Goal: Task Accomplishment & Management: Use online tool/utility

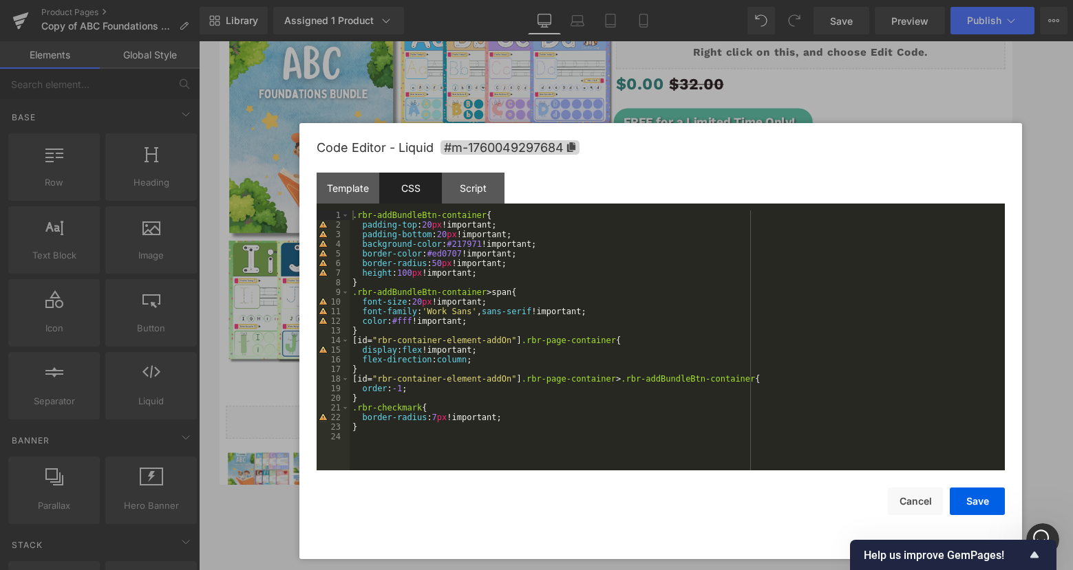
scroll to position [1034, 0]
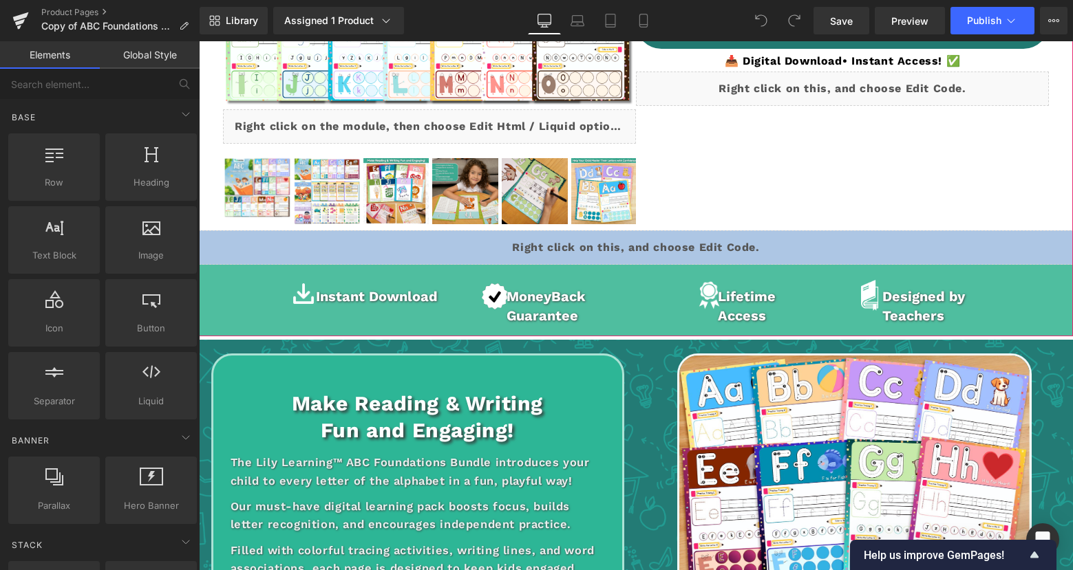
scroll to position [419, 0]
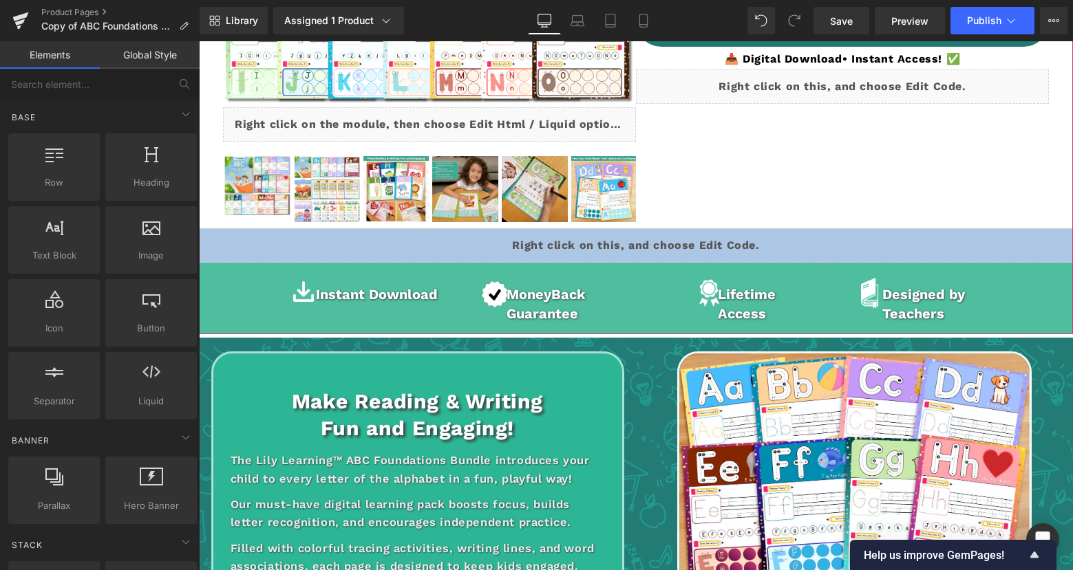
click at [819, 68] on span "Text Block" at bounding box center [834, 60] width 45 height 17
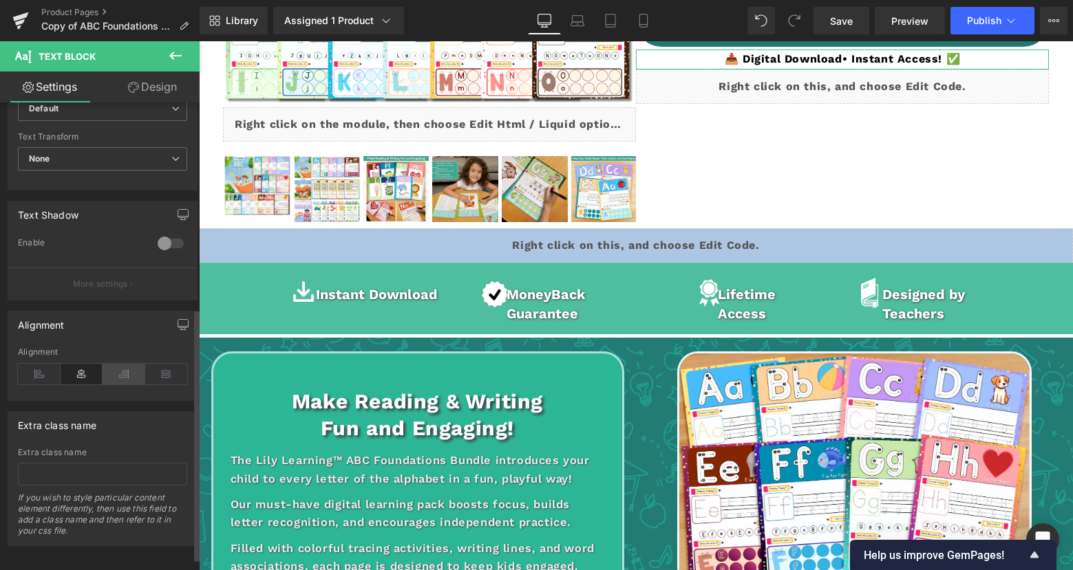
scroll to position [389, 0]
click at [128, 375] on icon at bounding box center [124, 373] width 43 height 21
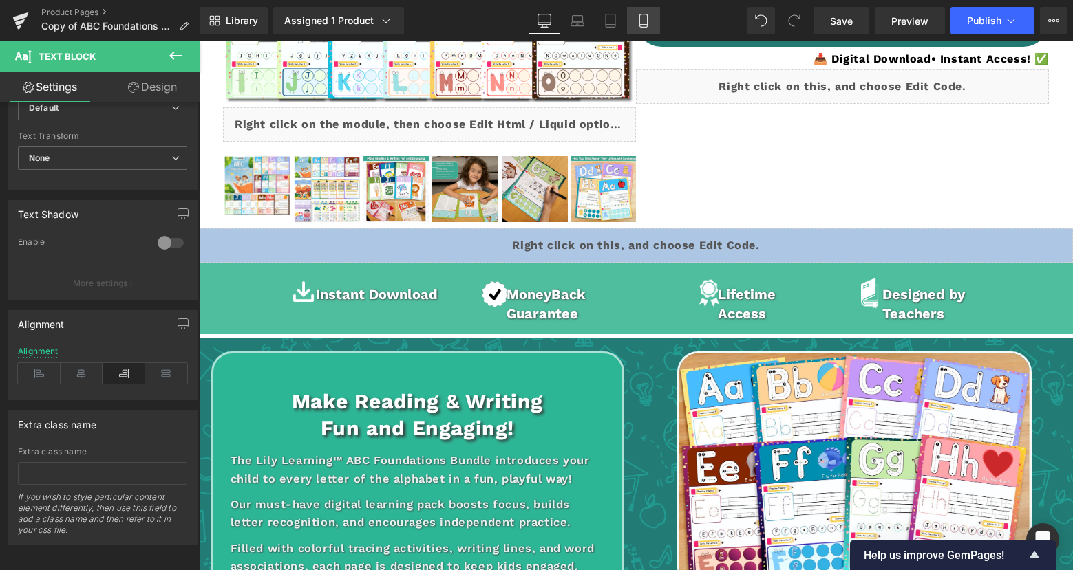
click at [634, 19] on link "Mobile" at bounding box center [643, 21] width 33 height 28
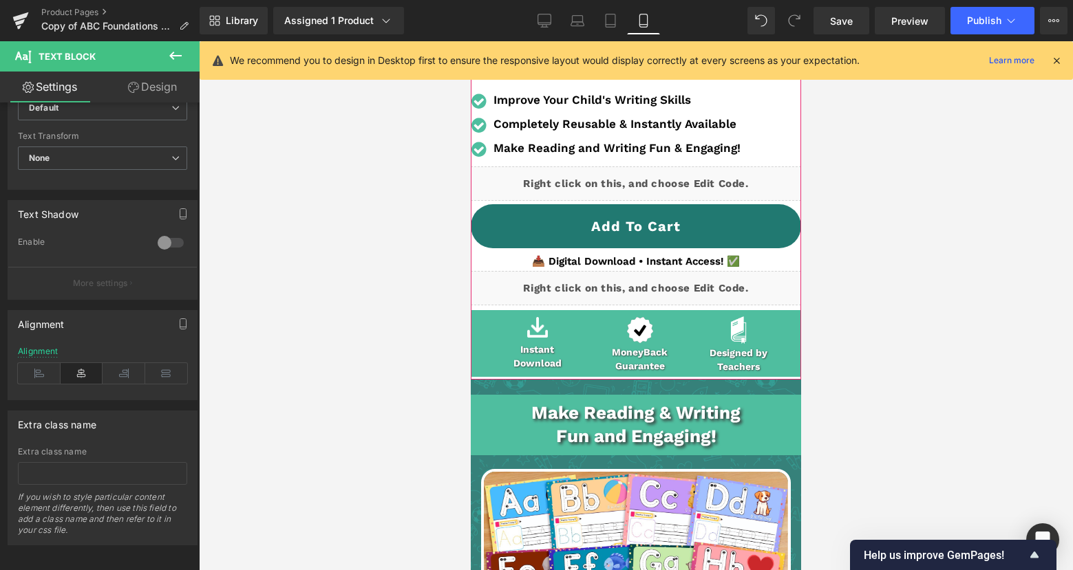
scroll to position [474, 0]
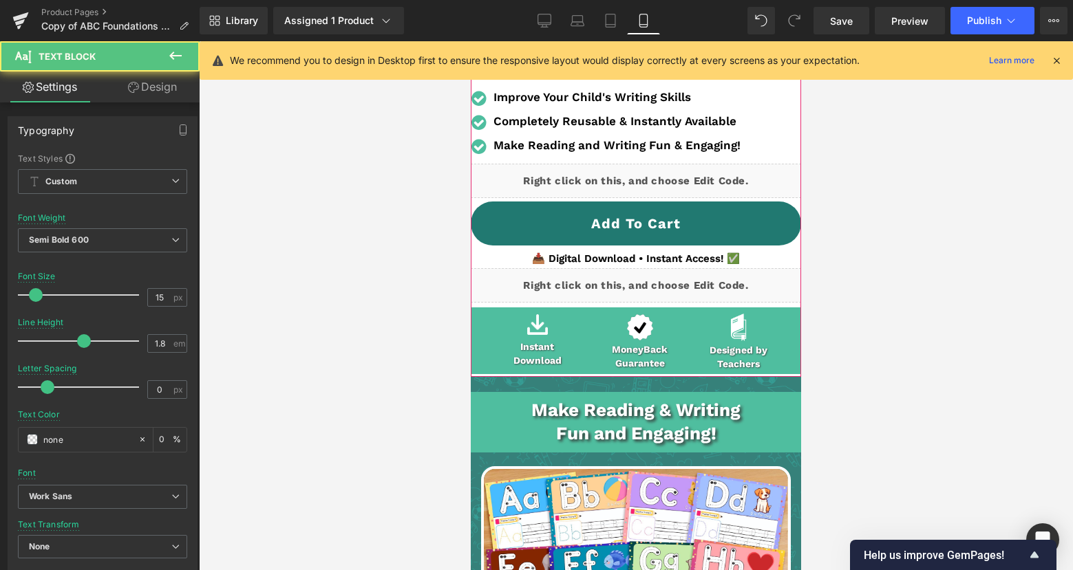
click at [638, 268] on div "📥 Digital Download • Instant Access! ✅ Text Block" at bounding box center [636, 259] width 330 height 19
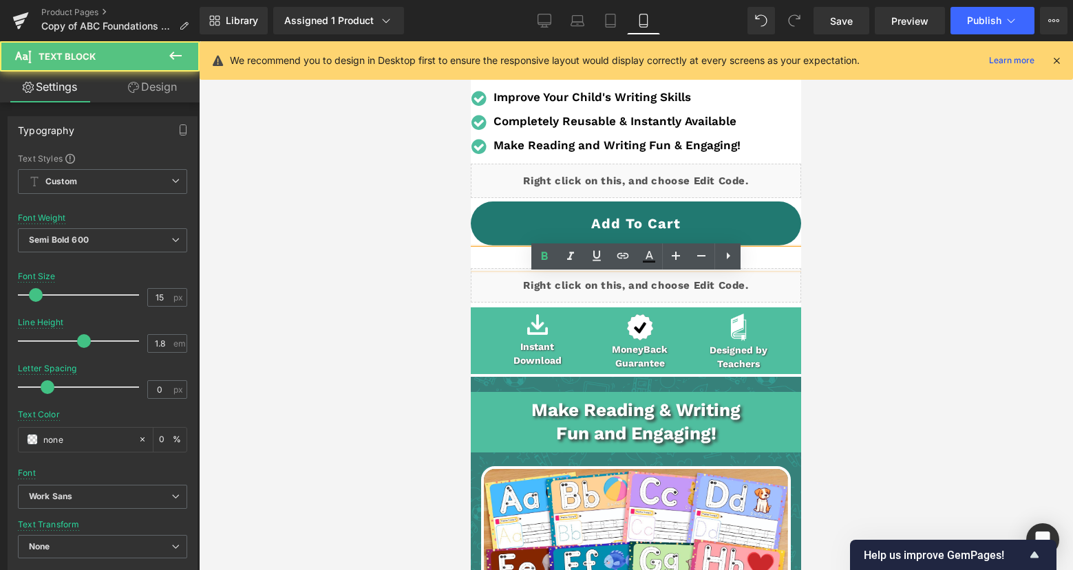
click at [638, 268] on p "📥 Digital Download • Instant Access! ✅" at bounding box center [636, 259] width 330 height 19
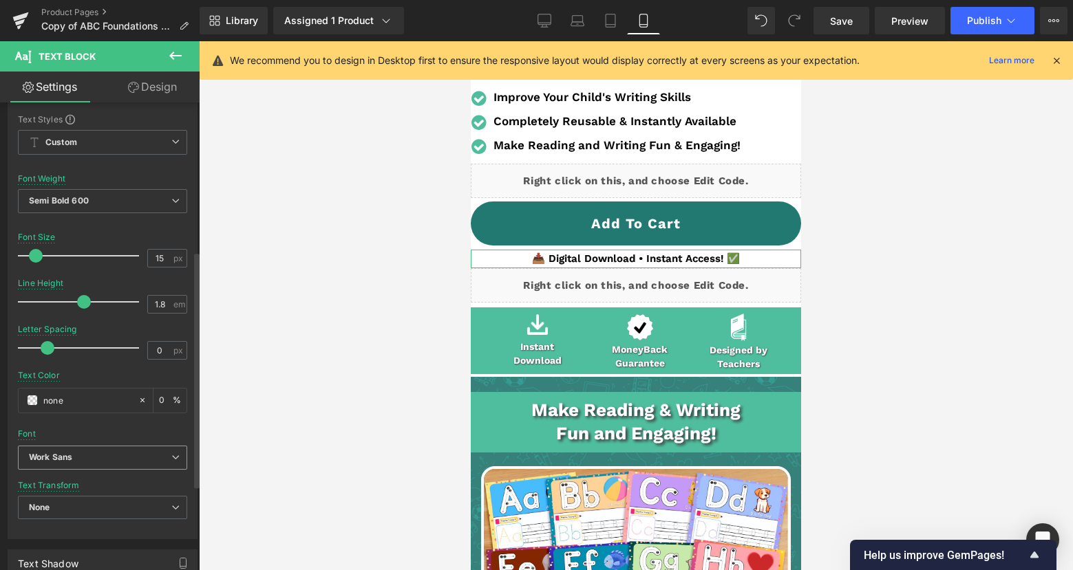
scroll to position [0, 0]
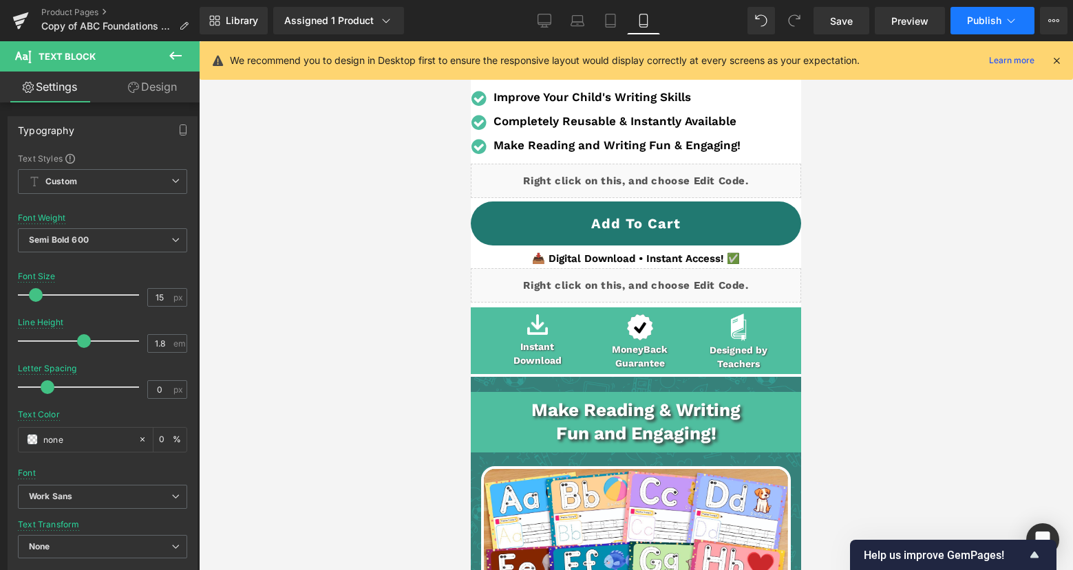
drag, startPoint x: 846, startPoint y: 32, endPoint x: 972, endPoint y: 27, distance: 126.0
click at [846, 32] on link "Save" at bounding box center [841, 21] width 56 height 28
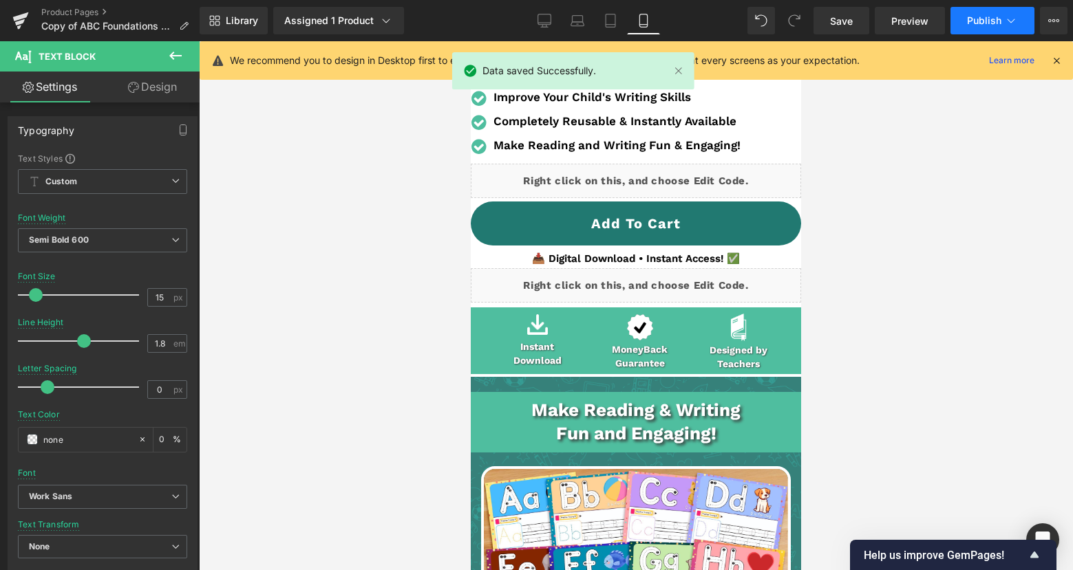
click at [970, 23] on span "Publish" at bounding box center [984, 20] width 34 height 11
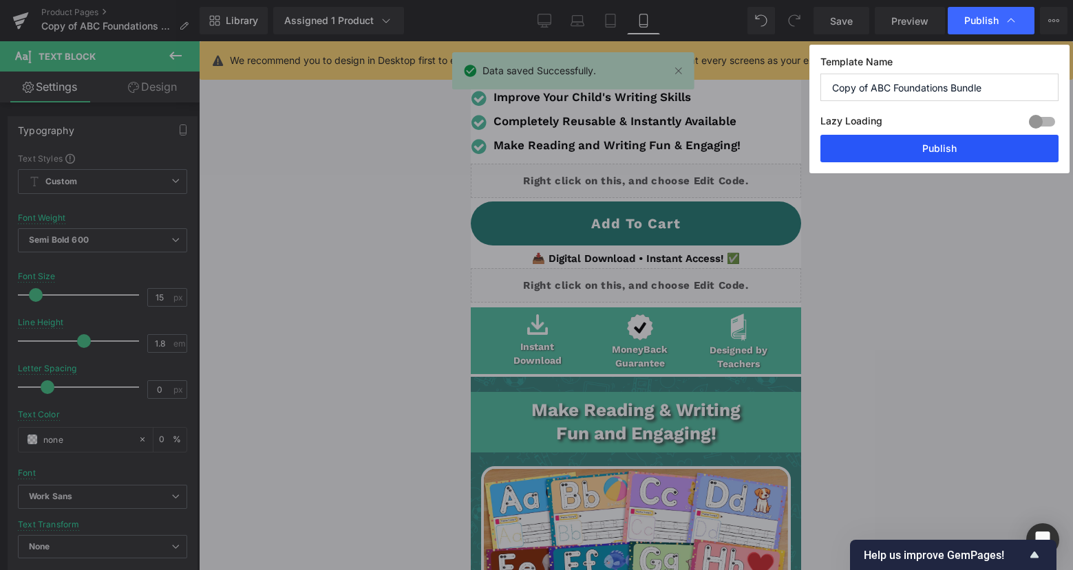
click at [938, 136] on button "Publish" at bounding box center [939, 149] width 238 height 28
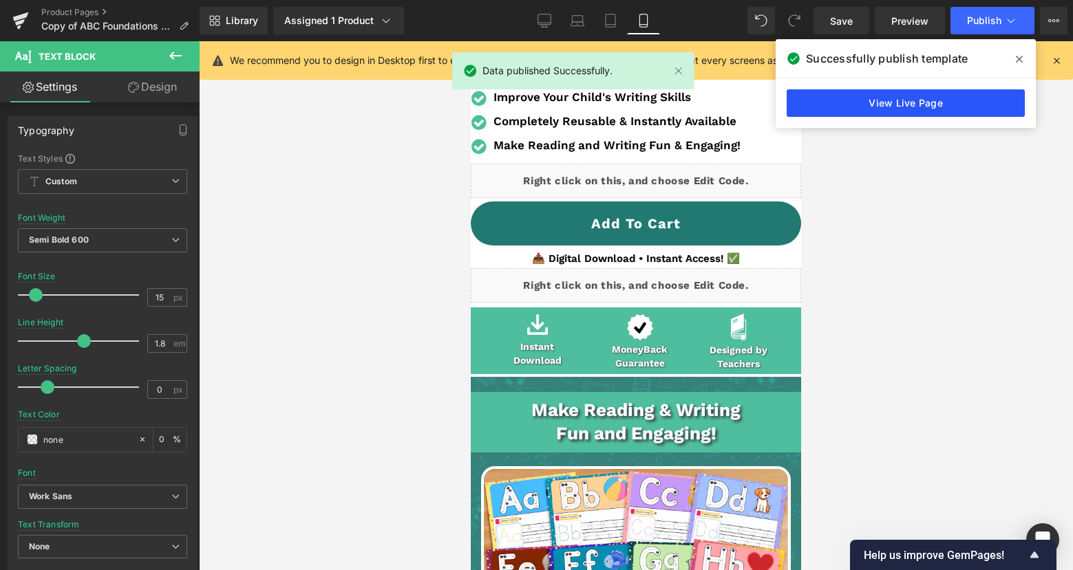
click at [934, 107] on link "View Live Page" at bounding box center [905, 103] width 238 height 28
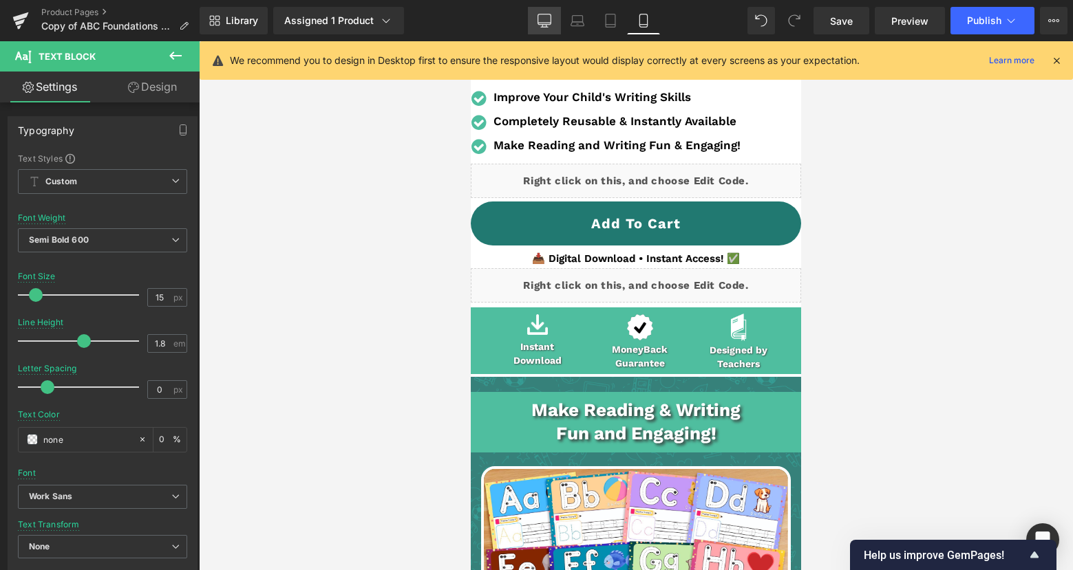
click at [533, 15] on link "Desktop" at bounding box center [544, 21] width 33 height 28
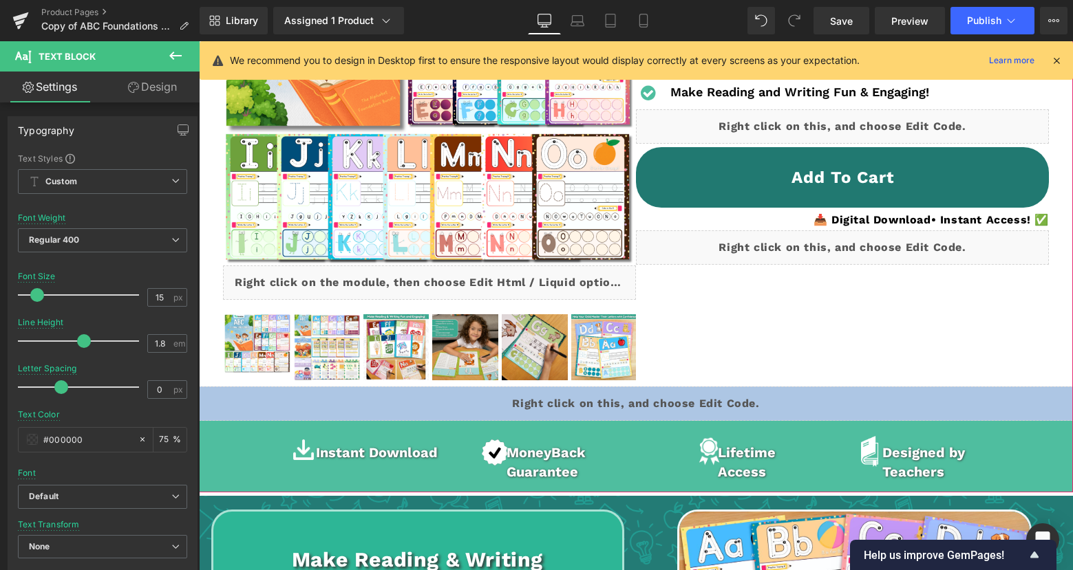
scroll to position [272, 0]
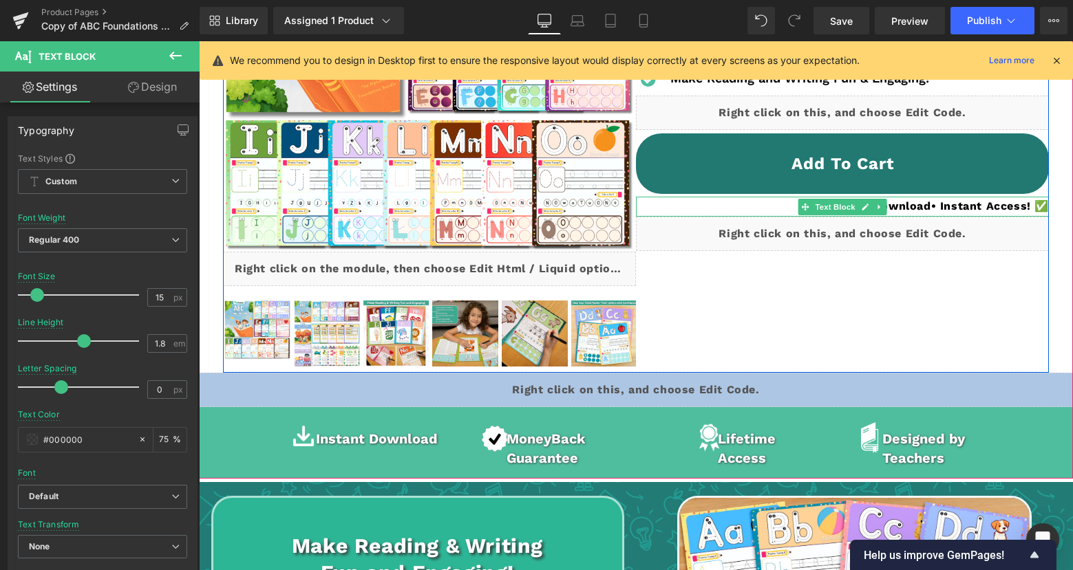
click at [905, 213] on span "📥 Digital Download • Instant Access! ✅" at bounding box center [930, 206] width 235 height 13
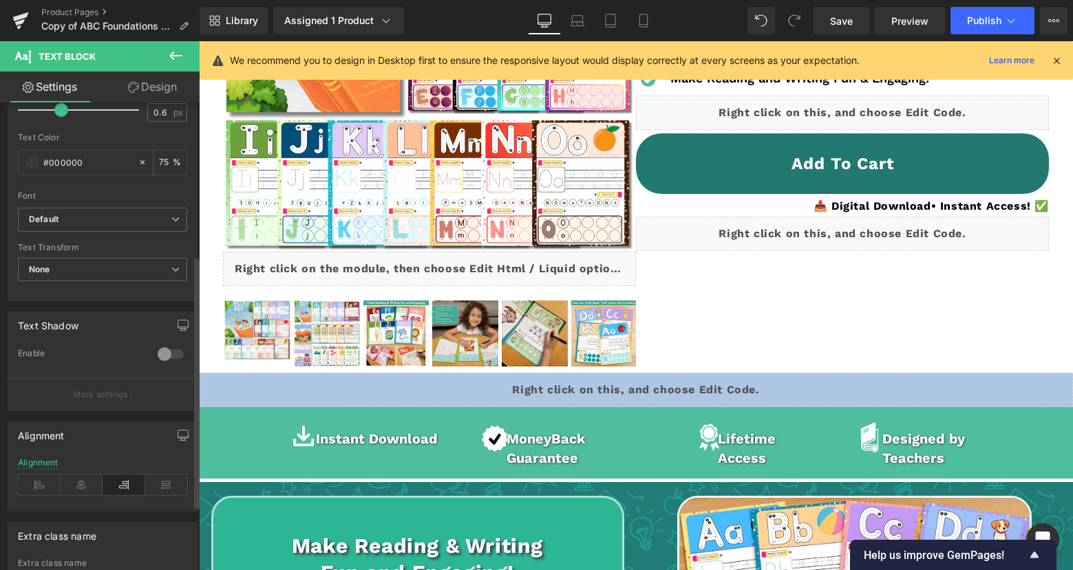
scroll to position [284, 0]
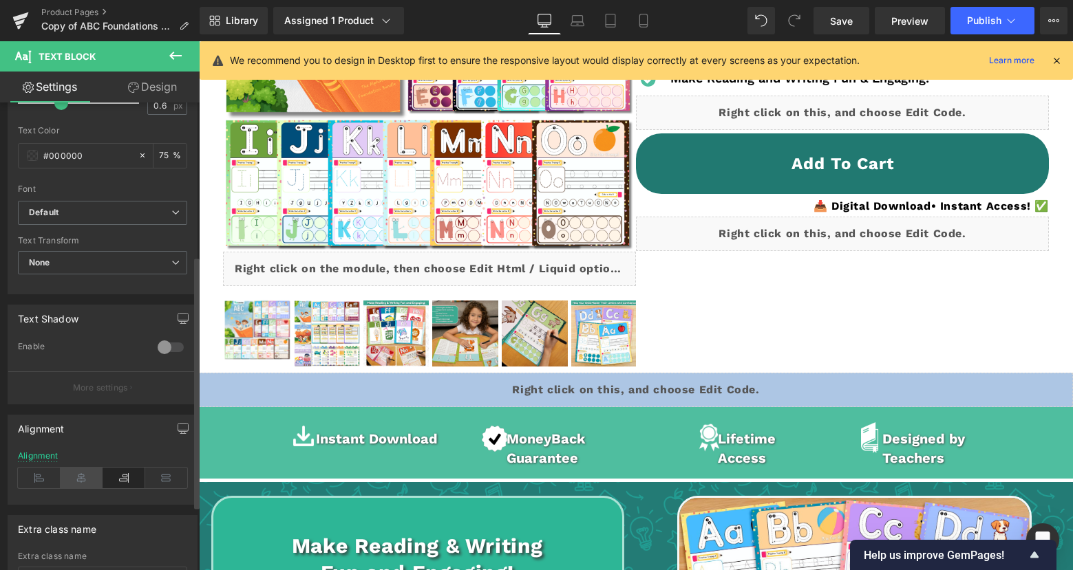
click at [69, 477] on icon at bounding box center [82, 478] width 43 height 21
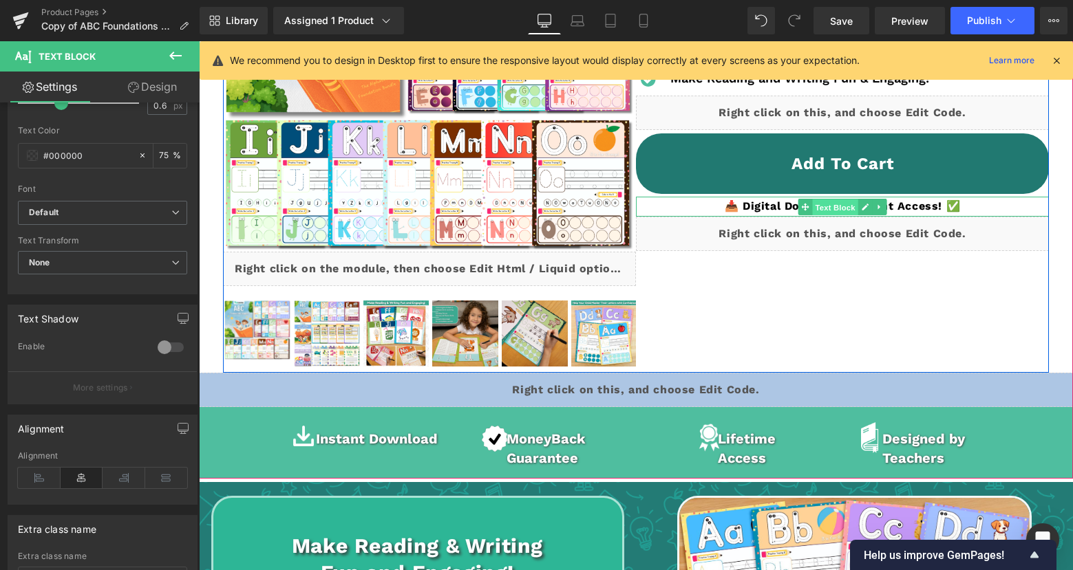
click at [817, 216] on span "Text Block" at bounding box center [834, 208] width 45 height 17
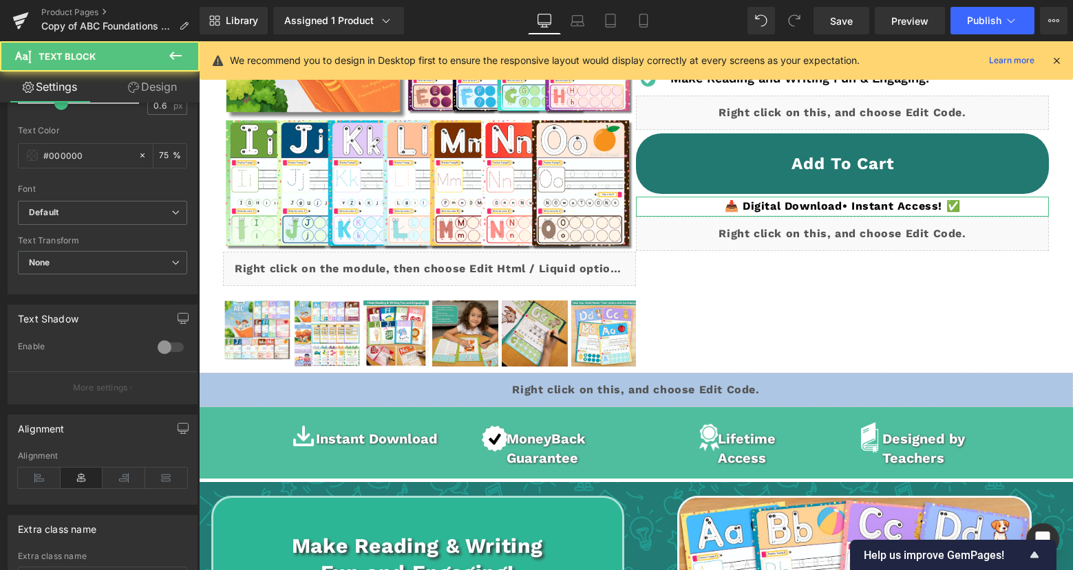
click at [138, 82] on link "Design" at bounding box center [153, 87] width 100 height 31
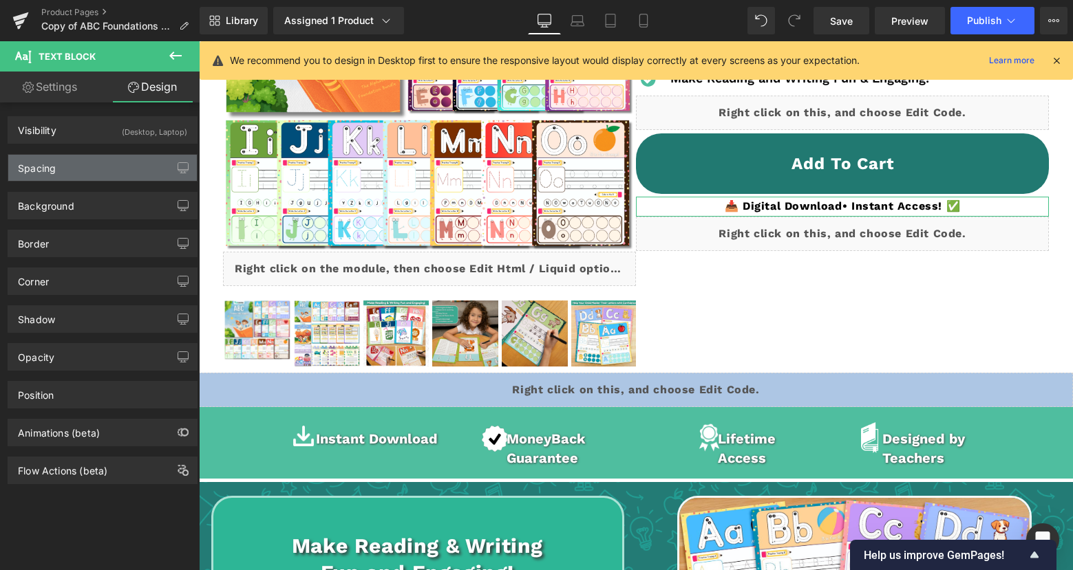
click at [96, 168] on div "Spacing" at bounding box center [102, 168] width 189 height 26
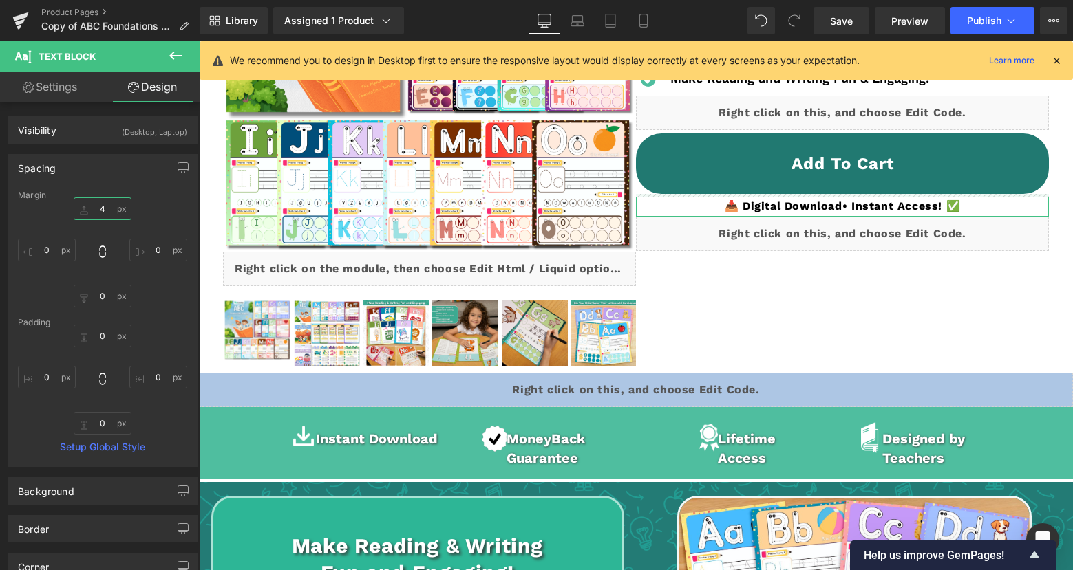
click at [106, 204] on input "4" at bounding box center [103, 208] width 58 height 23
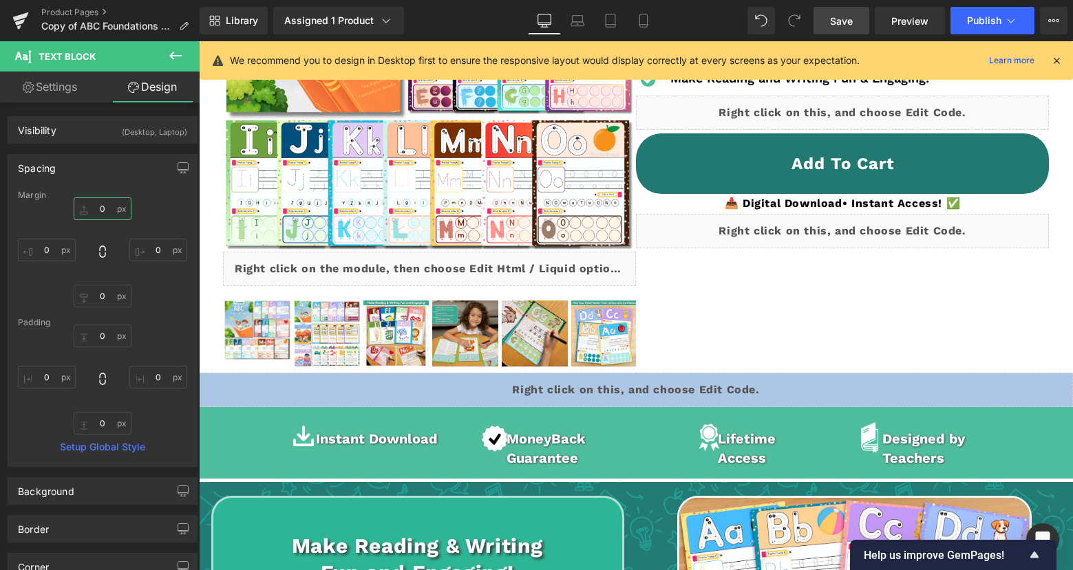
type input "0"
click at [852, 25] on span "Save" at bounding box center [841, 21] width 23 height 14
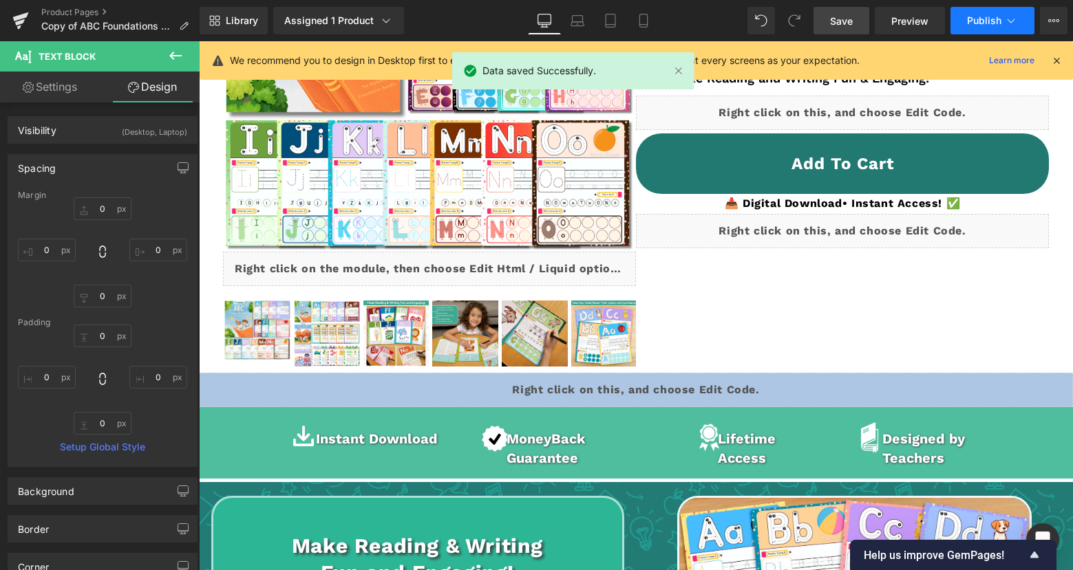
click at [973, 19] on span "Publish" at bounding box center [984, 20] width 34 height 11
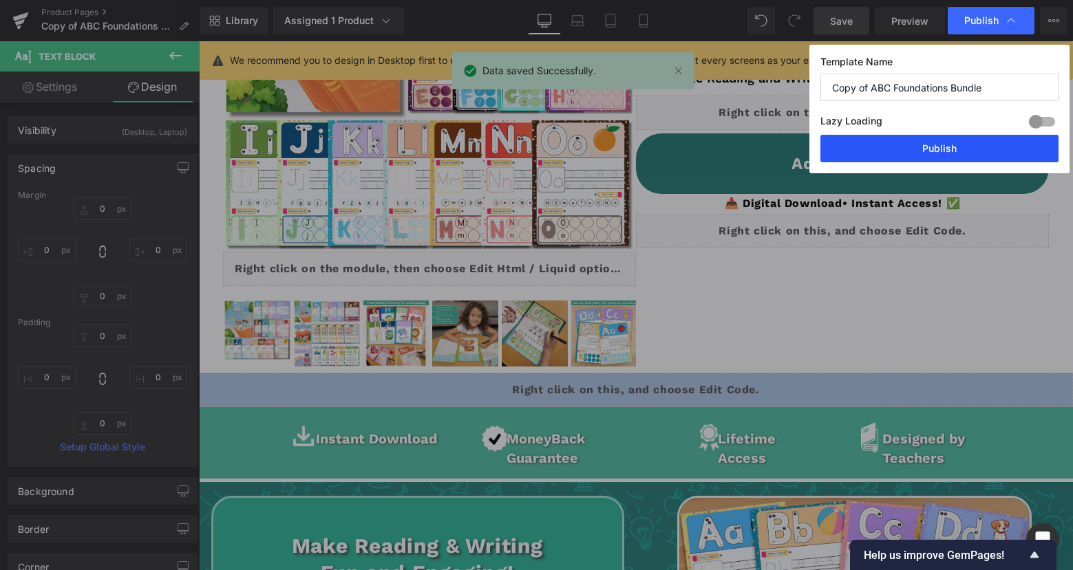
click at [947, 162] on button "Publish" at bounding box center [939, 149] width 238 height 28
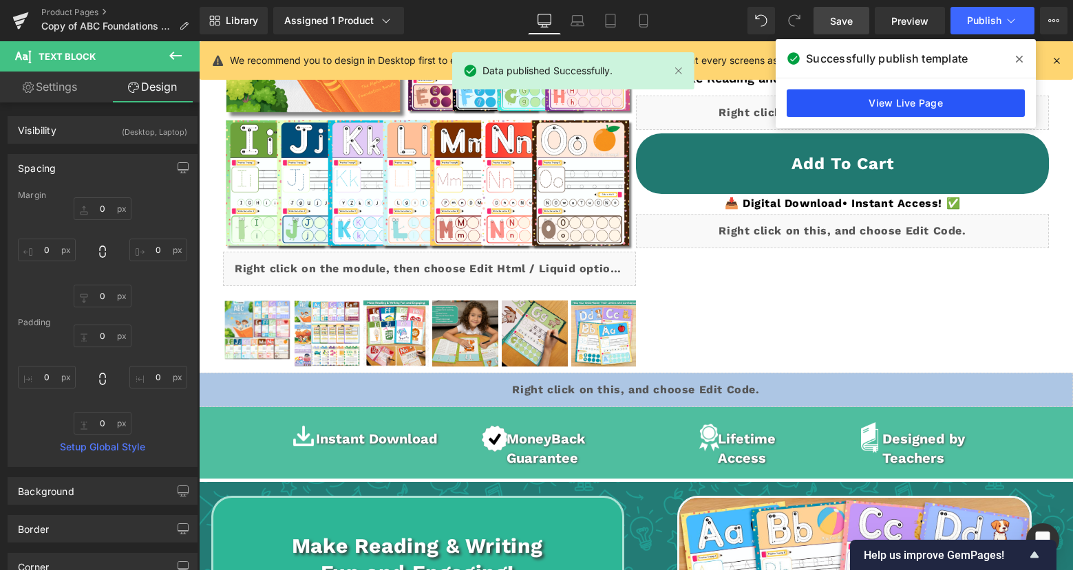
click at [947, 110] on link "View Live Page" at bounding box center [905, 103] width 238 height 28
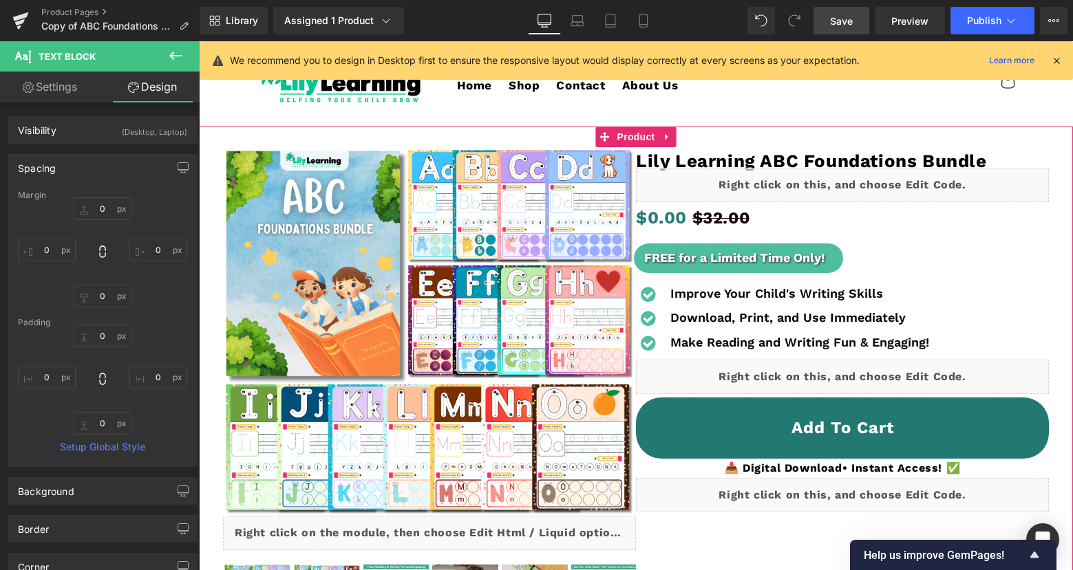
scroll to position [32, 0]
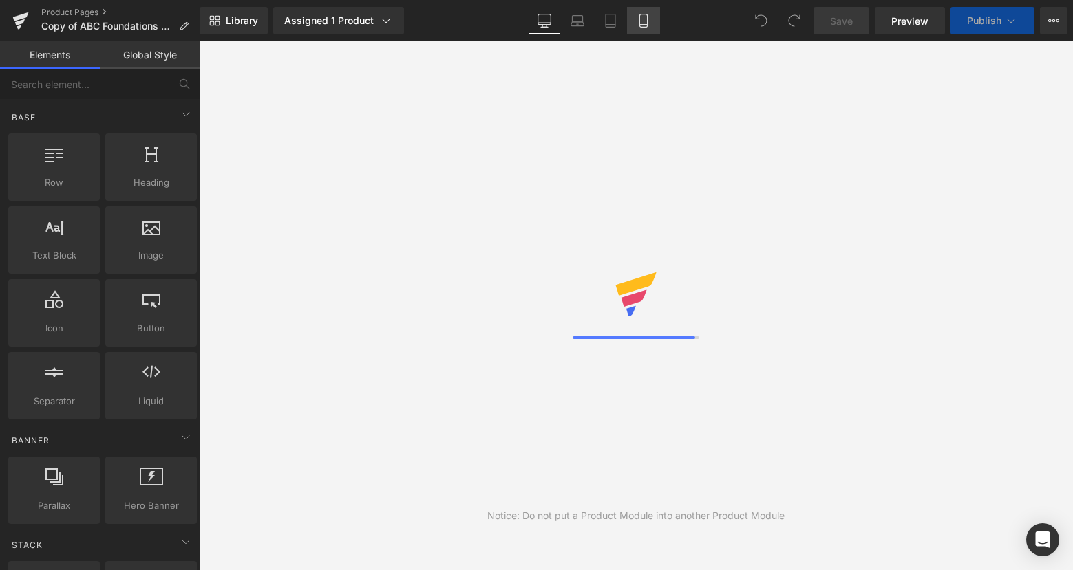
click at [647, 19] on icon at bounding box center [643, 21] width 14 height 14
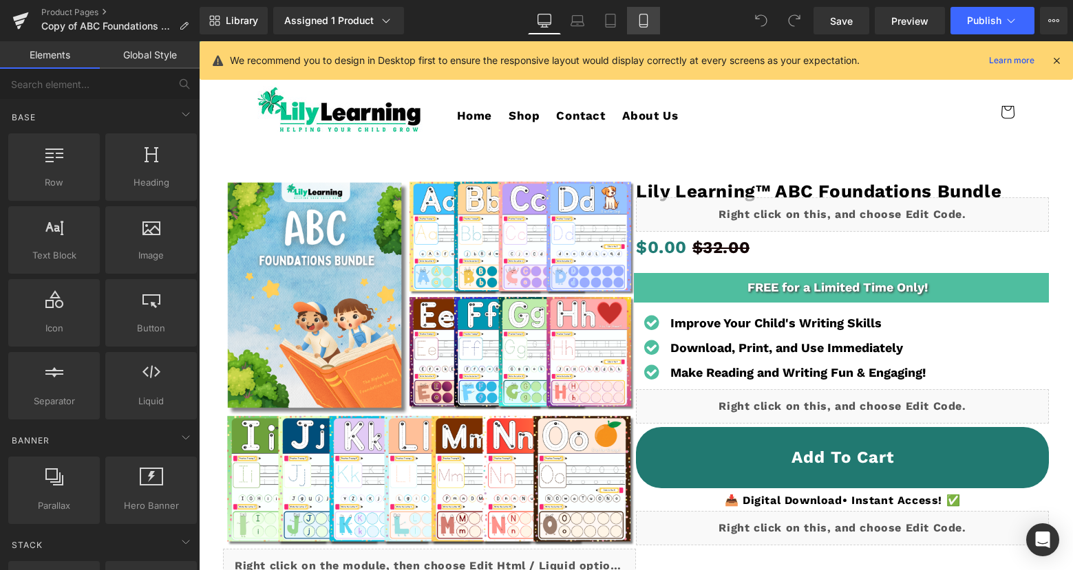
click at [641, 17] on icon at bounding box center [643, 21] width 14 height 14
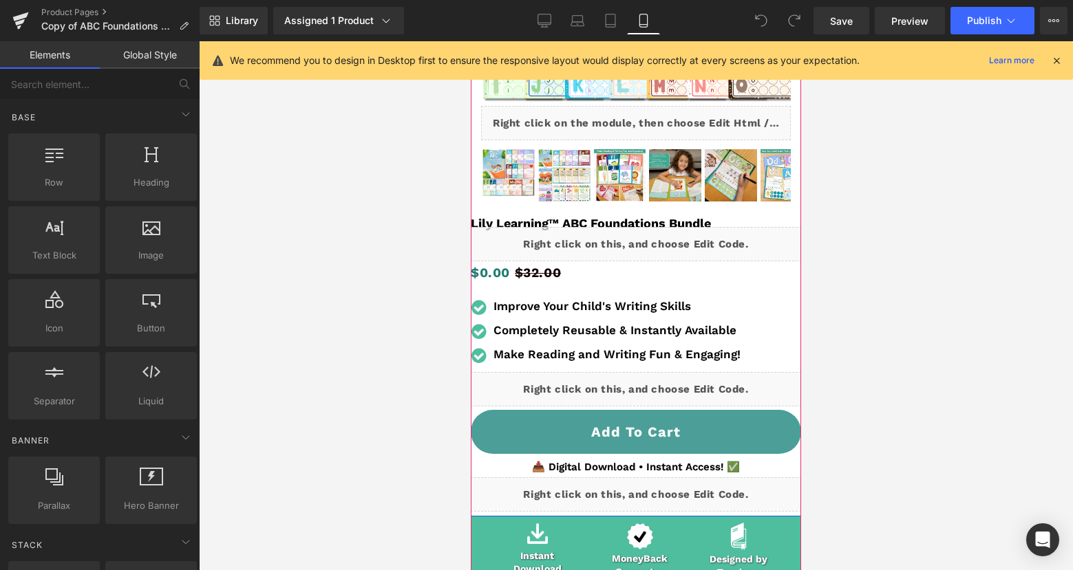
scroll to position [444, 0]
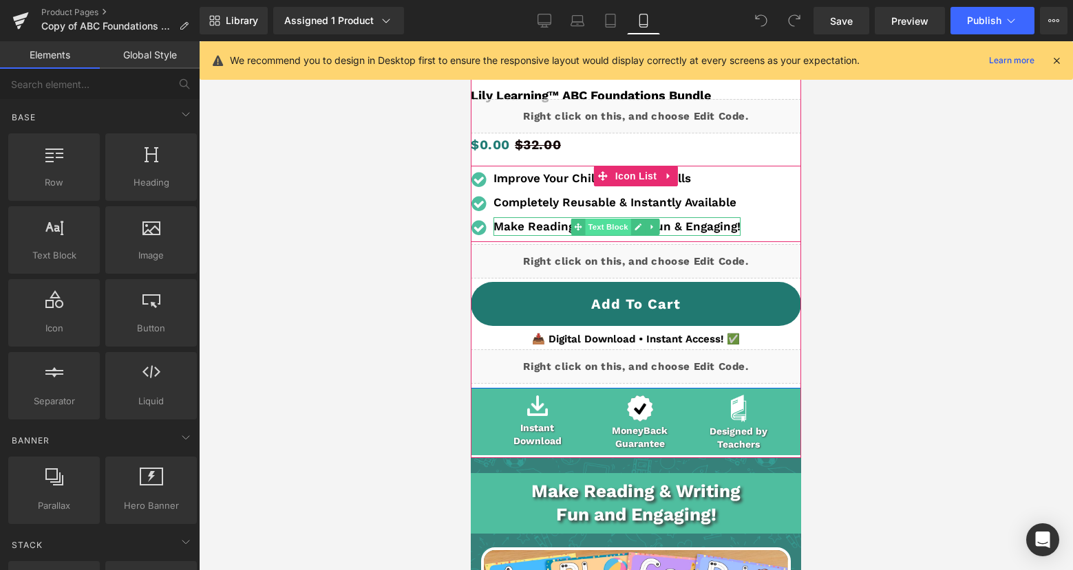
click at [615, 229] on span "Text Block" at bounding box center [607, 227] width 45 height 17
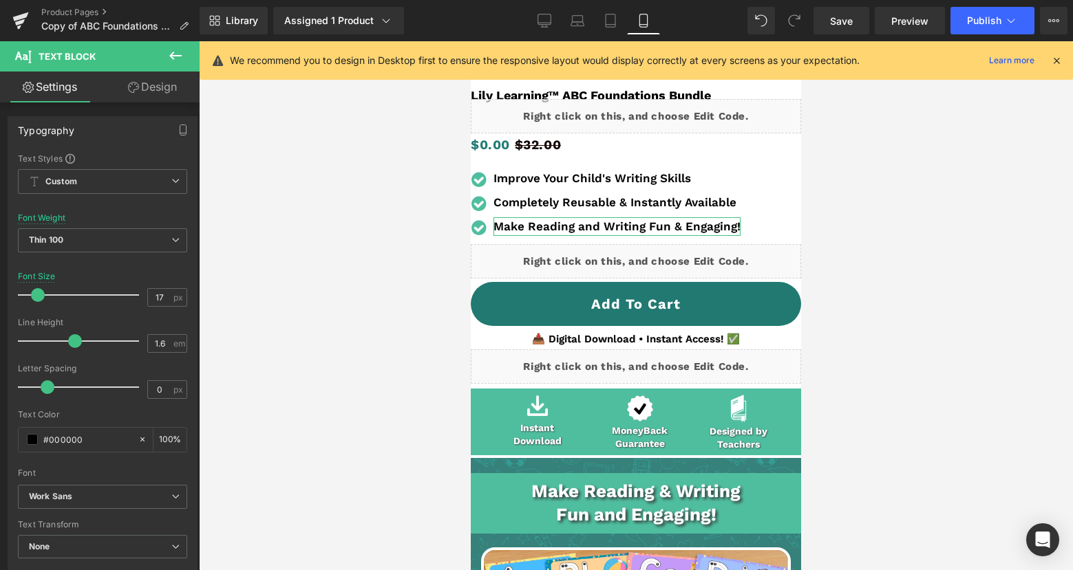
click at [159, 94] on link "Design" at bounding box center [153, 87] width 100 height 31
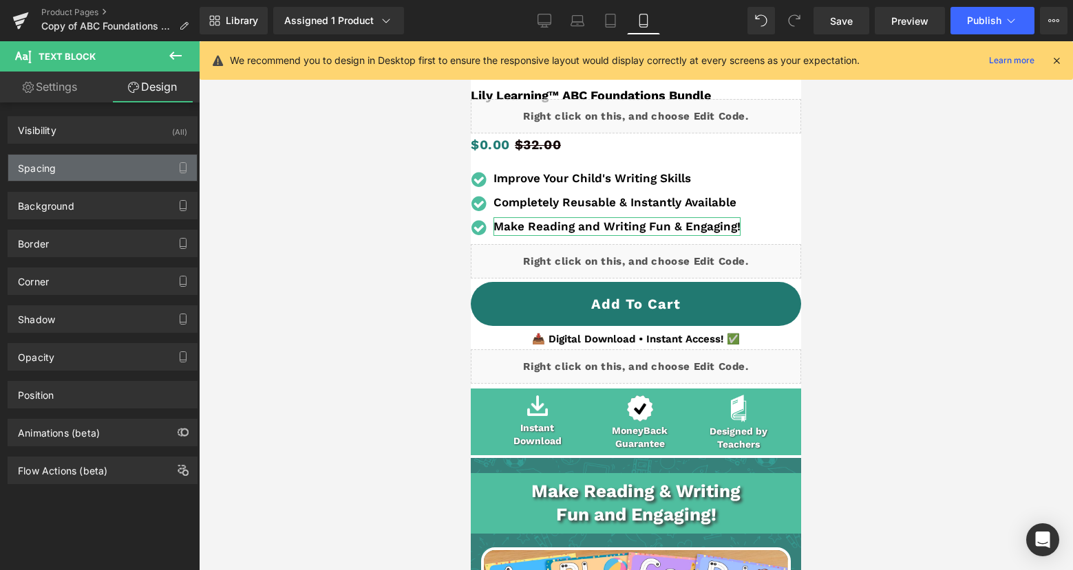
click at [90, 170] on div "Spacing" at bounding box center [102, 168] width 189 height 26
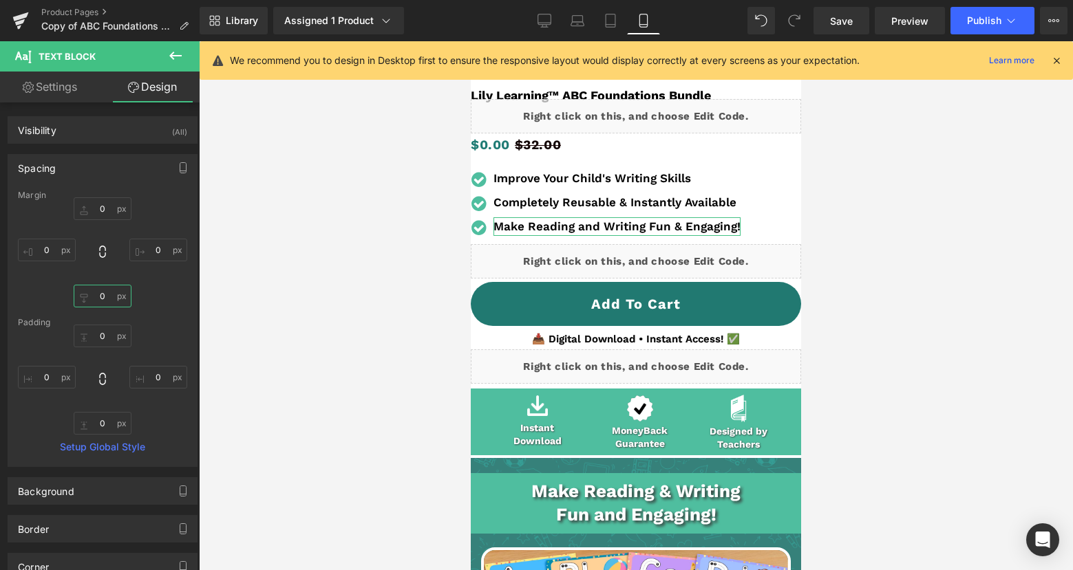
drag, startPoint x: 103, startPoint y: 299, endPoint x: 111, endPoint y: 302, distance: 8.9
click at [103, 299] on input "0" at bounding box center [103, 296] width 58 height 23
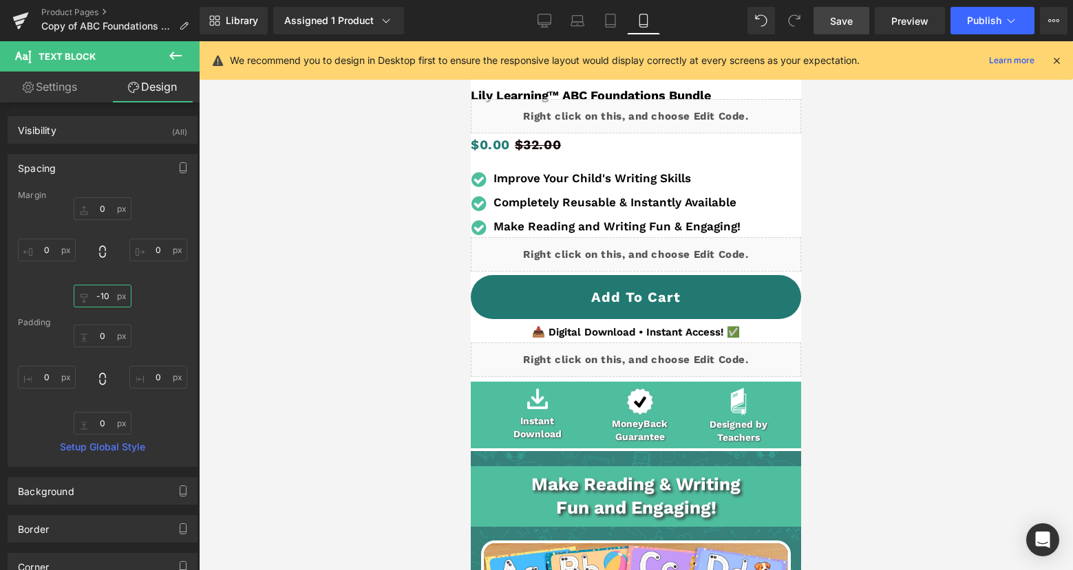
type input "-10"
click at [852, 34] on link "Save" at bounding box center [841, 21] width 56 height 28
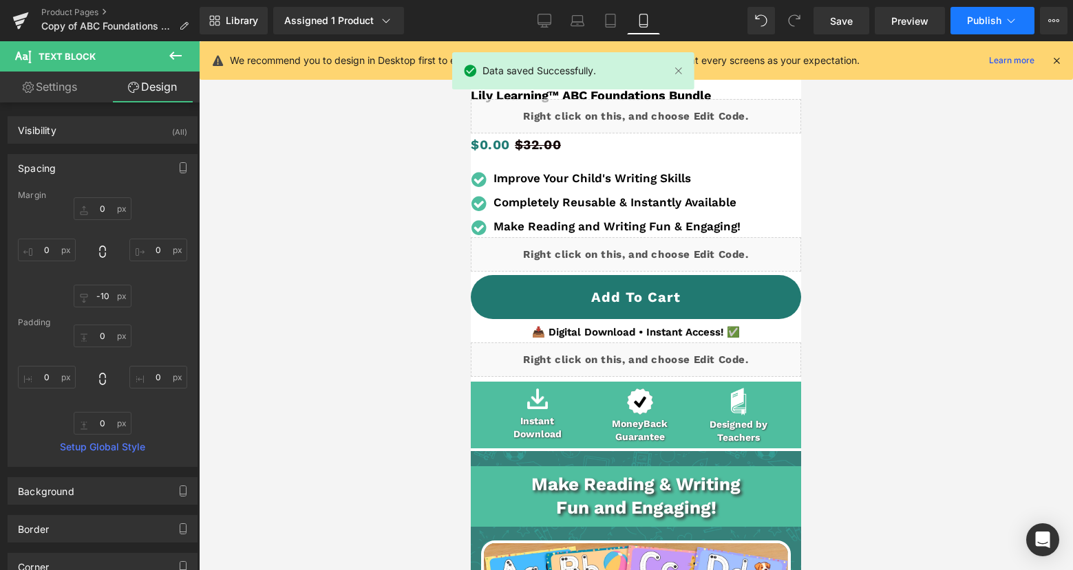
click at [965, 21] on button "Publish" at bounding box center [992, 21] width 84 height 28
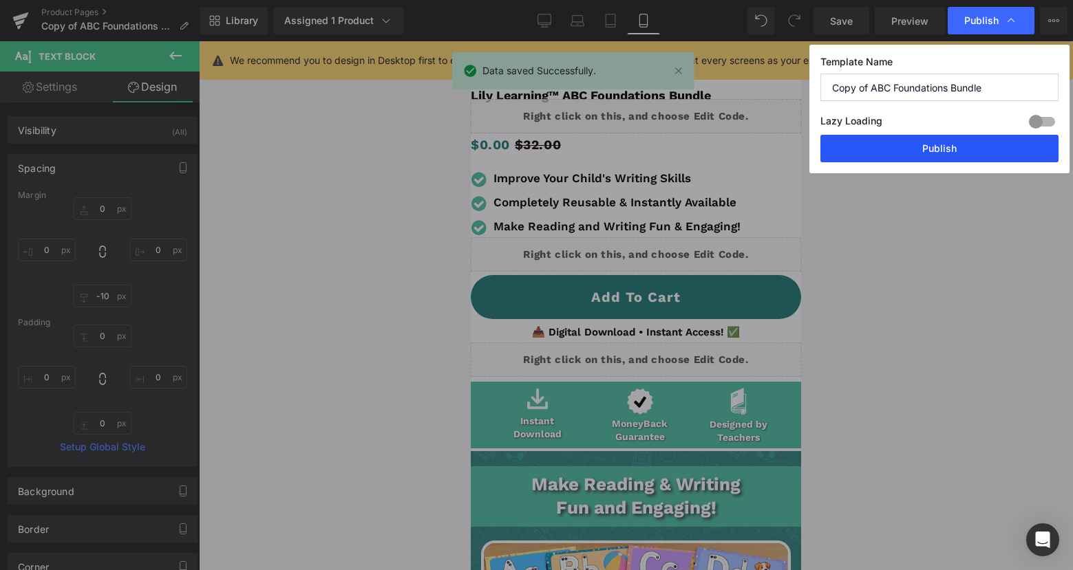
click at [976, 138] on button "Publish" at bounding box center [939, 149] width 238 height 28
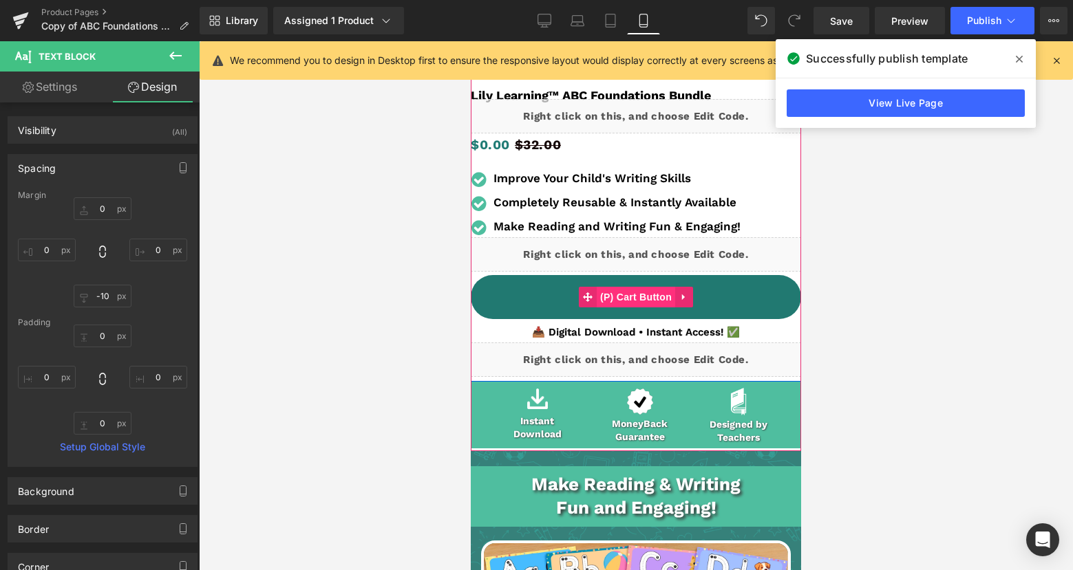
click at [635, 294] on span "(P) Cart Button" at bounding box center [635, 297] width 78 height 21
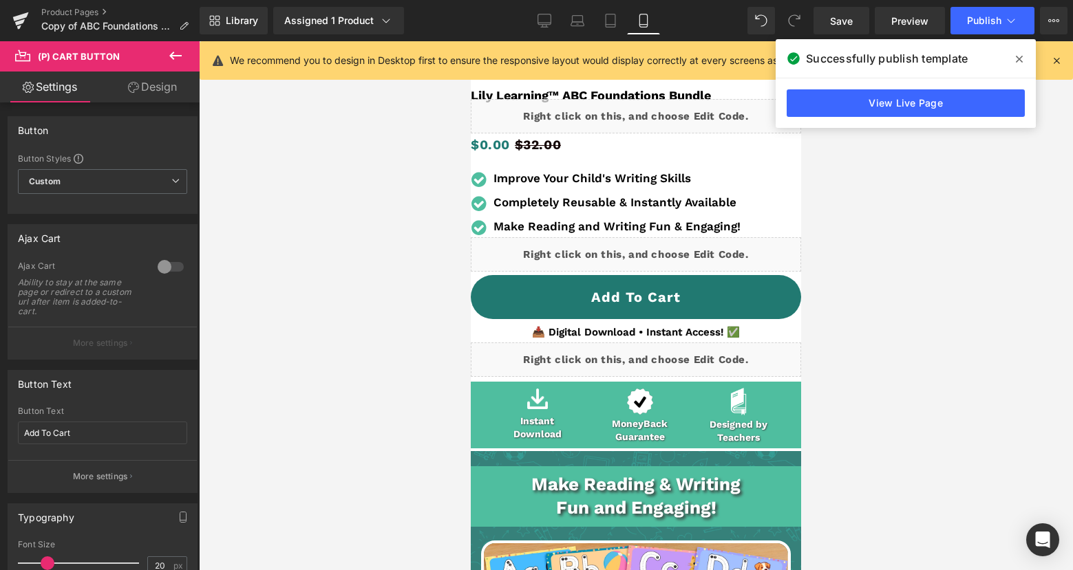
drag, startPoint x: 136, startPoint y: 92, endPoint x: 118, endPoint y: 143, distance: 54.6
click at [134, 92] on icon at bounding box center [133, 87] width 11 height 11
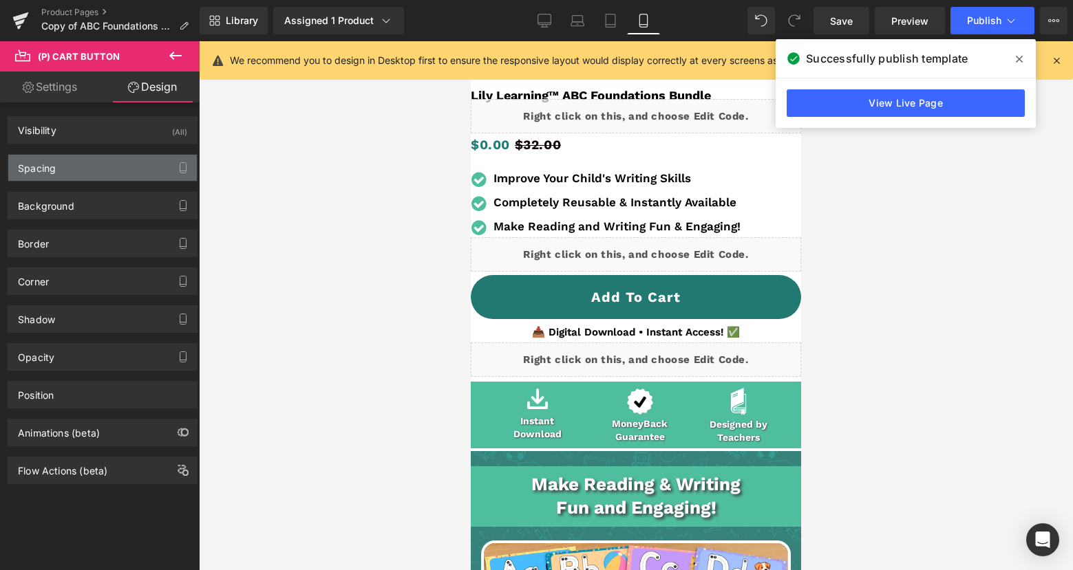
click at [97, 170] on div "Spacing" at bounding box center [102, 168] width 189 height 26
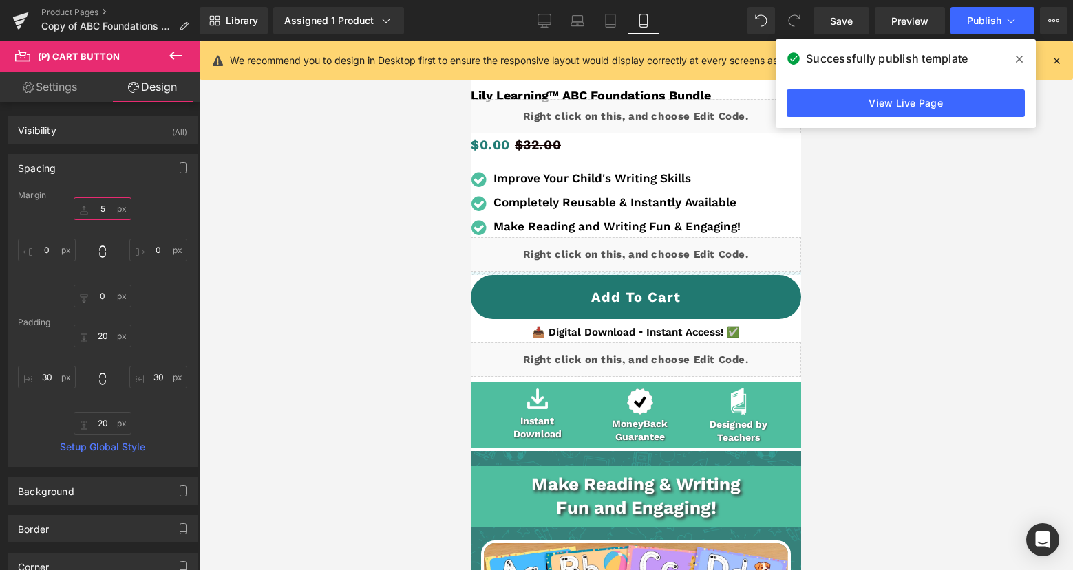
click at [103, 207] on input "5" at bounding box center [103, 208] width 58 height 23
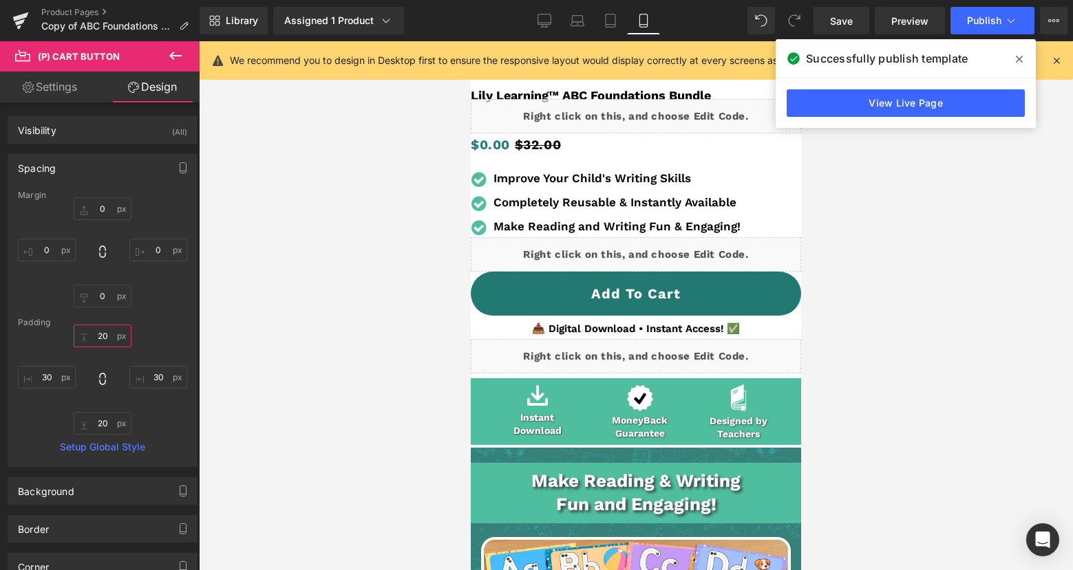
click at [114, 340] on input "20" at bounding box center [103, 336] width 58 height 23
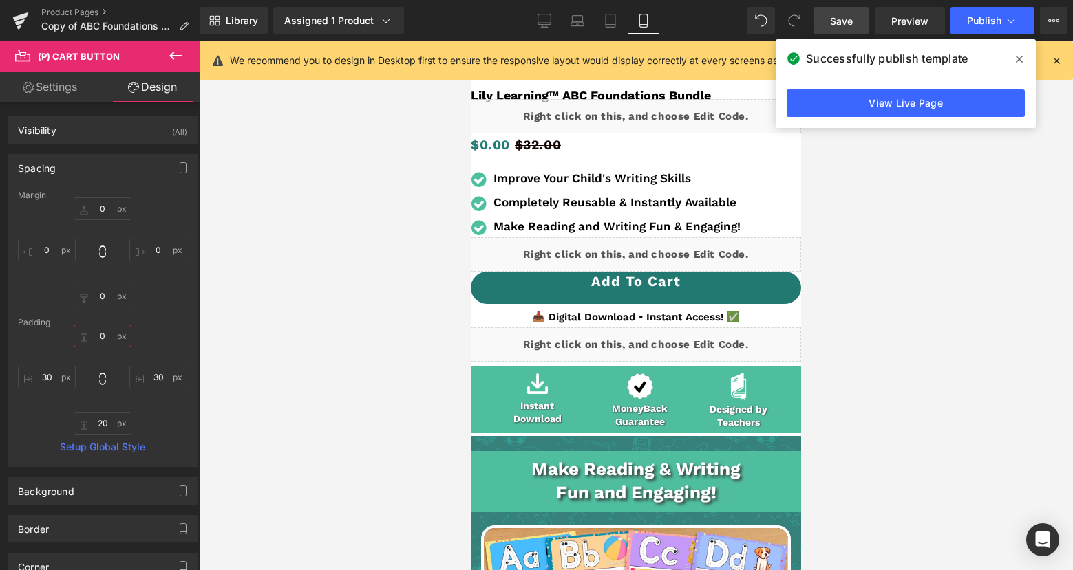
type input "20"
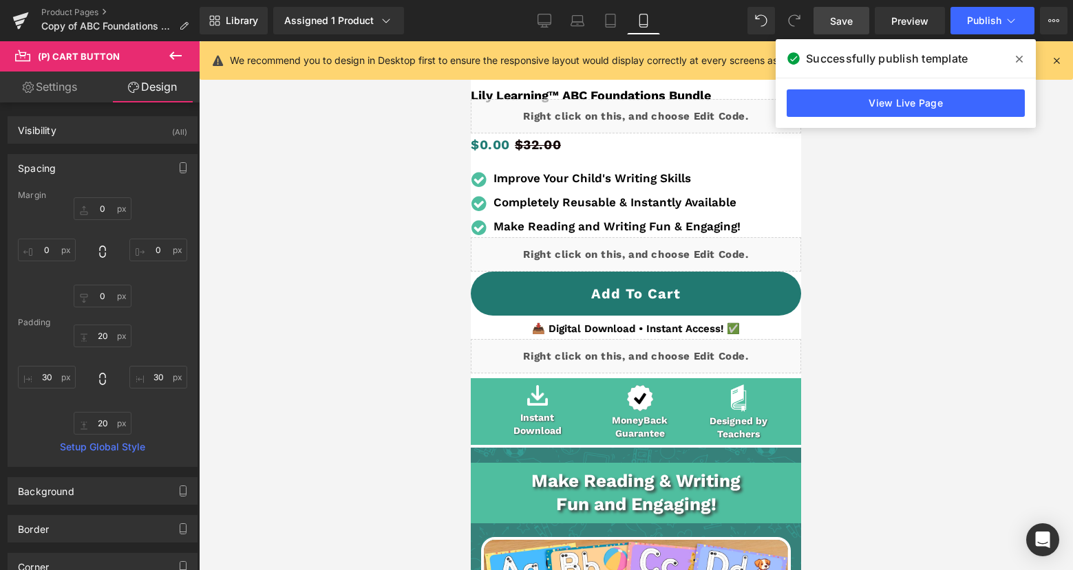
click at [837, 19] on span "Save" at bounding box center [841, 21] width 23 height 14
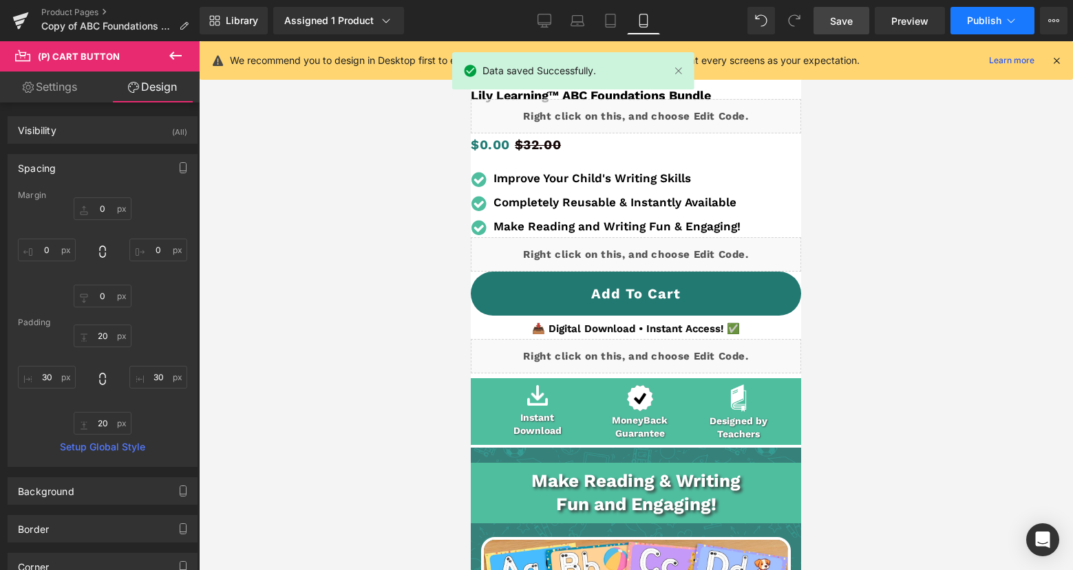
click at [971, 22] on span "Publish" at bounding box center [984, 20] width 34 height 11
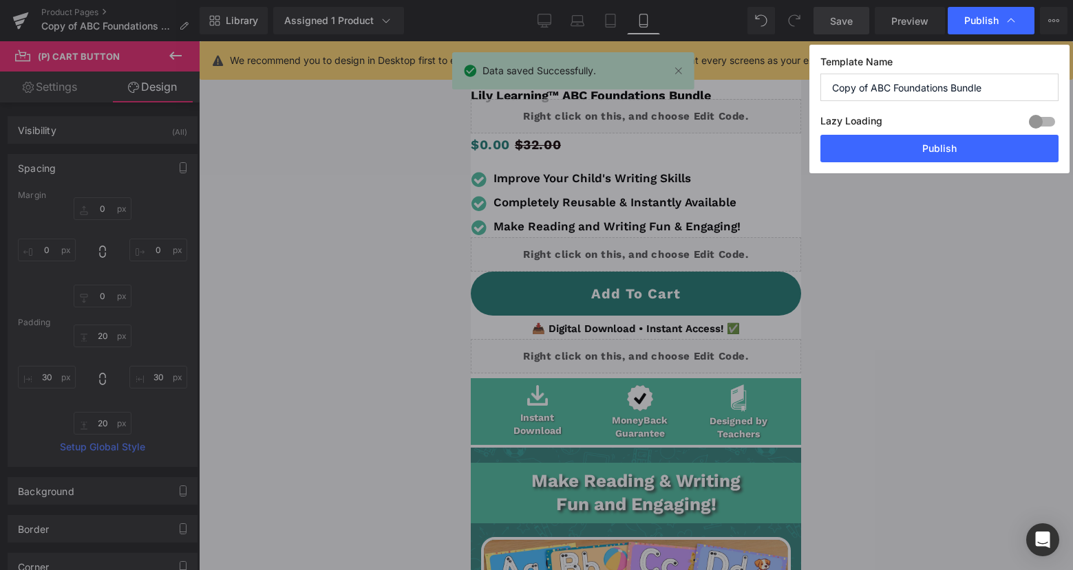
click at [958, 139] on button "Publish" at bounding box center [939, 149] width 238 height 28
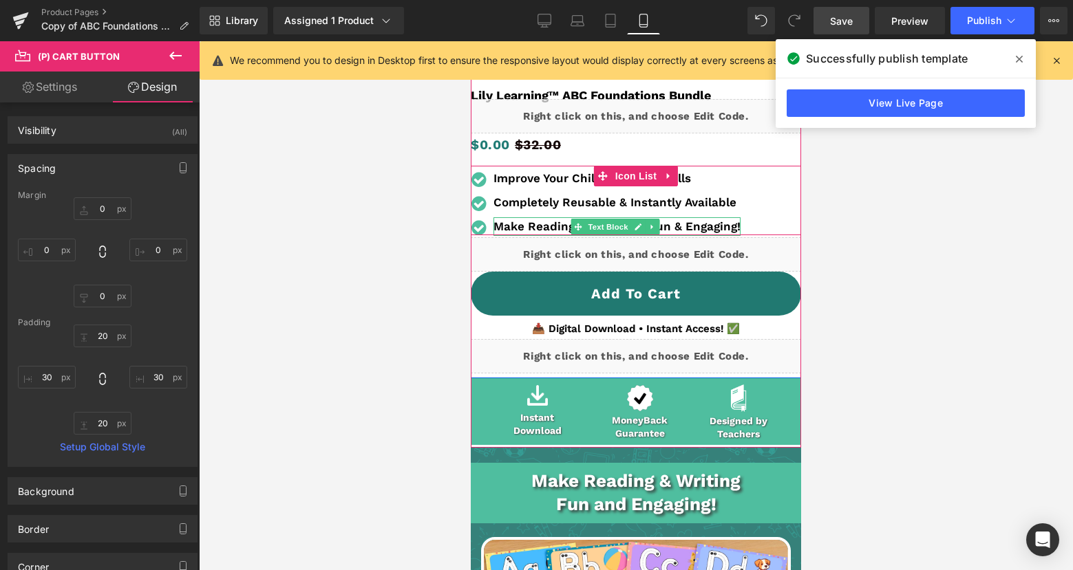
scroll to position [444, 0]
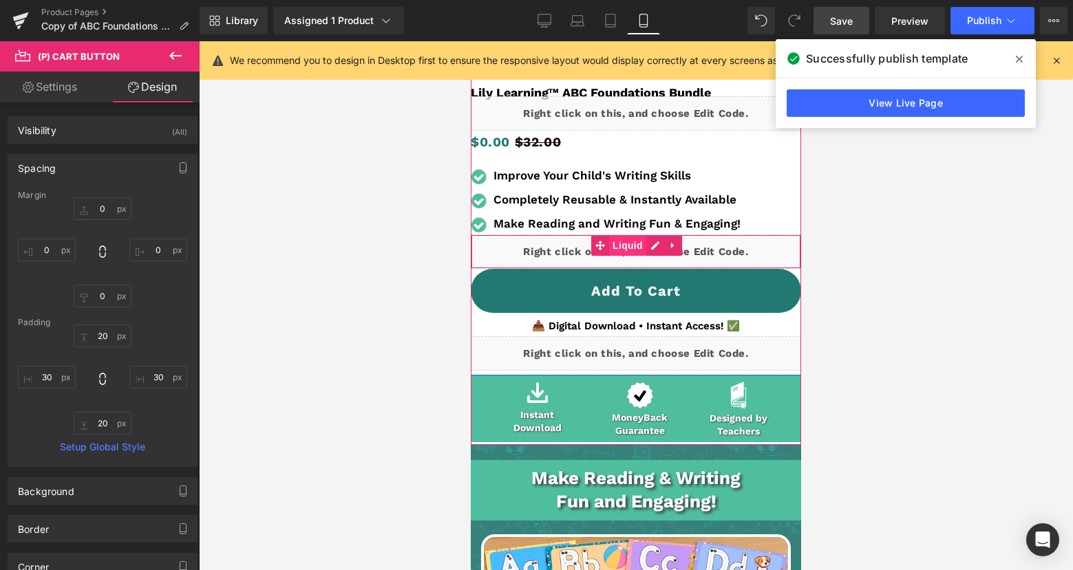
click at [625, 244] on span "Liquid" at bounding box center [627, 245] width 37 height 21
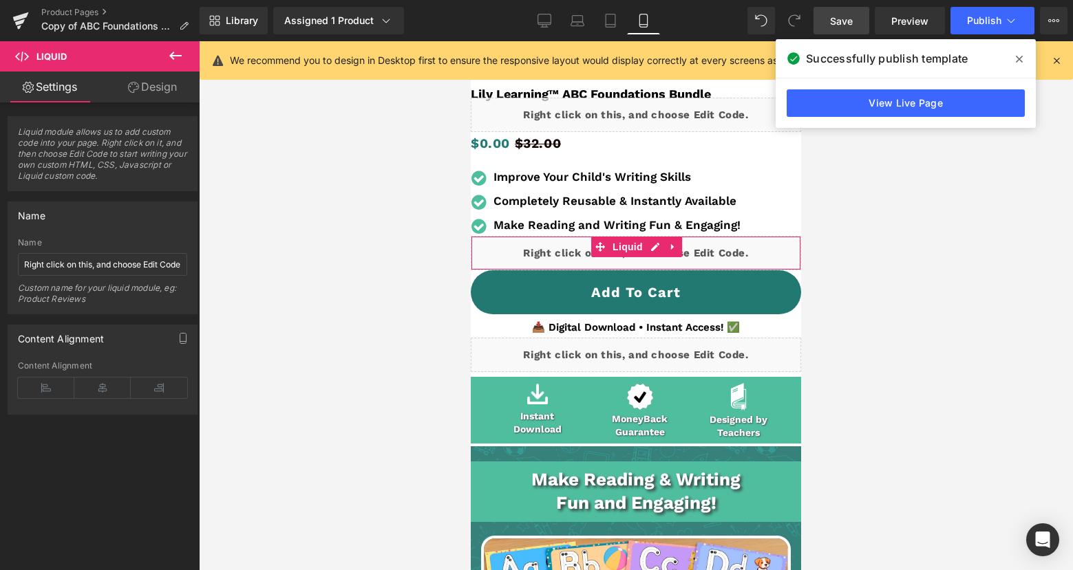
click at [142, 89] on link "Design" at bounding box center [153, 87] width 100 height 31
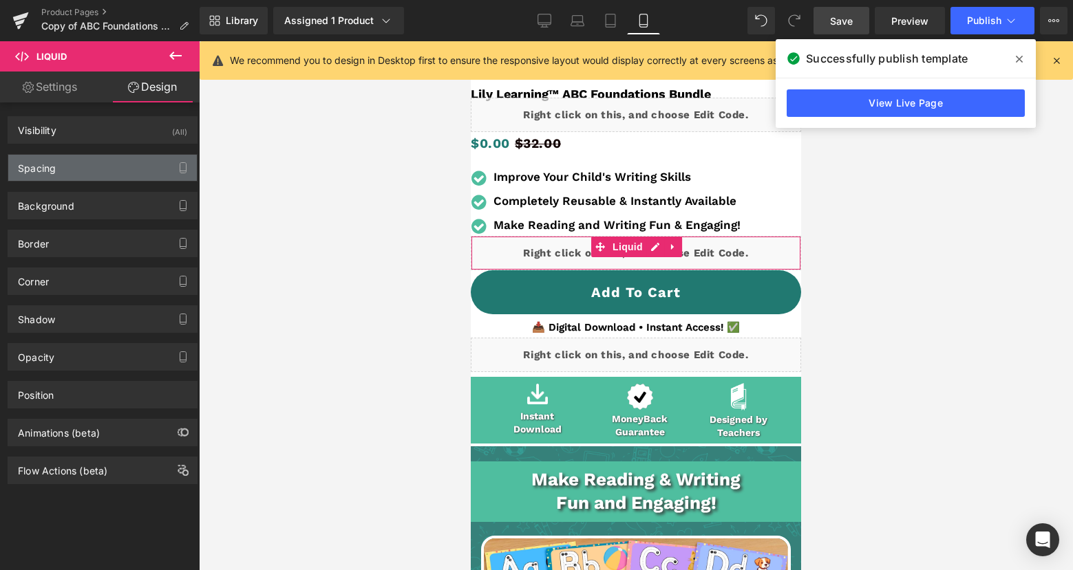
click at [93, 173] on div "Spacing" at bounding box center [102, 168] width 189 height 26
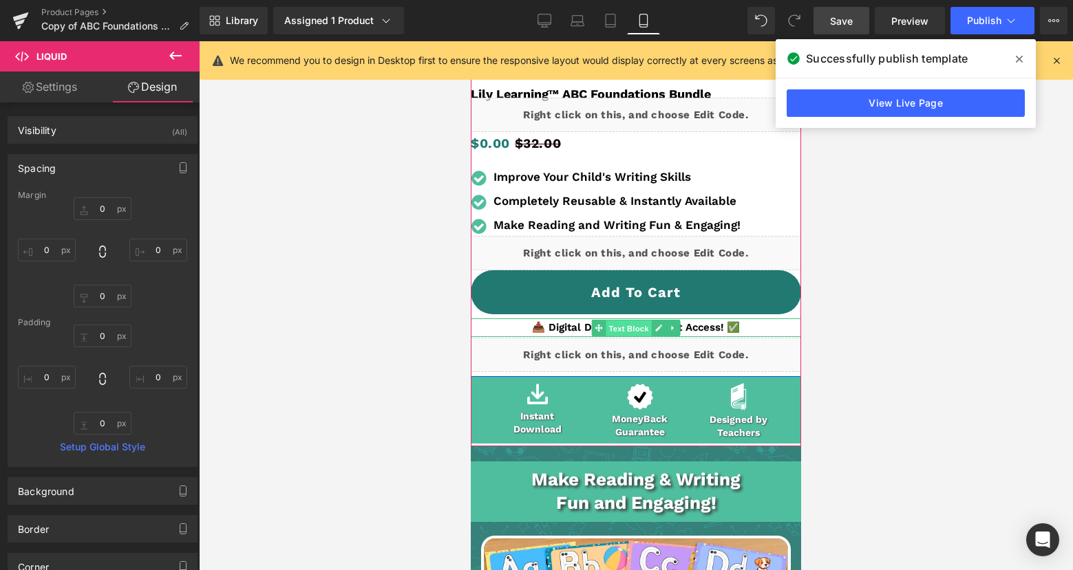
click at [630, 326] on span "Text Block" at bounding box center [627, 329] width 45 height 17
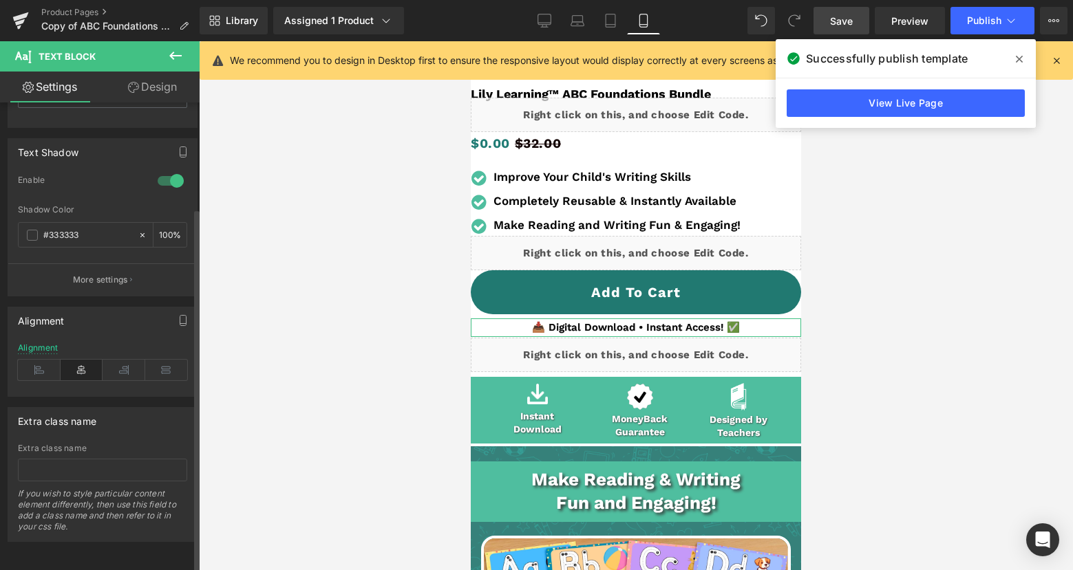
scroll to position [462, 0]
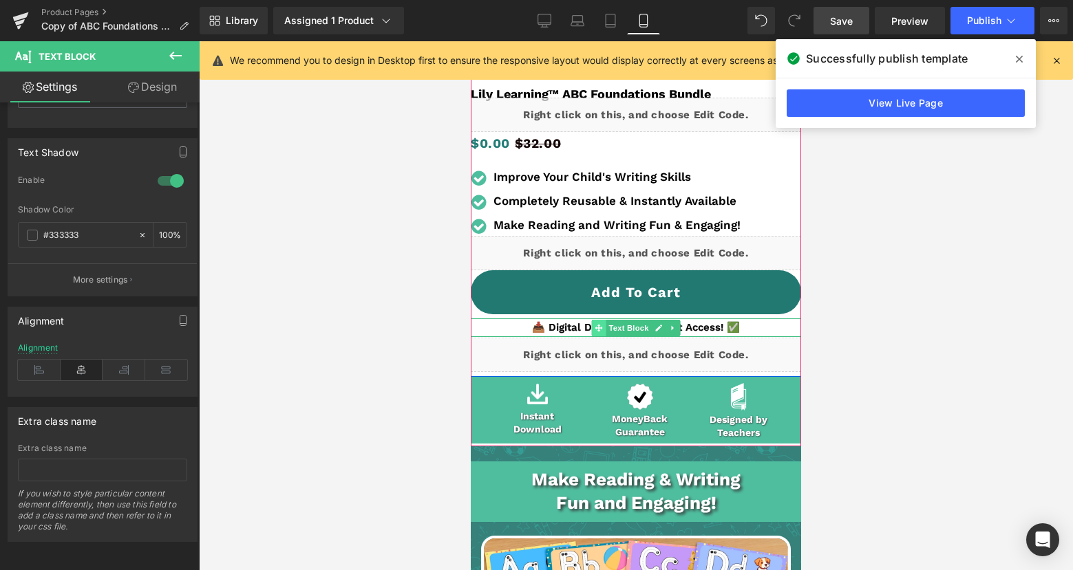
click at [596, 324] on icon at bounding box center [598, 328] width 8 height 8
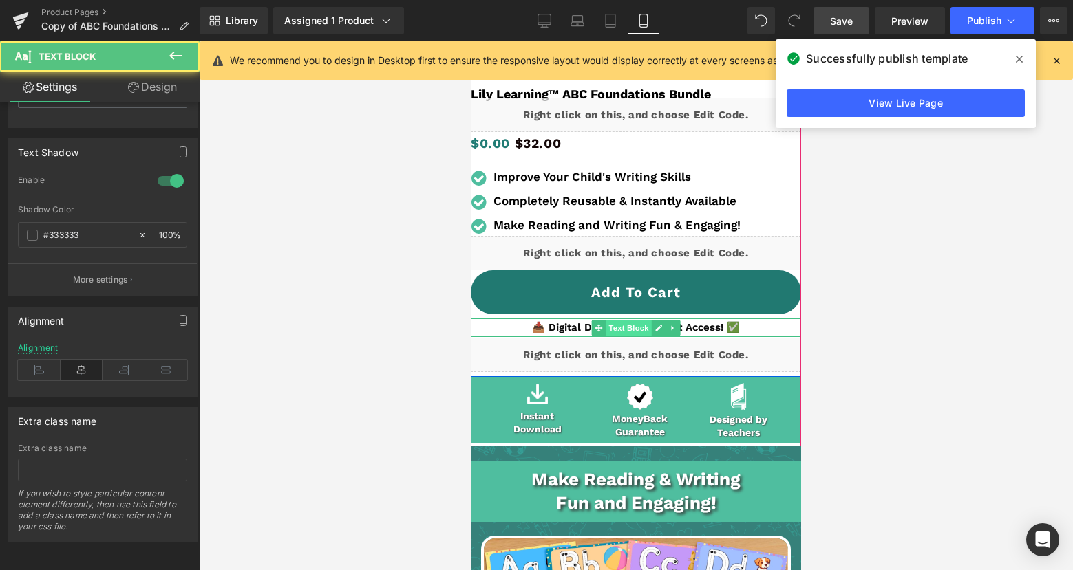
click at [624, 327] on span "Text Block" at bounding box center [627, 328] width 45 height 17
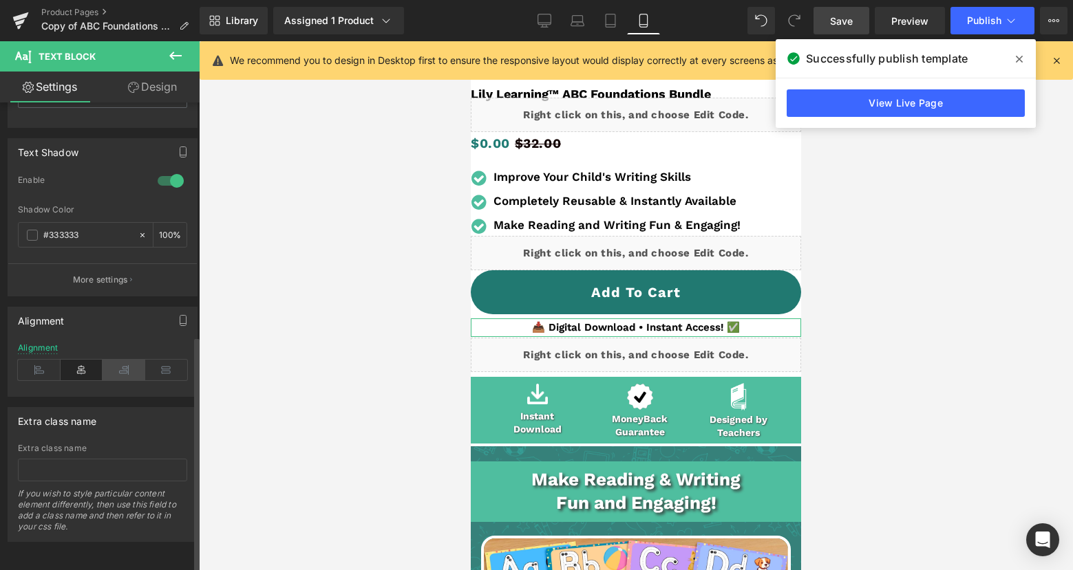
click at [114, 360] on icon at bounding box center [124, 370] width 43 height 21
click at [80, 363] on icon at bounding box center [82, 370] width 43 height 21
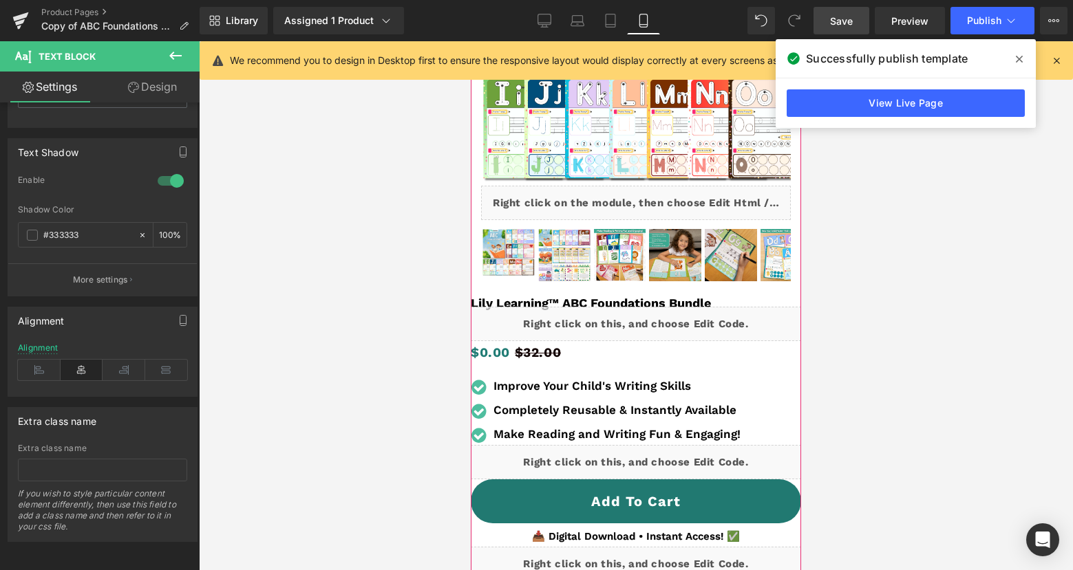
scroll to position [233, 0]
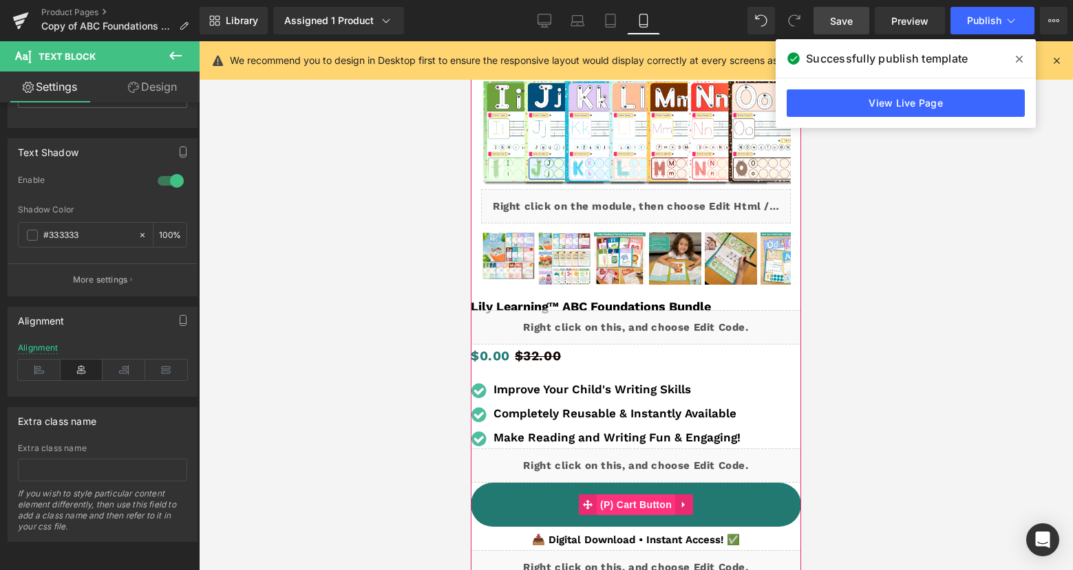
click at [631, 505] on span "(P) Cart Button" at bounding box center [635, 505] width 78 height 21
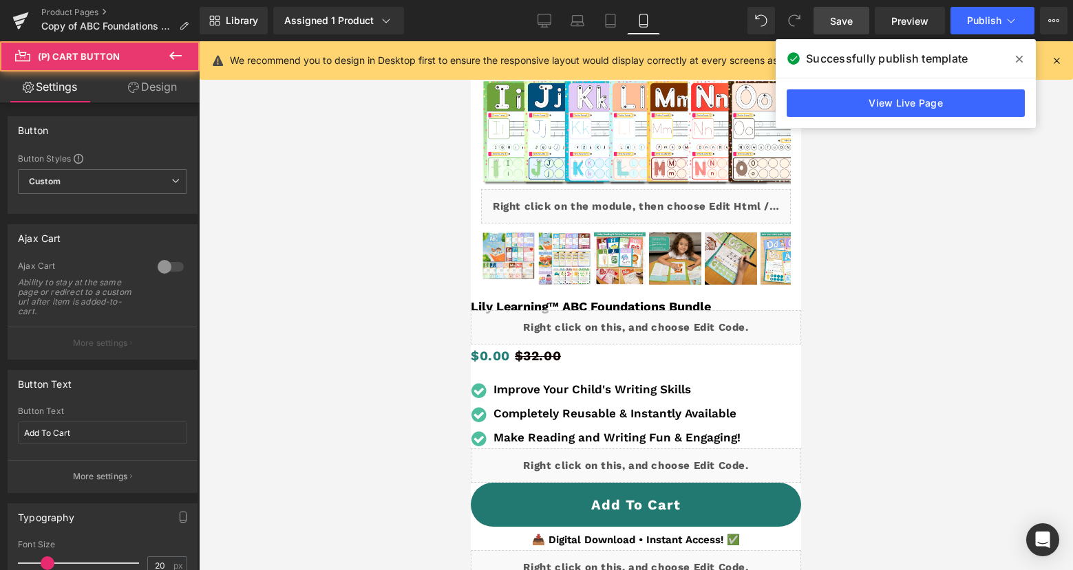
click at [142, 85] on link "Design" at bounding box center [153, 87] width 100 height 31
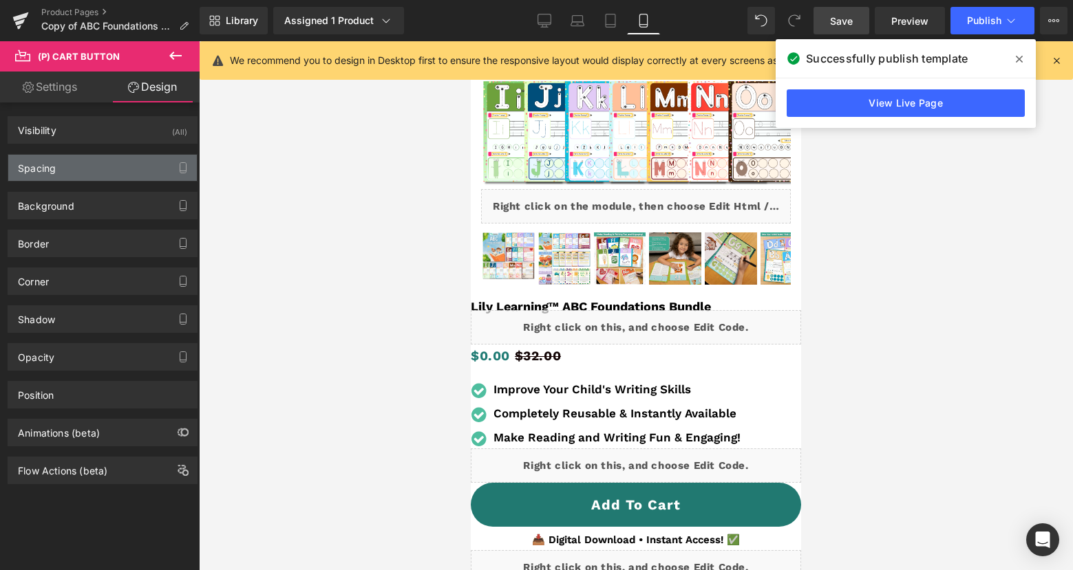
click at [105, 171] on div "Spacing" at bounding box center [102, 168] width 189 height 26
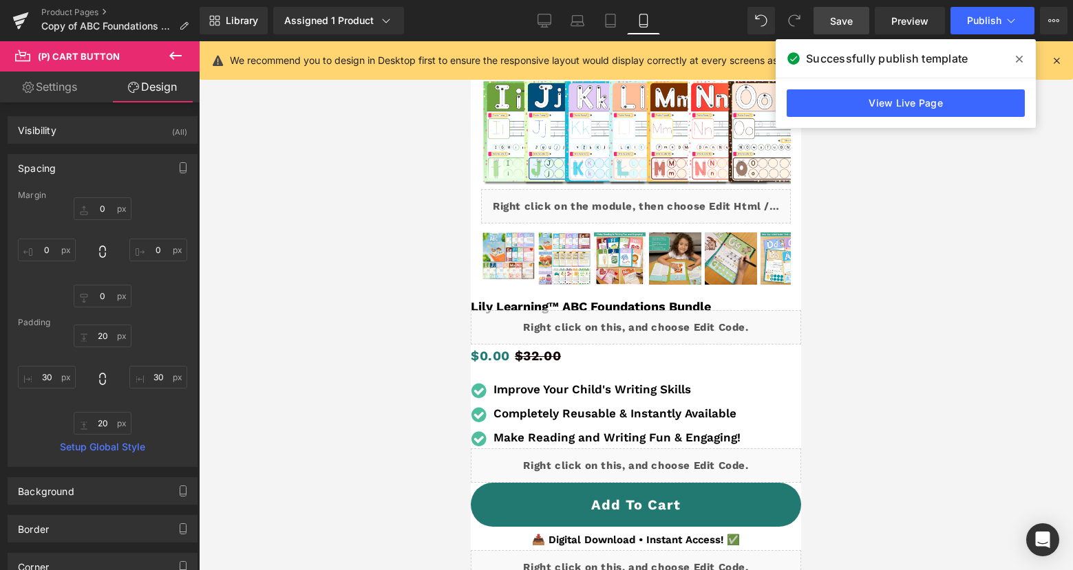
click at [818, 24] on link "Save" at bounding box center [841, 21] width 56 height 28
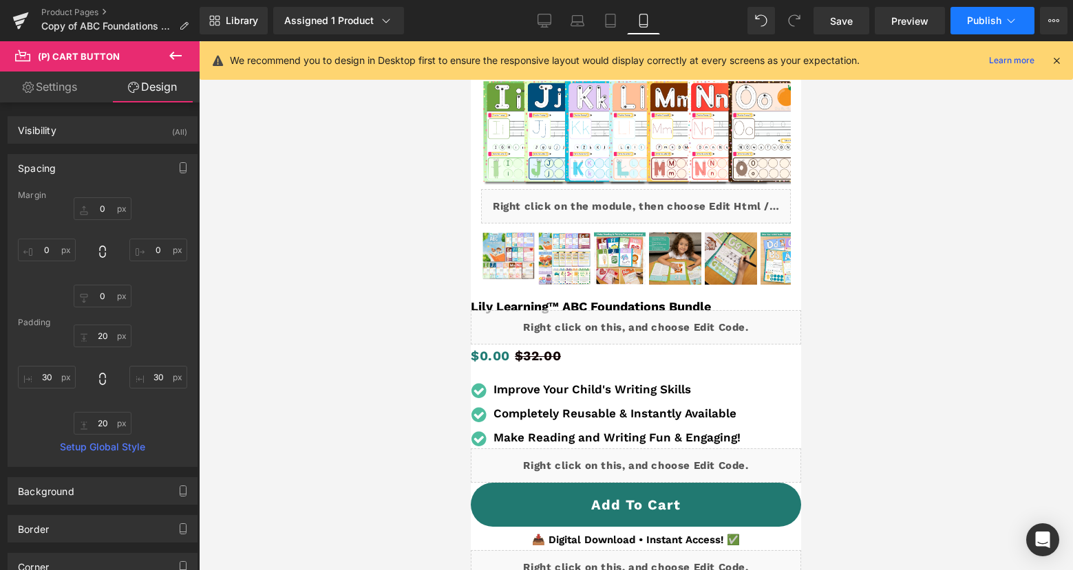
click at [959, 19] on button "Publish" at bounding box center [992, 21] width 84 height 28
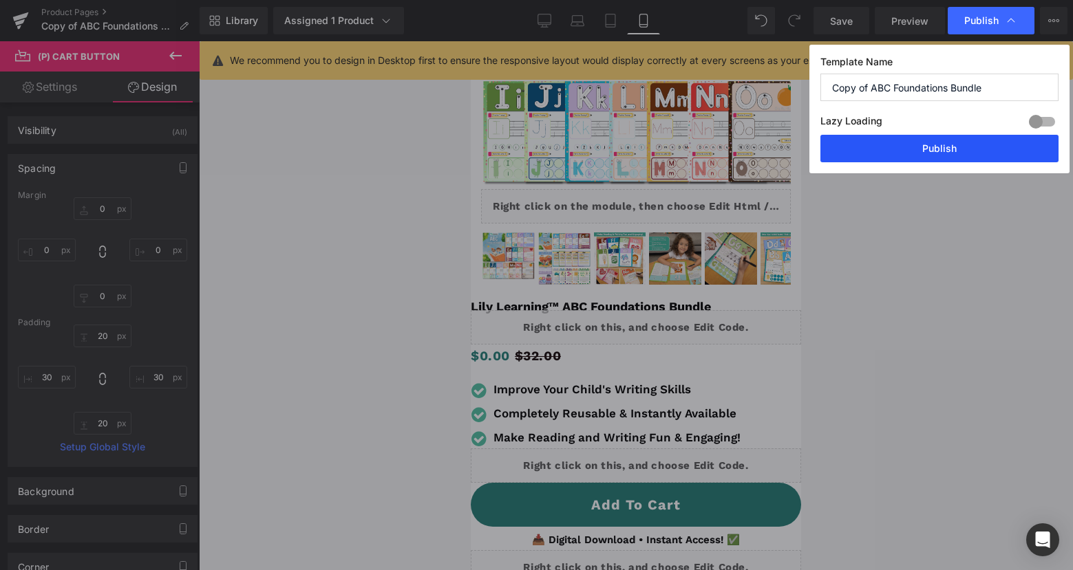
click at [950, 140] on button "Publish" at bounding box center [939, 149] width 238 height 28
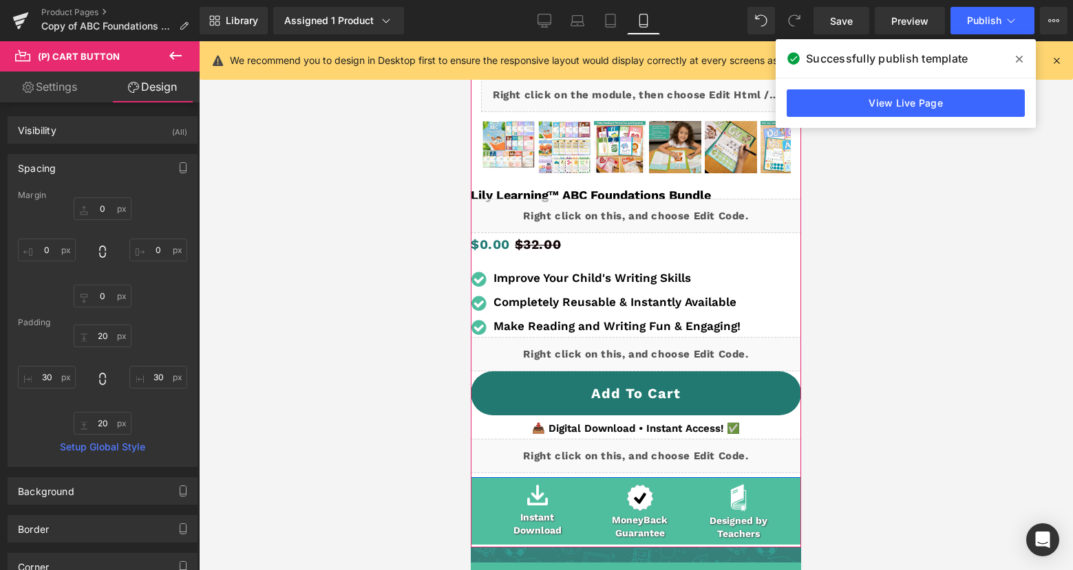
scroll to position [356, 0]
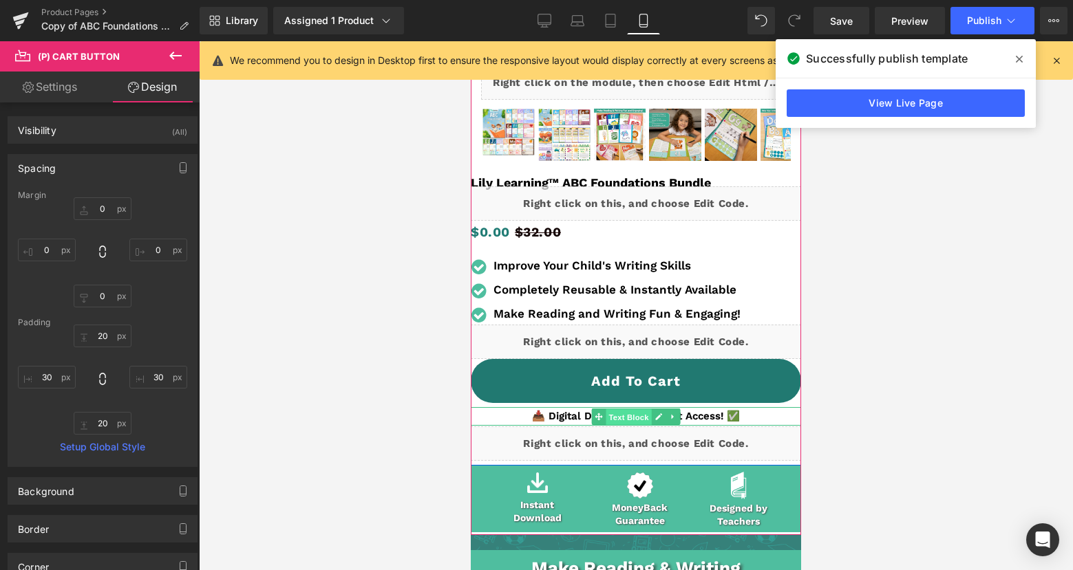
click at [629, 413] on span "Text Block" at bounding box center [627, 417] width 45 height 17
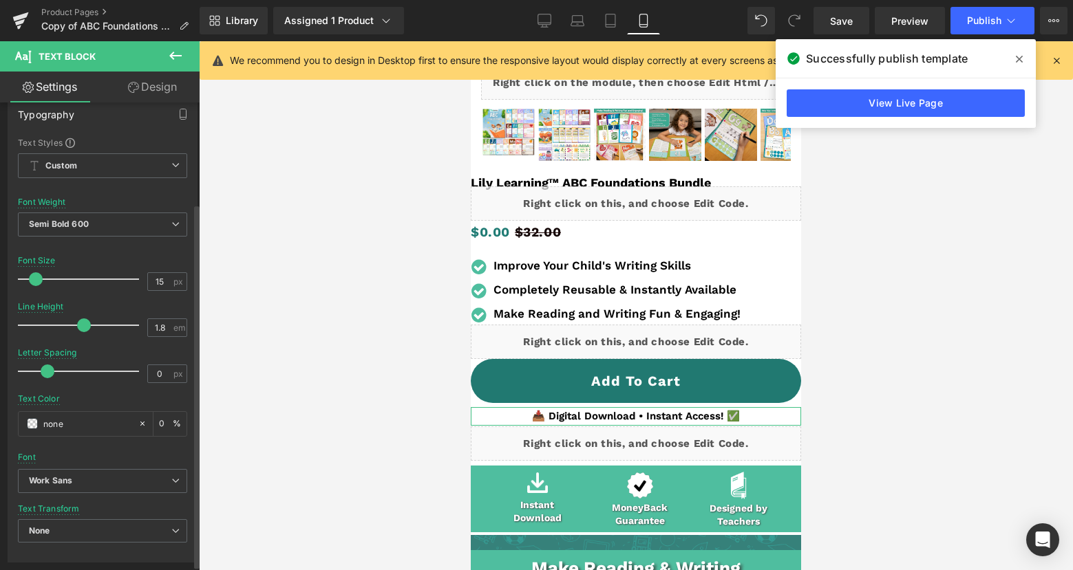
scroll to position [0, 0]
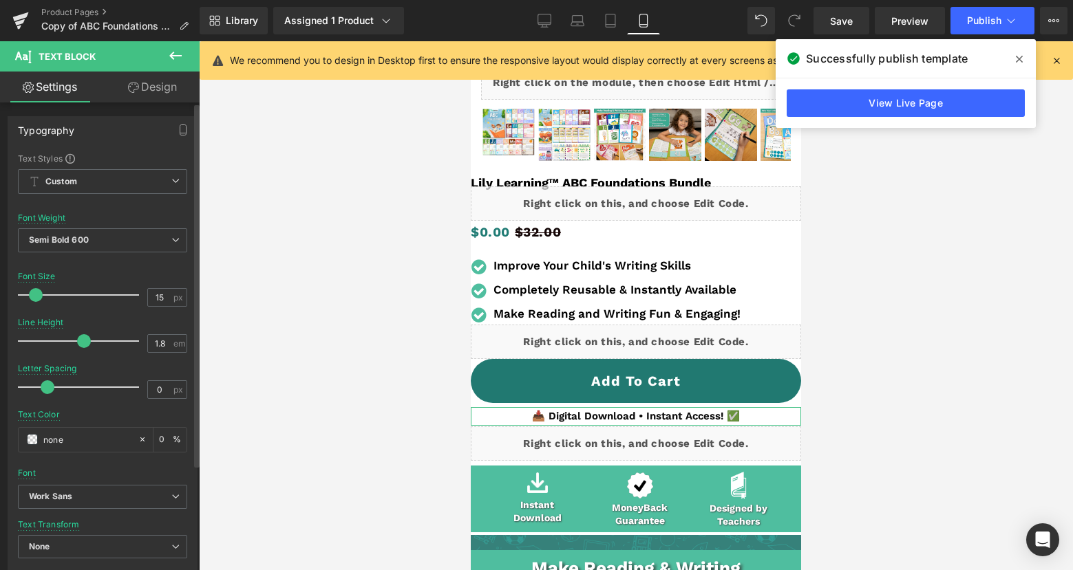
click at [145, 103] on div "Typography Text Styles Custom Custom Setup Global Style Custom Setup Global Sty…" at bounding box center [103, 548] width 206 height 890
click at [148, 98] on link "Design" at bounding box center [153, 87] width 100 height 31
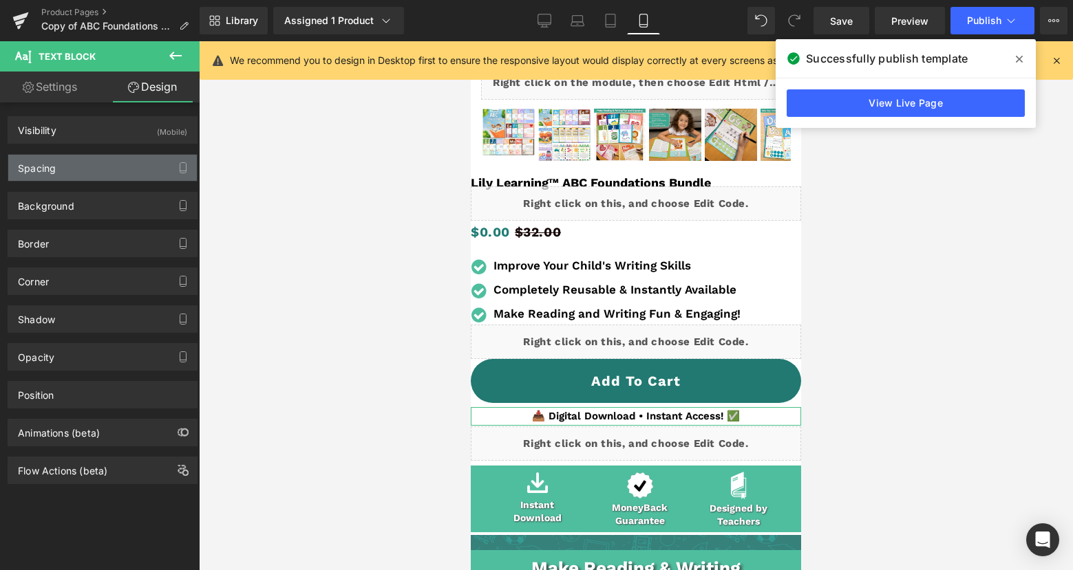
click at [107, 173] on div "Spacing" at bounding box center [102, 168] width 189 height 26
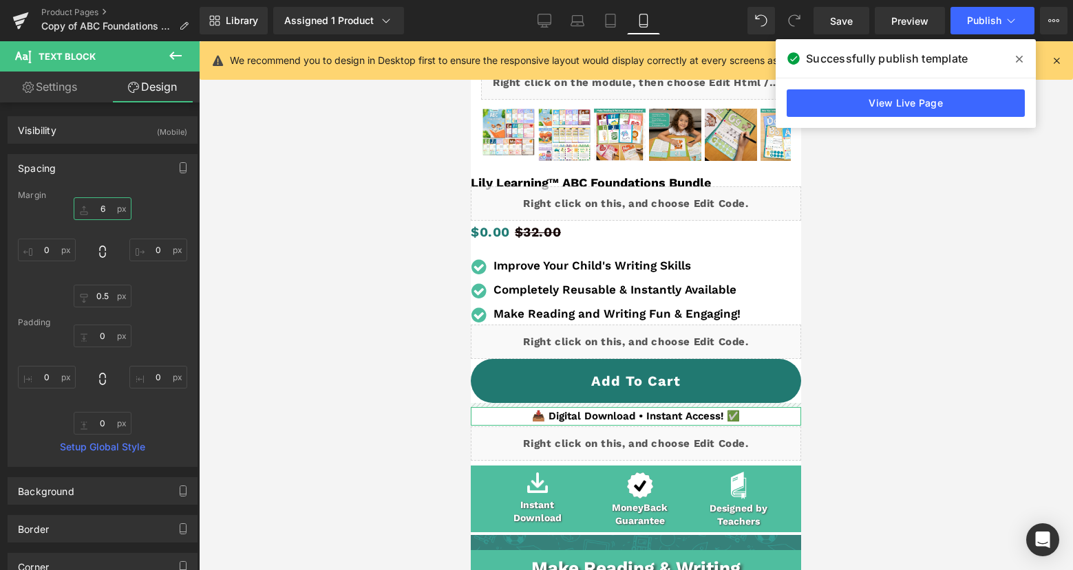
click at [105, 217] on input "6" at bounding box center [103, 208] width 58 height 23
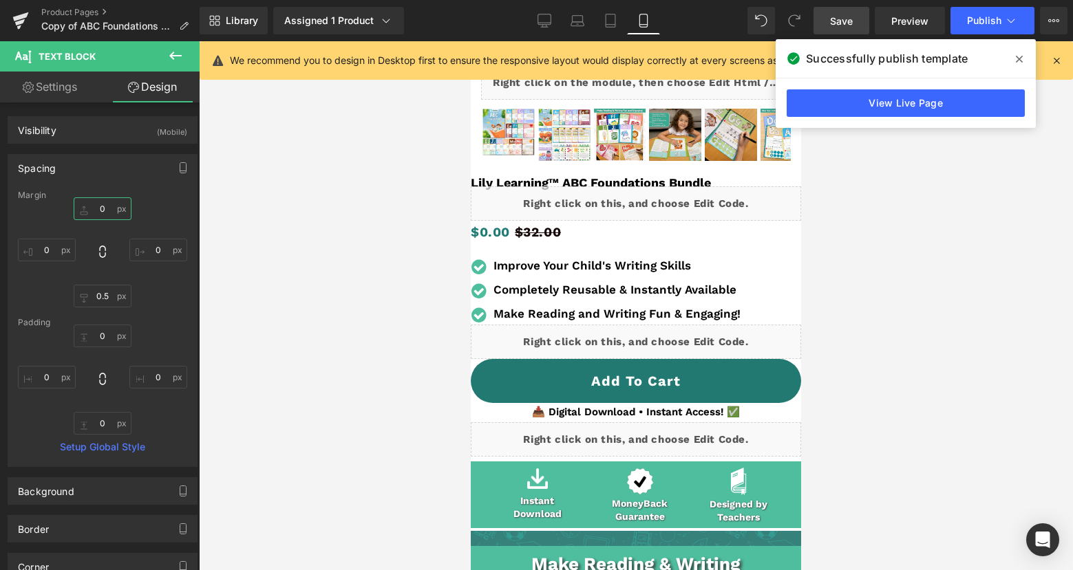
type input "0"
click at [829, 16] on link "Save" at bounding box center [841, 21] width 56 height 28
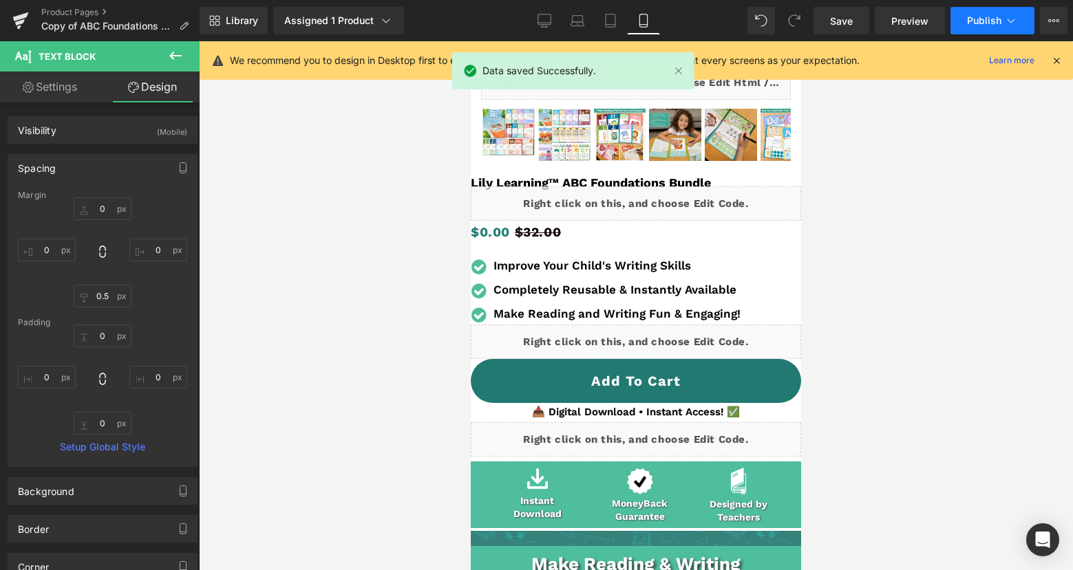
click at [974, 15] on span "Publish" at bounding box center [984, 20] width 34 height 11
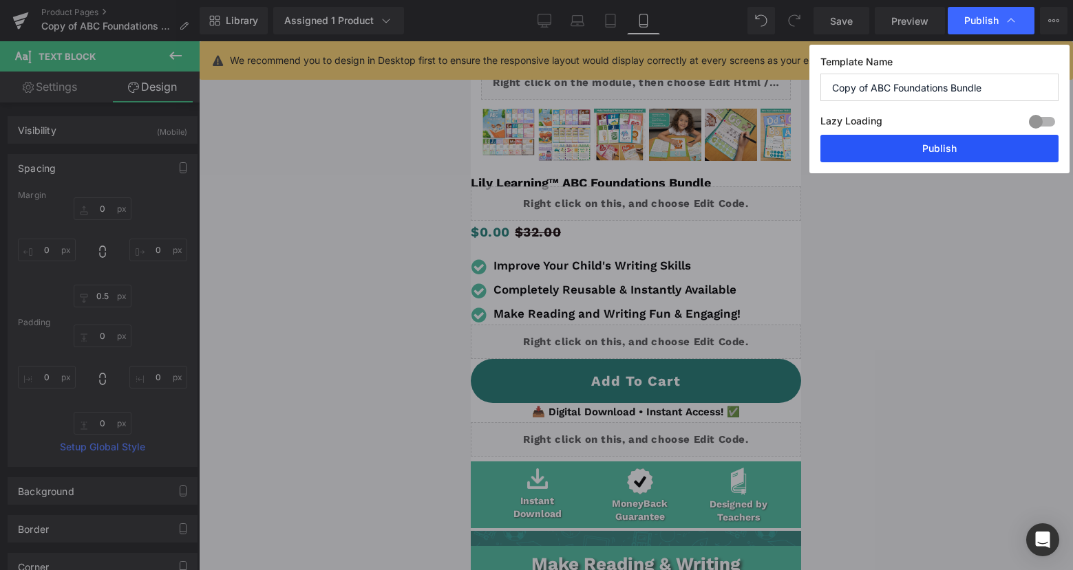
click at [941, 148] on button "Publish" at bounding box center [939, 149] width 238 height 28
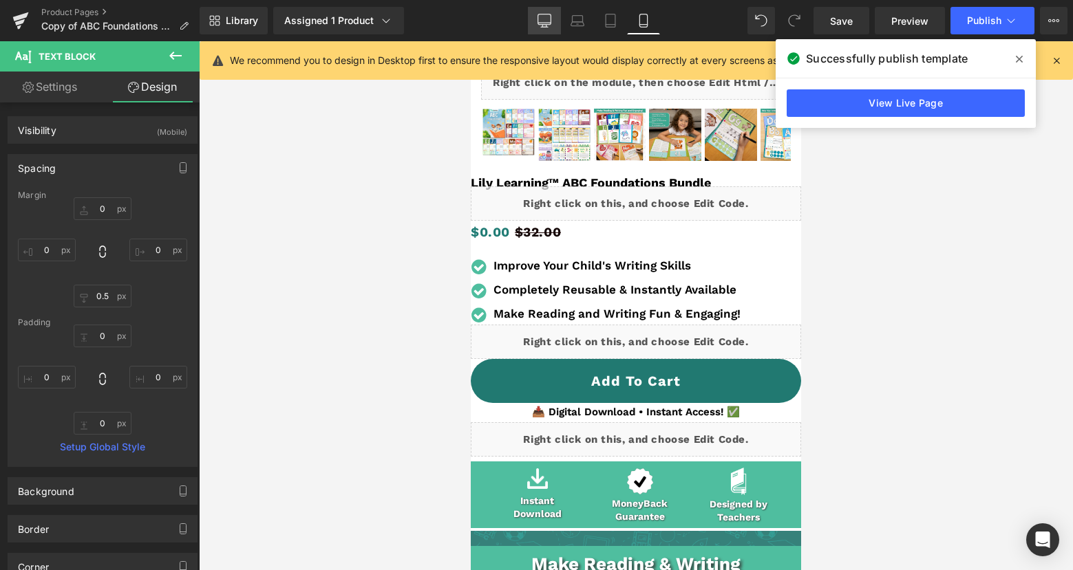
click at [541, 19] on icon at bounding box center [544, 21] width 14 height 14
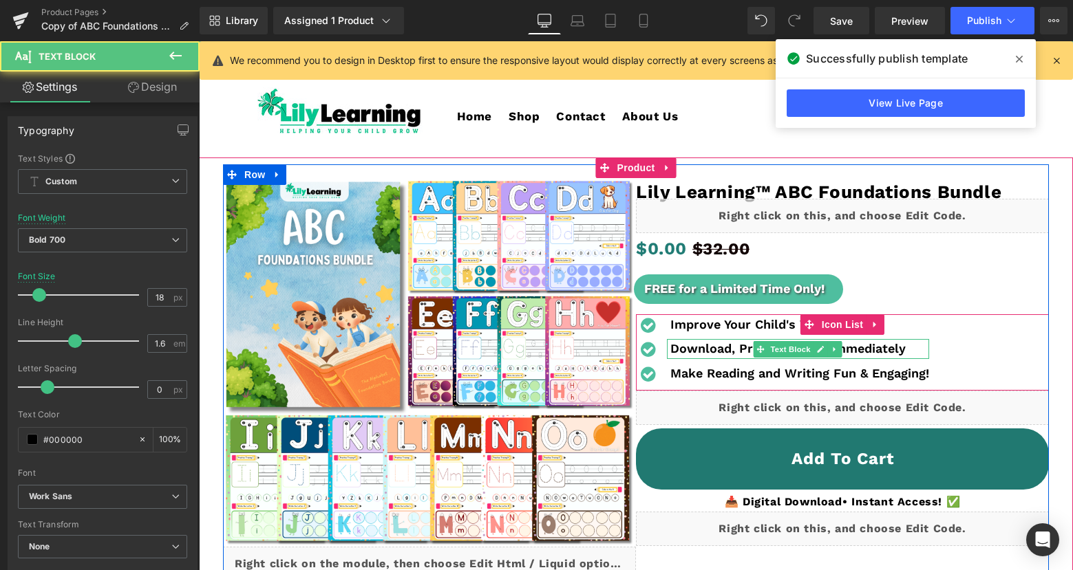
click at [703, 347] on b "Download, Print, and Use Immediately" at bounding box center [787, 348] width 235 height 14
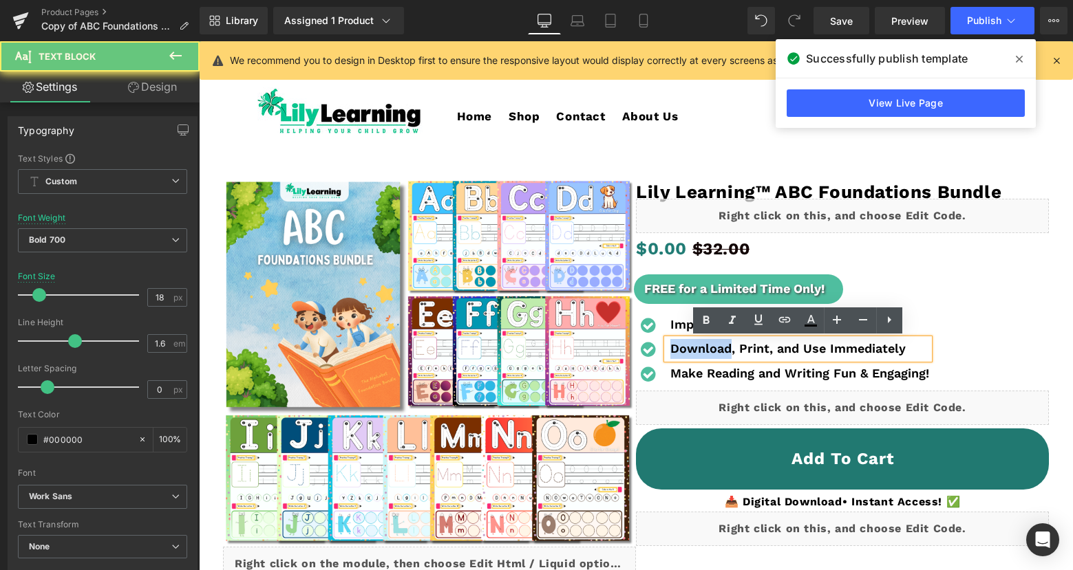
click at [703, 347] on b "Download, Print, and Use Immediately" at bounding box center [787, 348] width 235 height 14
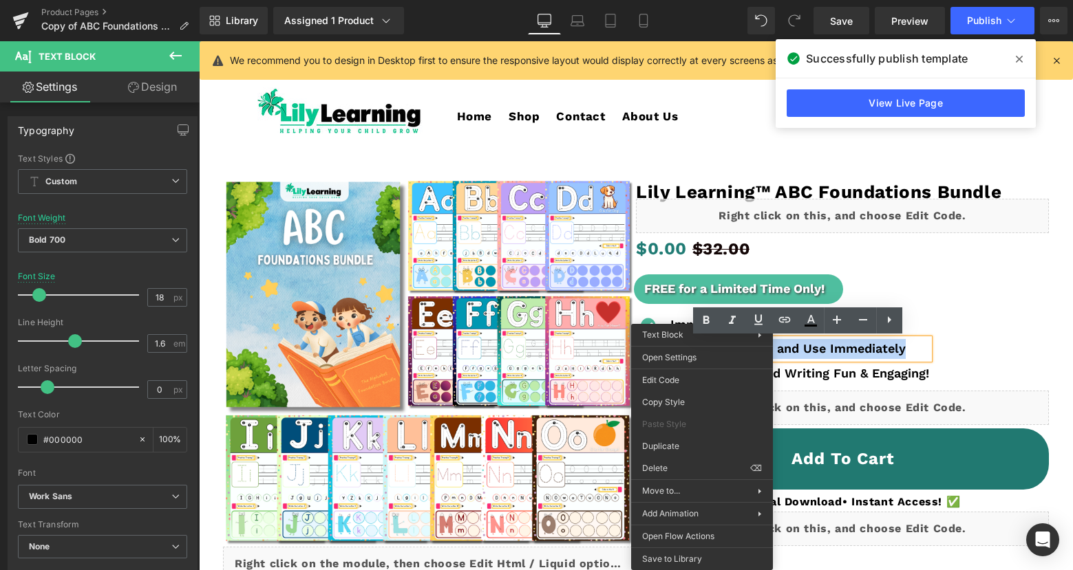
click at [854, 349] on b "Download, Print, and Use Immediately" at bounding box center [787, 348] width 235 height 14
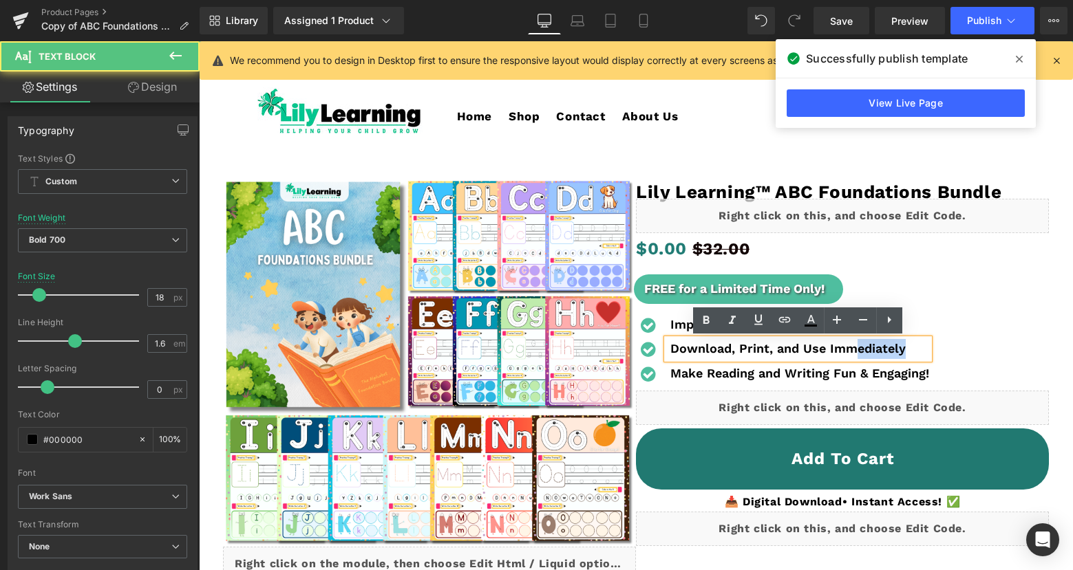
click at [852, 349] on b "Download, Print, and Use Immediately" at bounding box center [787, 348] width 235 height 14
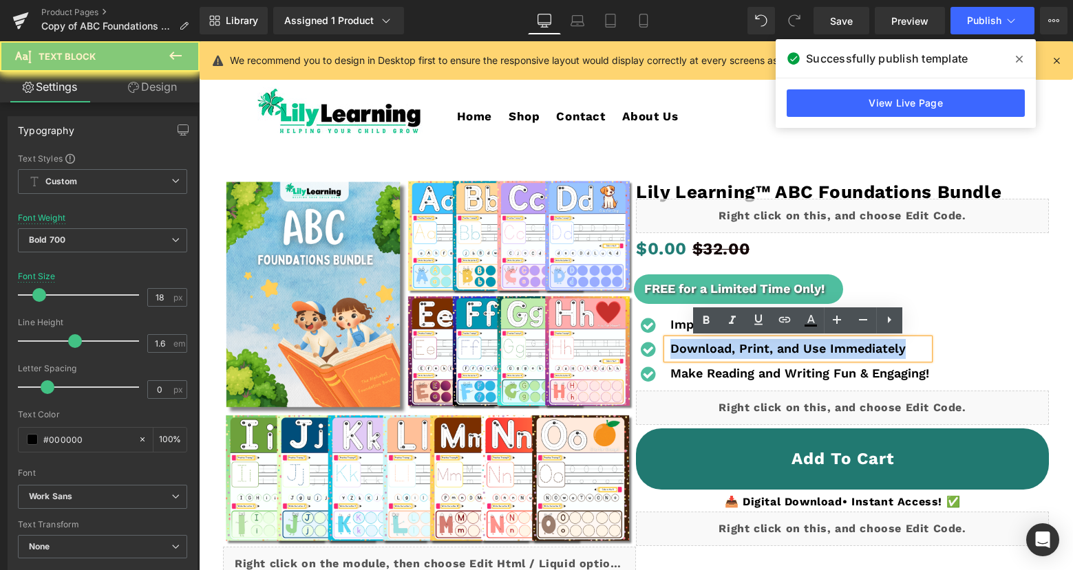
click at [852, 350] on b "Download, Print, and Use Immediately" at bounding box center [787, 348] width 235 height 14
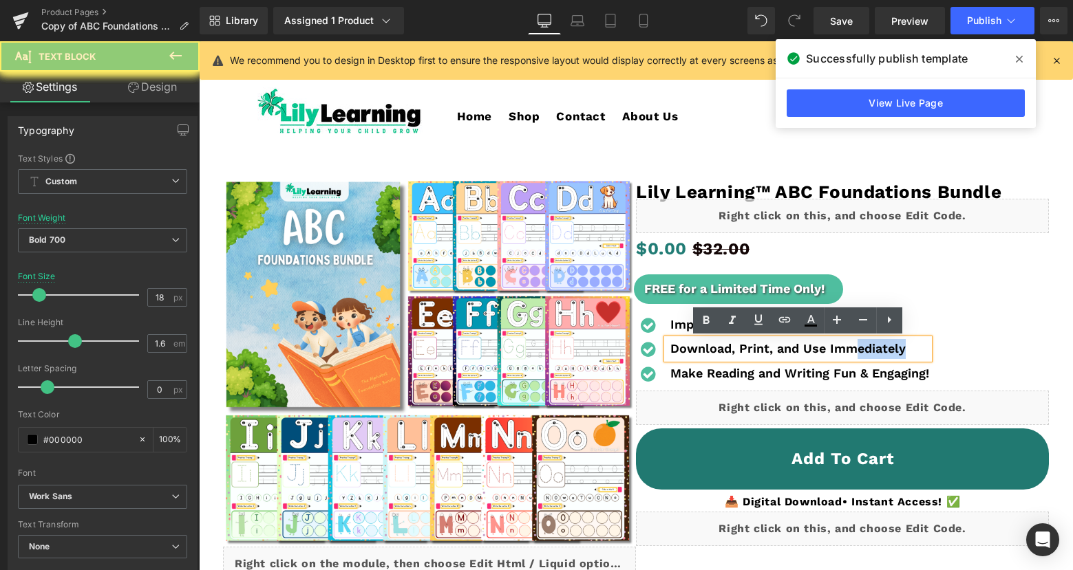
click at [850, 351] on b "Download, Print, and Use Immediately" at bounding box center [787, 348] width 235 height 14
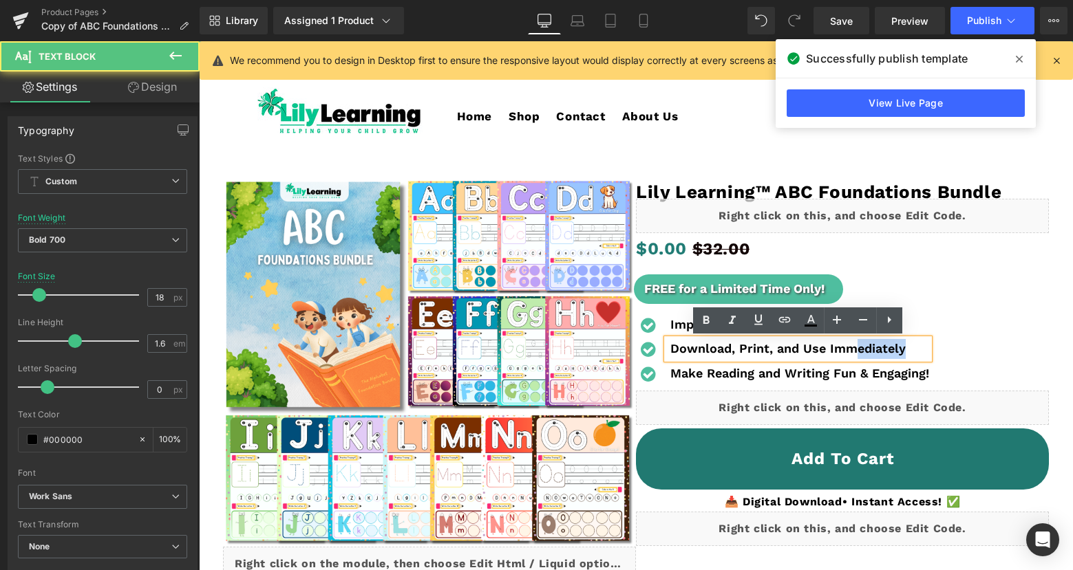
click at [850, 351] on b "Download, Print, and Use Immediately" at bounding box center [787, 348] width 235 height 14
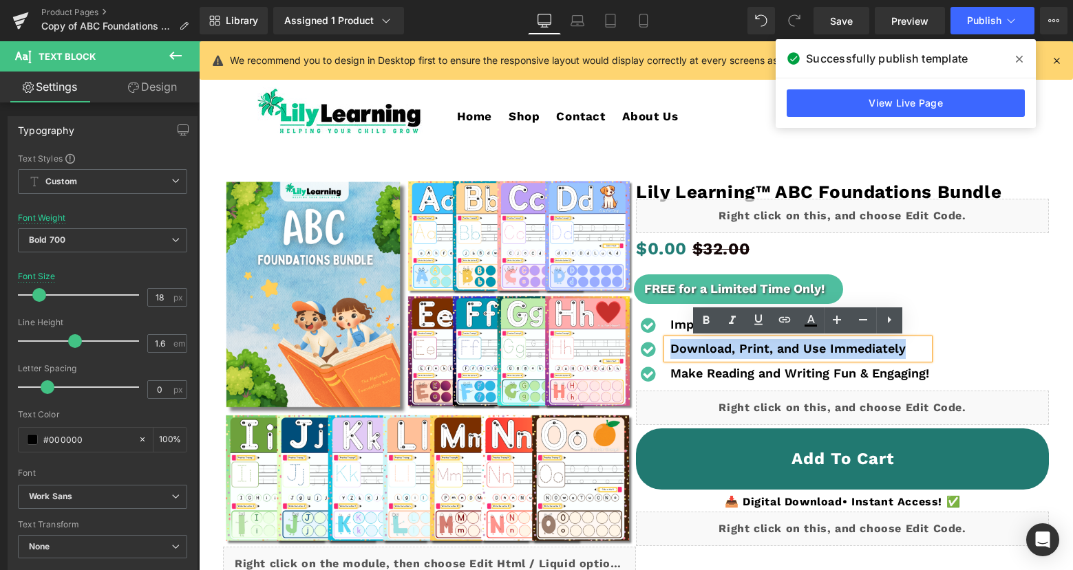
click at [850, 351] on b "Download, Print, and Use Immediately" at bounding box center [787, 348] width 235 height 14
copy b "Download, Print, and Use Immediately"
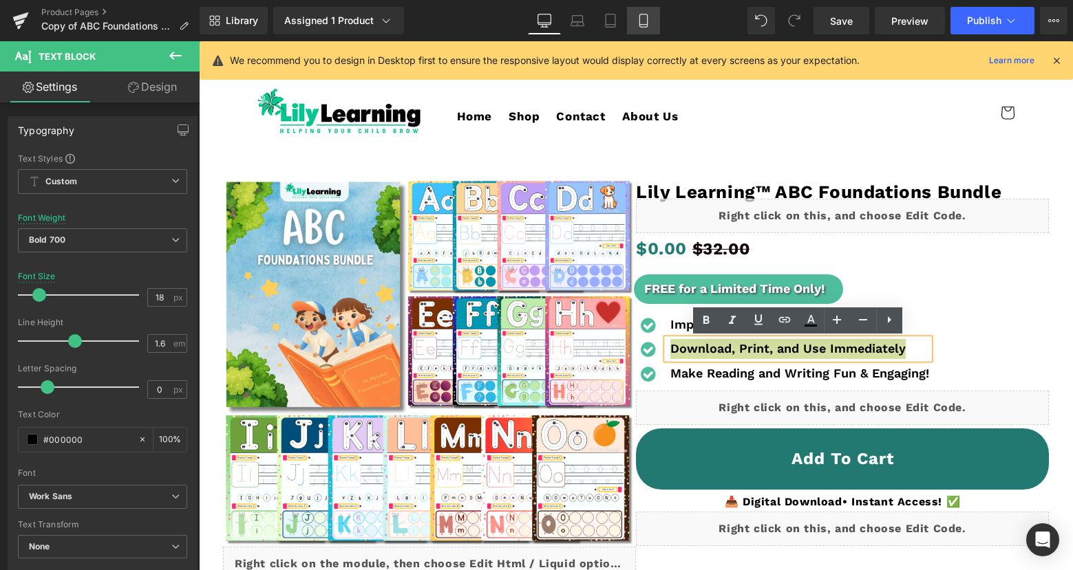
click at [641, 12] on link "Mobile" at bounding box center [643, 21] width 33 height 28
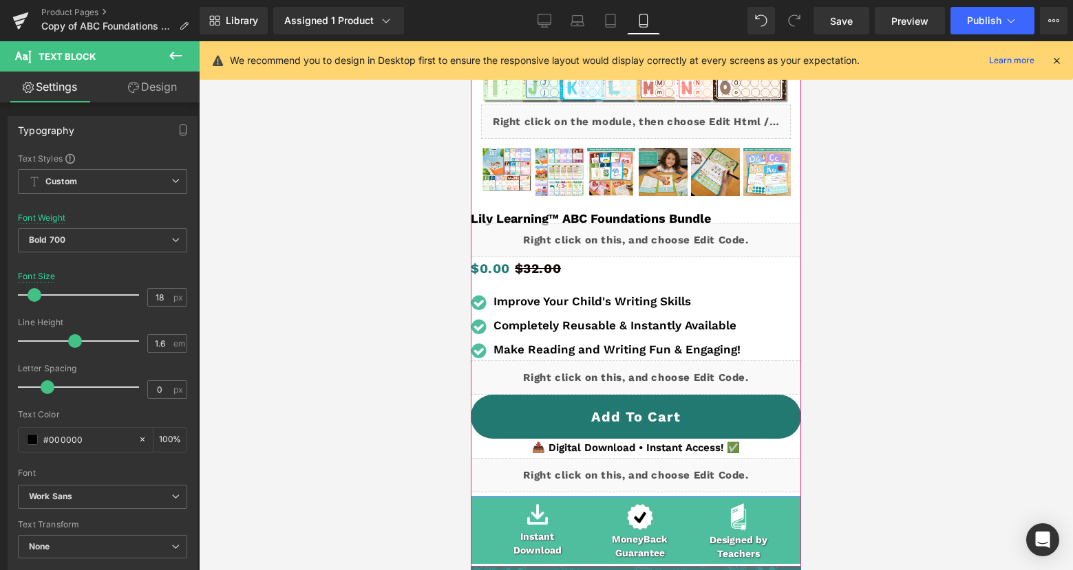
scroll to position [297, 0]
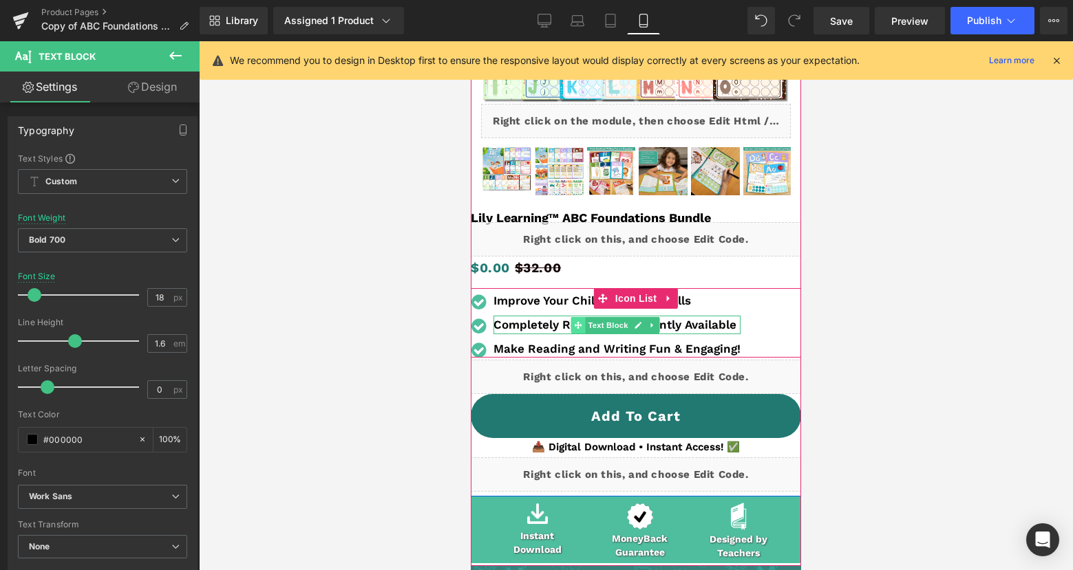
click at [574, 327] on icon at bounding box center [578, 325] width 8 height 8
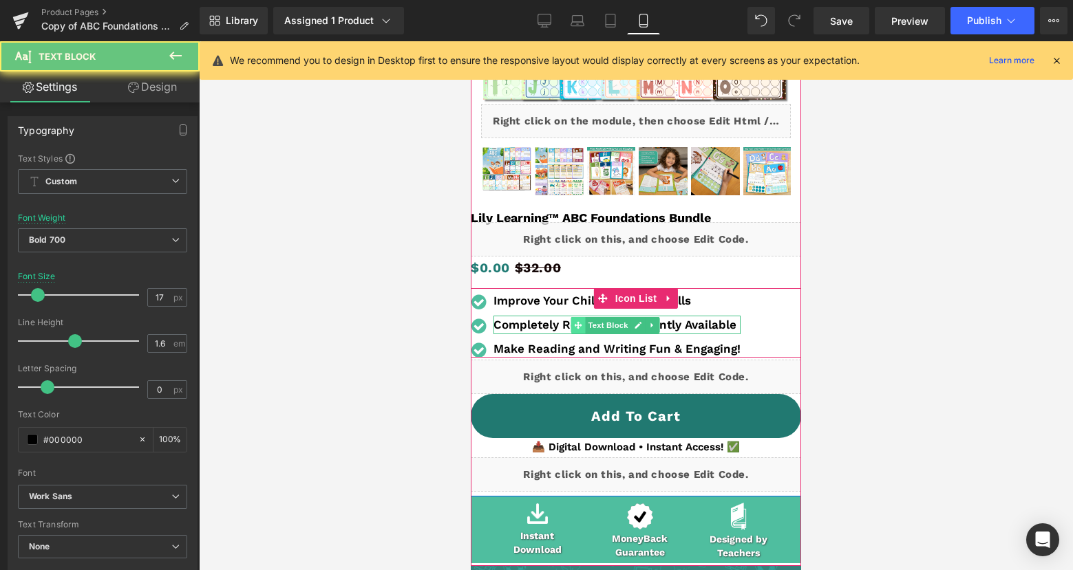
click at [573, 327] on span at bounding box center [578, 325] width 14 height 17
click at [530, 323] on b "Completely Reusable & Instantly Available" at bounding box center [614, 325] width 243 height 14
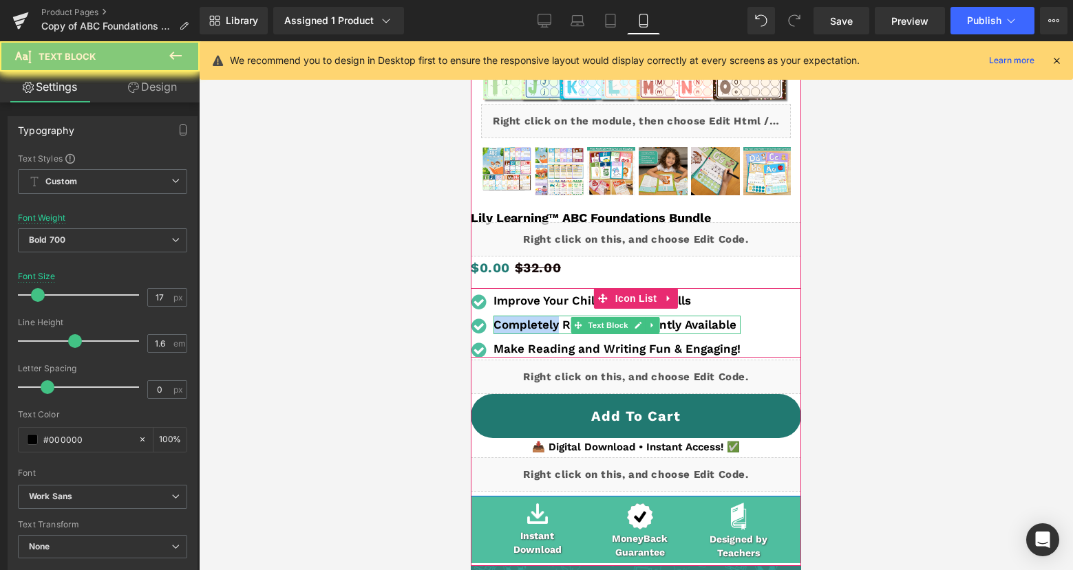
click at [530, 323] on b "Completely Reusable & Instantly Available" at bounding box center [614, 325] width 243 height 14
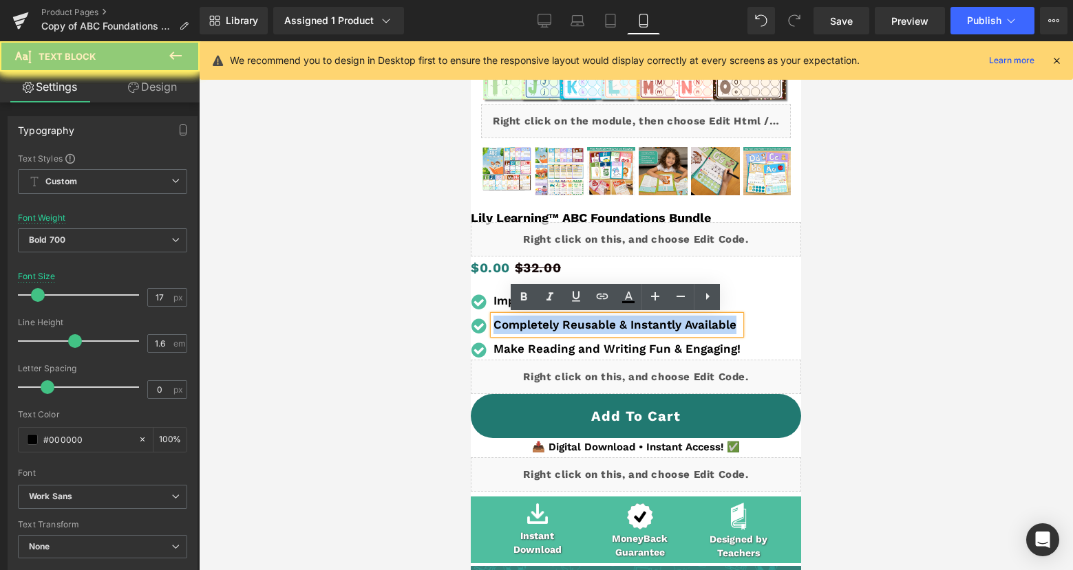
click at [530, 323] on b "Completely Reusable & Instantly Available" at bounding box center [614, 325] width 243 height 14
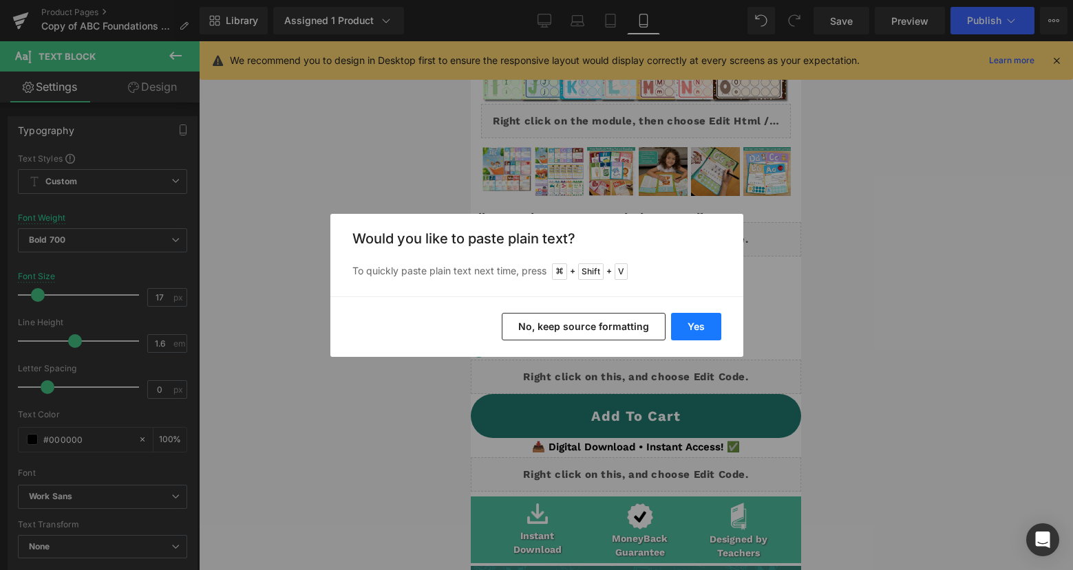
click at [693, 323] on button "Yes" at bounding box center [696, 327] width 50 height 28
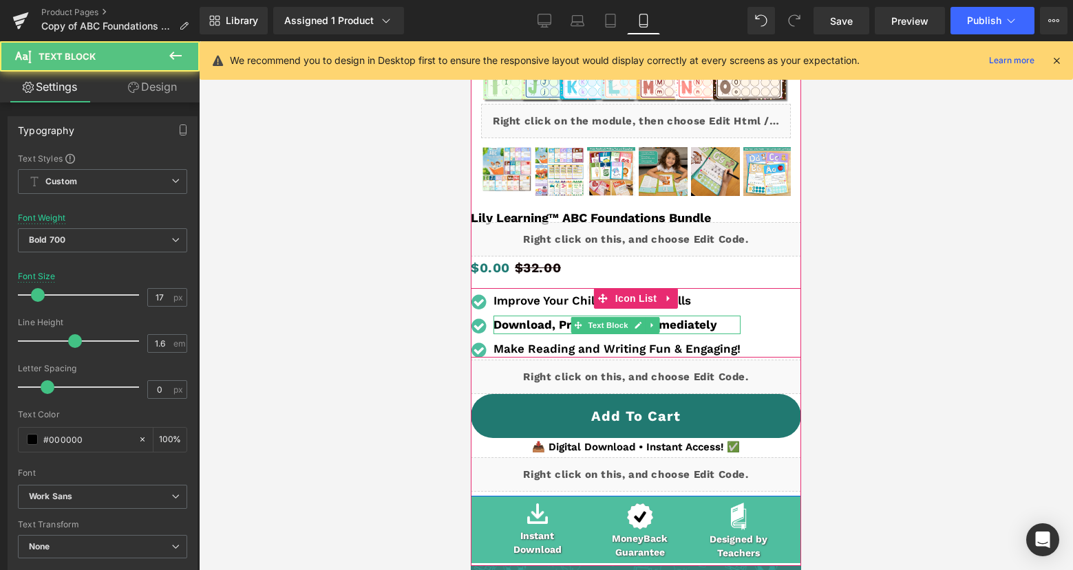
click at [568, 328] on p "Download, Print, and Use Immediately" at bounding box center [616, 325] width 247 height 19
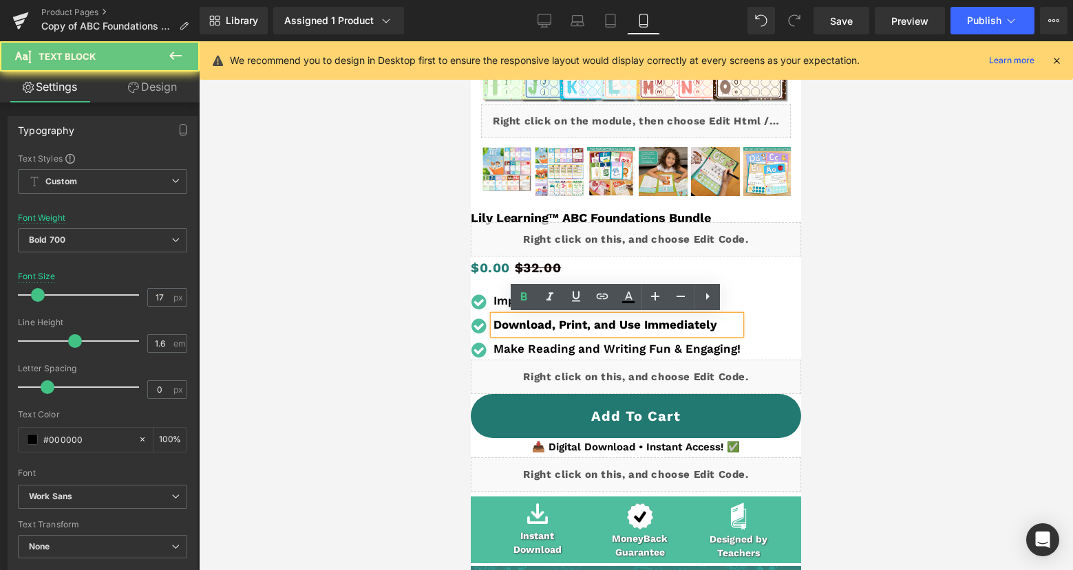
drag, startPoint x: 557, startPoint y: 327, endPoint x: 574, endPoint y: 327, distance: 17.2
click at [557, 327] on p "Download, Print, and Use Immediately" at bounding box center [616, 325] width 247 height 19
drag, startPoint x: 589, startPoint y: 325, endPoint x: 597, endPoint y: 330, distance: 9.6
click at [589, 325] on p "Download, Print, and Use Immediately" at bounding box center [616, 325] width 247 height 19
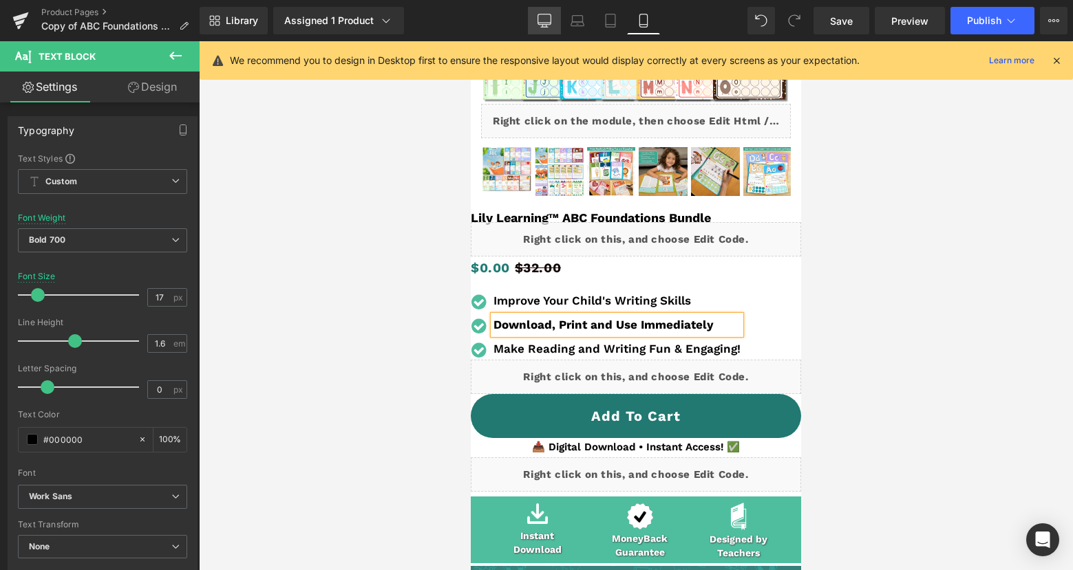
drag, startPoint x: 549, startPoint y: 18, endPoint x: 561, endPoint y: 38, distance: 23.1
click at [549, 18] on icon at bounding box center [544, 21] width 14 height 14
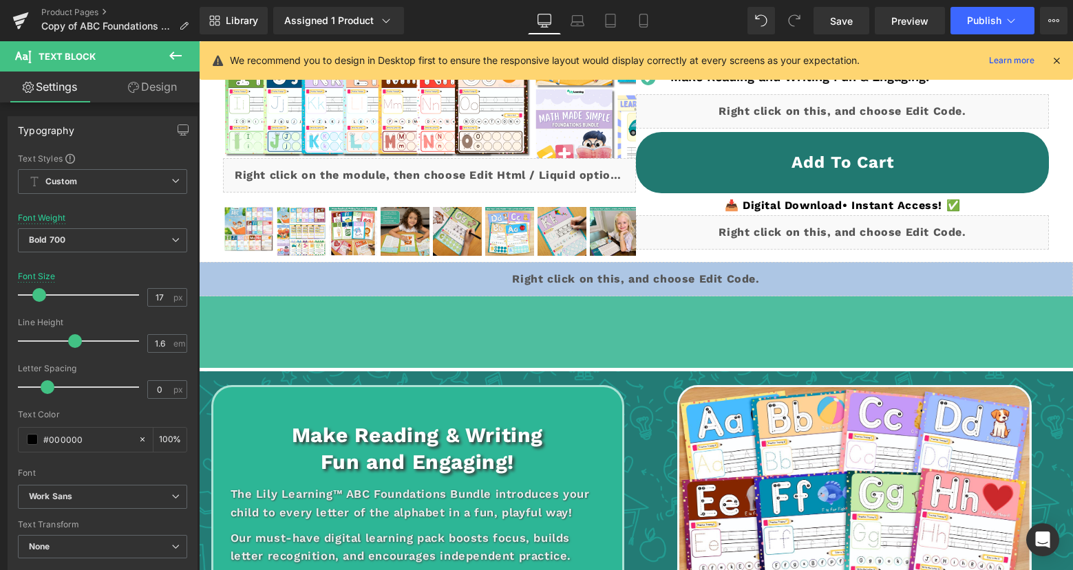
scroll to position [0, 0]
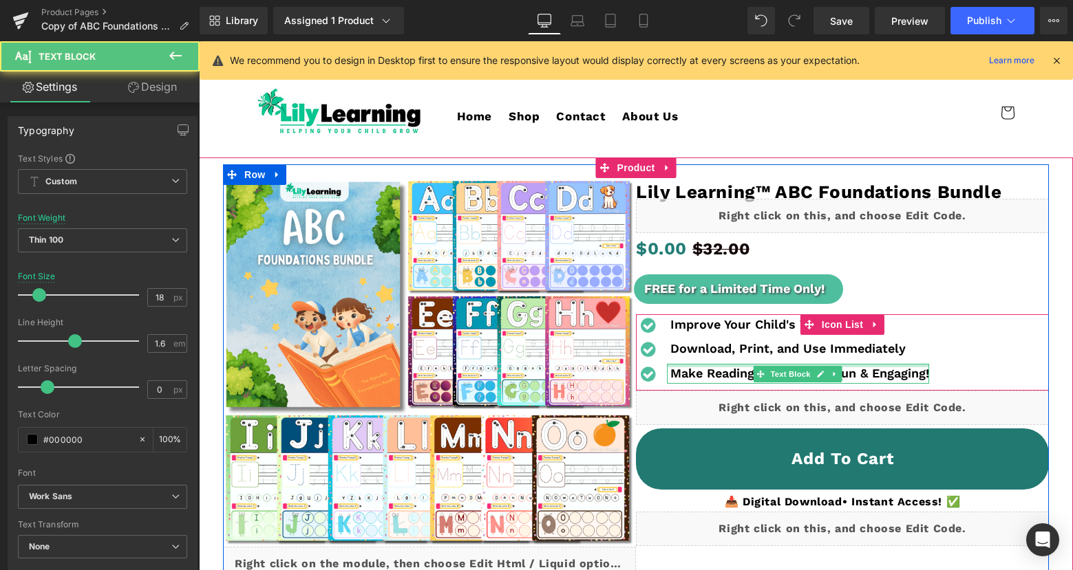
click at [699, 367] on div "Make Reading and Writing Fun & Engaging! Text Block" at bounding box center [798, 374] width 262 height 20
click at [699, 367] on b "Make Reading and Writing Fun & Engaging!" at bounding box center [799, 373] width 259 height 14
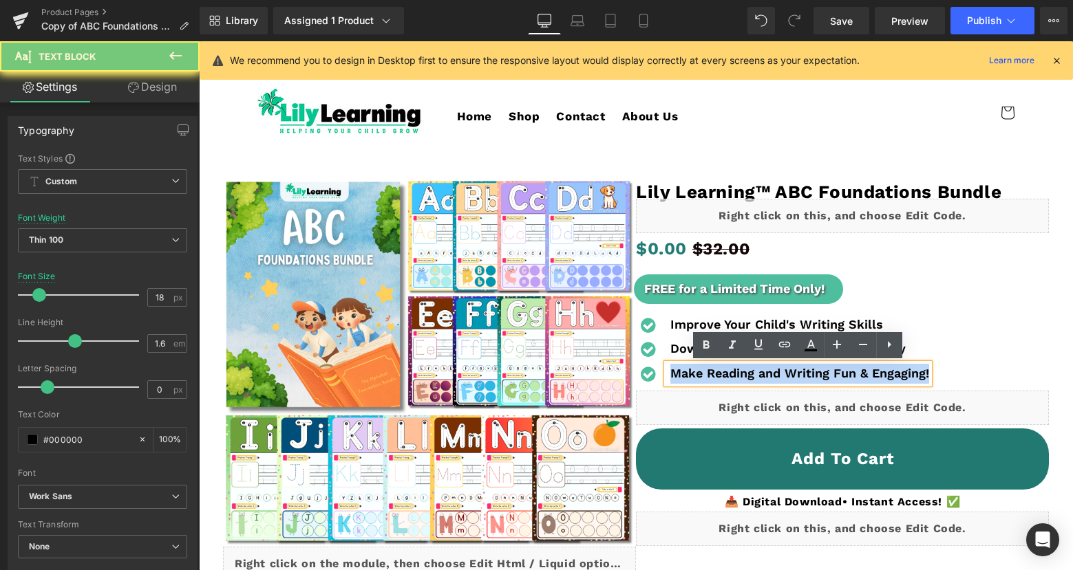
click at [699, 367] on b "Make Reading and Writing Fun & Engaging!" at bounding box center [799, 373] width 259 height 14
copy b "Make Reading and Writing Fun & Engaging!"
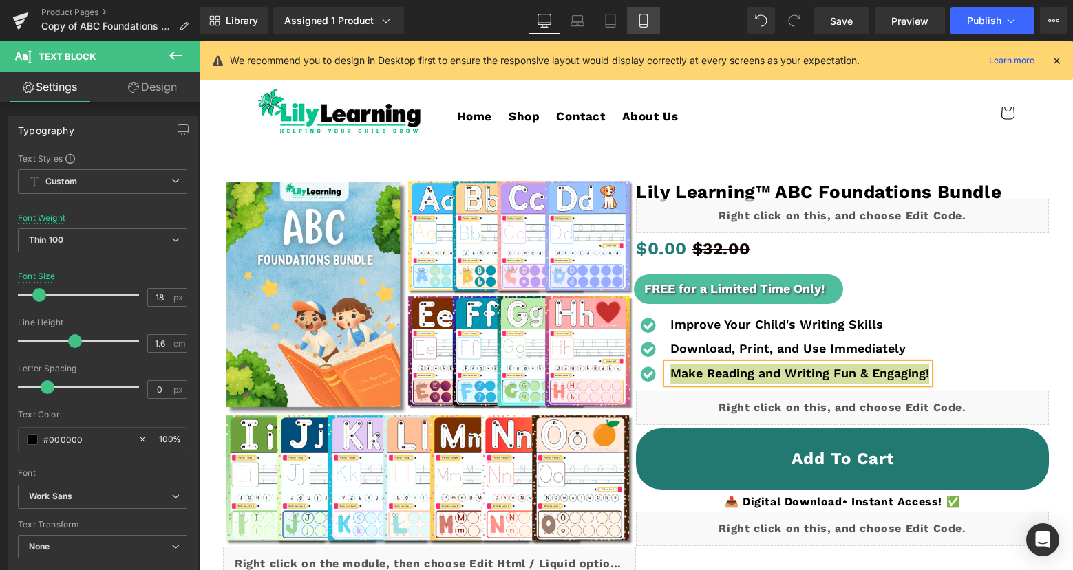
click at [634, 20] on link "Mobile" at bounding box center [643, 21] width 33 height 28
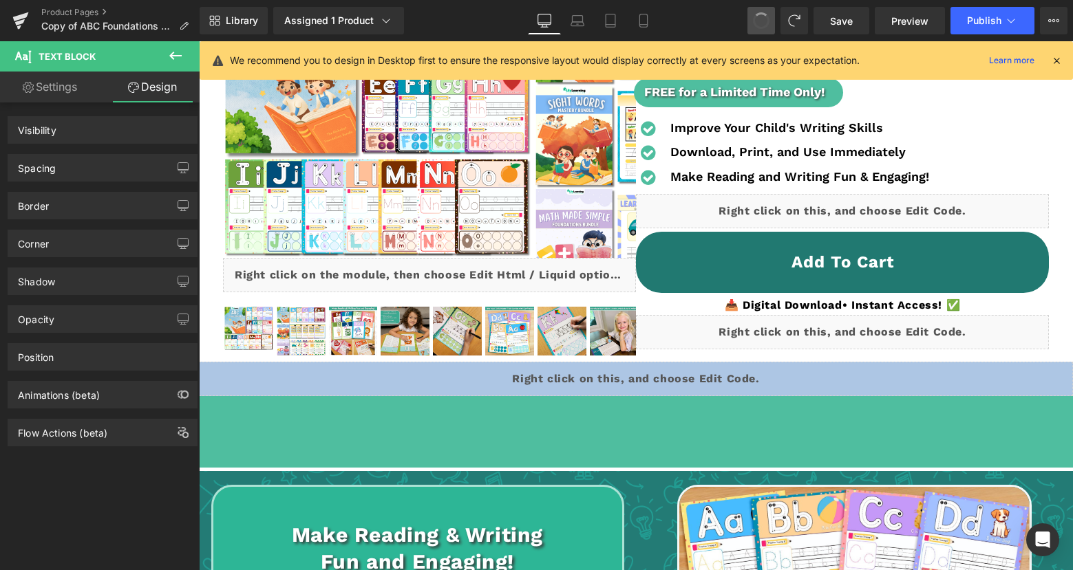
scroll to position [144, 0]
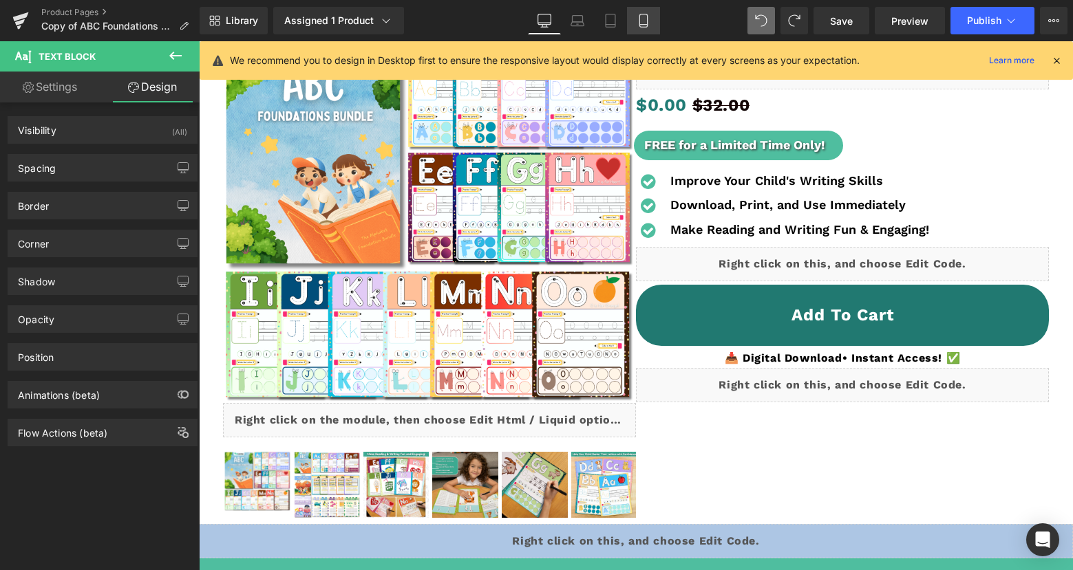
click at [637, 21] on icon at bounding box center [643, 21] width 14 height 14
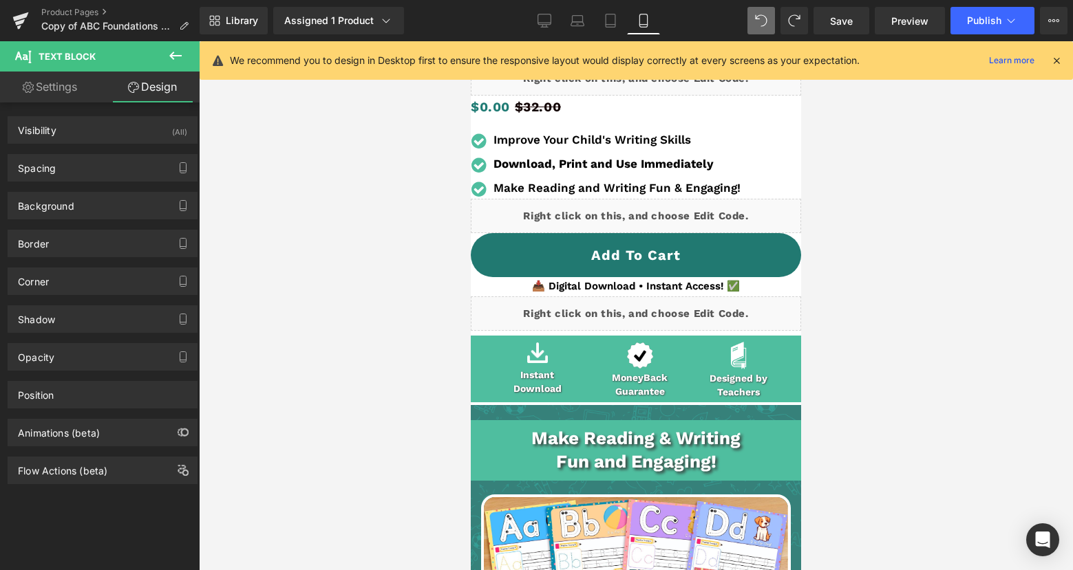
scroll to position [451, 0]
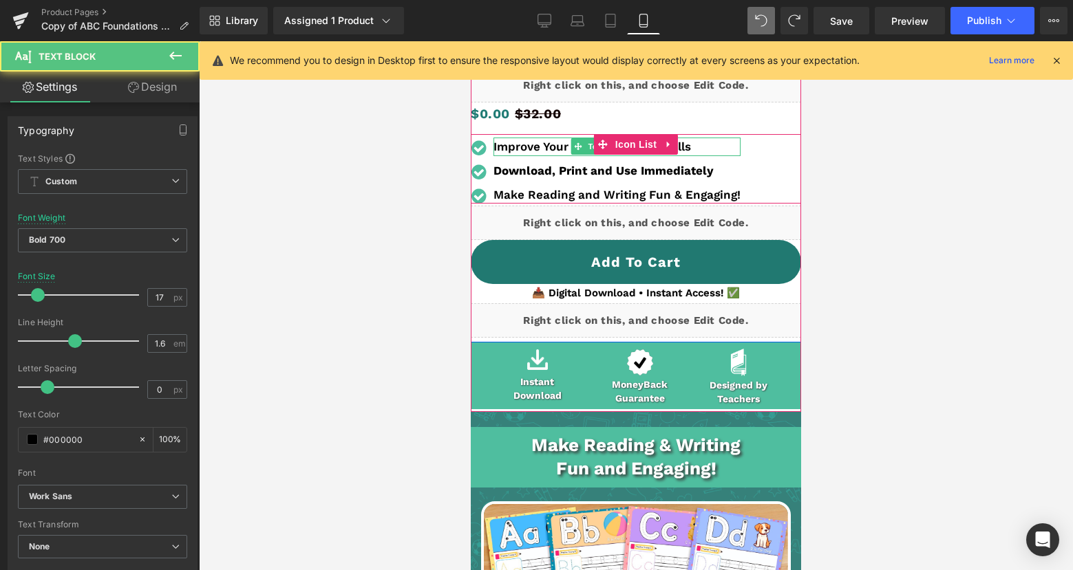
click at [529, 149] on b "Improve Your Child's Writing Skills" at bounding box center [591, 147] width 197 height 14
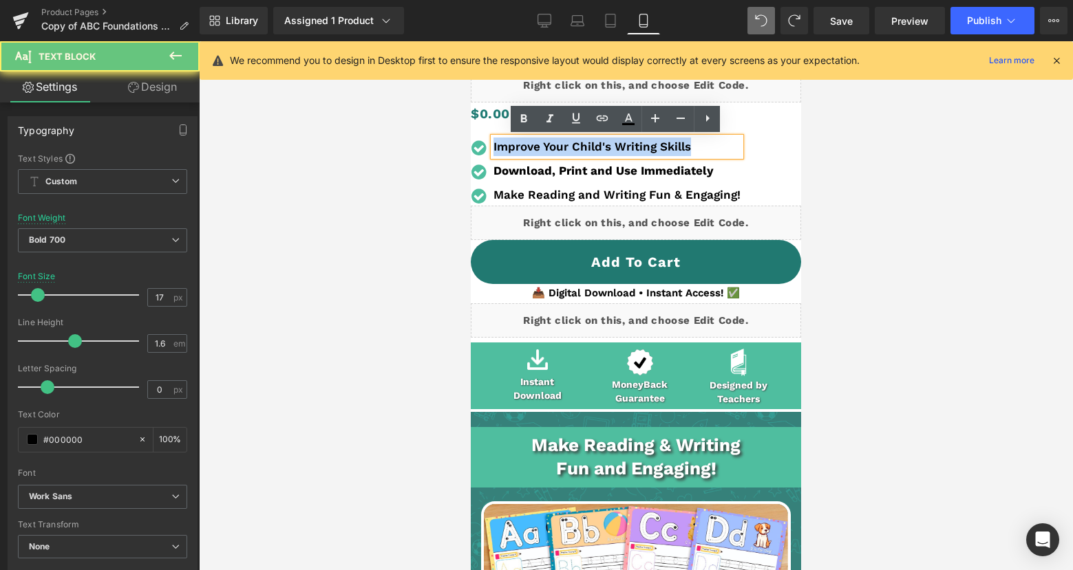
click at [529, 149] on b "Improve Your Child's Writing Skills" at bounding box center [591, 147] width 197 height 14
copy b "Improve Your Child's Writing Skills"
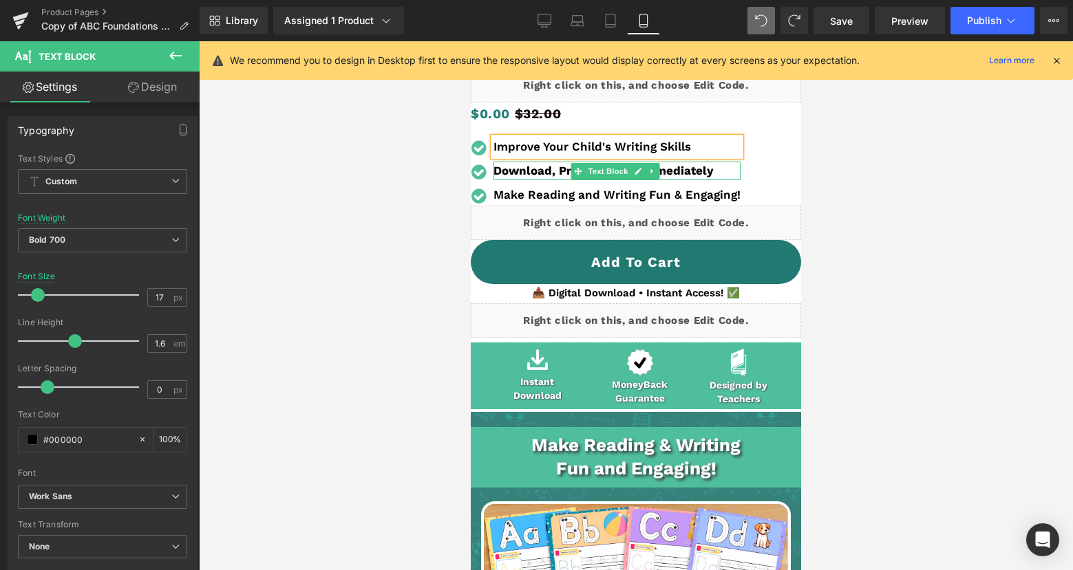
click at [722, 170] on p "Download, Print and Use Immediately" at bounding box center [616, 171] width 247 height 19
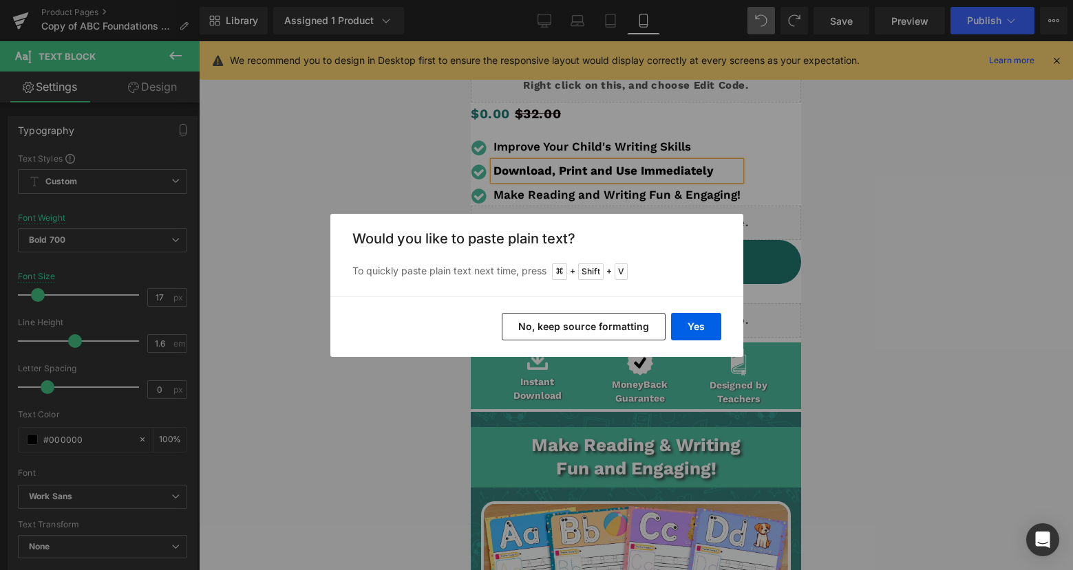
click at [648, 332] on button "No, keep source formatting" at bounding box center [584, 327] width 164 height 28
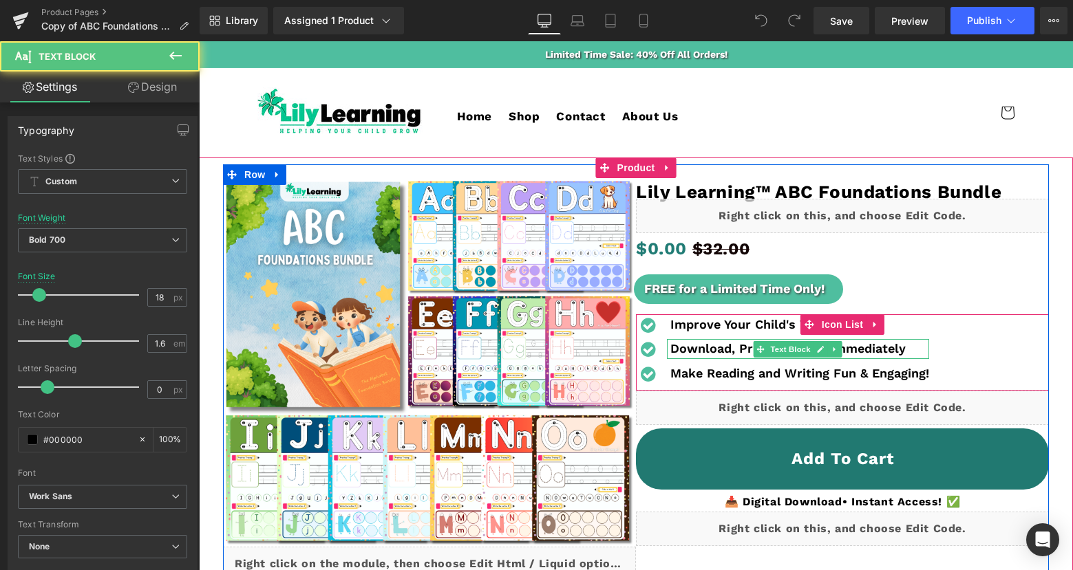
click at [687, 347] on b "Download, Print, and Use Immediately" at bounding box center [787, 348] width 235 height 14
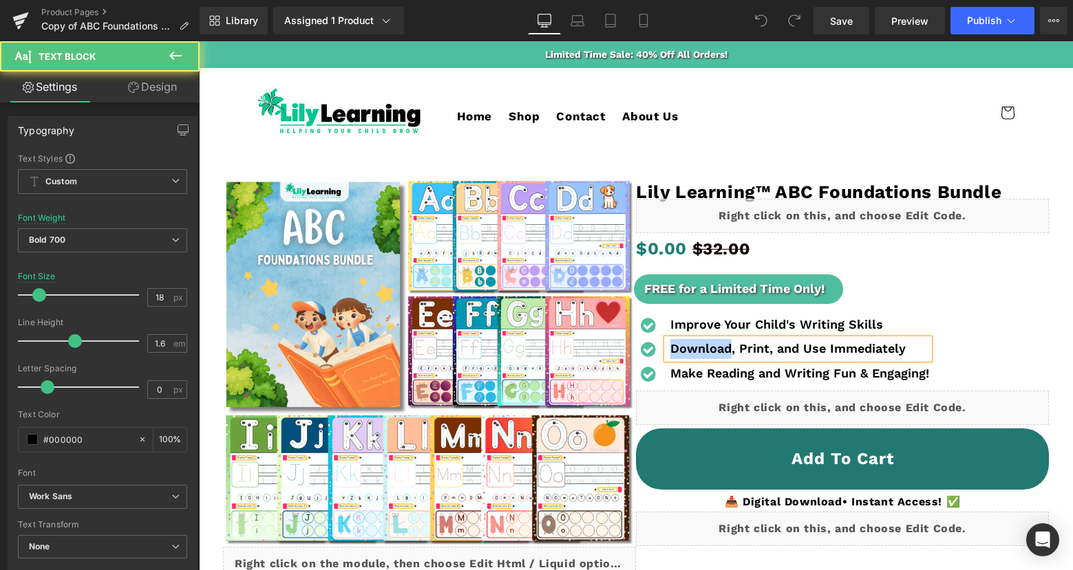
click at [687, 346] on b "Download, Print, and Use Immediately" at bounding box center [787, 348] width 235 height 14
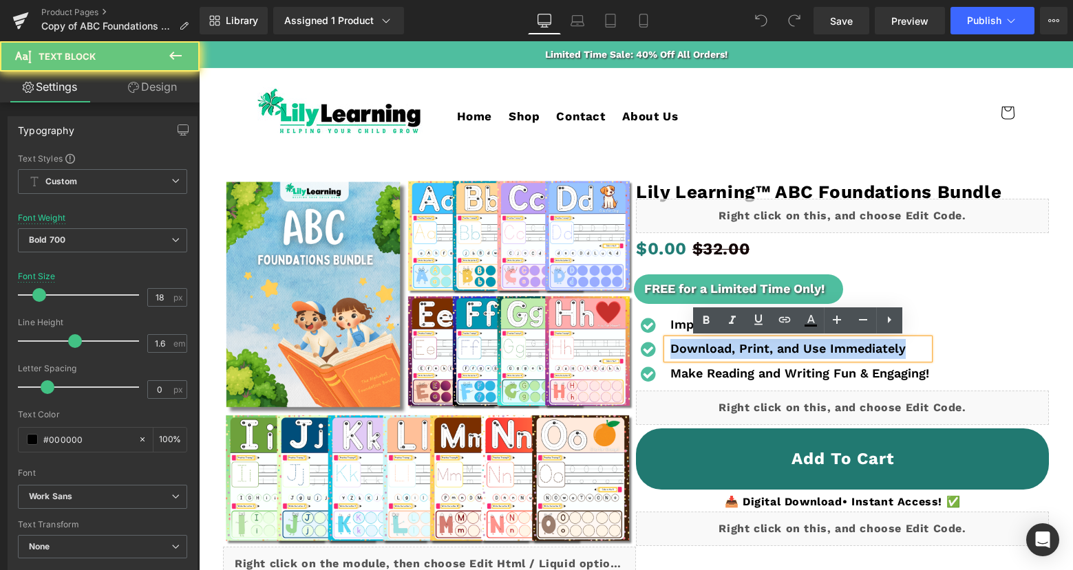
click at [687, 347] on b "Download, Print, and Use Immediately" at bounding box center [787, 348] width 235 height 14
copy b "Download, Print, and Use Immediately"
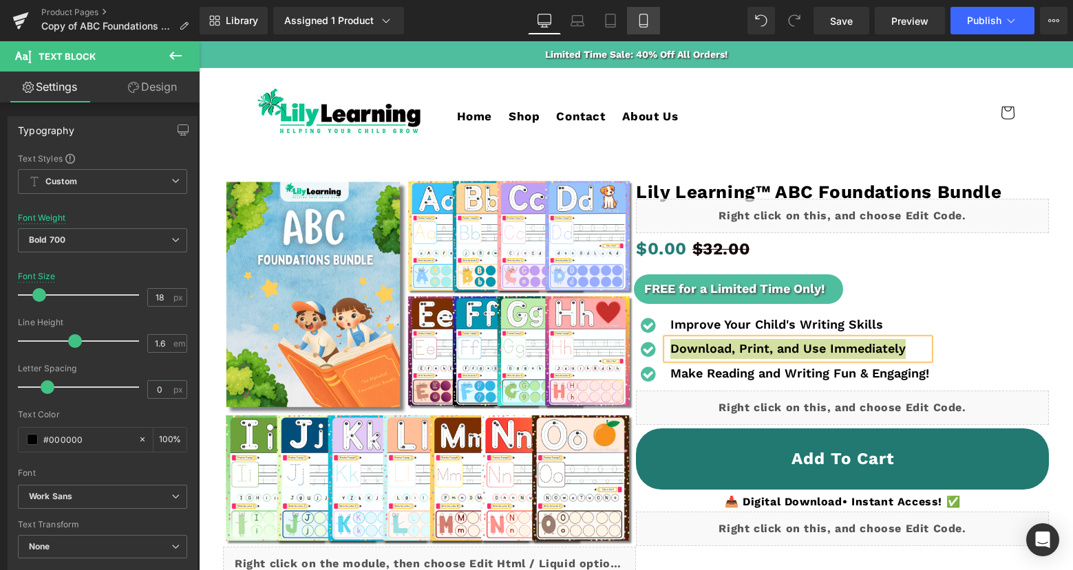
drag, startPoint x: 647, startPoint y: 14, endPoint x: 652, endPoint y: 29, distance: 15.2
click at [647, 14] on icon at bounding box center [643, 21] width 14 height 14
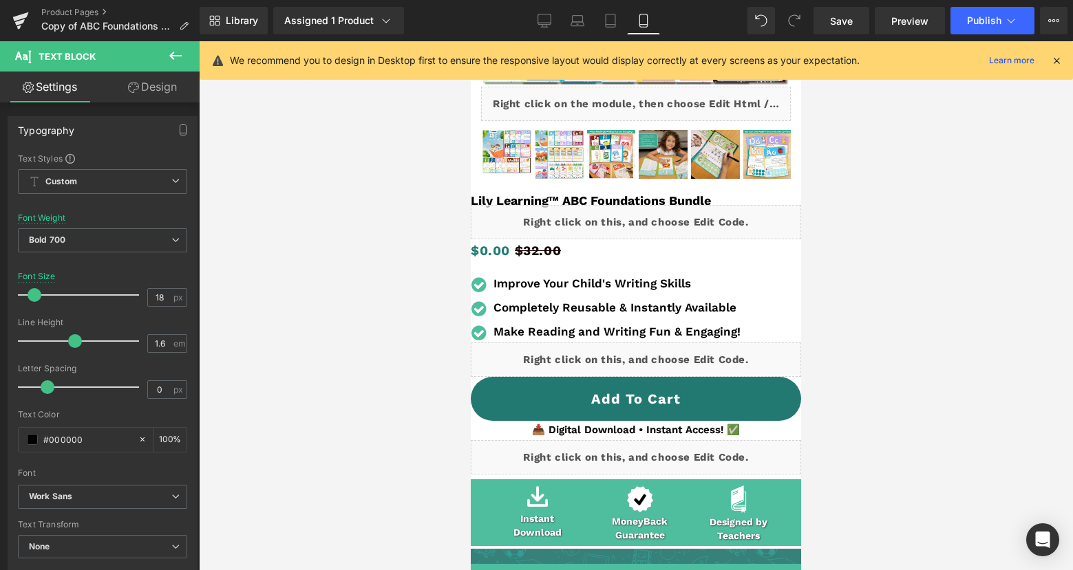
scroll to position [256, 0]
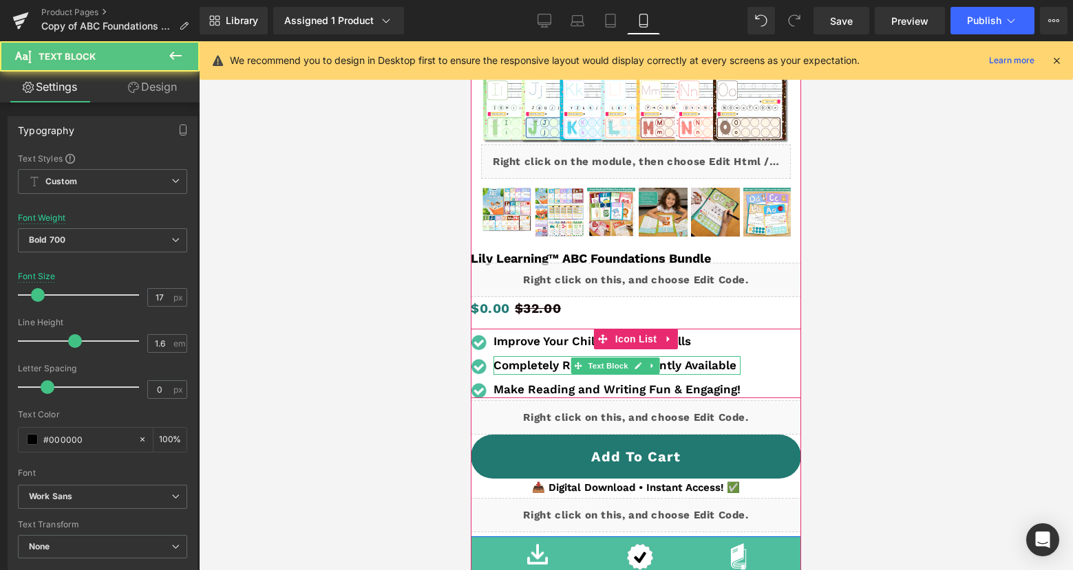
click at [724, 364] on b "Completely Reusable & Instantly Available" at bounding box center [614, 365] width 243 height 14
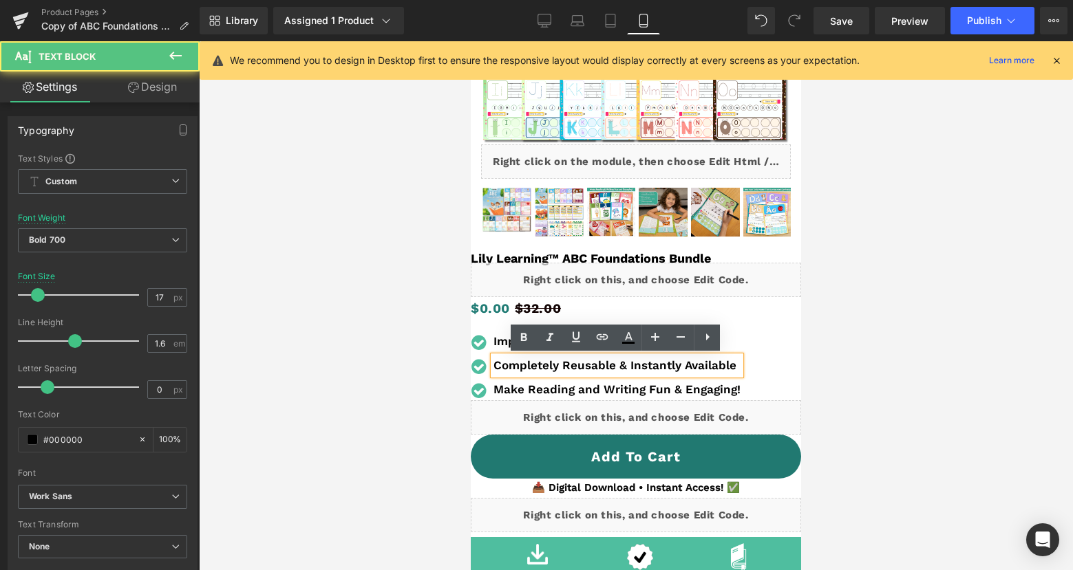
drag, startPoint x: 730, startPoint y: 368, endPoint x: 745, endPoint y: 369, distance: 15.2
click at [731, 368] on b "Completely Reusable & Instantly Available" at bounding box center [614, 365] width 243 height 14
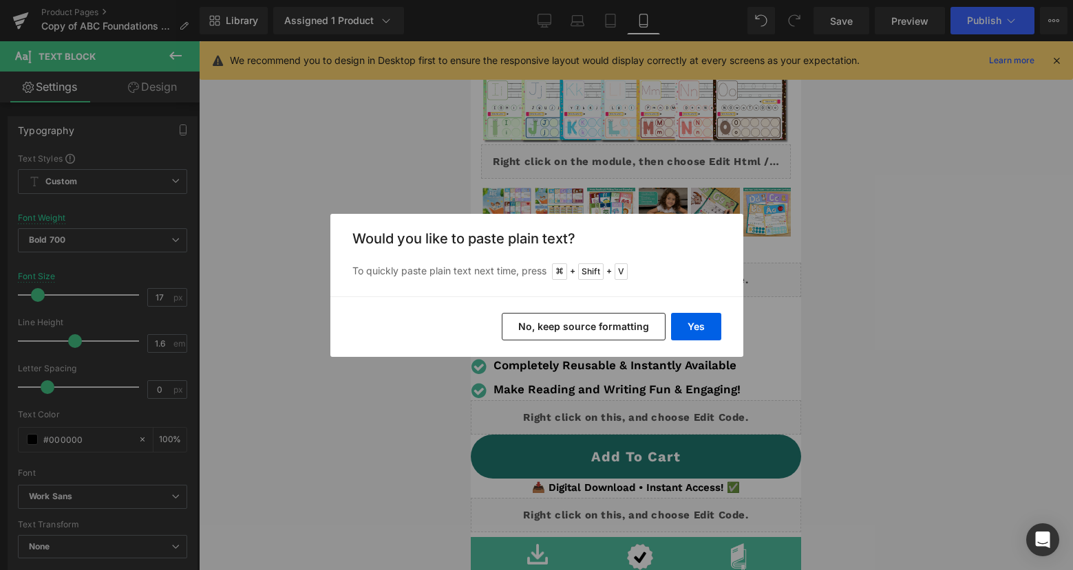
click at [641, 332] on button "No, keep source formatting" at bounding box center [584, 327] width 164 height 28
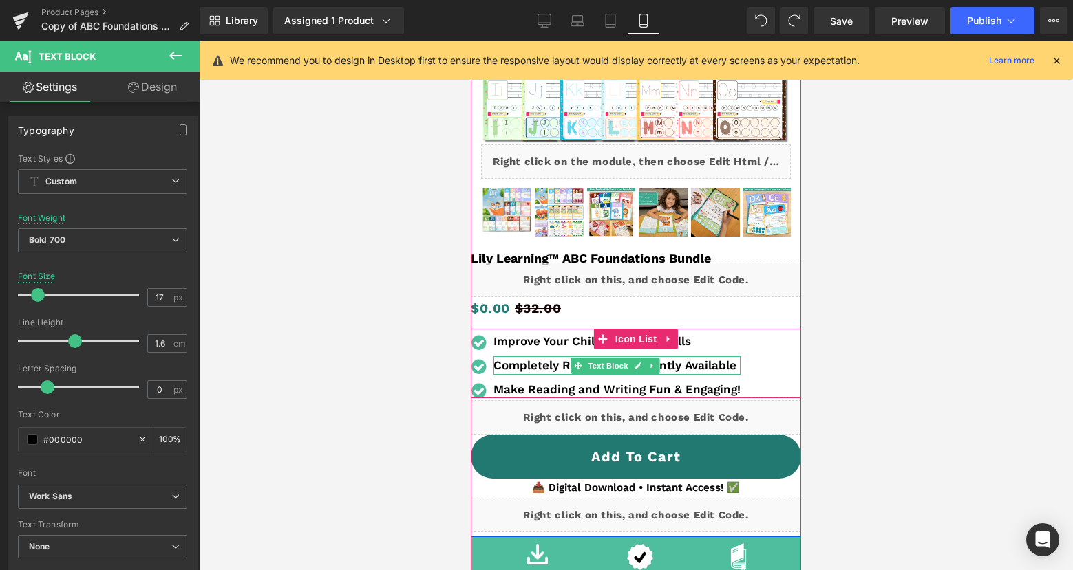
click at [721, 369] on b "Completely Reusable & Instantly Available" at bounding box center [614, 365] width 243 height 14
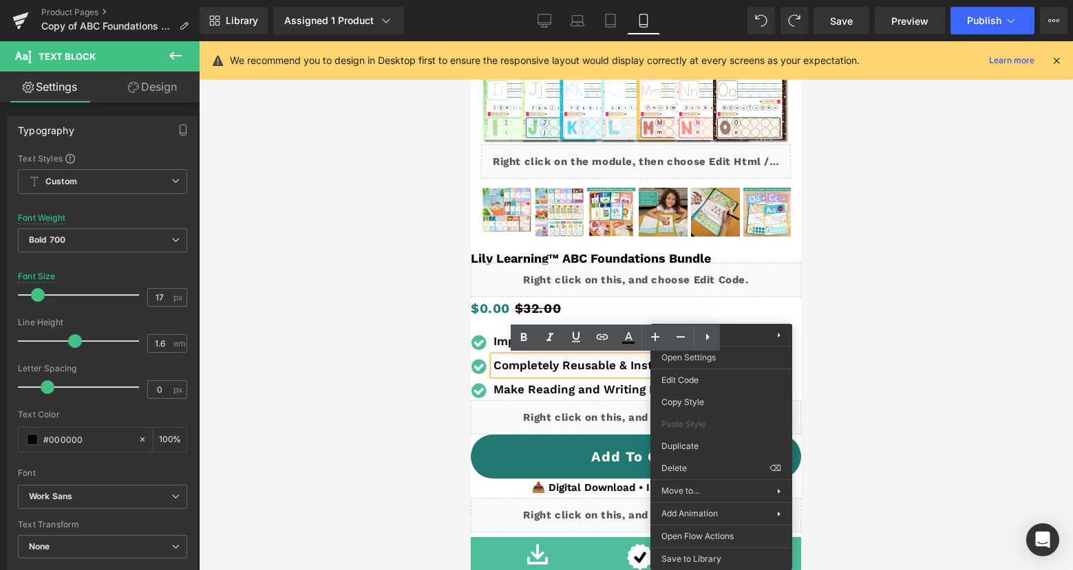
click at [577, 367] on b "Completely Reusable & Instantly Available" at bounding box center [614, 365] width 243 height 14
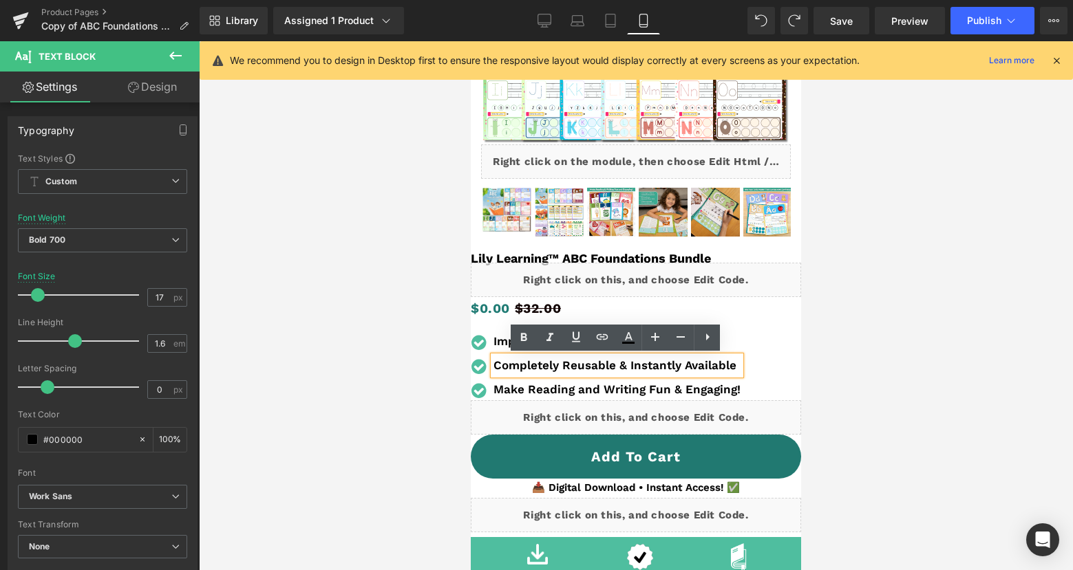
click at [729, 365] on b "Completely Reusable & Instantly Available" at bounding box center [614, 365] width 243 height 14
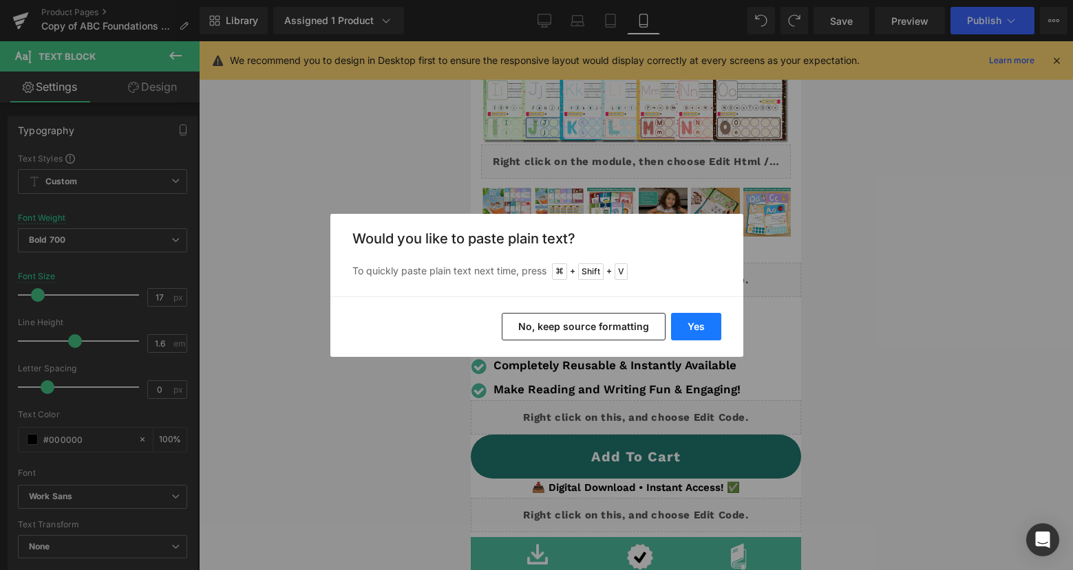
click at [685, 325] on button "Yes" at bounding box center [696, 327] width 50 height 28
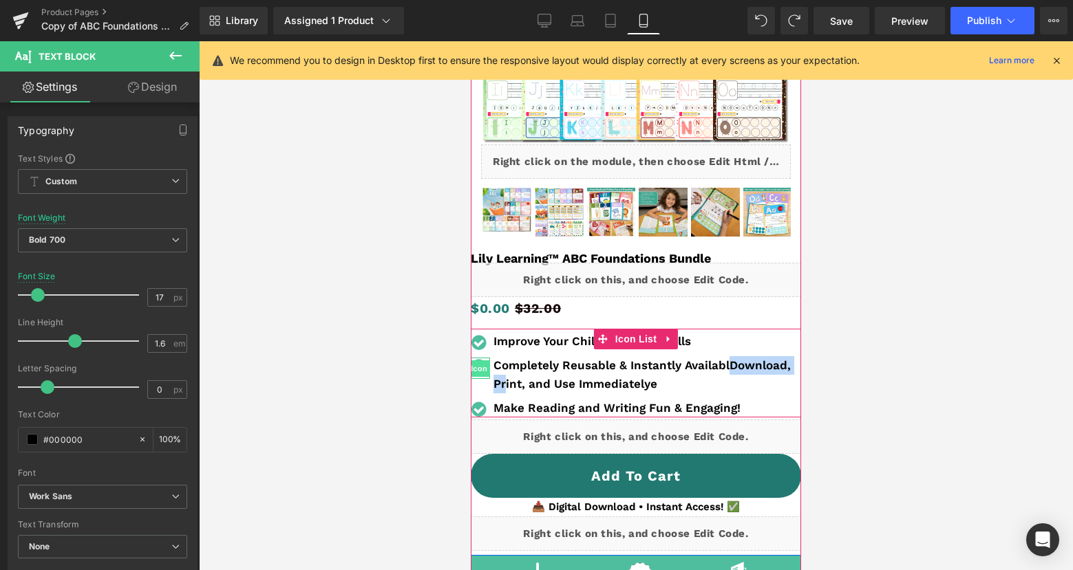
drag, startPoint x: 732, startPoint y: 367, endPoint x: 489, endPoint y: 371, distance: 242.9
click at [489, 371] on li "Icon Completely Reusable & Instantly AvailablDownload, Print, and Use Immediate…" at bounding box center [636, 374] width 330 height 37
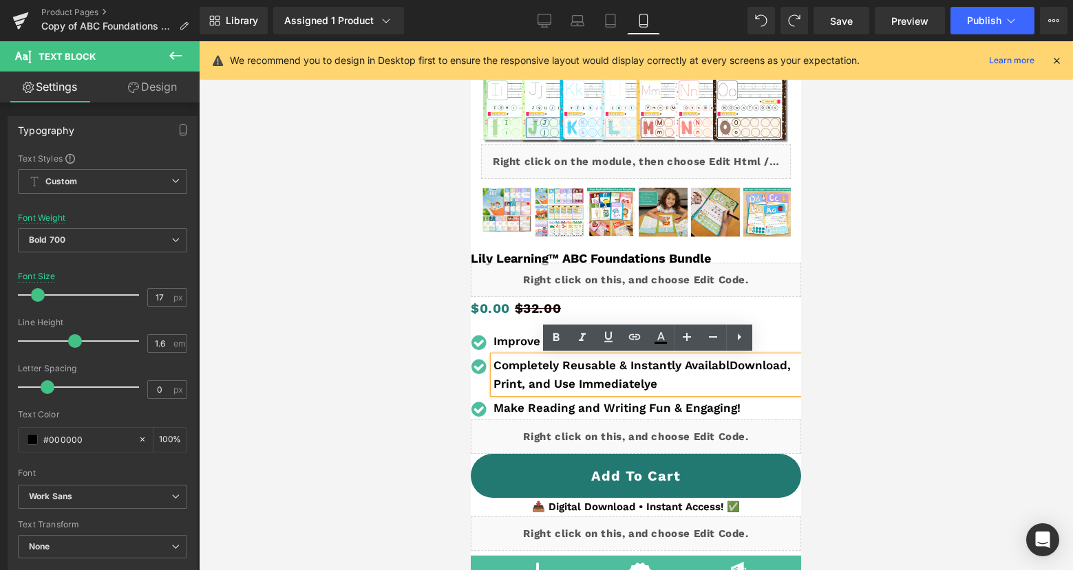
click at [740, 383] on p "Completely Reusable & Instantly AvailablDownload, Print, and Use Immediatelye" at bounding box center [647, 374] width 308 height 37
drag, startPoint x: 731, startPoint y: 364, endPoint x: 495, endPoint y: 369, distance: 236.0
click at [495, 369] on b "Completely Reusable & Instantly AvailablDownload, Print, and Use Immediatelye" at bounding box center [641, 374] width 297 height 32
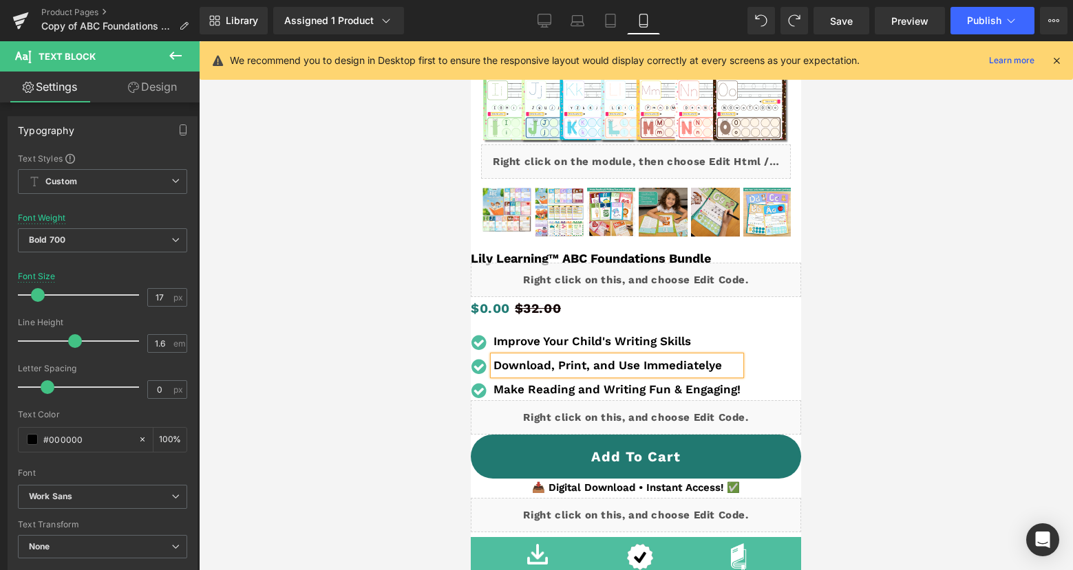
click at [725, 366] on p "Download, Print, and Use Immediatelye" at bounding box center [616, 365] width 247 height 19
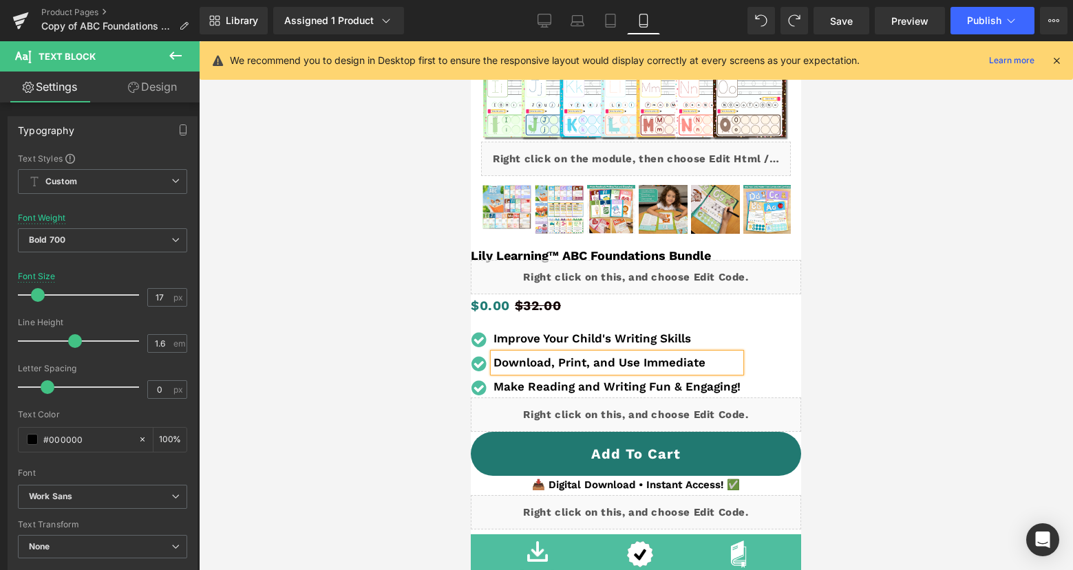
scroll to position [257, 0]
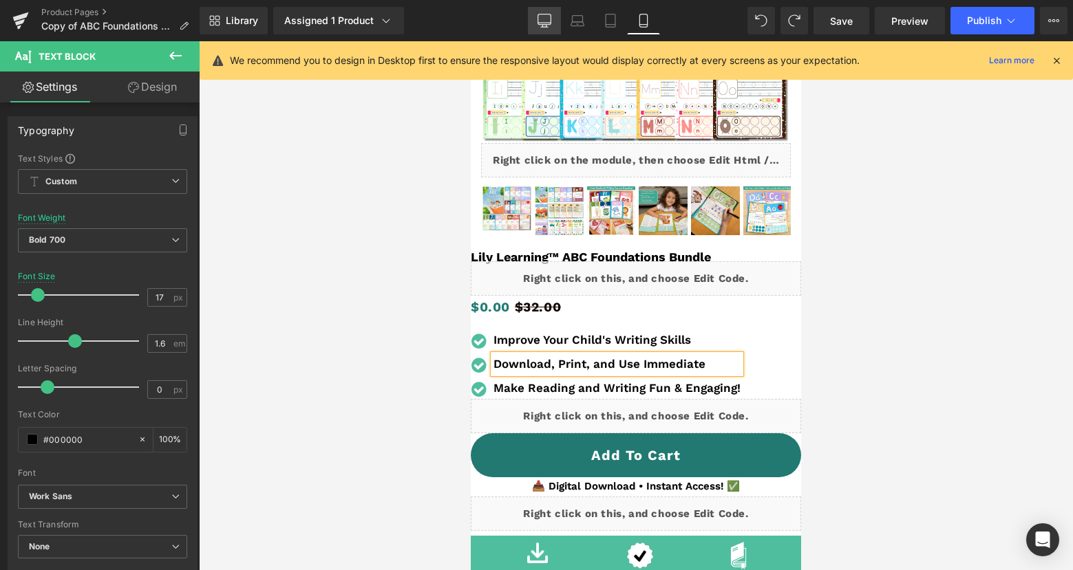
click at [545, 23] on icon at bounding box center [544, 21] width 14 height 14
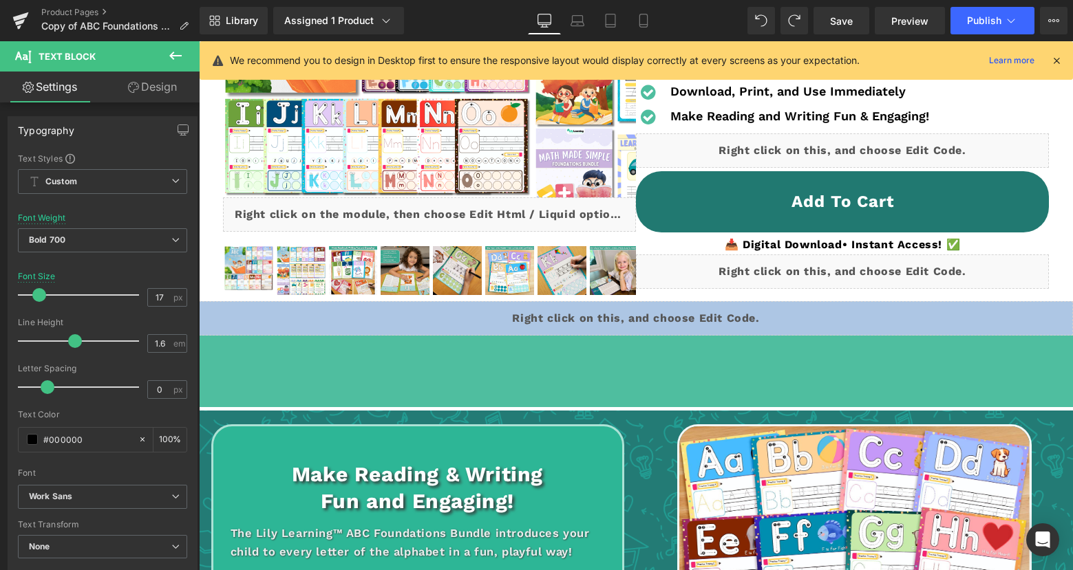
scroll to position [0, 0]
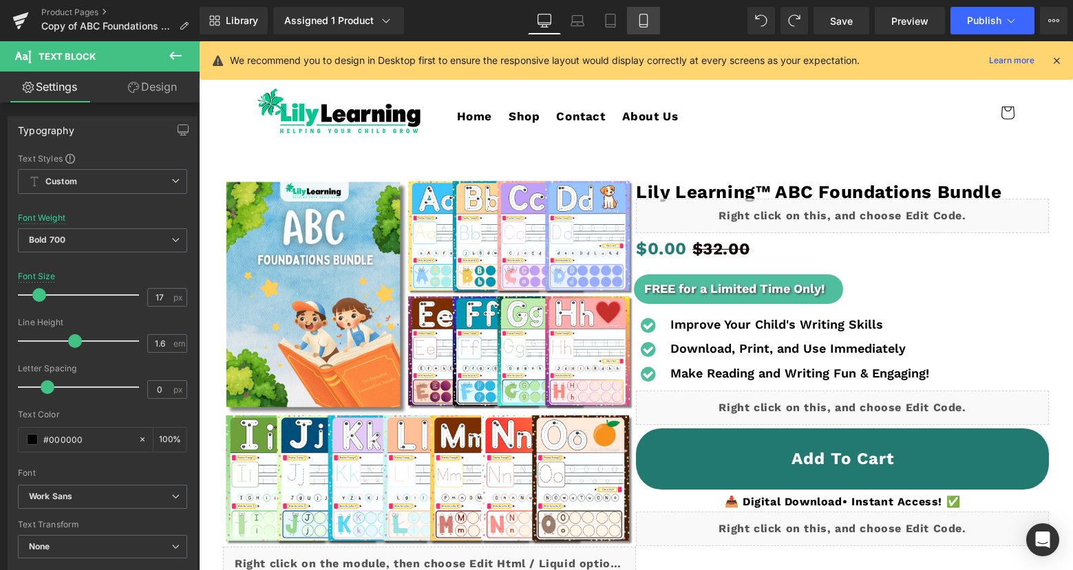
click at [636, 16] on icon at bounding box center [643, 21] width 14 height 14
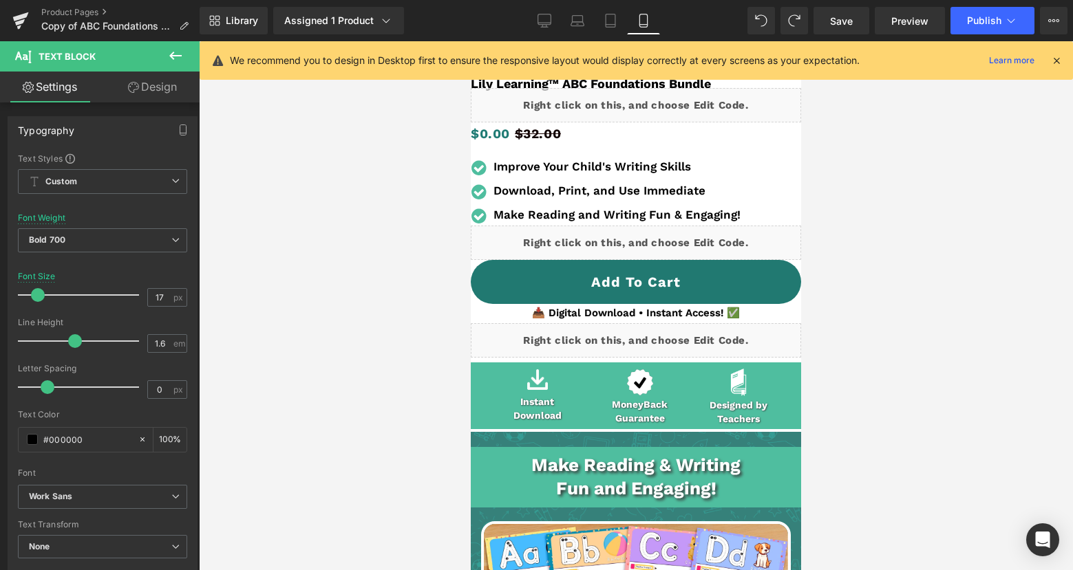
scroll to position [409, 0]
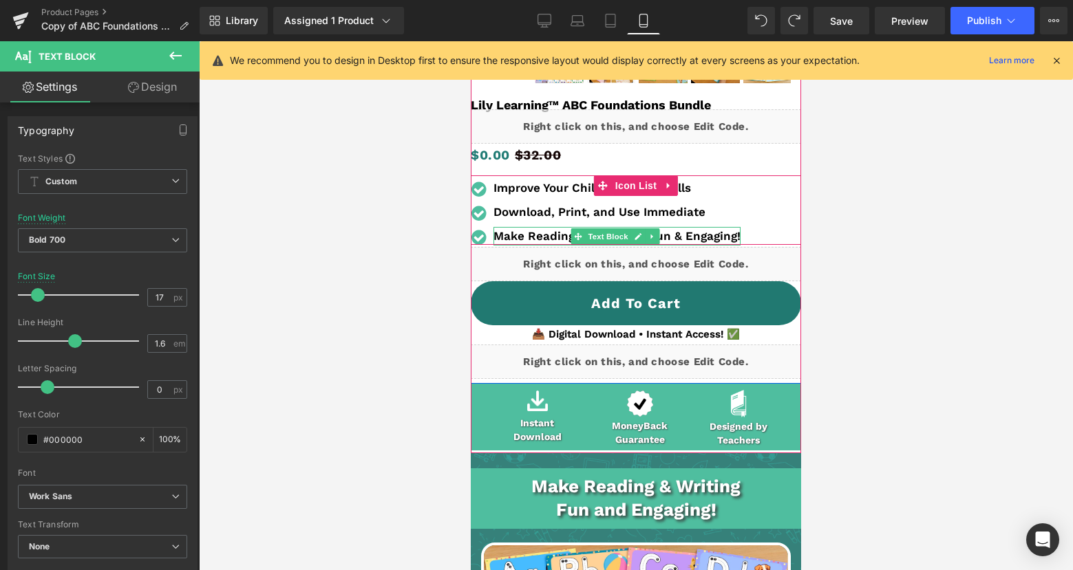
click at [514, 233] on b "Make Reading and Writing Fun & Engaging!" at bounding box center [616, 236] width 247 height 14
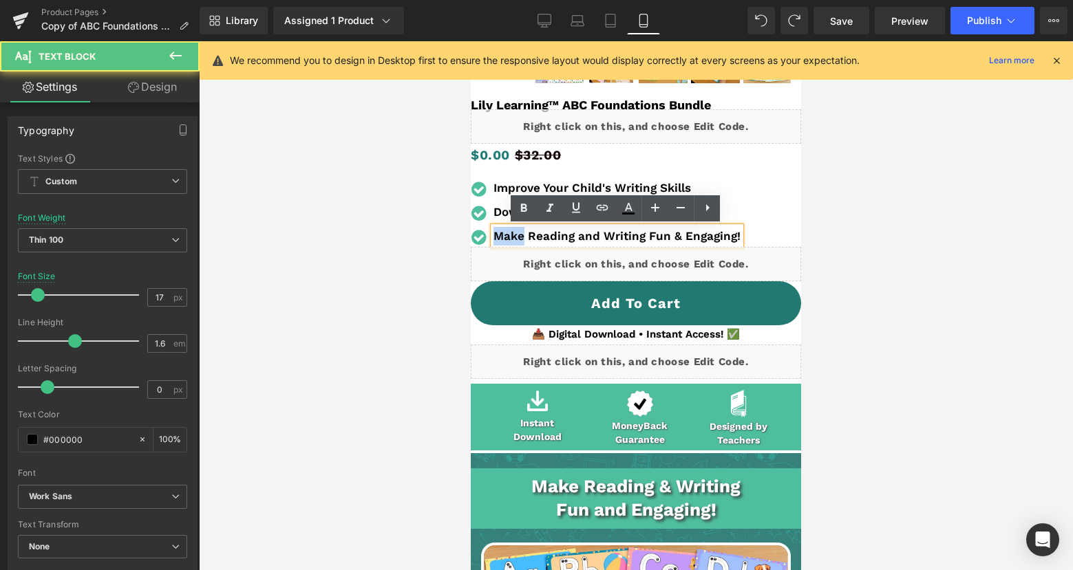
click at [514, 233] on b "Make Reading and Writing Fun & Engaging!" at bounding box center [616, 236] width 247 height 14
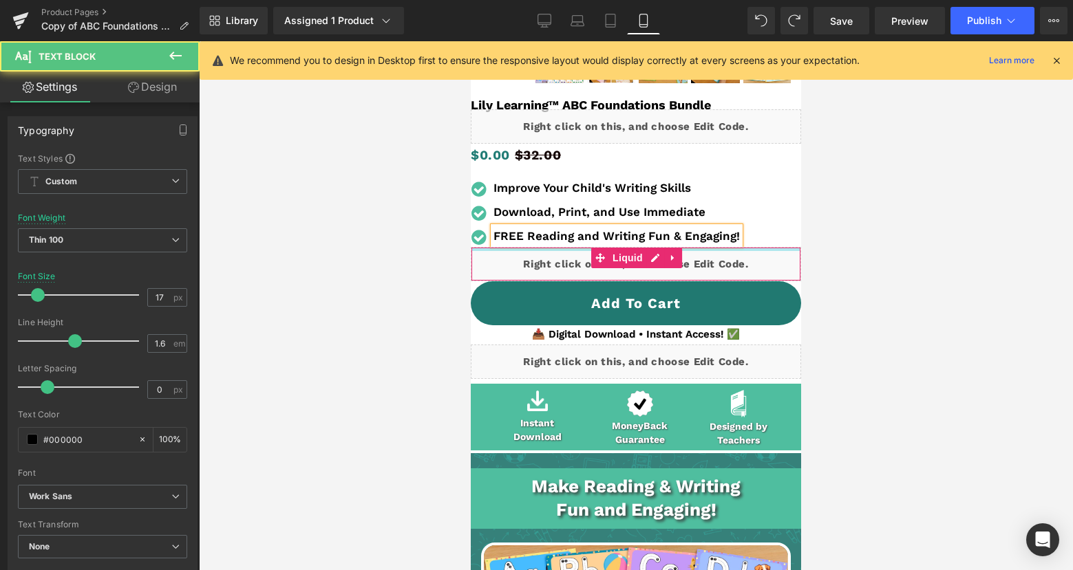
scroll to position [407, 0]
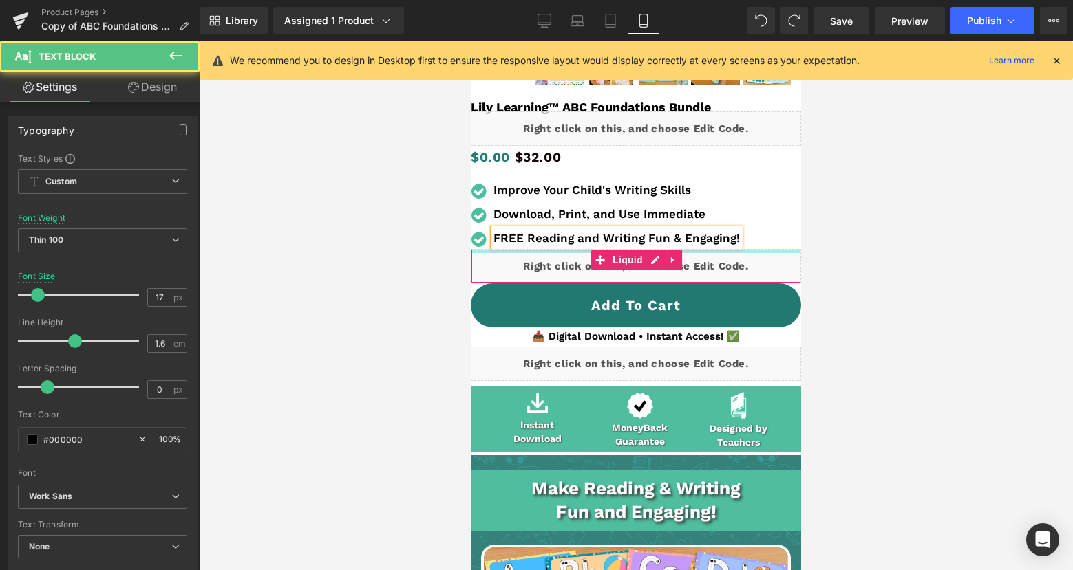
drag, startPoint x: 572, startPoint y: 237, endPoint x: 791, endPoint y: 248, distance: 219.1
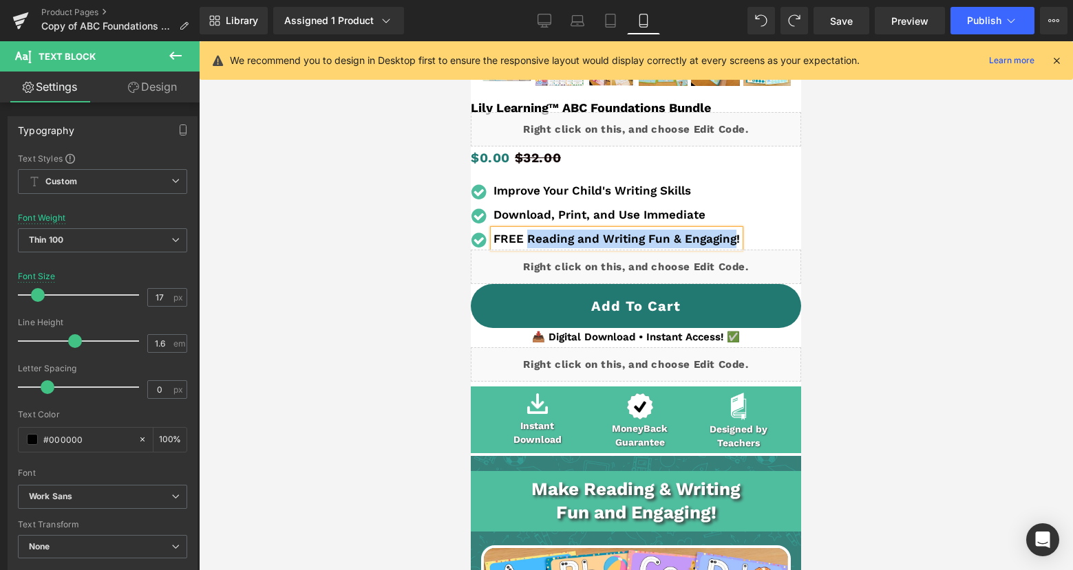
drag, startPoint x: 528, startPoint y: 238, endPoint x: 731, endPoint y: 239, distance: 203.6
click at [731, 239] on b "FREE Reading and Writing Fun & Engaging!" at bounding box center [616, 239] width 246 height 14
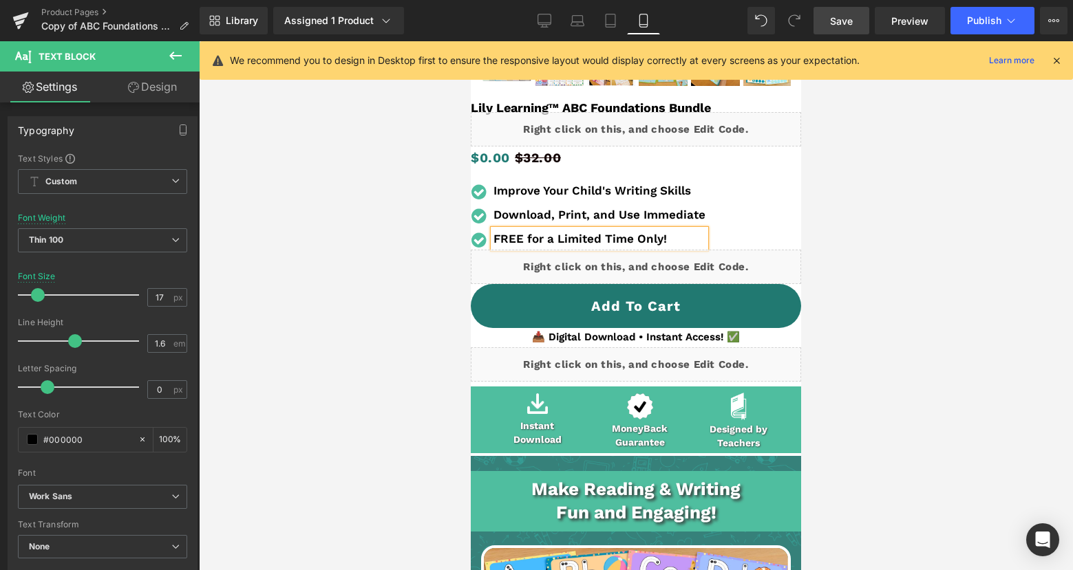
click at [821, 19] on link "Save" at bounding box center [841, 21] width 56 height 28
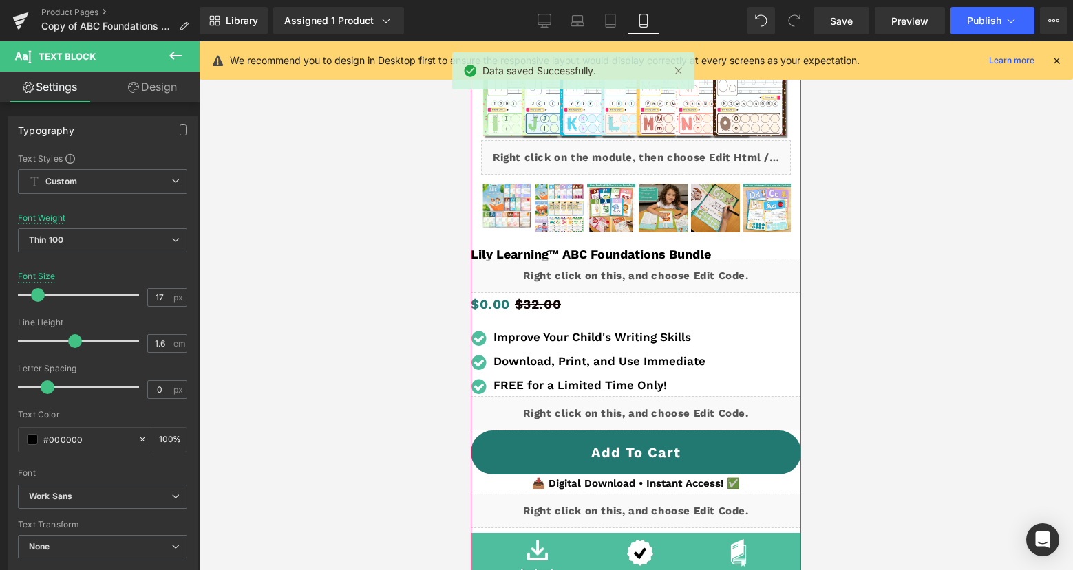
scroll to position [257, 0]
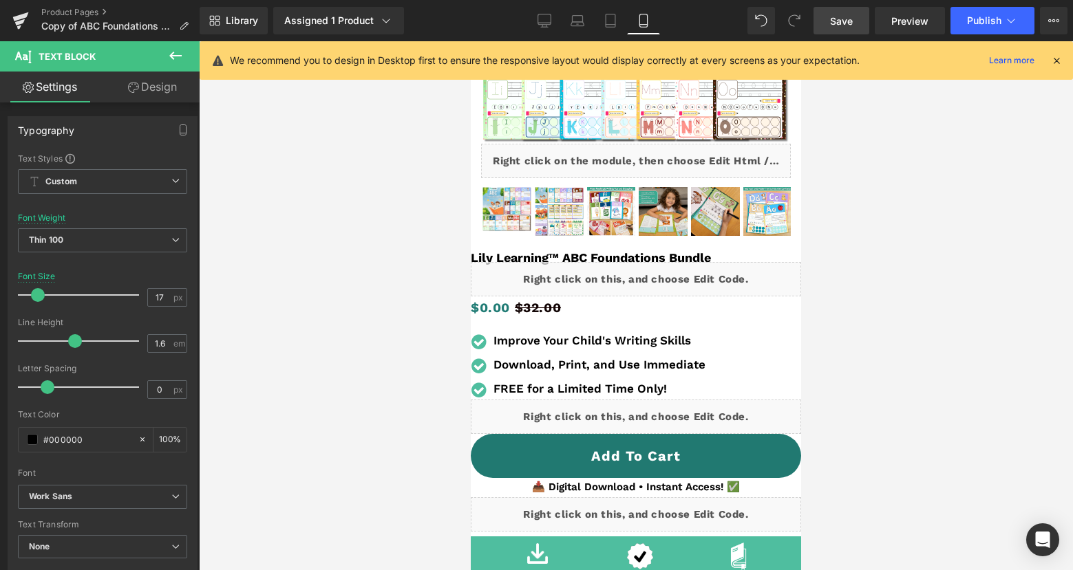
click at [835, 23] on span "Save" at bounding box center [841, 21] width 23 height 14
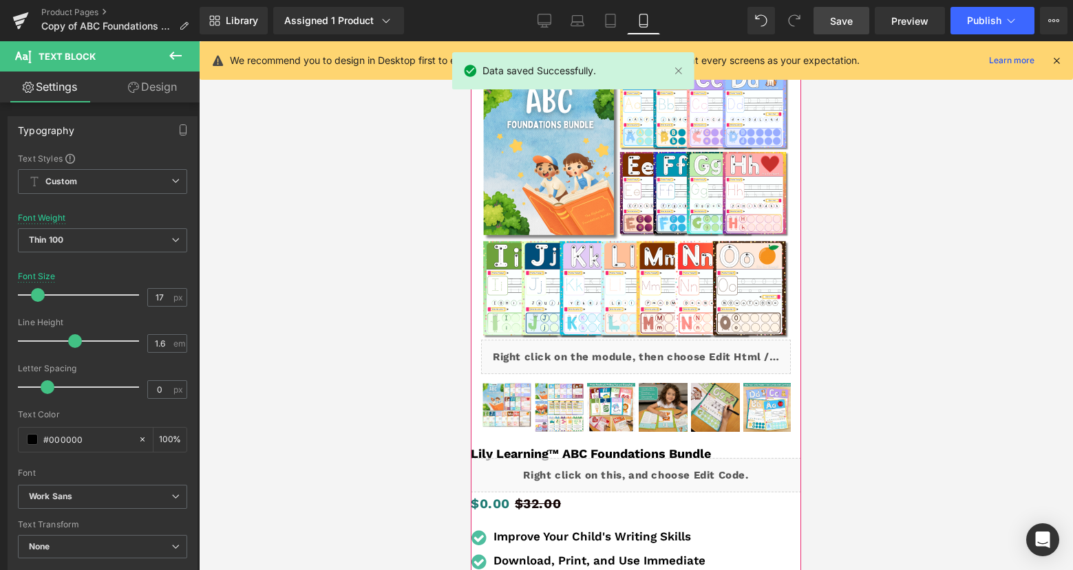
scroll to position [0, 0]
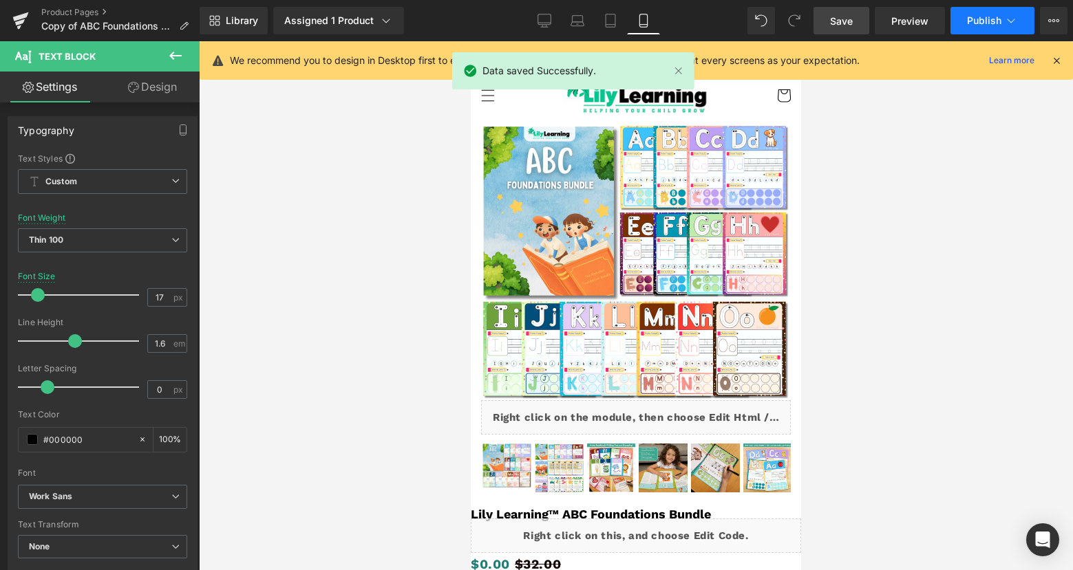
click at [975, 17] on span "Publish" at bounding box center [984, 20] width 34 height 11
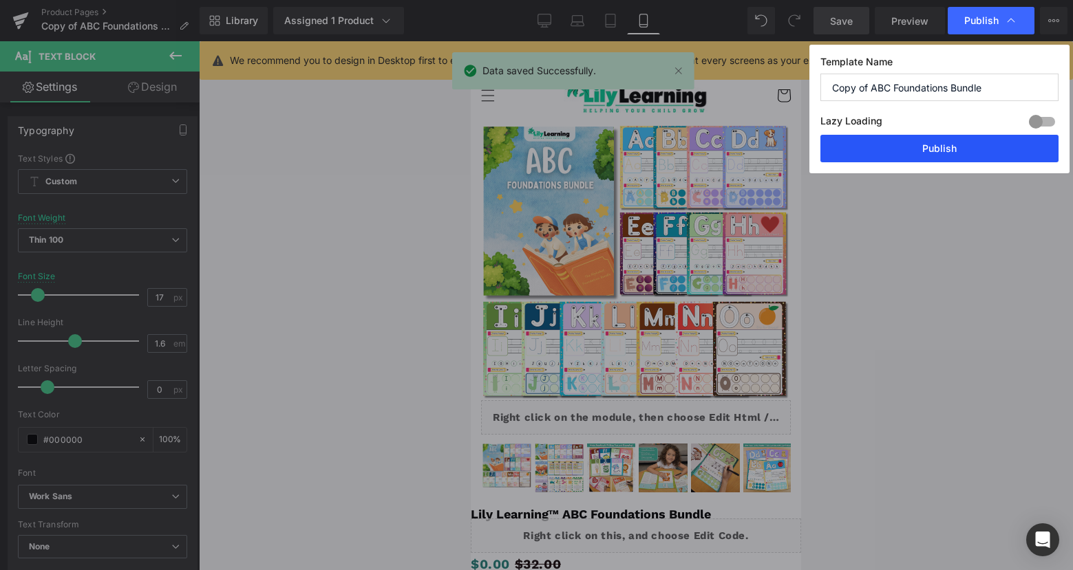
click at [960, 147] on button "Publish" at bounding box center [939, 149] width 238 height 28
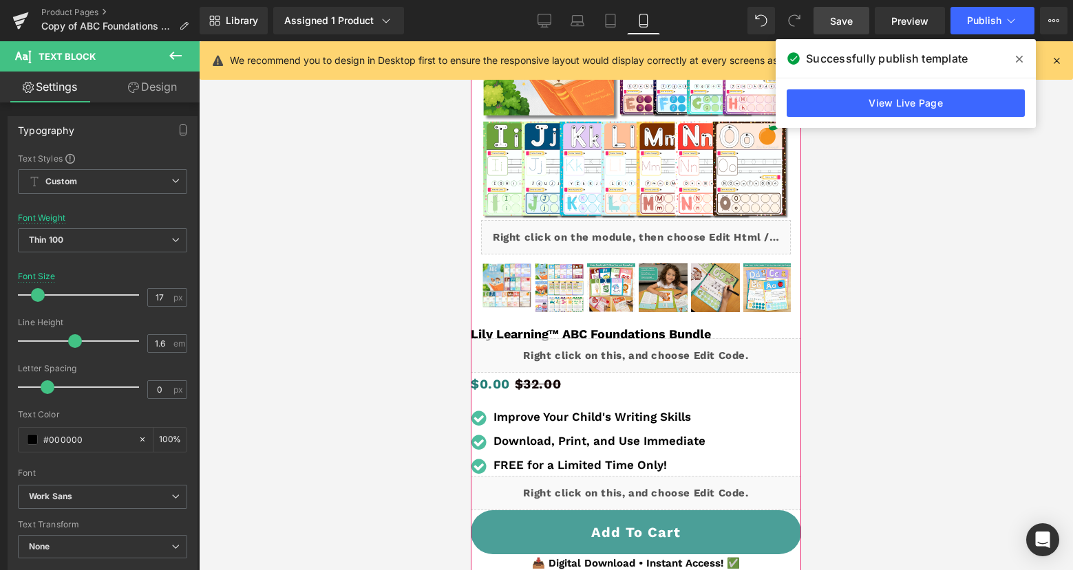
scroll to position [225, 0]
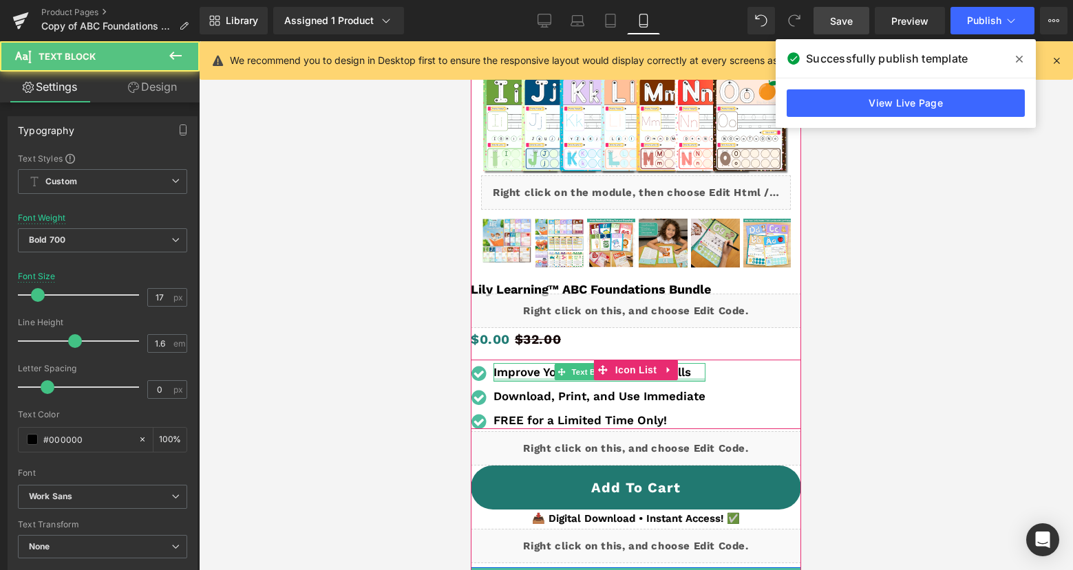
click at [595, 381] on div at bounding box center [599, 379] width 212 height 3
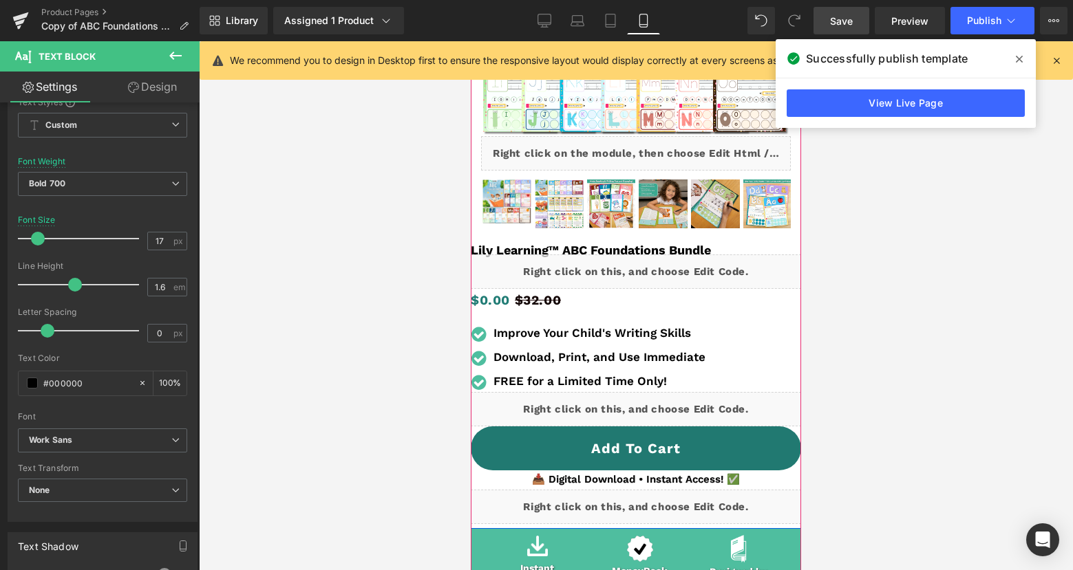
scroll to position [269, 0]
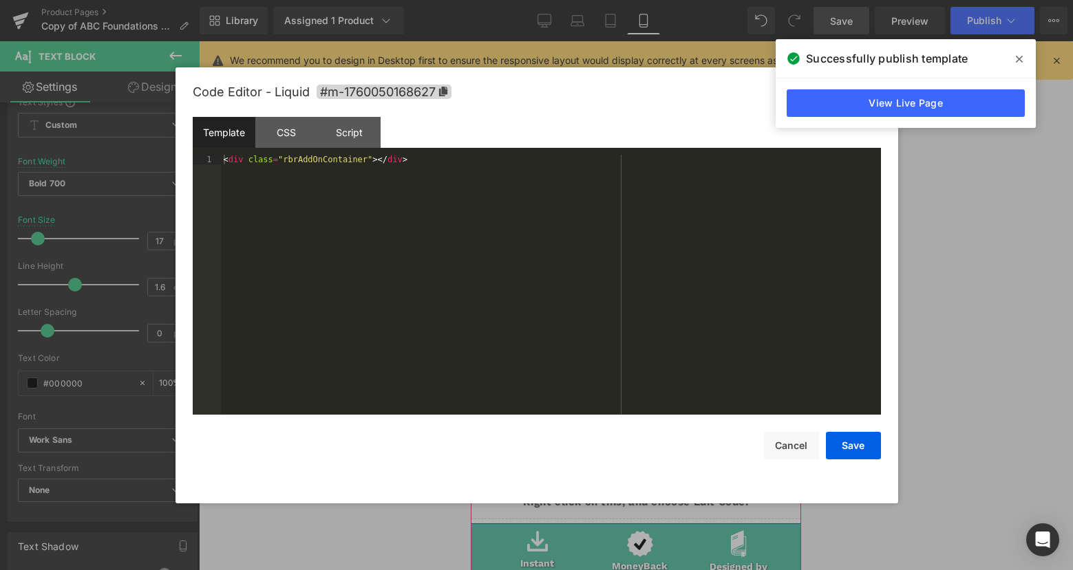
click at [653, 397] on div "Liquid" at bounding box center [636, 404] width 330 height 34
click at [276, 131] on div "CSS" at bounding box center [286, 132] width 63 height 31
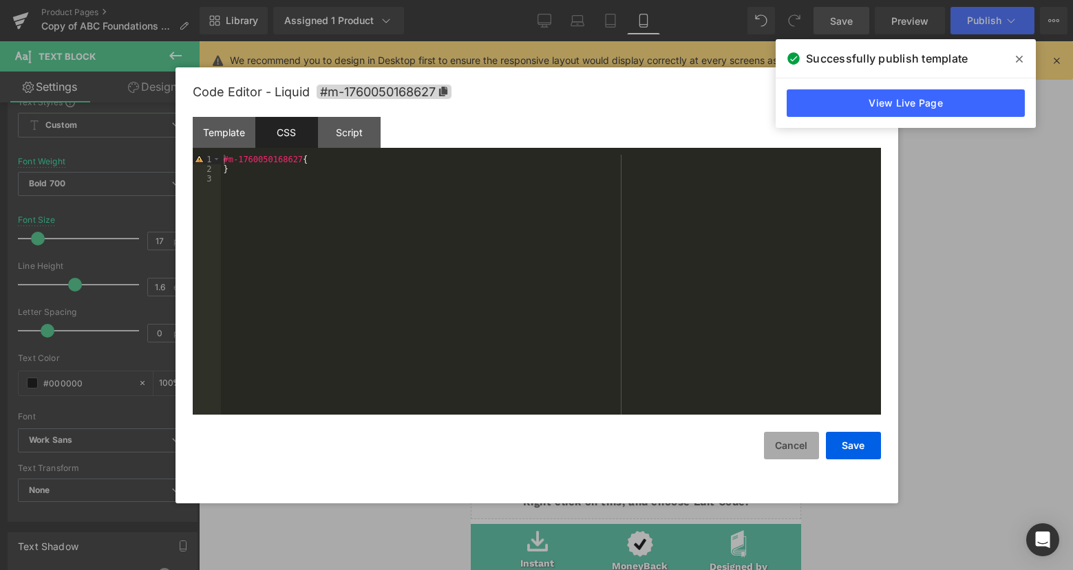
drag, startPoint x: 783, startPoint y: 447, endPoint x: 771, endPoint y: 451, distance: 12.4
click at [782, 447] on button "Cancel" at bounding box center [791, 446] width 55 height 28
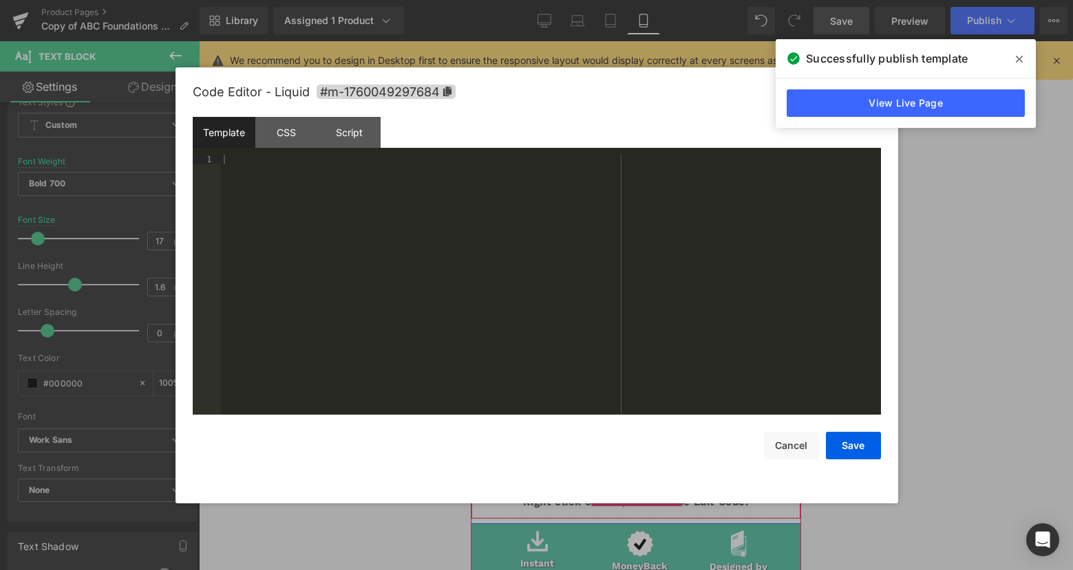
click at [653, 498] on div "Liquid" at bounding box center [636, 502] width 330 height 34
click at [287, 136] on div "CSS" at bounding box center [286, 132] width 63 height 31
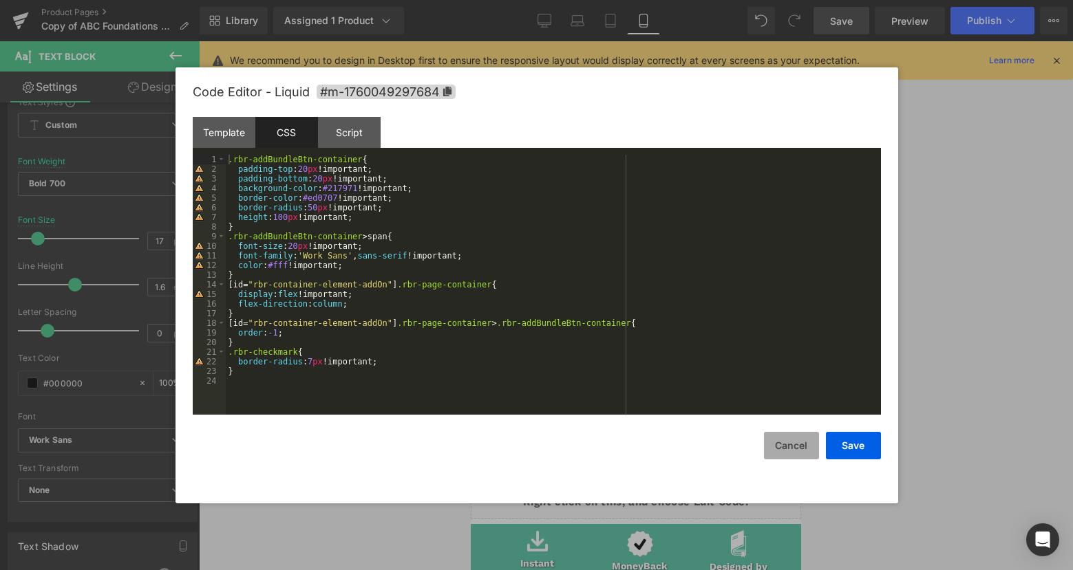
click at [783, 444] on button "Cancel" at bounding box center [791, 446] width 55 height 28
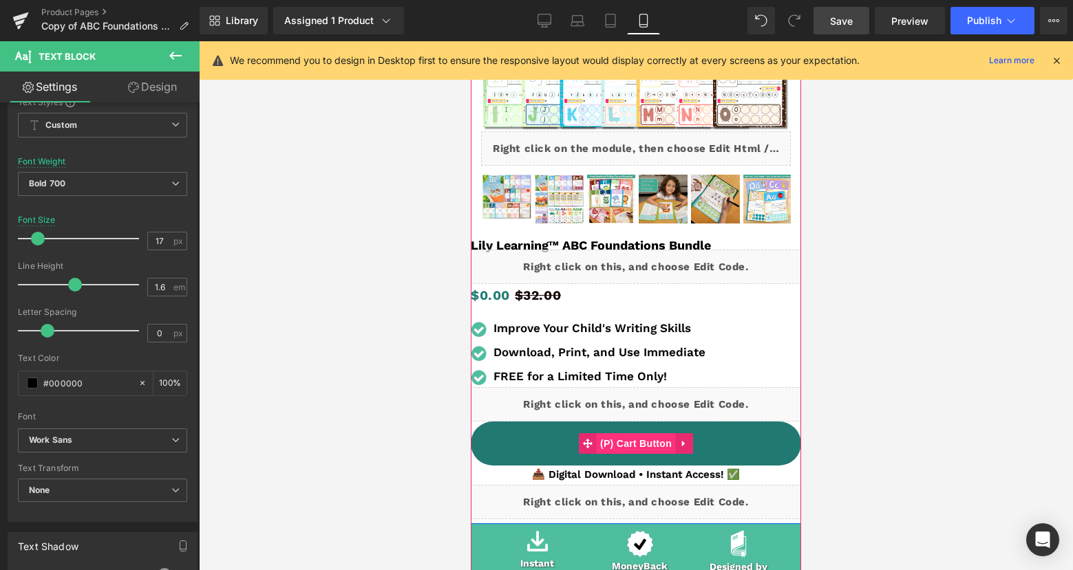
click at [641, 445] on span "(P) Cart Button" at bounding box center [635, 443] width 78 height 21
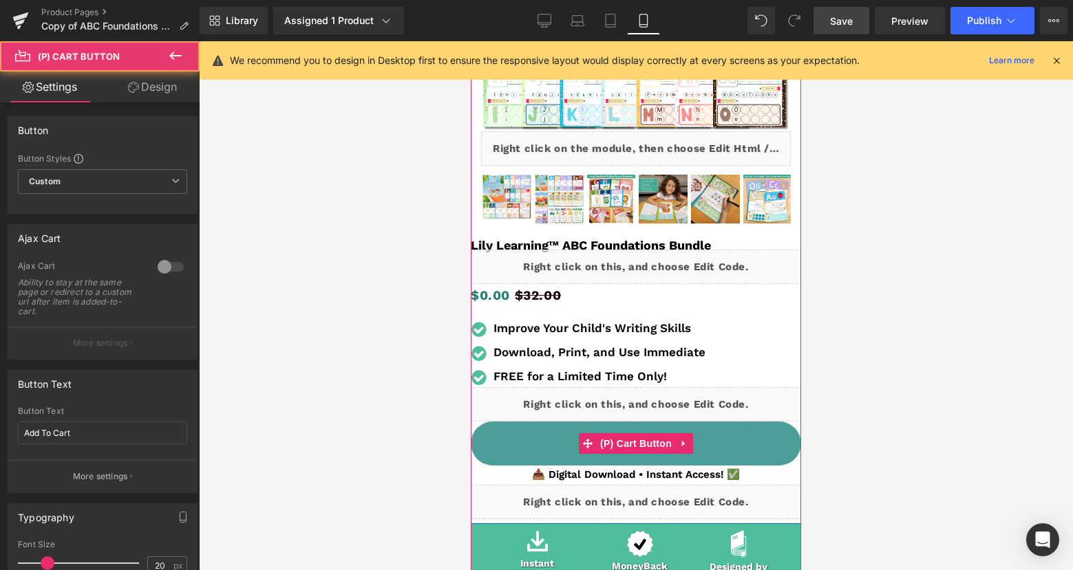
click at [753, 446] on button "Add To Cart" at bounding box center [636, 444] width 330 height 44
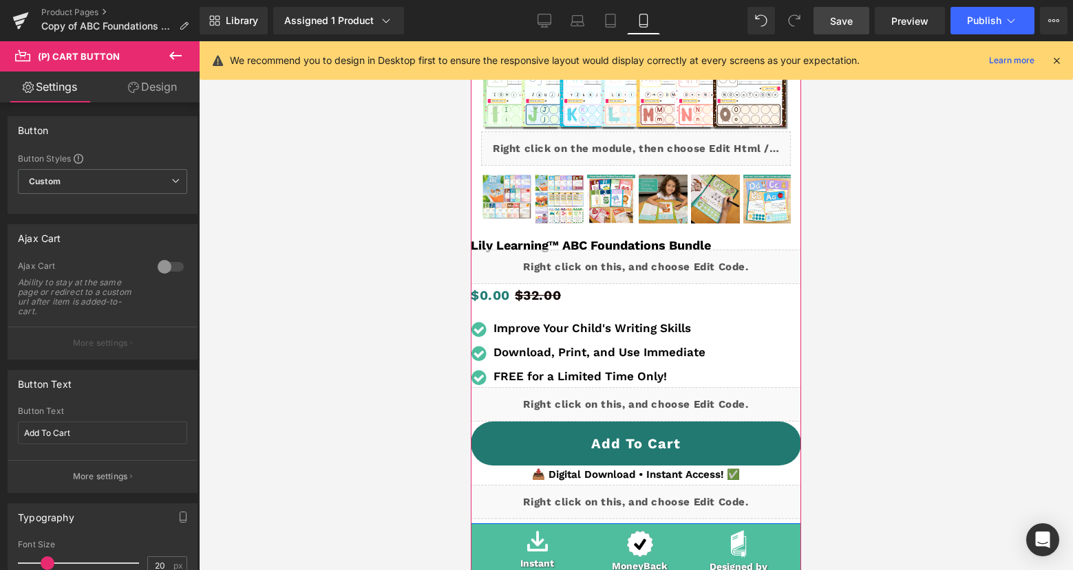
click at [658, 499] on div "Liquid" at bounding box center [636, 502] width 330 height 34
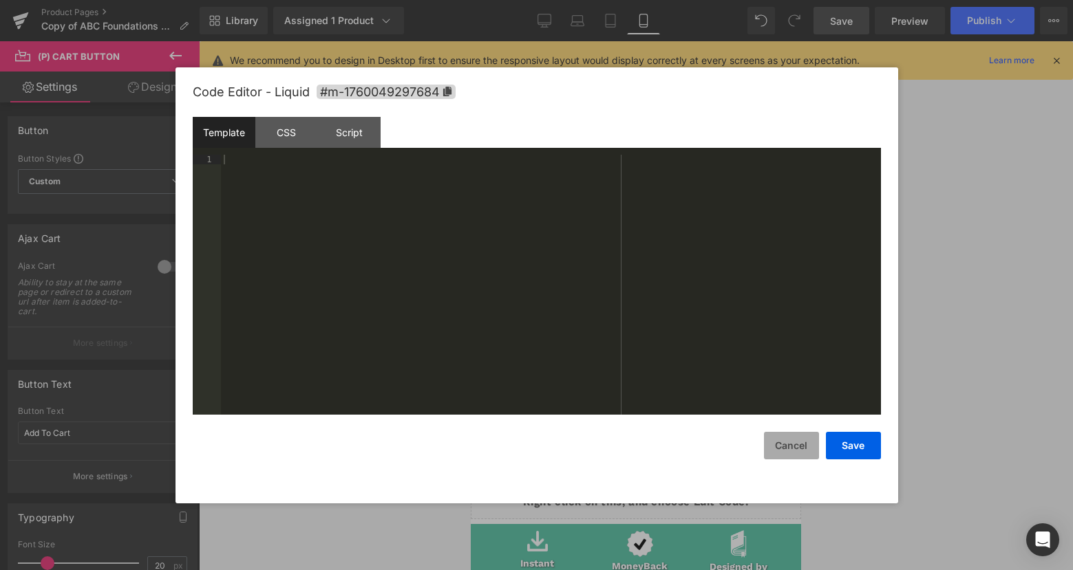
click at [801, 450] on button "Cancel" at bounding box center [791, 446] width 55 height 28
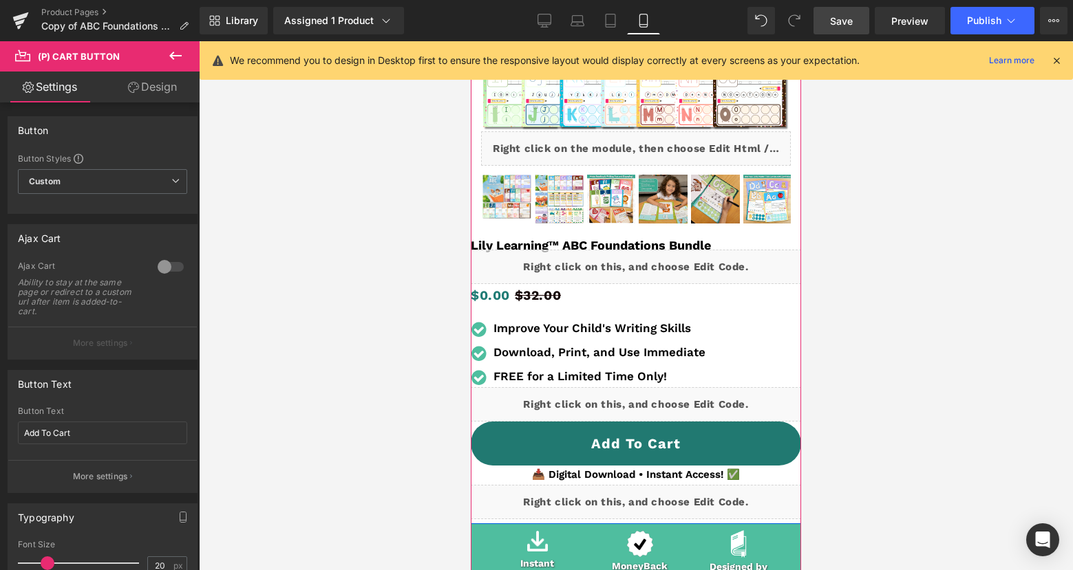
click at [656, 496] on div "Liquid" at bounding box center [636, 502] width 330 height 34
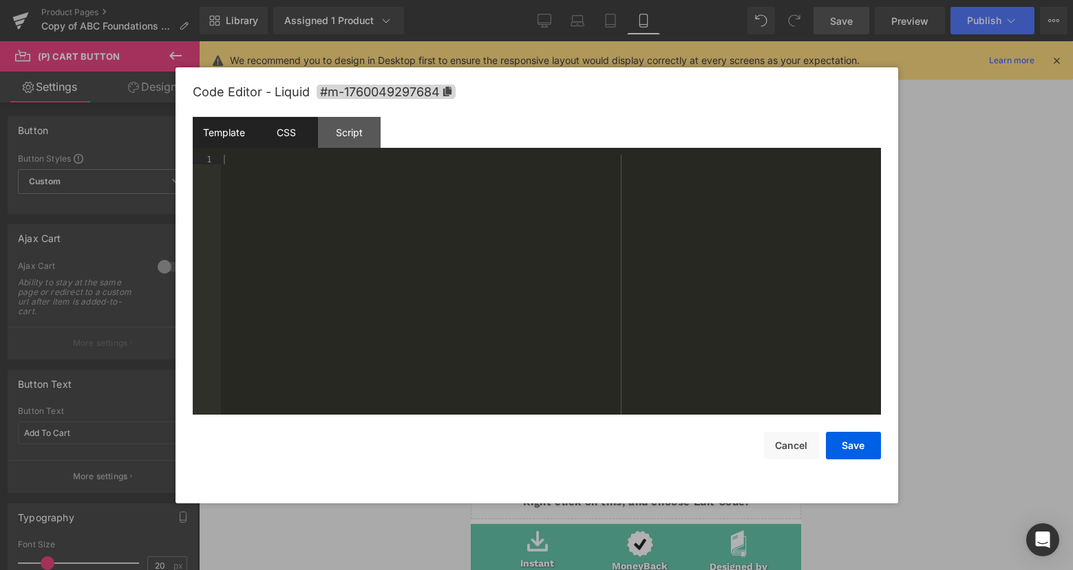
click at [305, 134] on div "CSS" at bounding box center [286, 132] width 63 height 31
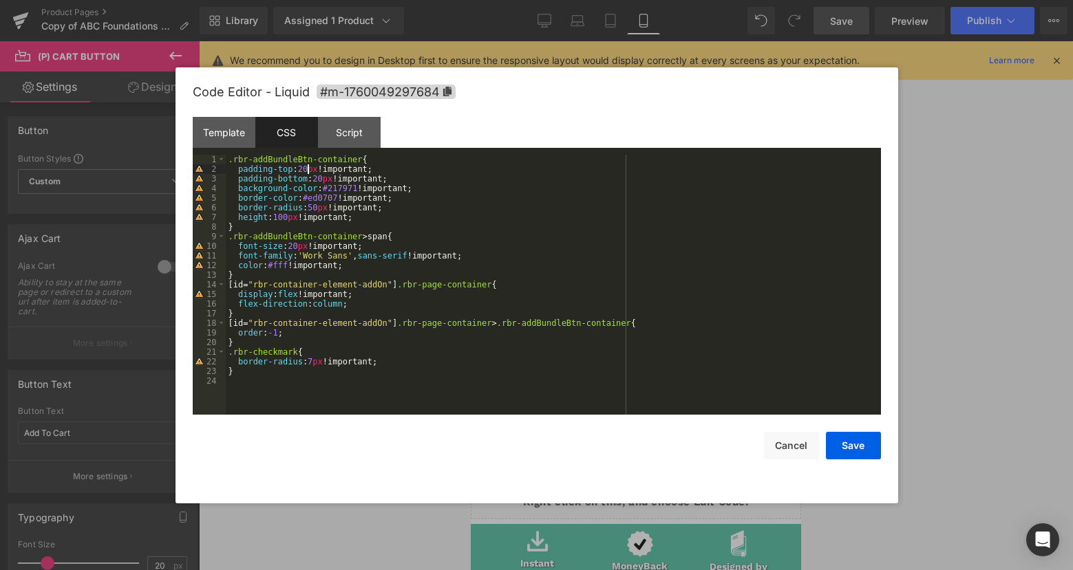
drag, startPoint x: 308, startPoint y: 171, endPoint x: 407, endPoint y: 203, distance: 104.2
click at [310, 171] on div ".rbr-addBundleBtn-container { padding-top : 20 px !important; padding-bottom : …" at bounding box center [553, 294] width 655 height 279
click at [341, 202] on div ".rbr-addBundleBtn-container { padding-top : 20 px !important; padding-bottom : …" at bounding box center [553, 294] width 655 height 279
click at [305, 169] on div ".rbr-addBundleBtn-container { padding-top : 20 px !important; padding-bottom : …" at bounding box center [553, 294] width 655 height 279
click at [854, 458] on button "Save" at bounding box center [853, 446] width 55 height 28
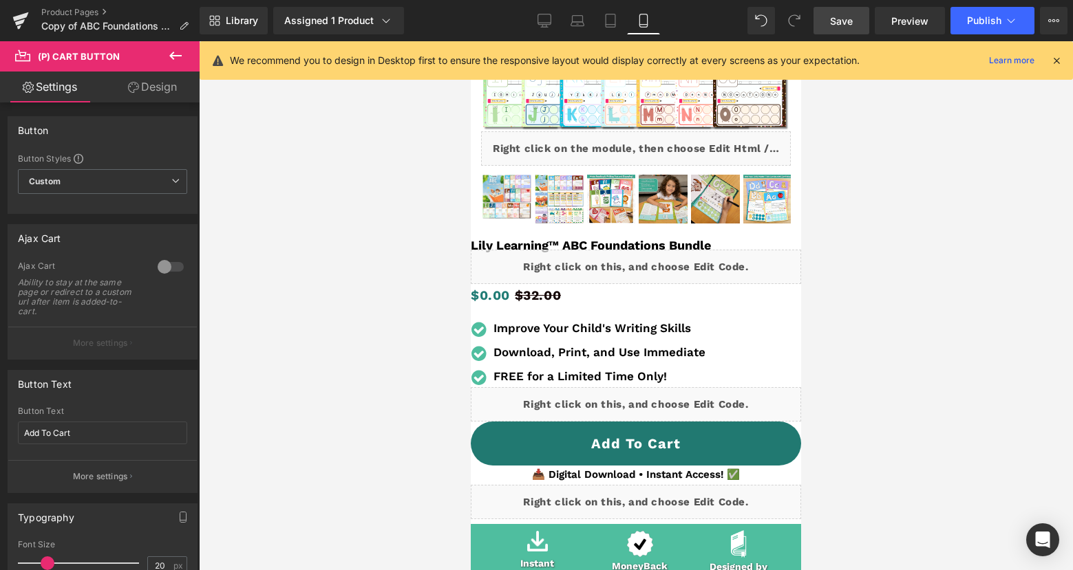
click at [855, 26] on link "Save" at bounding box center [841, 21] width 56 height 28
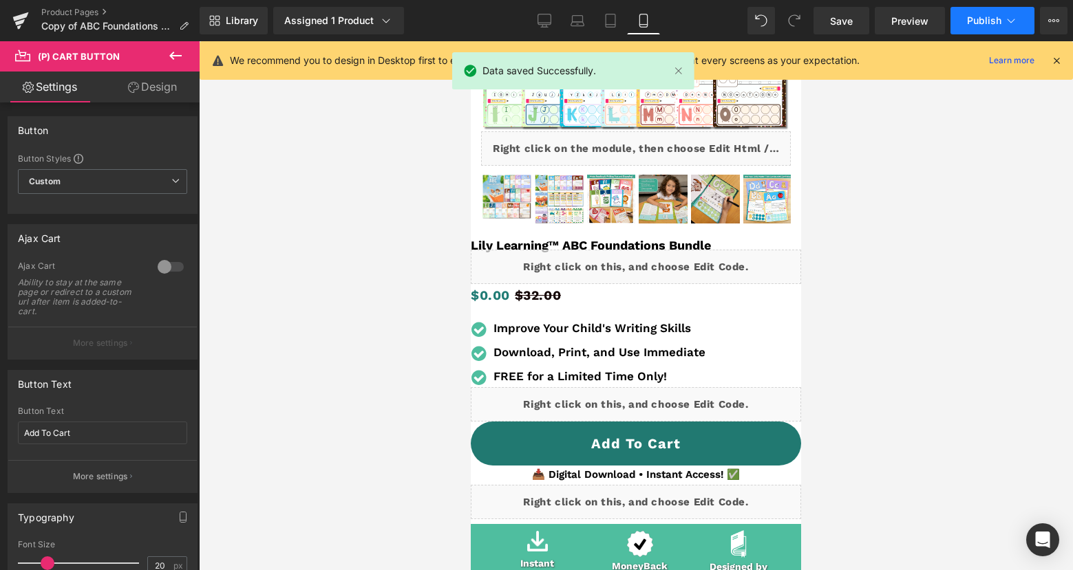
click at [974, 20] on span "Publish" at bounding box center [984, 20] width 34 height 11
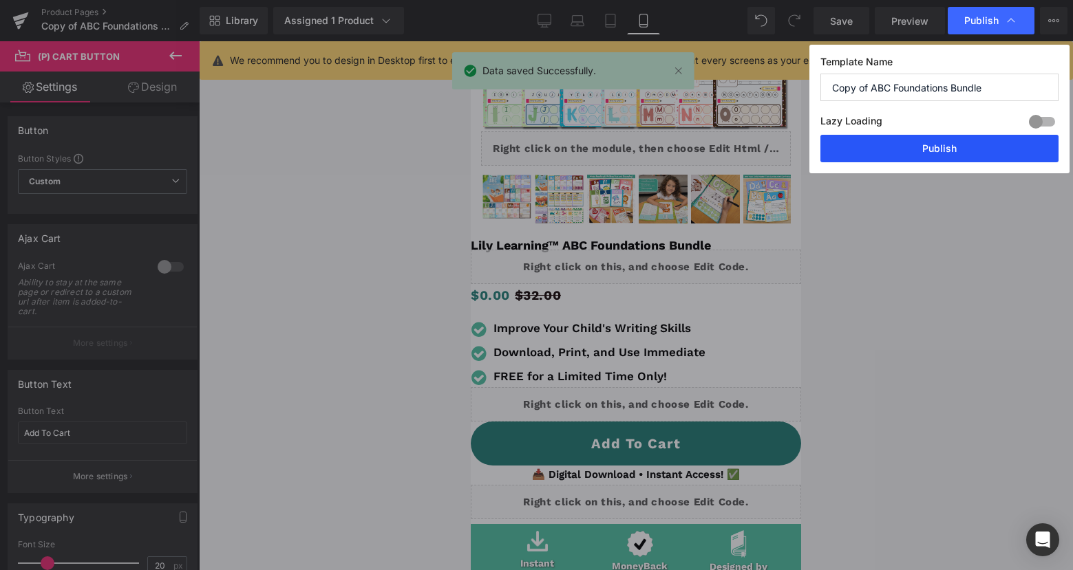
click at [951, 149] on button "Publish" at bounding box center [939, 149] width 238 height 28
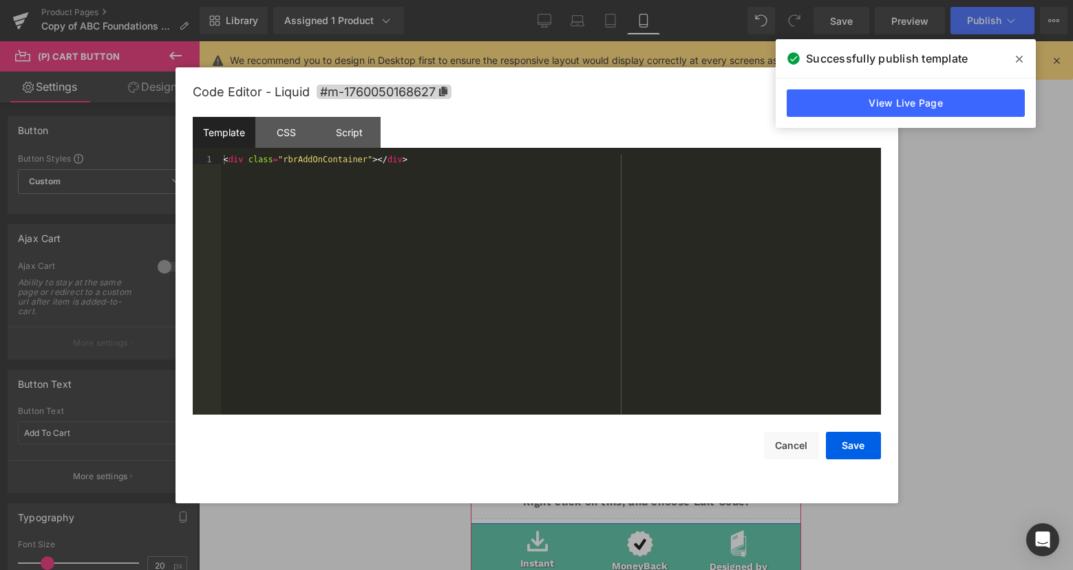
click at [654, 400] on div "Liquid" at bounding box center [636, 404] width 330 height 34
click at [282, 136] on div "CSS" at bounding box center [286, 132] width 63 height 31
click at [226, 138] on div "Template" at bounding box center [224, 132] width 63 height 31
click at [799, 442] on button "Cancel" at bounding box center [791, 446] width 55 height 28
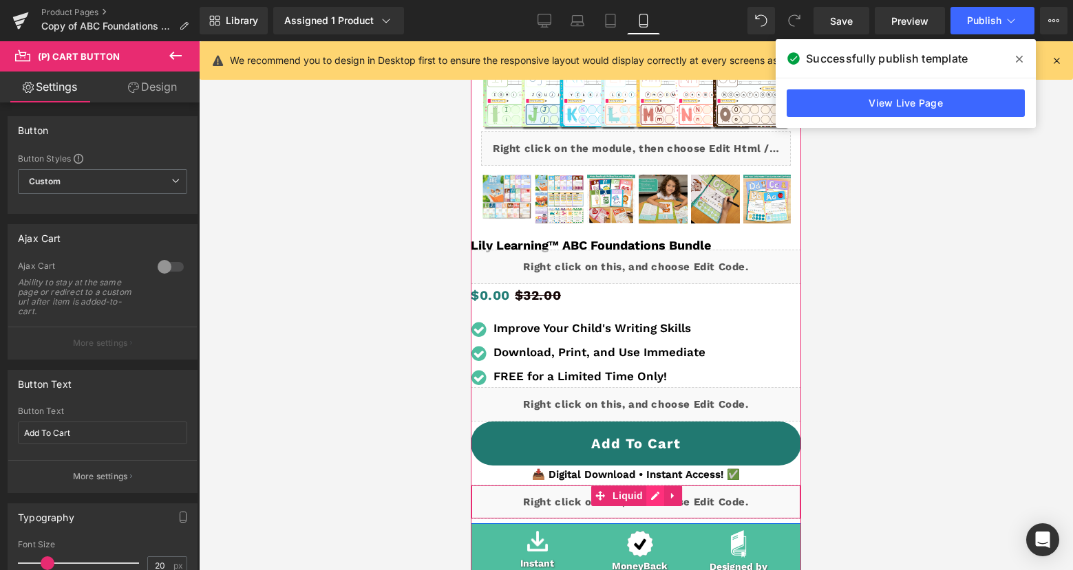
click at [654, 499] on div "Liquid" at bounding box center [636, 502] width 330 height 34
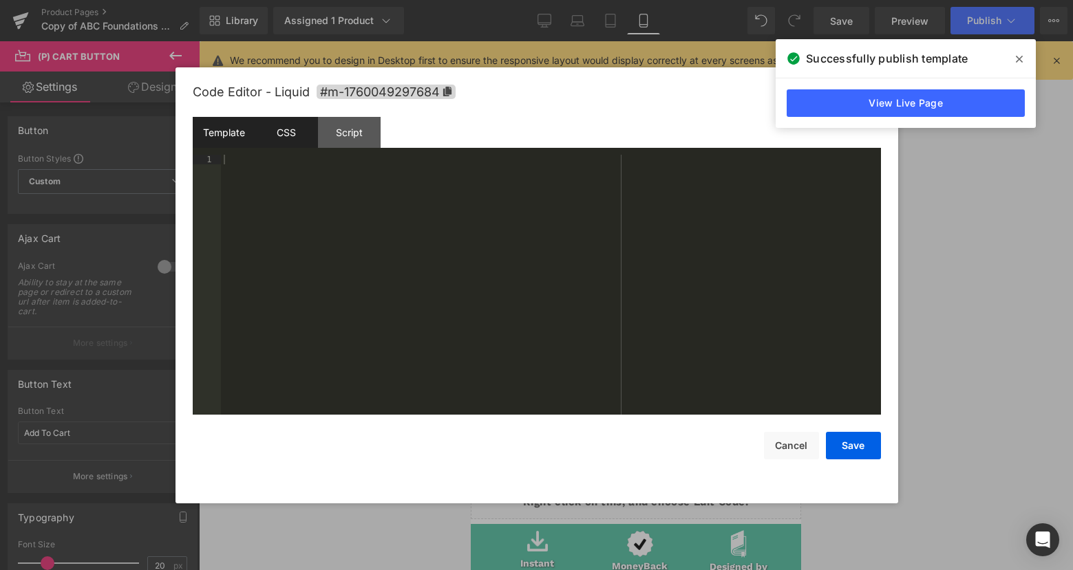
click at [261, 131] on div "CSS" at bounding box center [286, 132] width 63 height 31
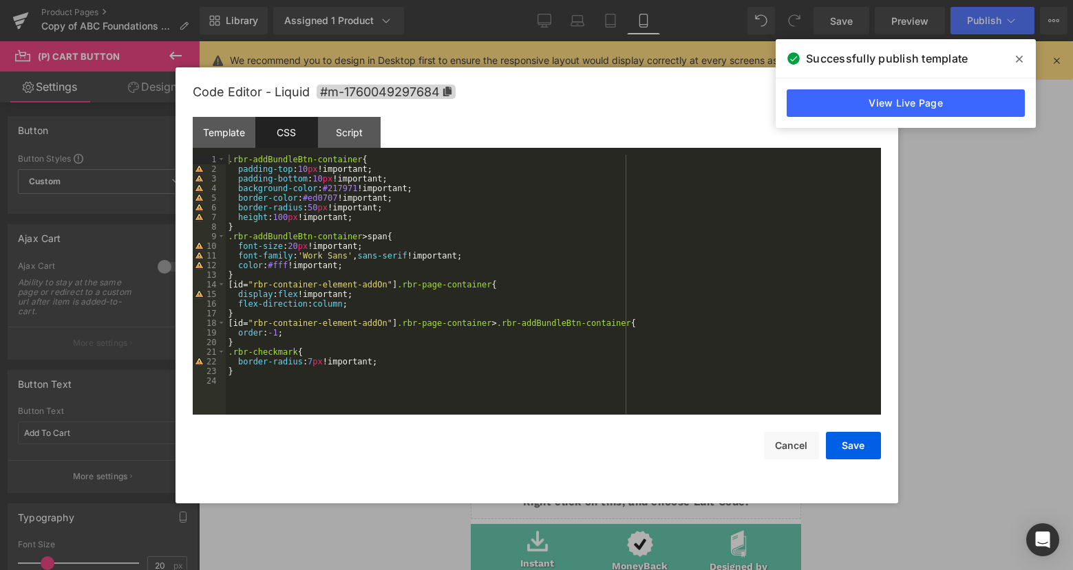
drag, startPoint x: 308, startPoint y: 169, endPoint x: 333, endPoint y: 184, distance: 29.3
click at [307, 169] on div ".rbr-addBundleBtn-container { padding-top : 10 px !important; padding-bottom : …" at bounding box center [553, 294] width 655 height 279
click at [851, 449] on button "Save" at bounding box center [853, 446] width 55 height 28
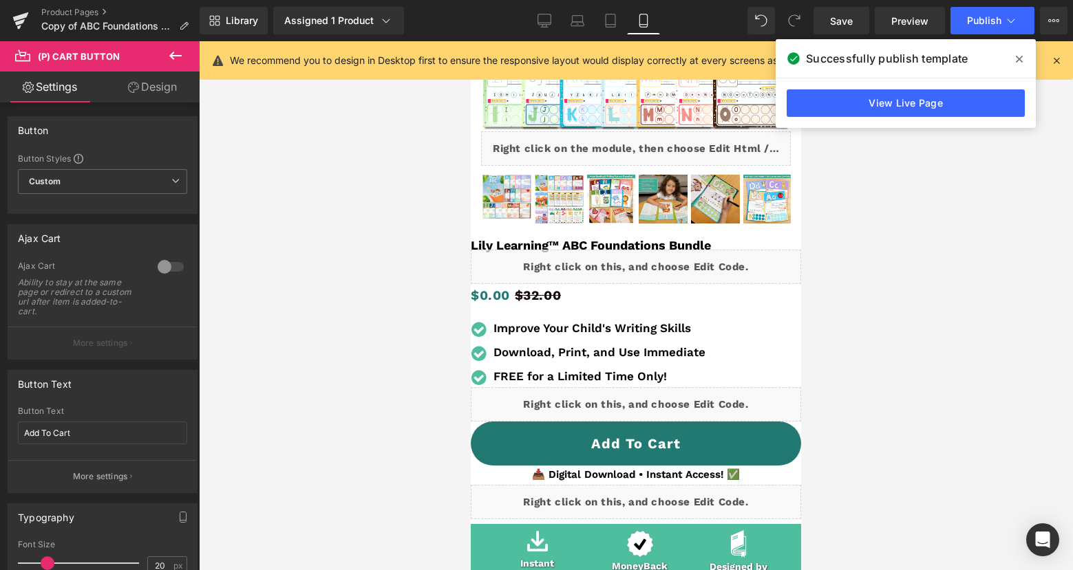
click at [852, 34] on div "Library Assigned 1 Product Product Preview Lily Learning™ ABC Foundations Bundl…" at bounding box center [636, 20] width 873 height 41
click at [842, 9] on link "Save" at bounding box center [841, 21] width 56 height 28
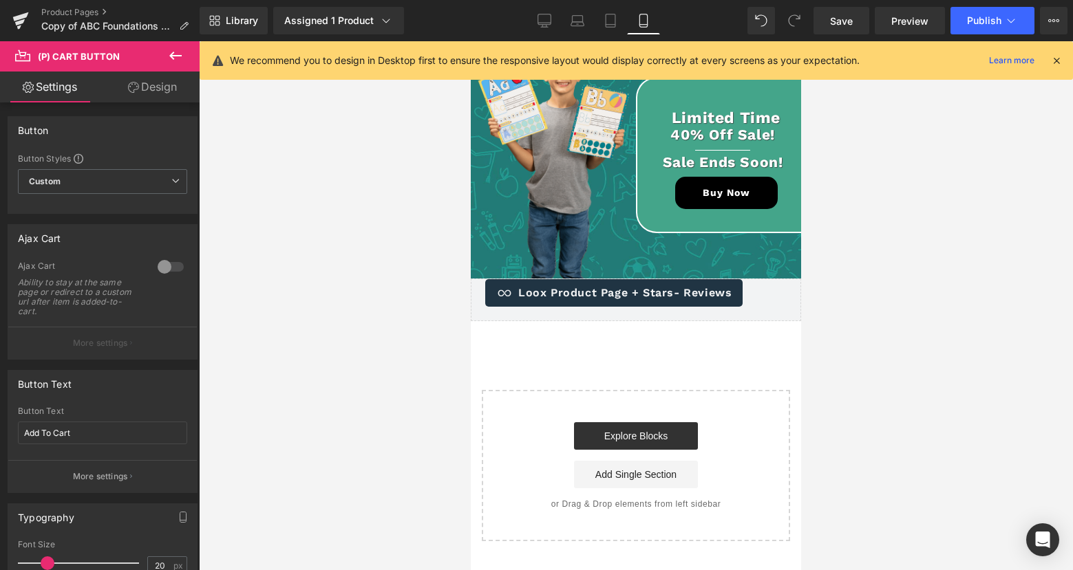
scroll to position [3593, 0]
click at [535, 30] on link "Desktop" at bounding box center [544, 21] width 33 height 28
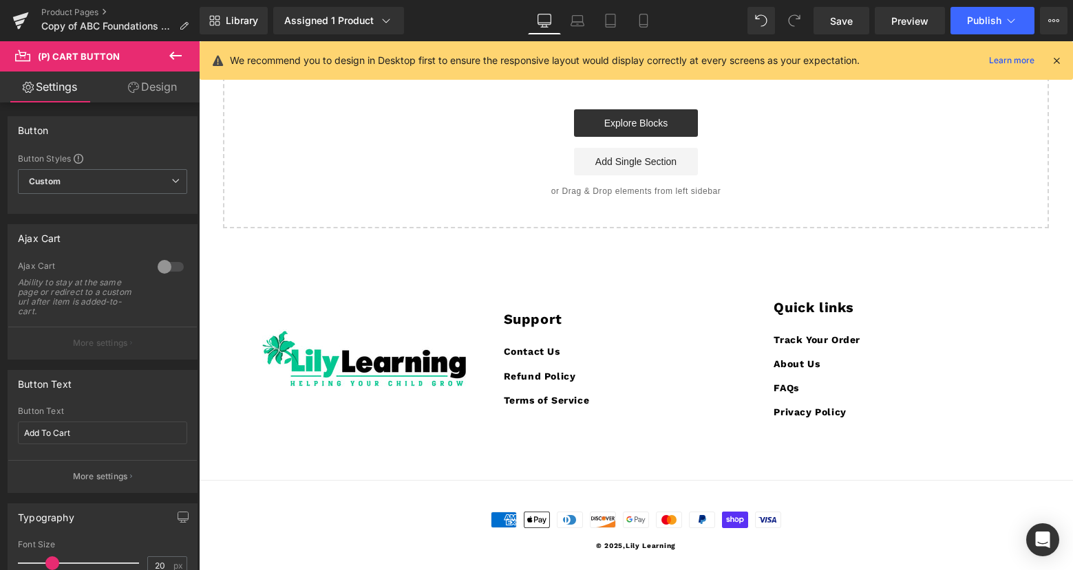
scroll to position [208, 0]
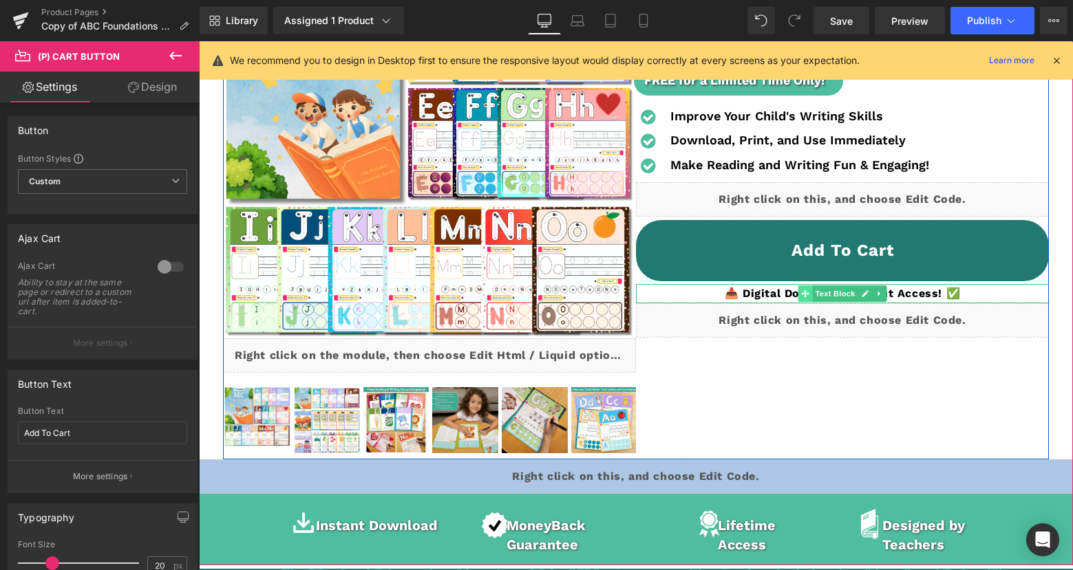
click at [808, 294] on icon at bounding box center [805, 294] width 8 height 8
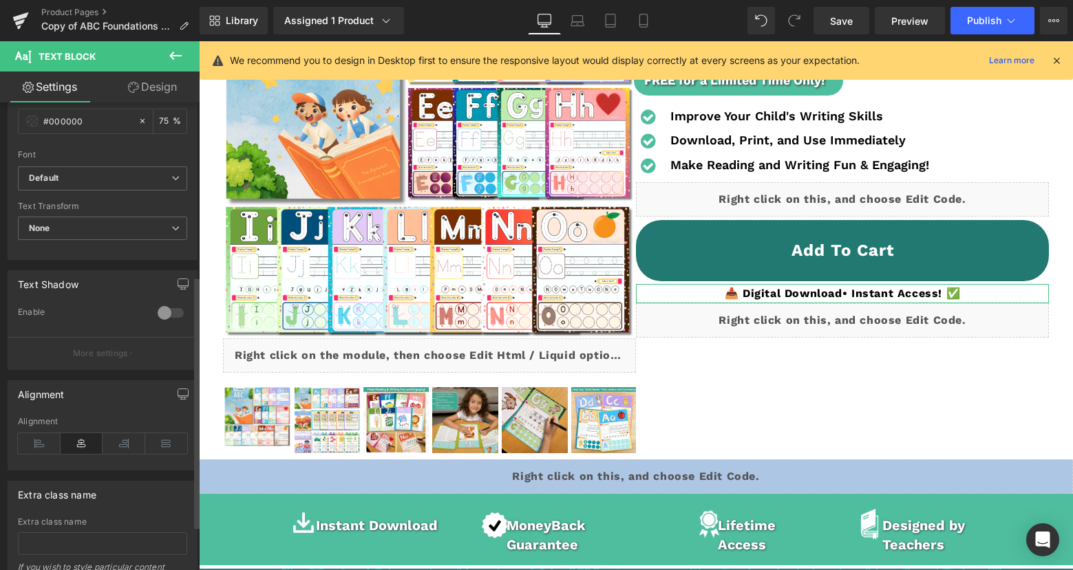
scroll to position [325, 0]
click at [47, 435] on icon at bounding box center [39, 437] width 43 height 21
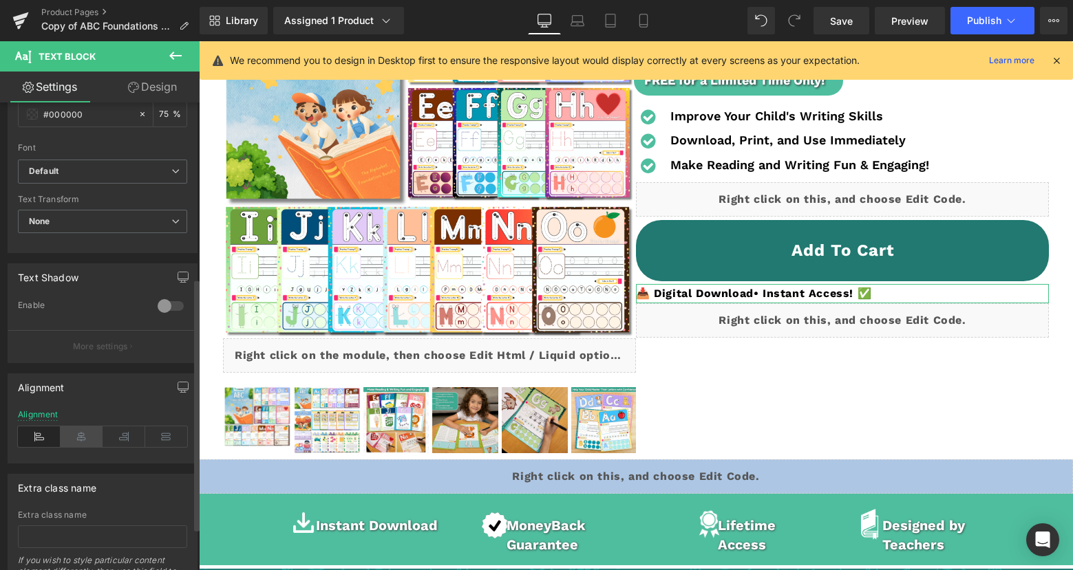
click at [66, 435] on icon at bounding box center [82, 437] width 43 height 21
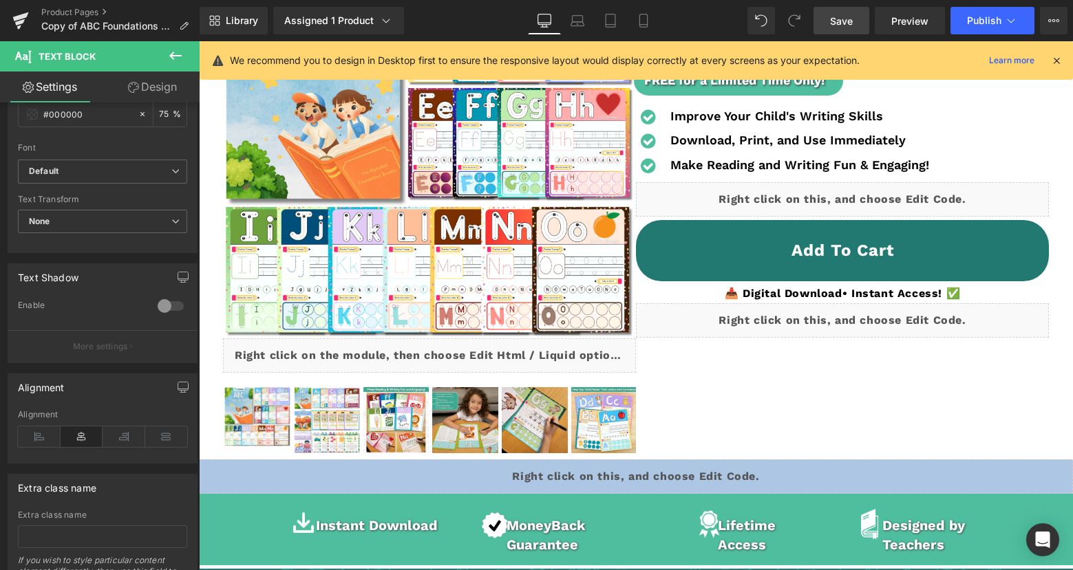
click at [834, 21] on span "Save" at bounding box center [841, 21] width 23 height 14
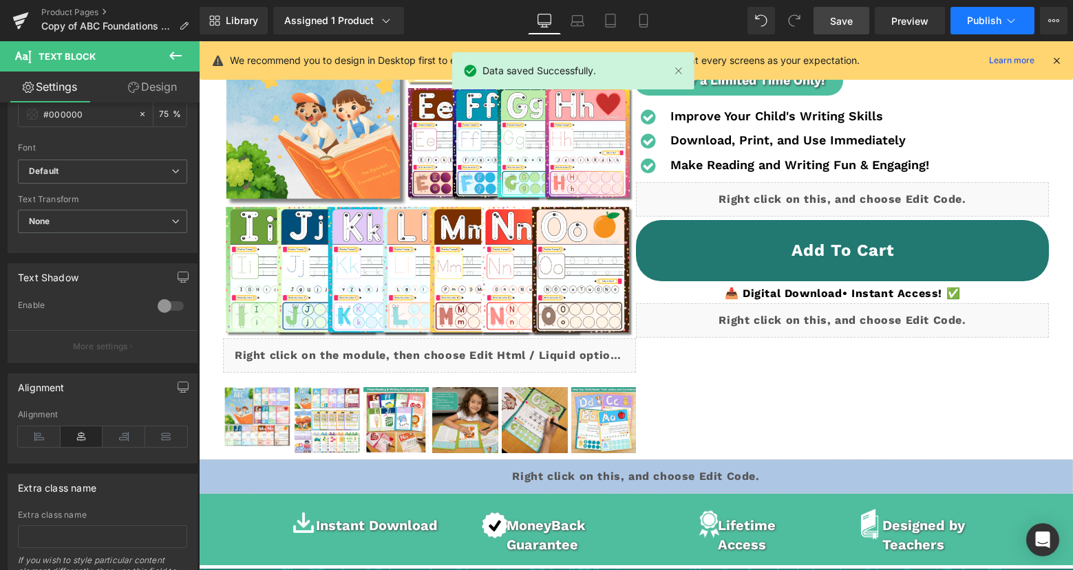
click at [963, 19] on button "Publish" at bounding box center [992, 21] width 84 height 28
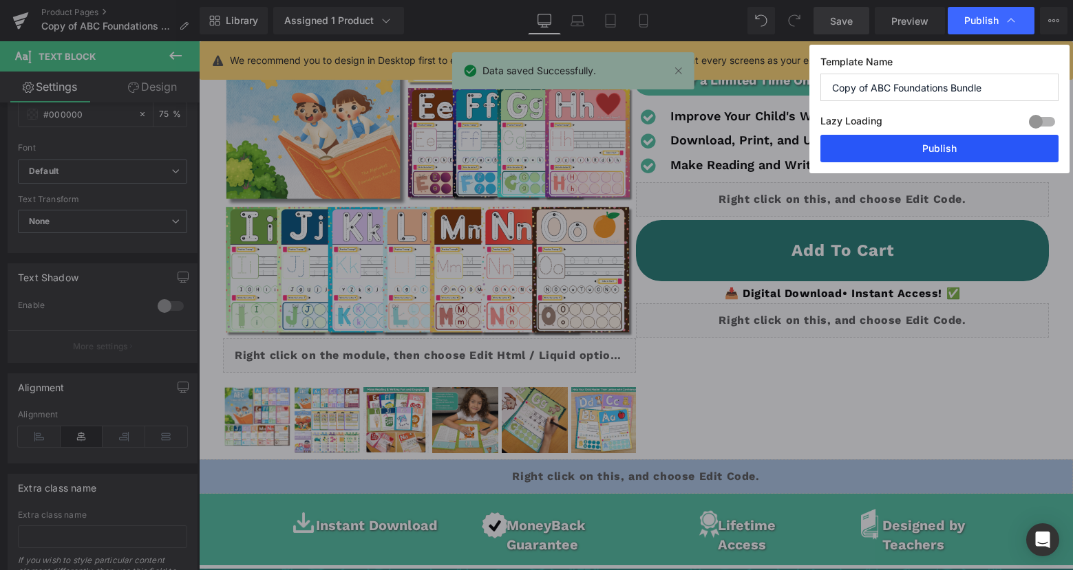
click at [959, 150] on button "Publish" at bounding box center [939, 149] width 238 height 28
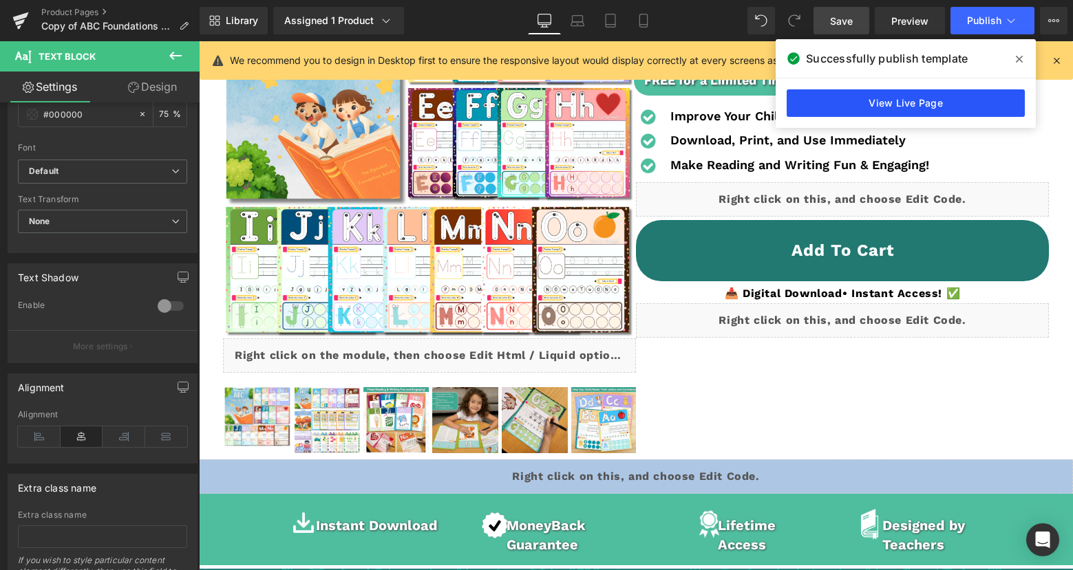
click at [982, 90] on link "View Live Page" at bounding box center [905, 103] width 238 height 28
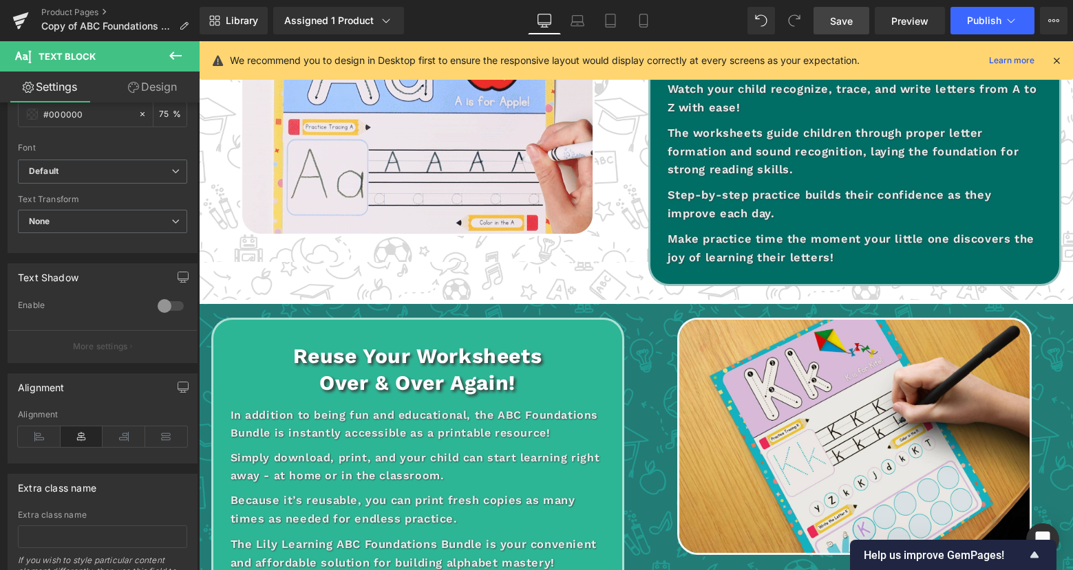
scroll to position [1312, 0]
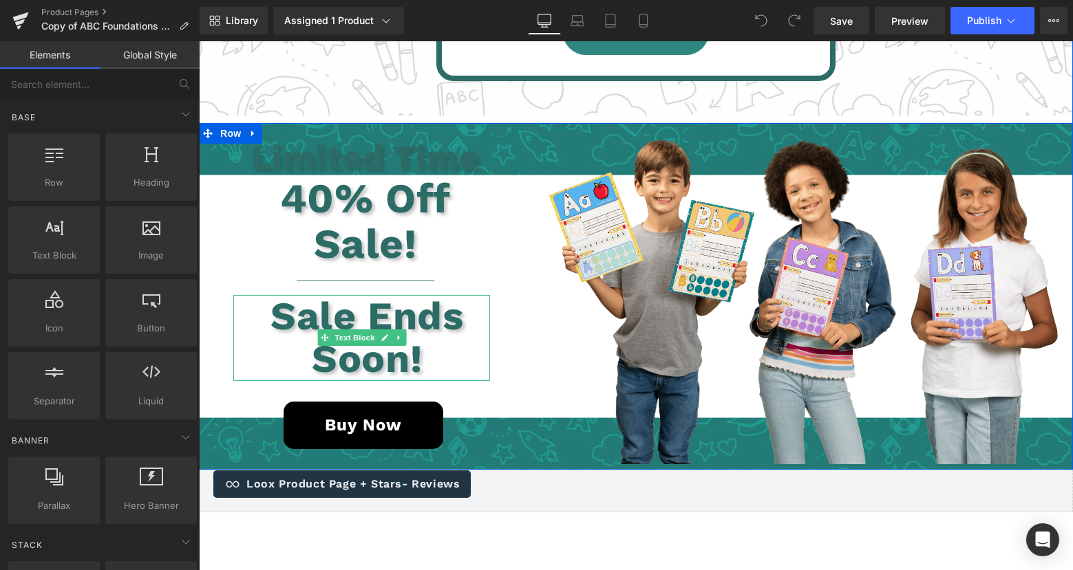
scroll to position [2751, 0]
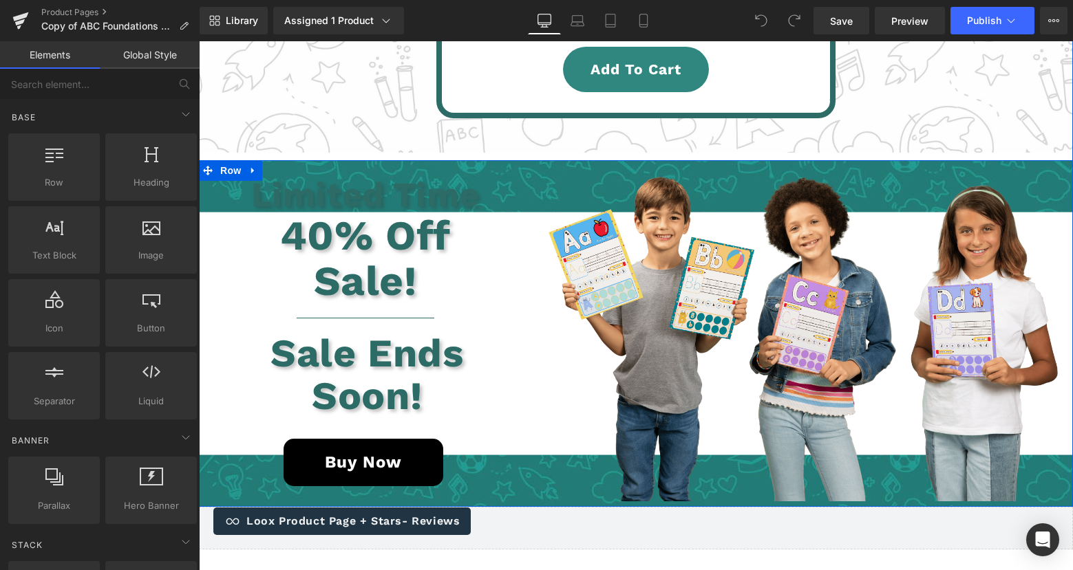
click at [320, 215] on div "40% Off Sale! Text Block" at bounding box center [361, 258] width 257 height 91
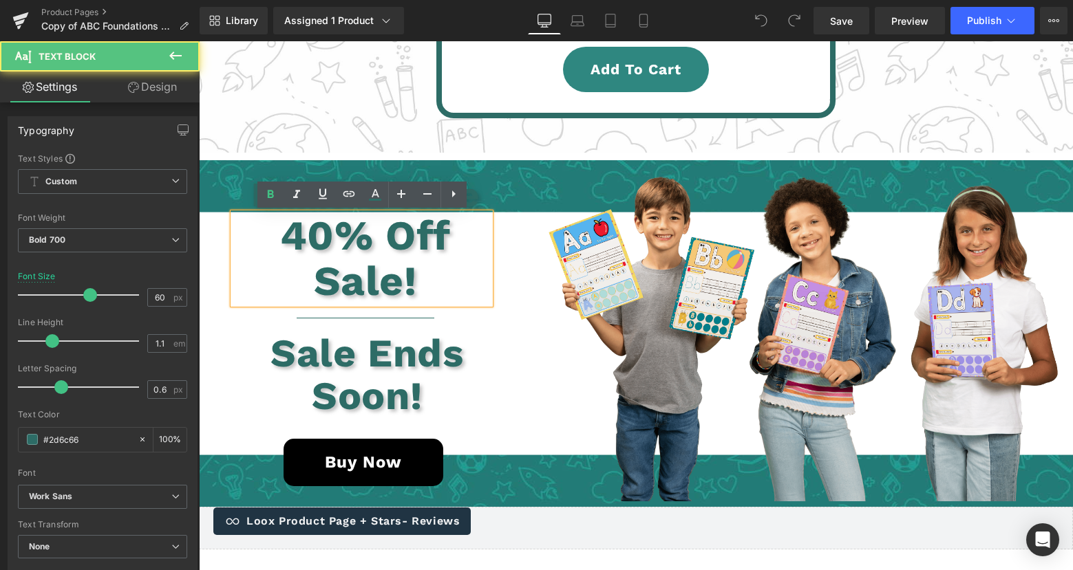
click at [387, 282] on p "40% Off Sale!" at bounding box center [365, 258] width 250 height 91
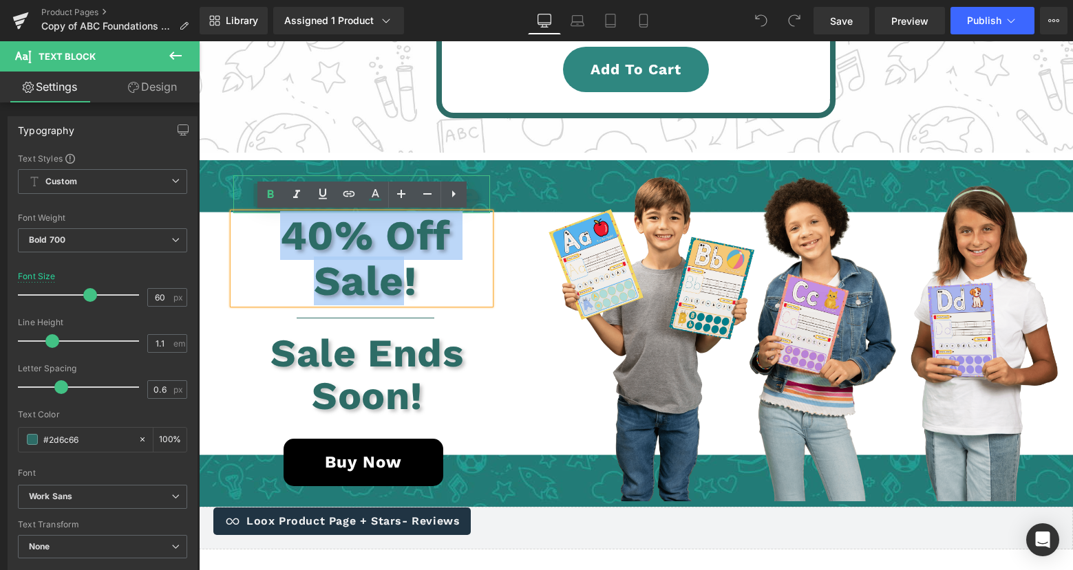
drag, startPoint x: 401, startPoint y: 284, endPoint x: 259, endPoint y: 186, distance: 172.5
click at [259, 186] on div "Limited Time Text Block 40% Off Sale! Text Block Separator Sale Ends Soon! Text…" at bounding box center [344, 333] width 291 height 347
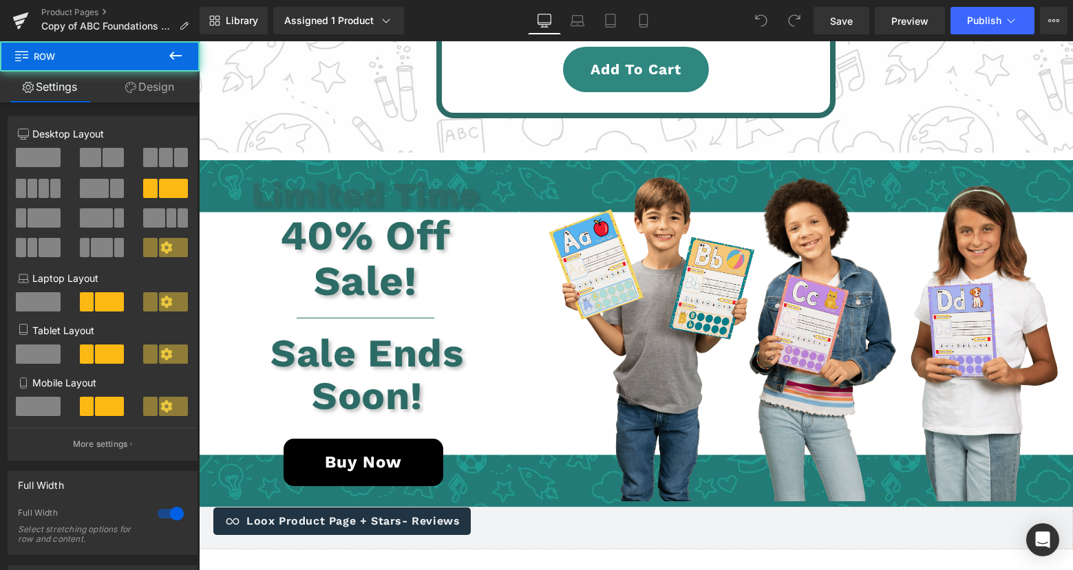
drag, startPoint x: 359, startPoint y: 308, endPoint x: 338, endPoint y: 279, distance: 35.9
click at [359, 308] on div "Limited Time Text Block 40% Off Sale! Text Block Separator Sale Ends Soon! Text…" at bounding box center [344, 333] width 291 height 347
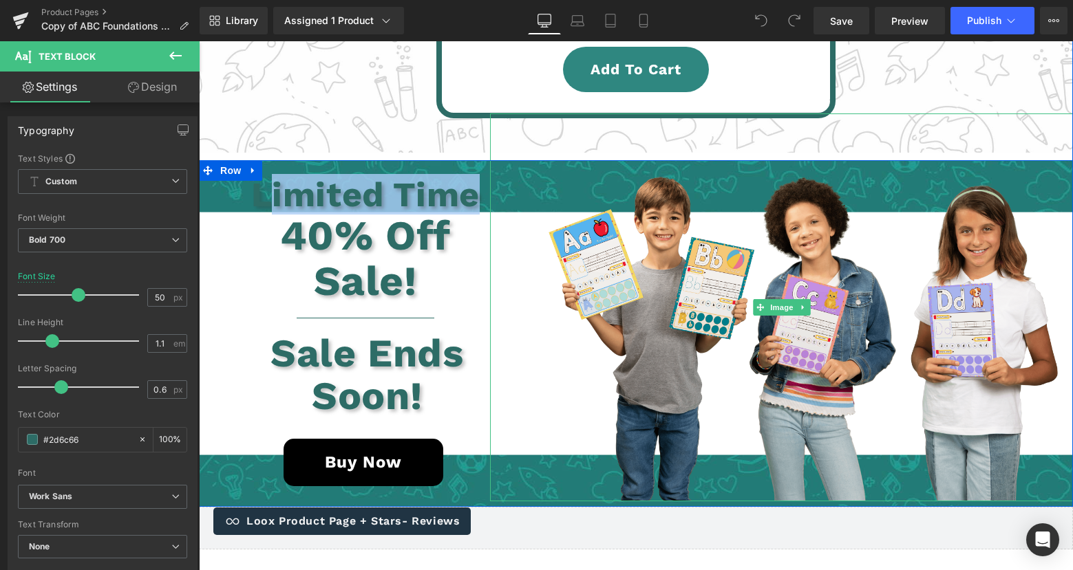
drag, startPoint x: 266, startPoint y: 189, endPoint x: 469, endPoint y: 202, distance: 203.4
click at [482, 202] on p "Limited Time" at bounding box center [365, 194] width 250 height 38
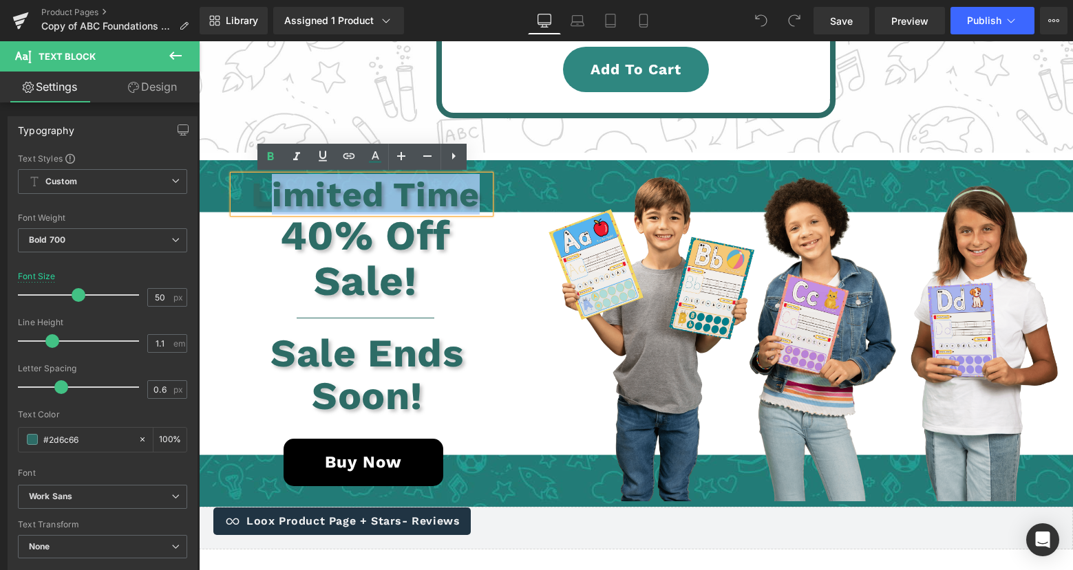
click at [442, 202] on p "Limited Time" at bounding box center [365, 194] width 250 height 38
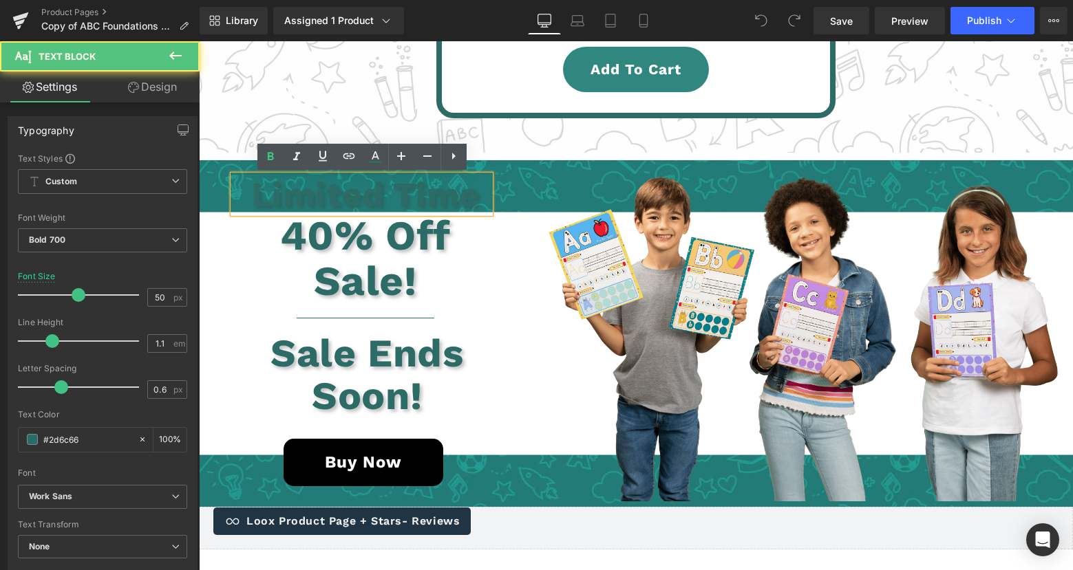
click at [453, 201] on p "Limited Time" at bounding box center [365, 194] width 250 height 38
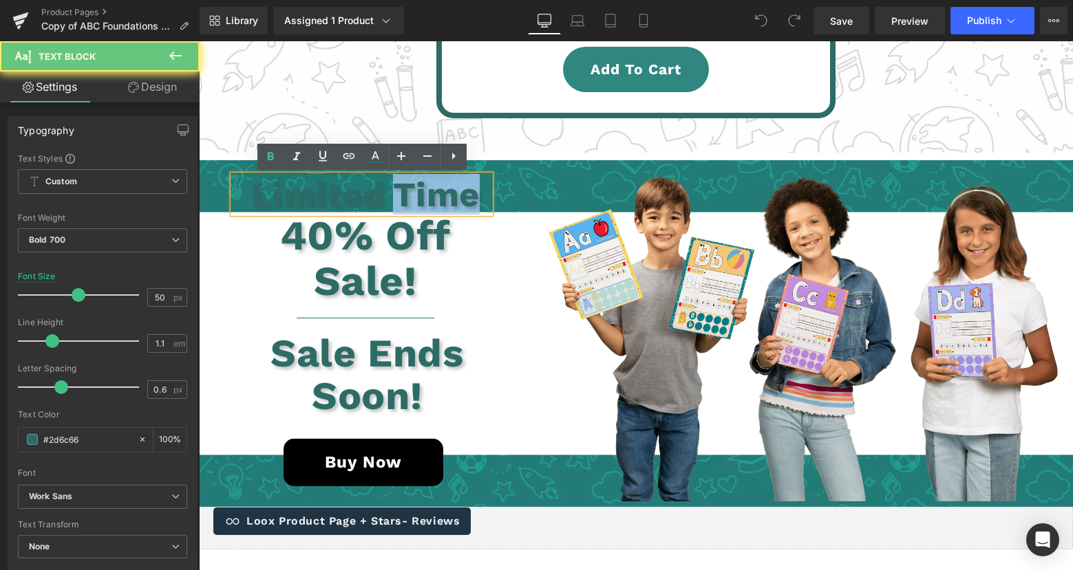
click at [453, 201] on p "Limited Time" at bounding box center [365, 194] width 250 height 38
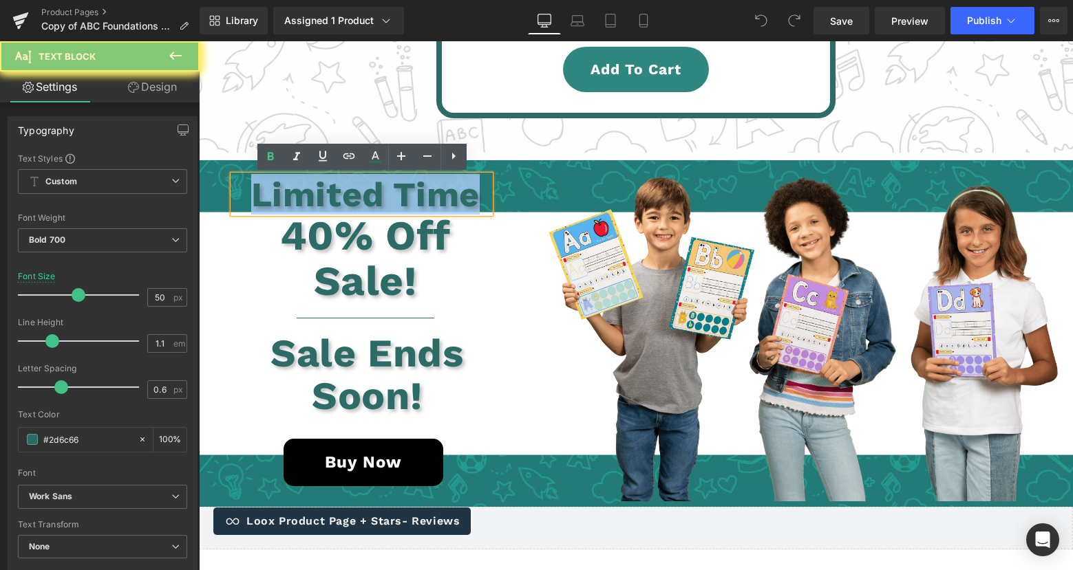
click at [453, 201] on p "Limited Time" at bounding box center [365, 194] width 250 height 38
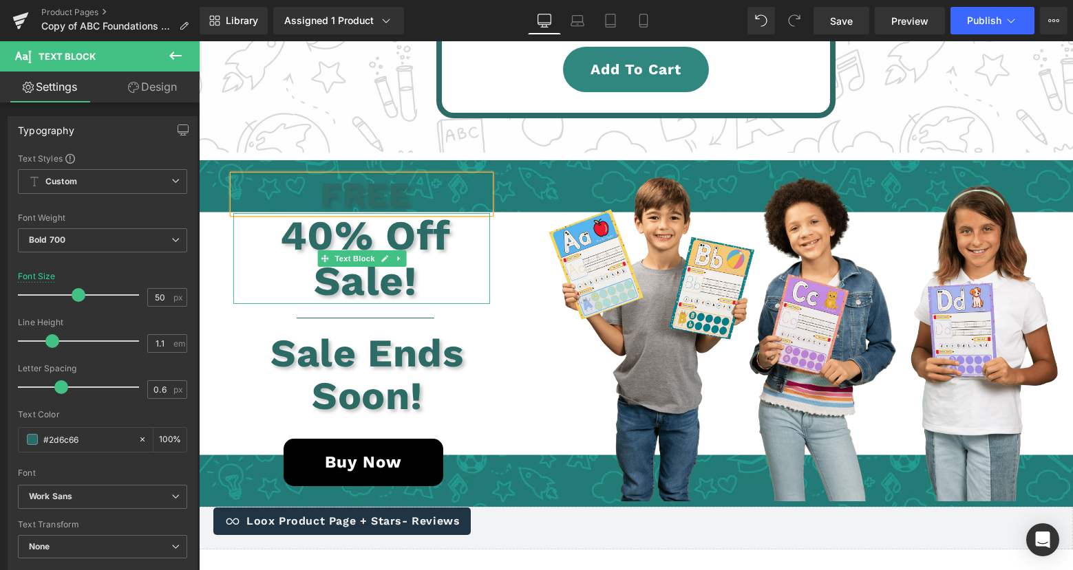
click at [312, 229] on p "40% Off Sale!" at bounding box center [365, 258] width 250 height 91
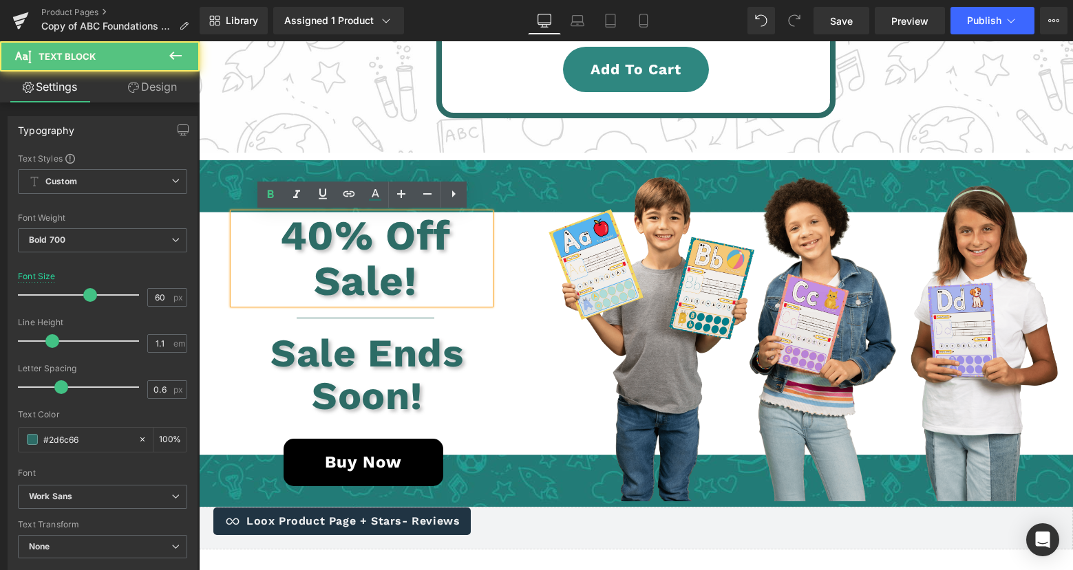
scroll to position [2748, 0]
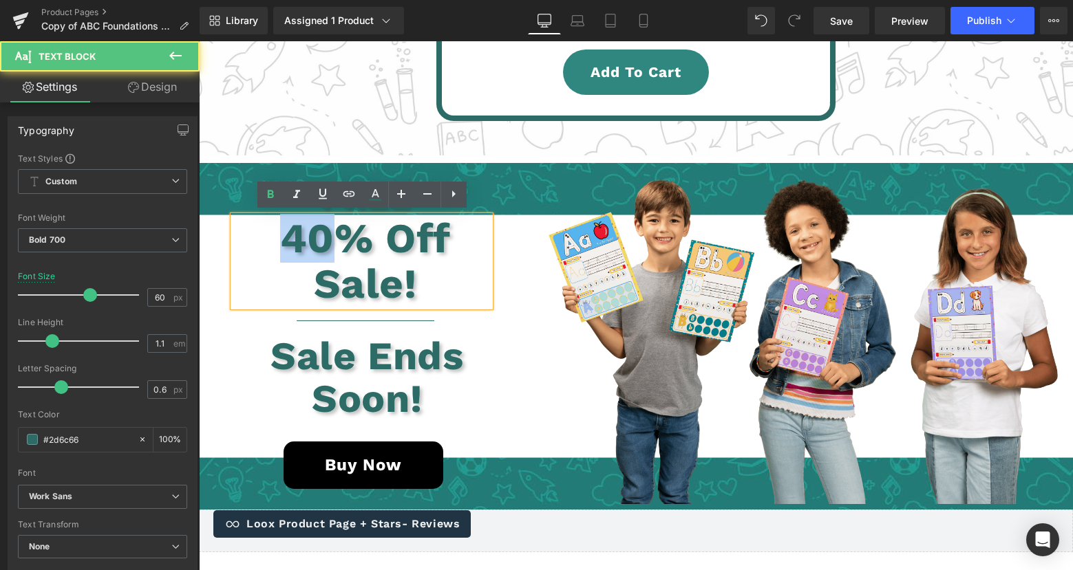
click at [312, 229] on p "40% Off Sale!" at bounding box center [365, 261] width 250 height 91
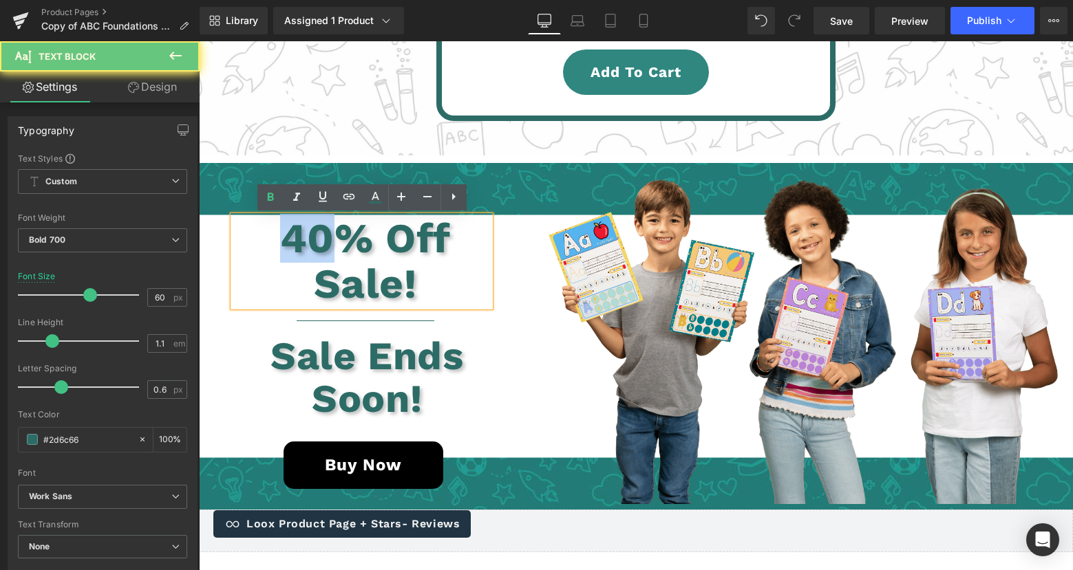
click at [288, 237] on p "40% Off Sale!" at bounding box center [365, 261] width 250 height 91
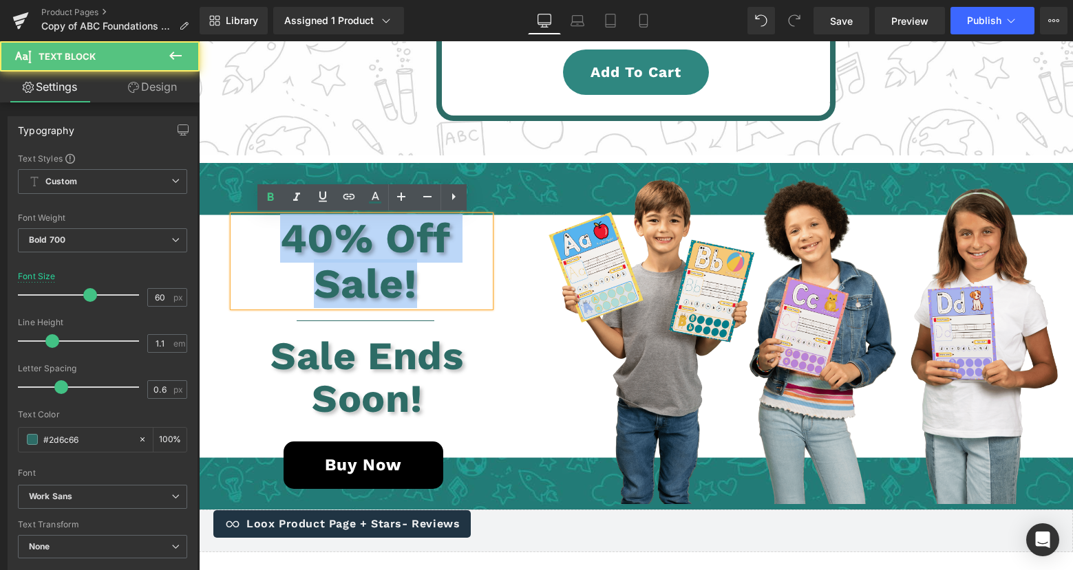
drag, startPoint x: 288, startPoint y: 237, endPoint x: 453, endPoint y: 290, distance: 172.5
click at [453, 290] on p "40% Off Sale!" at bounding box center [365, 261] width 250 height 91
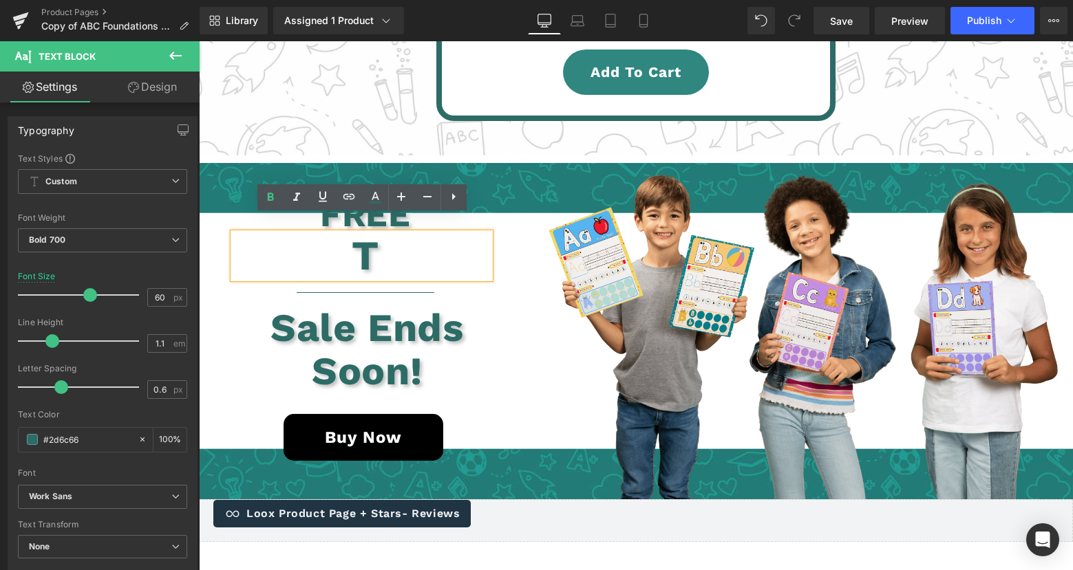
scroll to position [2765, 0]
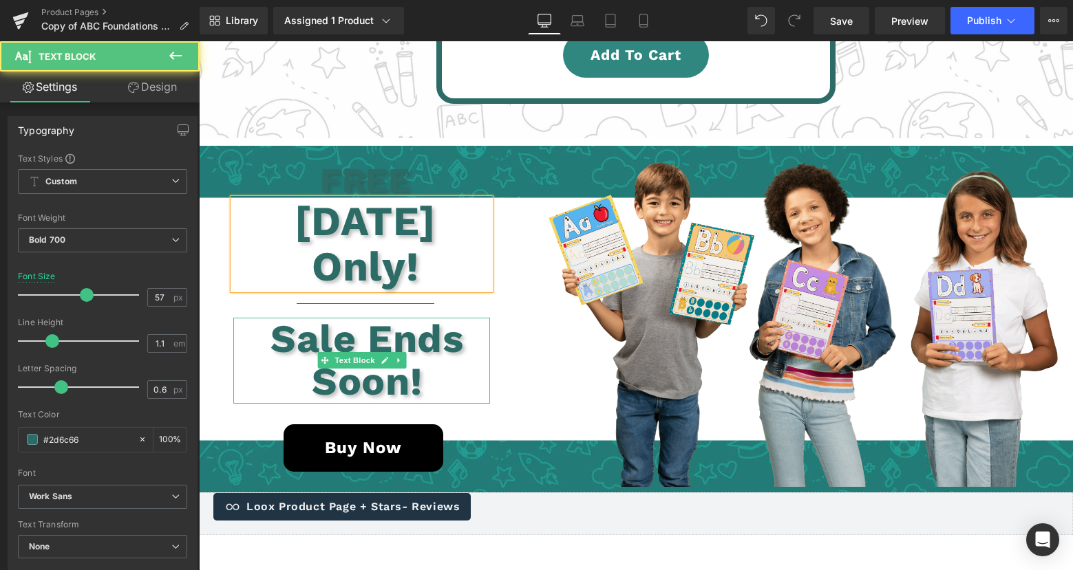
click at [305, 318] on p "Sale Ends Soon!" at bounding box center [367, 361] width 246 height 86
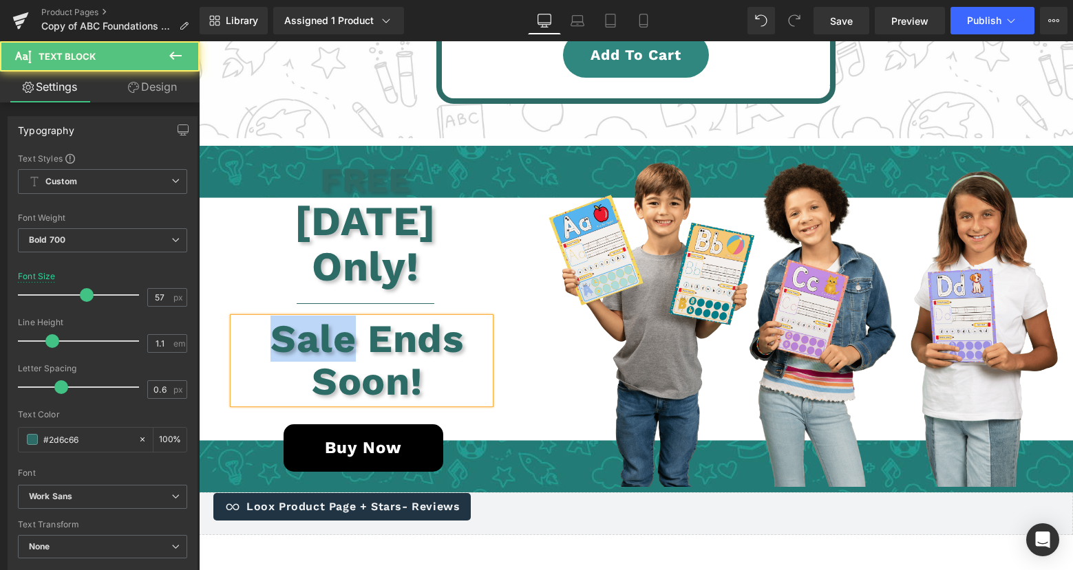
click at [305, 318] on p "Sale Ends Soon!" at bounding box center [367, 361] width 246 height 86
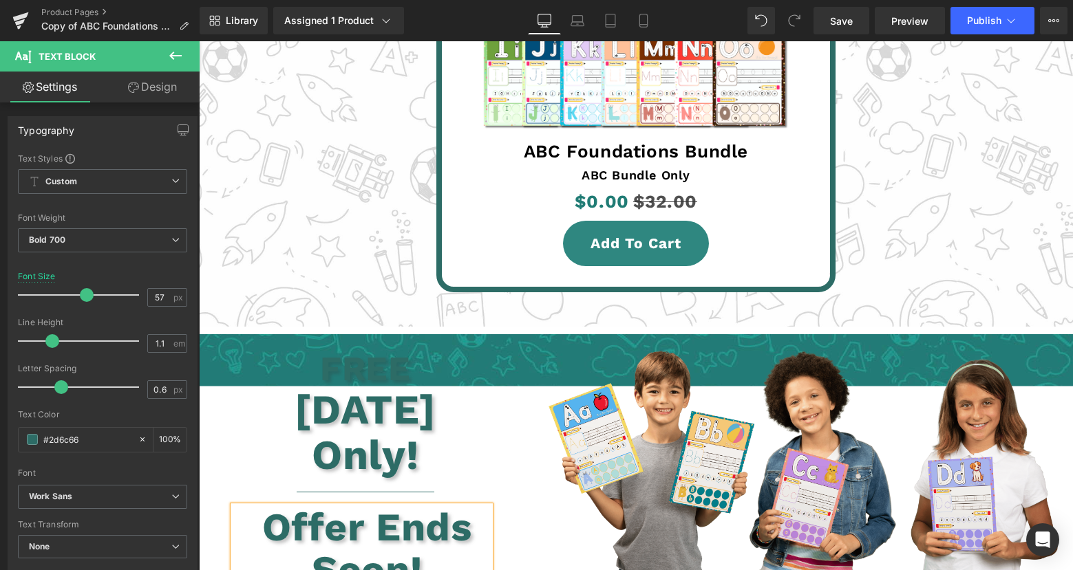
scroll to position [2561, 0]
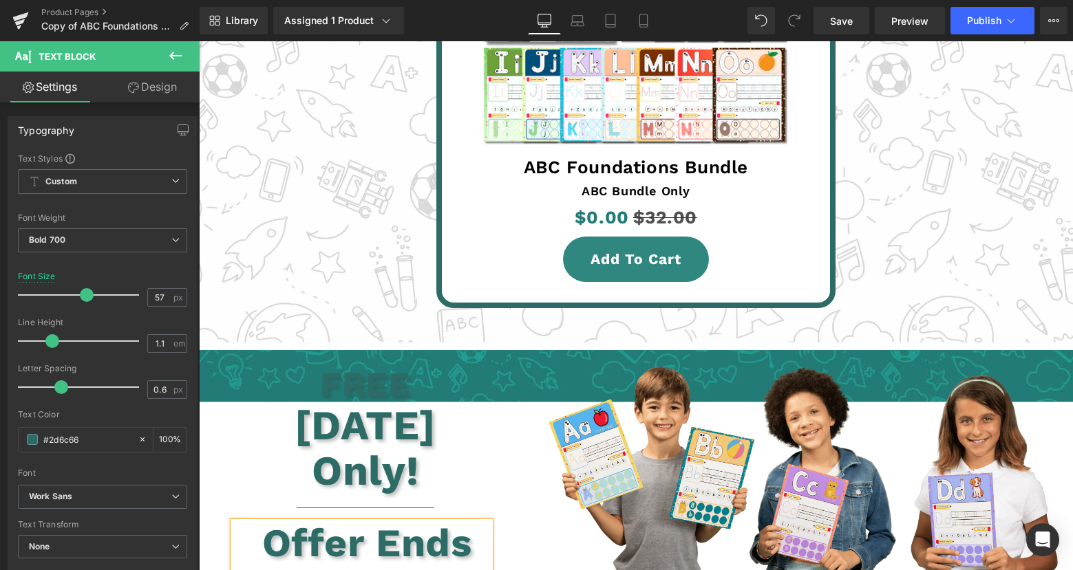
click at [641, 191] on div "ABC Bundle Only Text Block" at bounding box center [636, 191] width 374 height 22
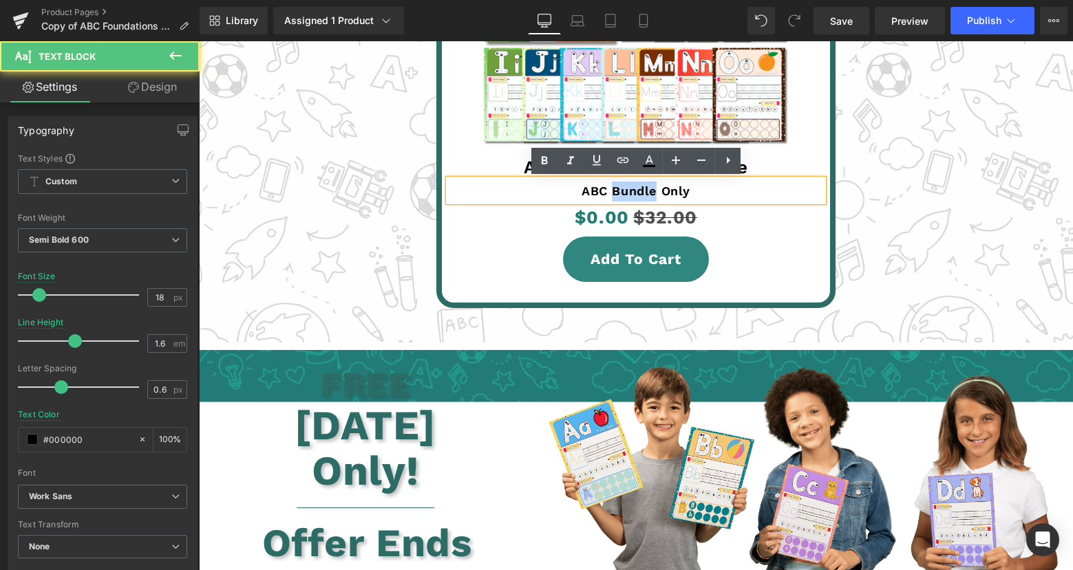
click at [641, 191] on p "ABC Bundle Only" at bounding box center [636, 192] width 374 height 20
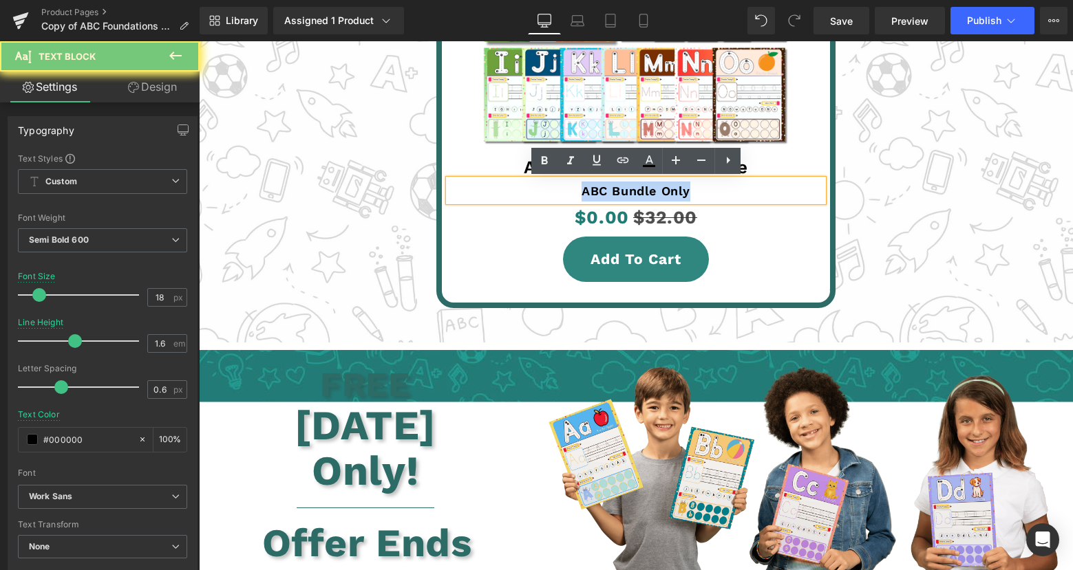
click at [641, 191] on p "ABC Bundle Only" at bounding box center [636, 192] width 374 height 20
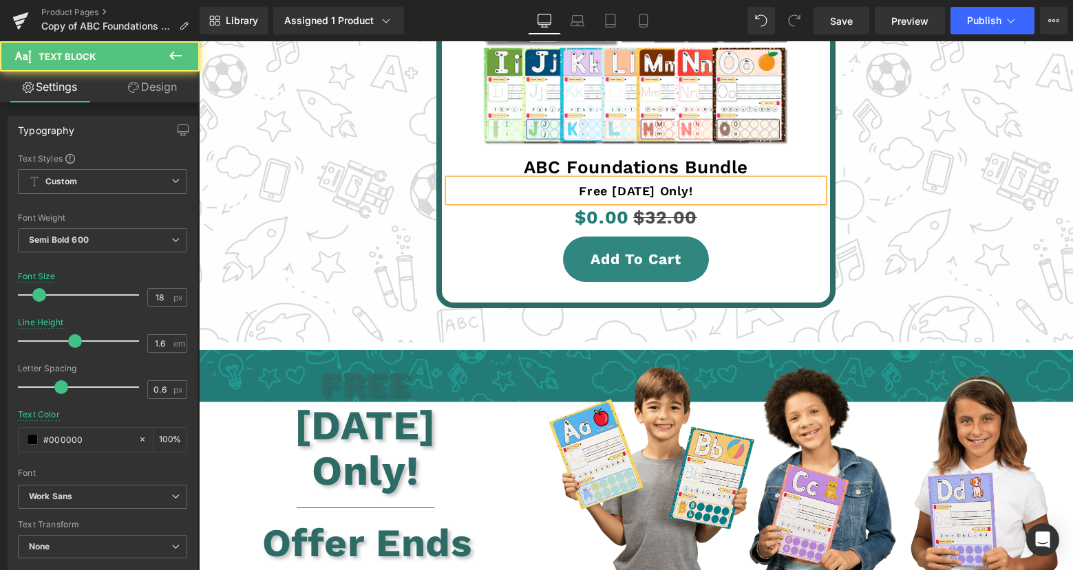
click at [654, 191] on p "Free [DATE] Only!" at bounding box center [636, 192] width 374 height 20
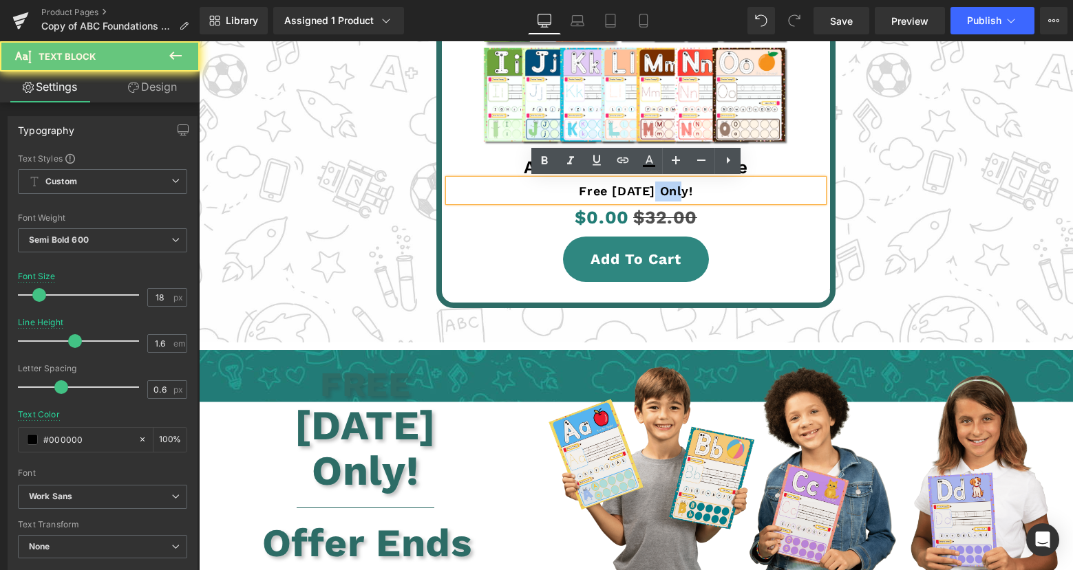
click at [654, 191] on p "Free [DATE] Only!" at bounding box center [636, 192] width 374 height 20
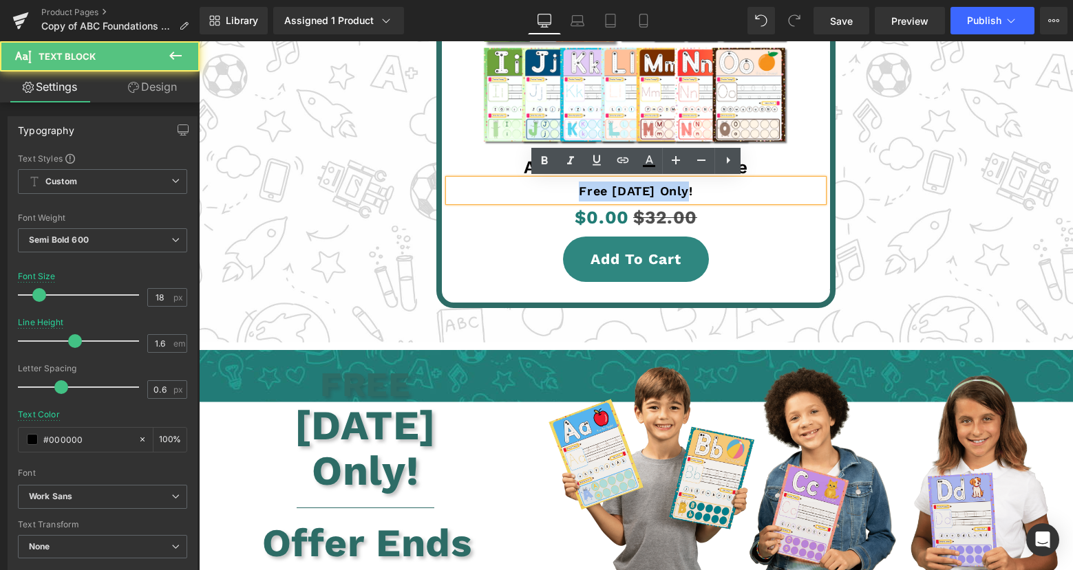
click at [654, 191] on p "Free [DATE] Only!" at bounding box center [636, 192] width 374 height 20
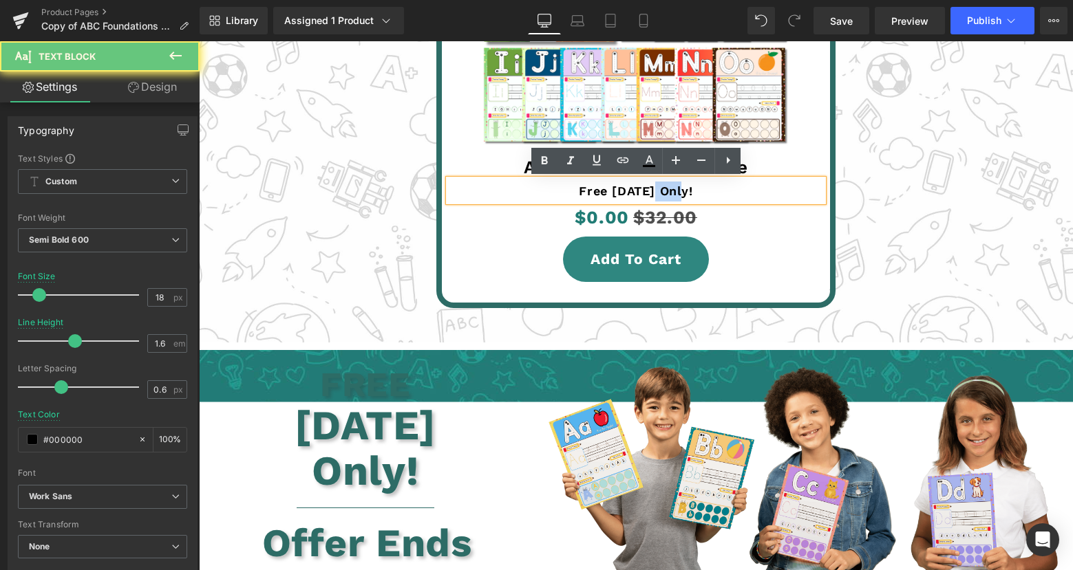
click at [654, 191] on p "Free [DATE] Only!" at bounding box center [636, 192] width 374 height 20
click at [656, 191] on p "Free [DATE] Only!" at bounding box center [636, 192] width 374 height 20
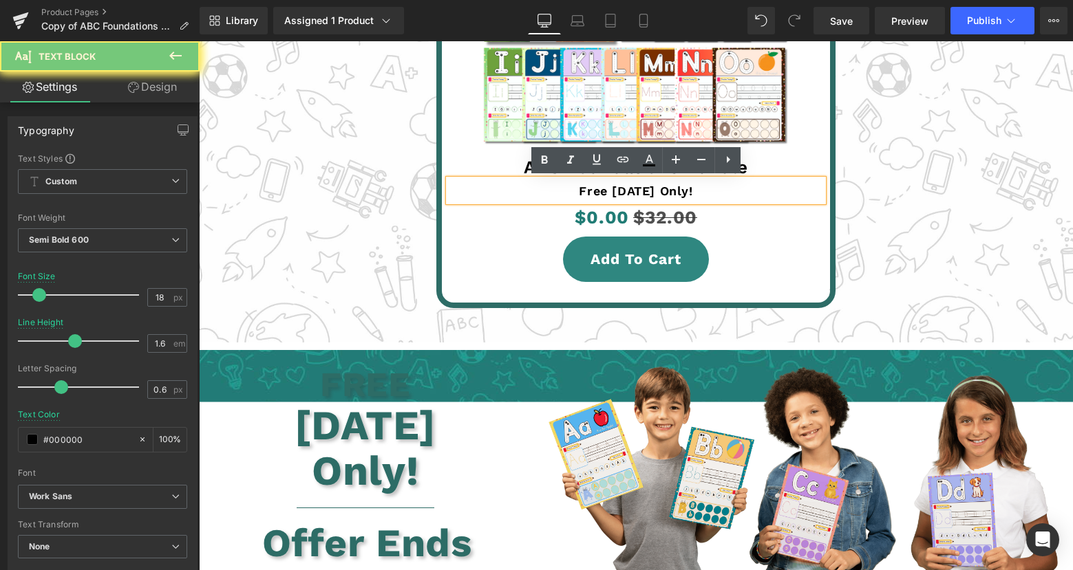
click at [656, 191] on p "Free [DATE] Only!" at bounding box center [636, 192] width 374 height 20
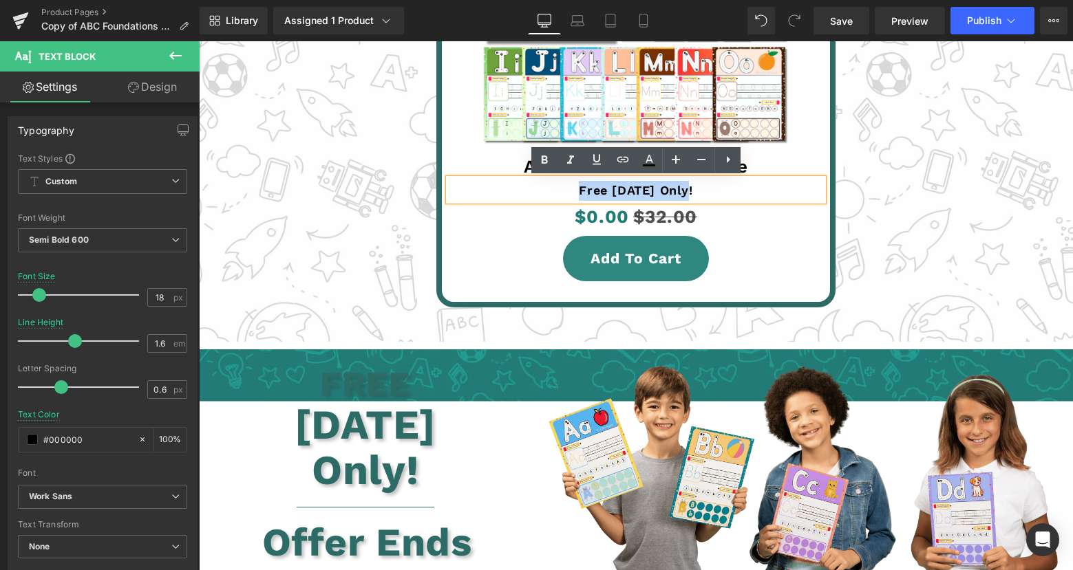
click at [656, 191] on p "Free [DATE] Only!" at bounding box center [636, 191] width 374 height 20
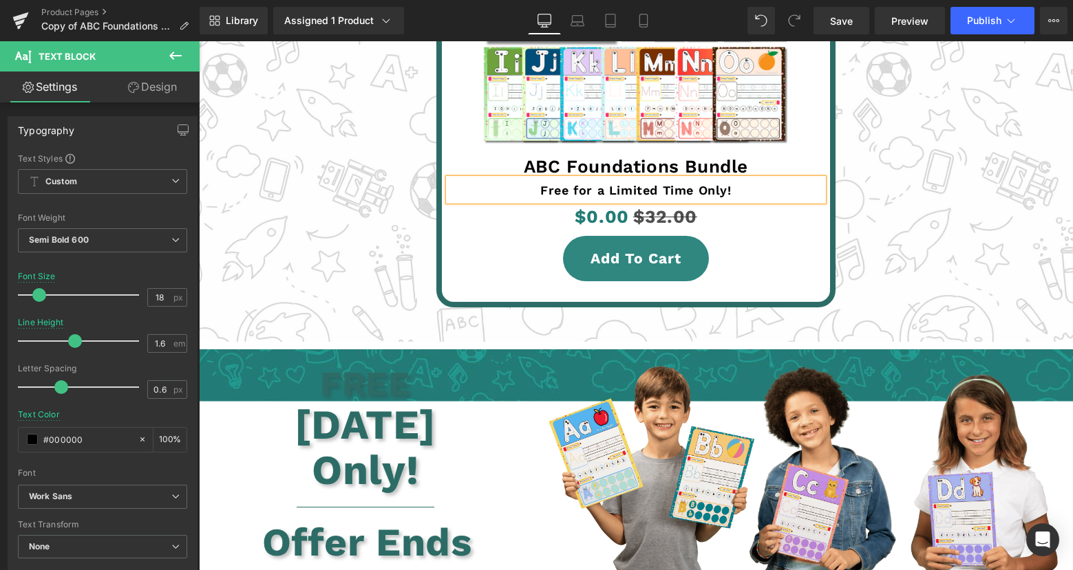
click at [649, 189] on p "Free for a Limited Time Only!" at bounding box center [636, 191] width 374 height 20
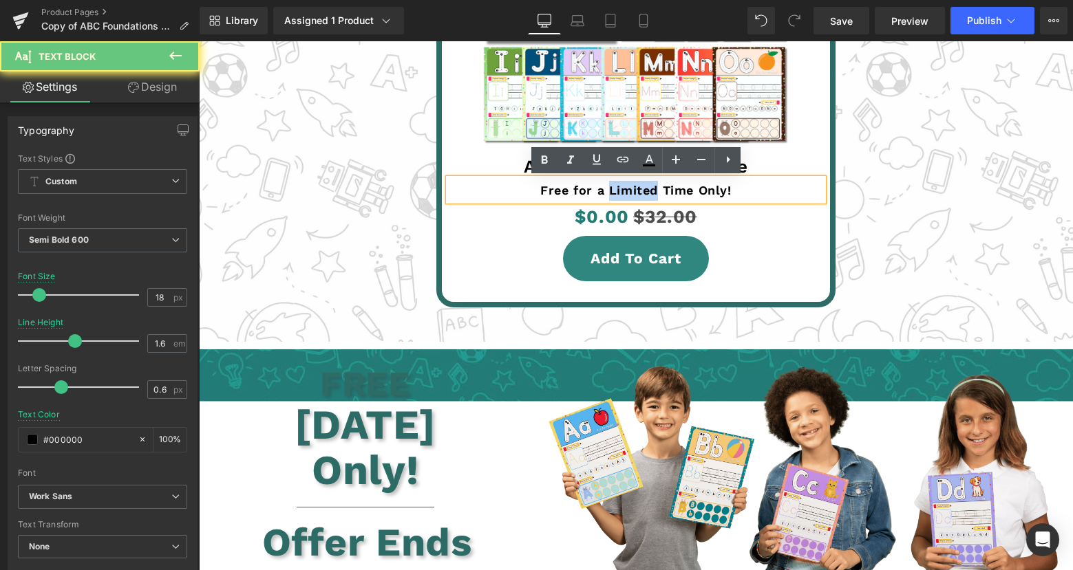
click at [649, 189] on p "Free for a Limited Time Only!" at bounding box center [636, 191] width 374 height 20
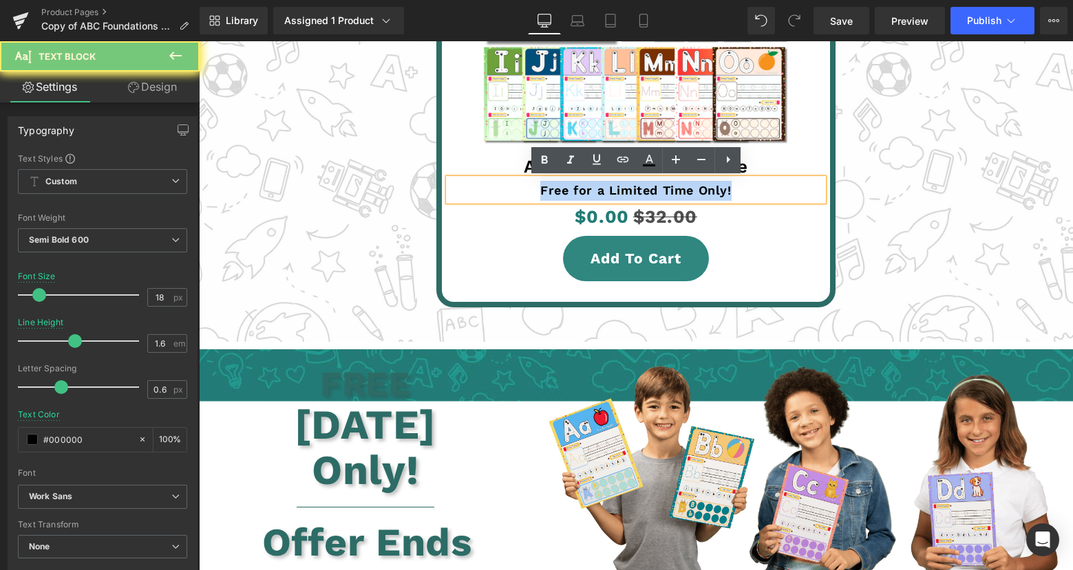
copy p "Free for a Limited Time Only!"
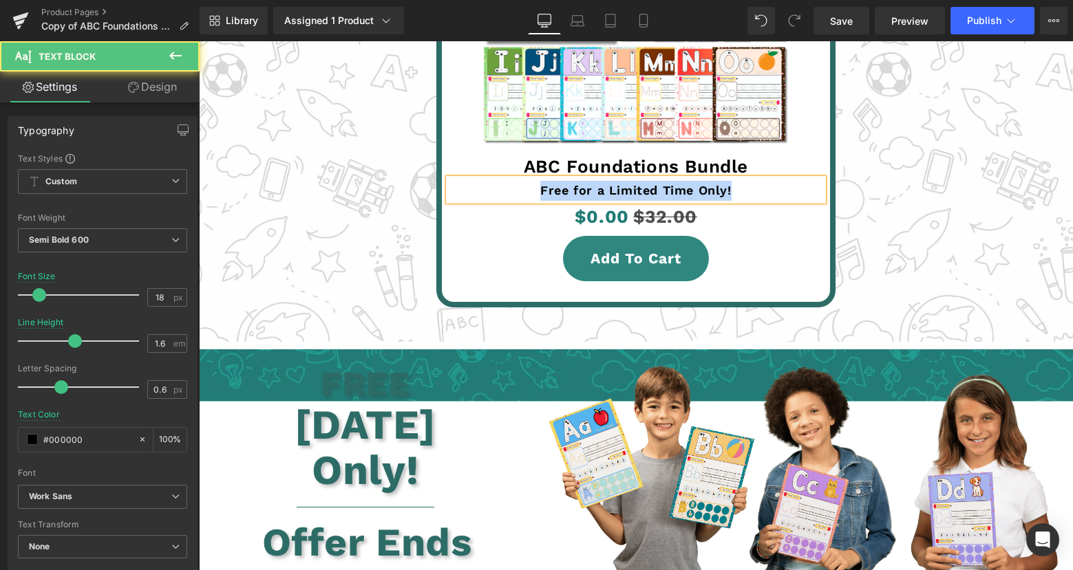
click at [555, 185] on p "Free for a Limited Time Only!" at bounding box center [636, 191] width 374 height 20
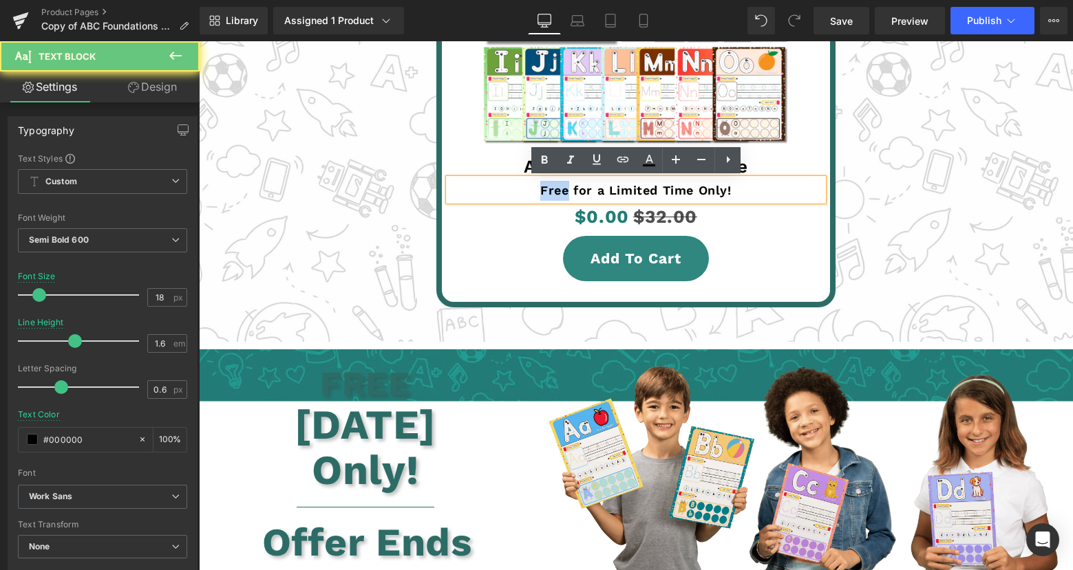
click at [555, 185] on p "Free for a Limited Time Only!" at bounding box center [636, 191] width 374 height 20
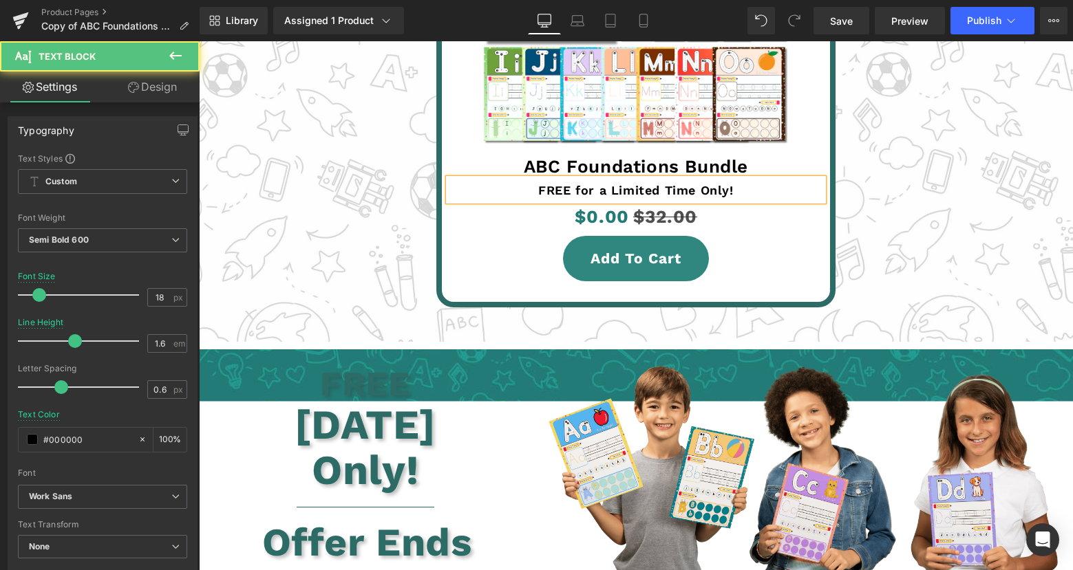
click at [555, 186] on p "FREE for a Limited Time Only!" at bounding box center [636, 191] width 374 height 20
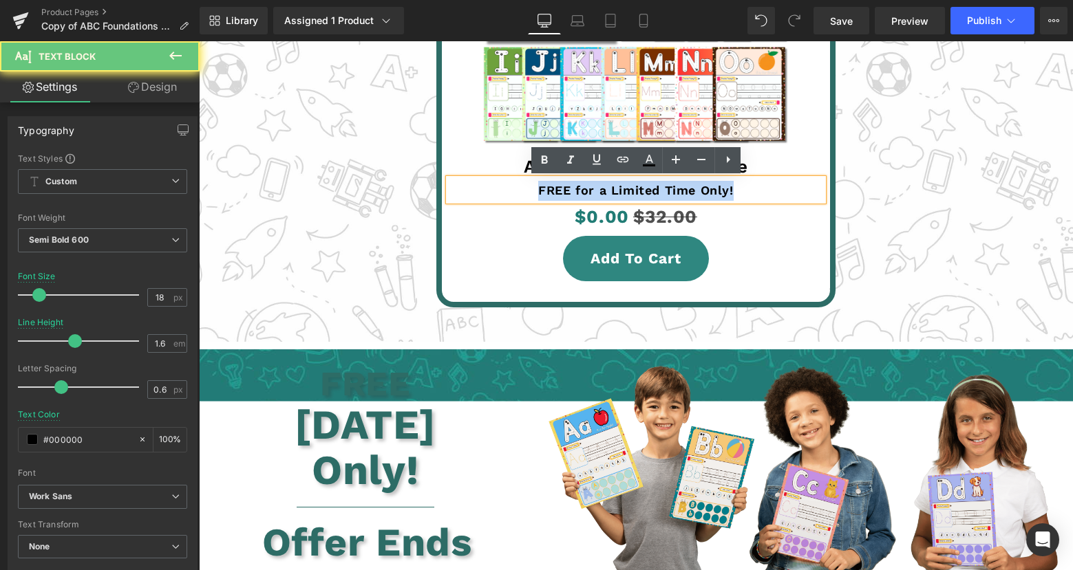
click at [555, 186] on p "FREE for a Limited Time Only!" at bounding box center [636, 191] width 374 height 20
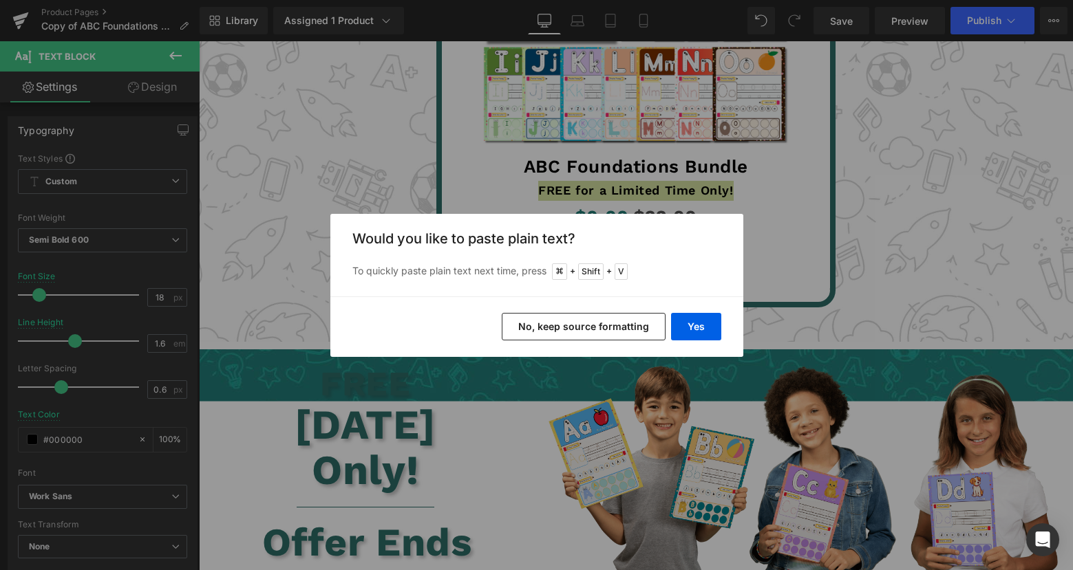
click at [740, 270] on div "Would you like to paste plain text? To quickly paste plain text next time, pres…" at bounding box center [536, 255] width 413 height 83
click at [616, 324] on button "No, keep source formatting" at bounding box center [584, 327] width 164 height 28
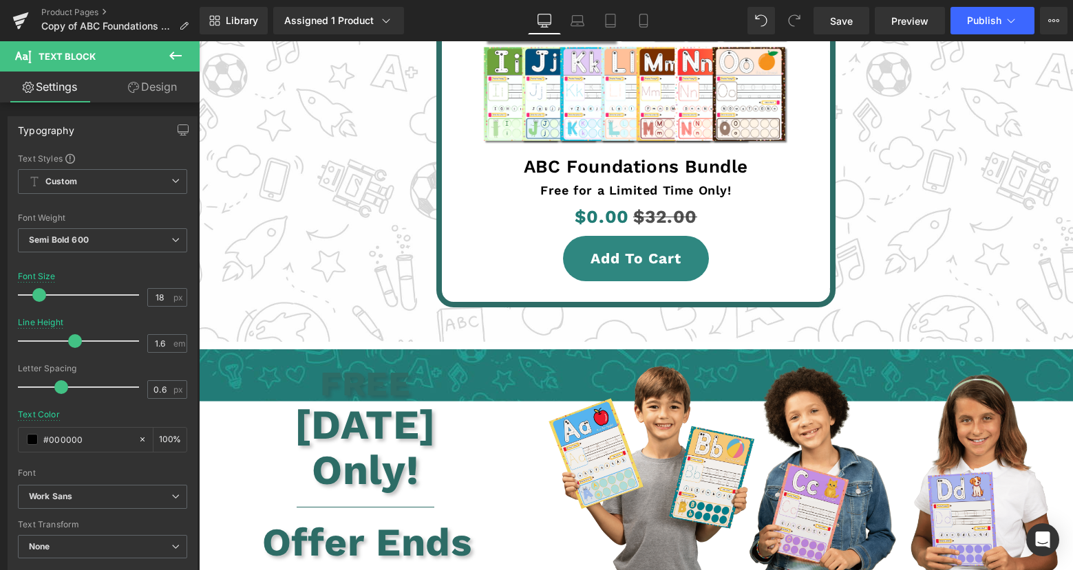
drag, startPoint x: 798, startPoint y: 23, endPoint x: 790, endPoint y: 37, distance: 16.3
click at [797, 23] on icon at bounding box center [794, 20] width 12 height 12
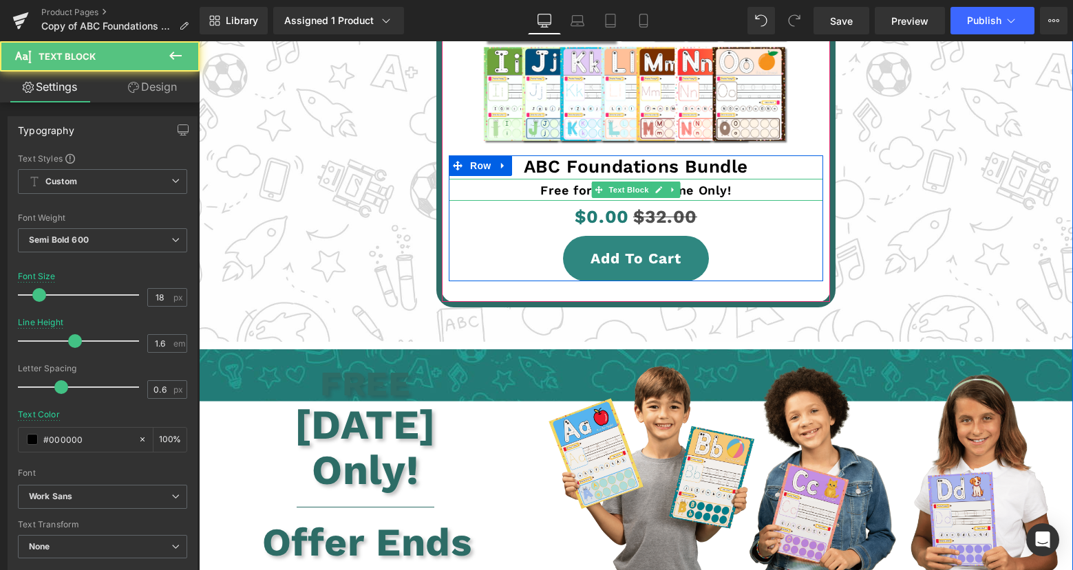
click at [713, 188] on span "Free for a Limited Time Only!" at bounding box center [635, 190] width 191 height 14
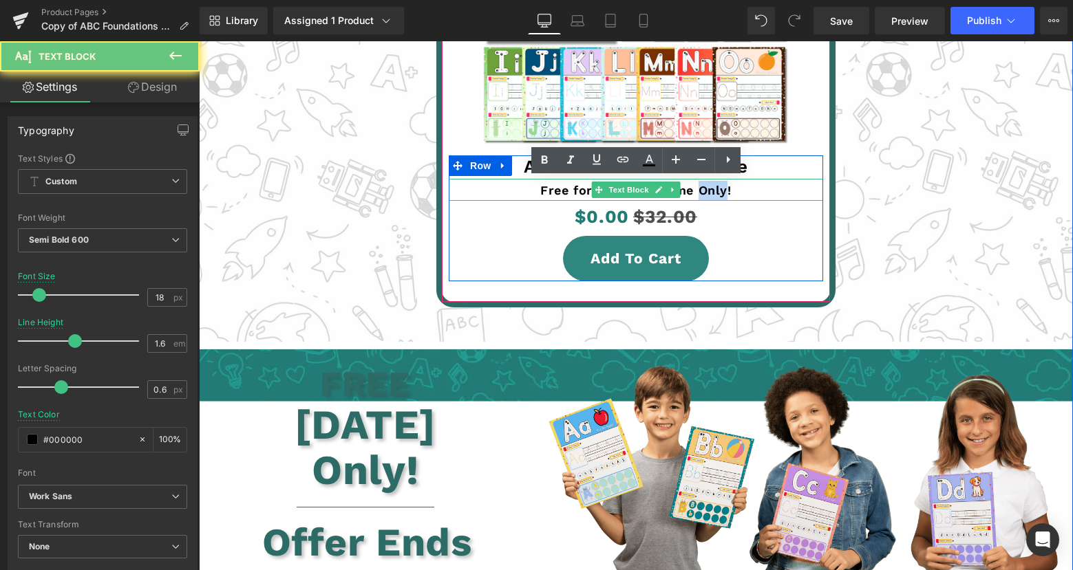
click at [713, 188] on span "Free for a Limited Time Only!" at bounding box center [635, 190] width 191 height 14
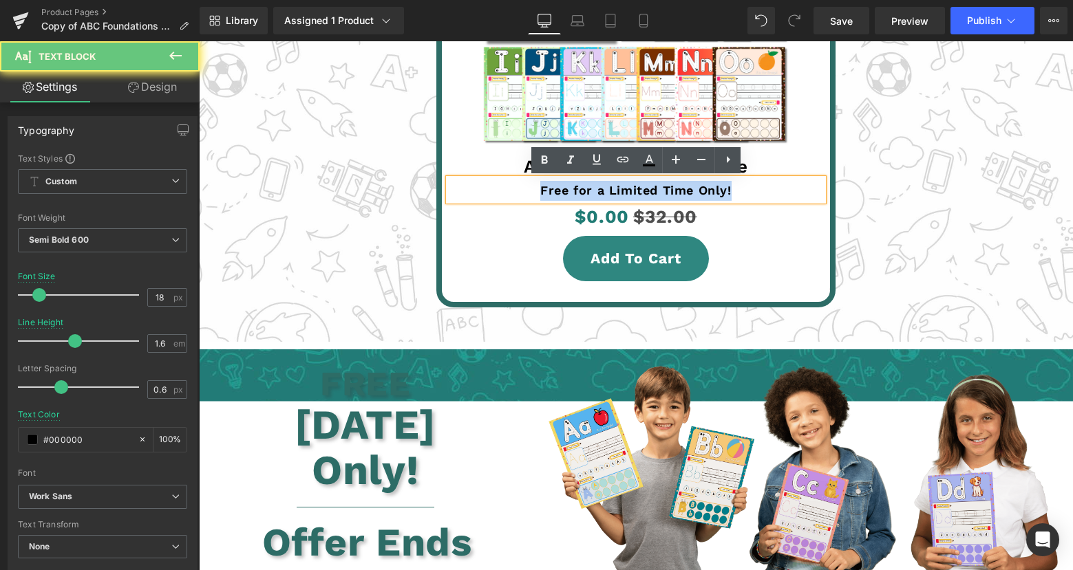
click at [713, 188] on span "Free for a Limited Time Only!" at bounding box center [635, 190] width 191 height 14
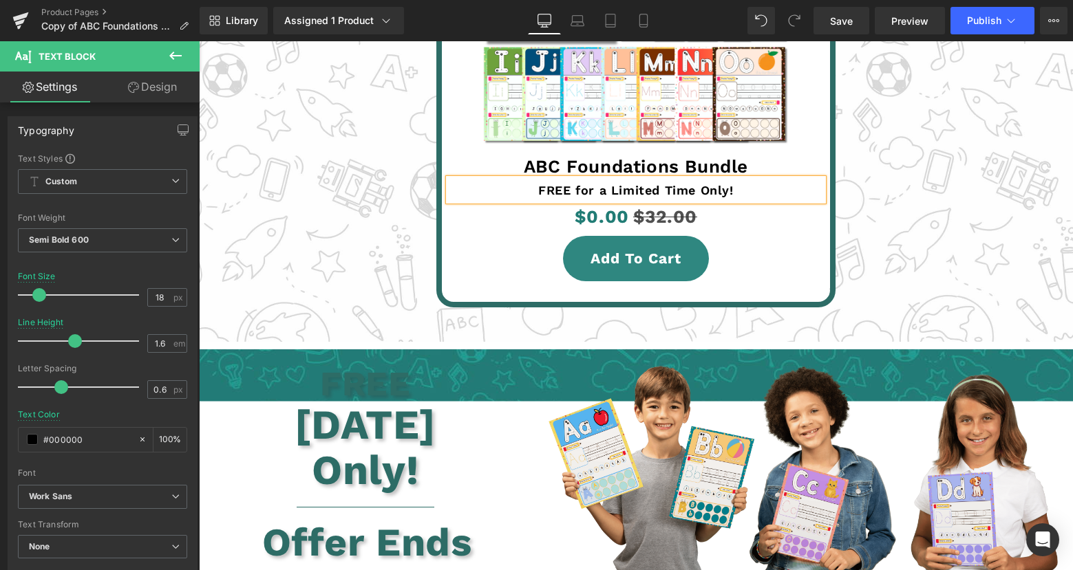
click at [702, 184] on span "FREE for a Limited Time Only!" at bounding box center [635, 190] width 195 height 14
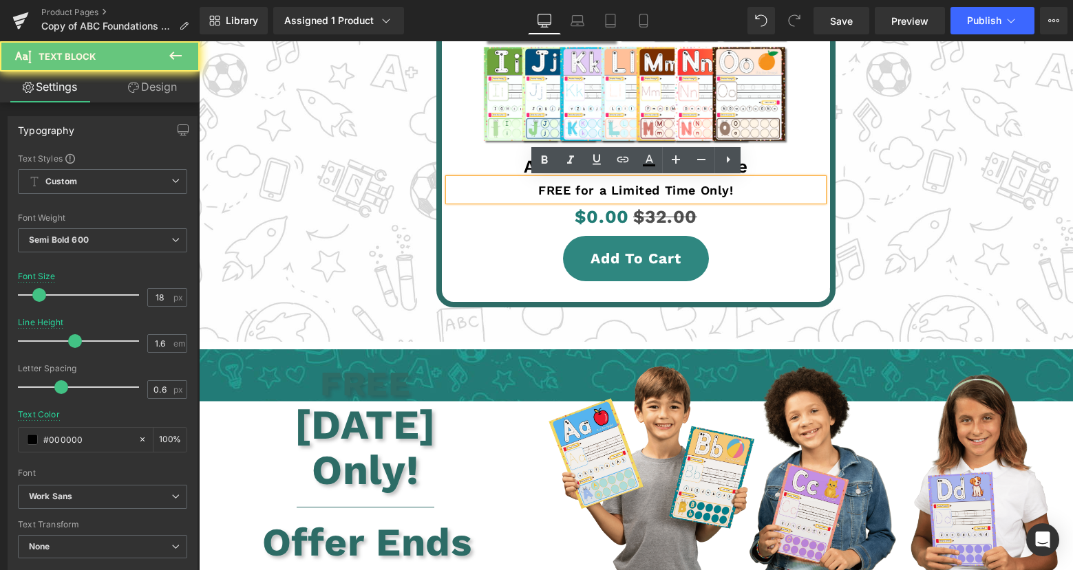
click at [700, 189] on span "FREE for a Limited Time Only!" at bounding box center [635, 190] width 195 height 14
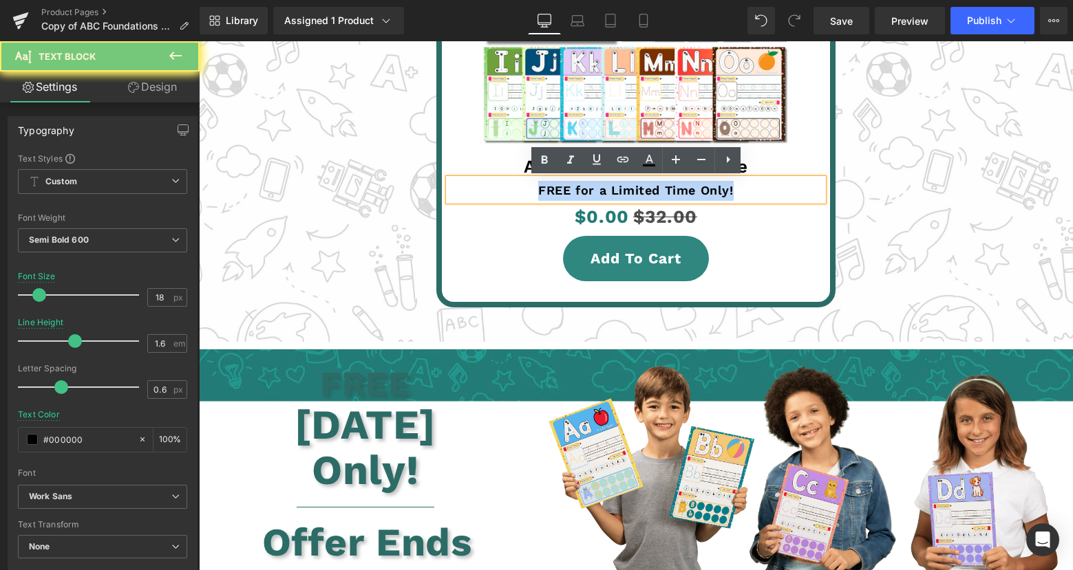
click at [700, 189] on span "FREE for a Limited Time Only!" at bounding box center [635, 190] width 195 height 14
copy span "FREE for a Limited Time Only!"
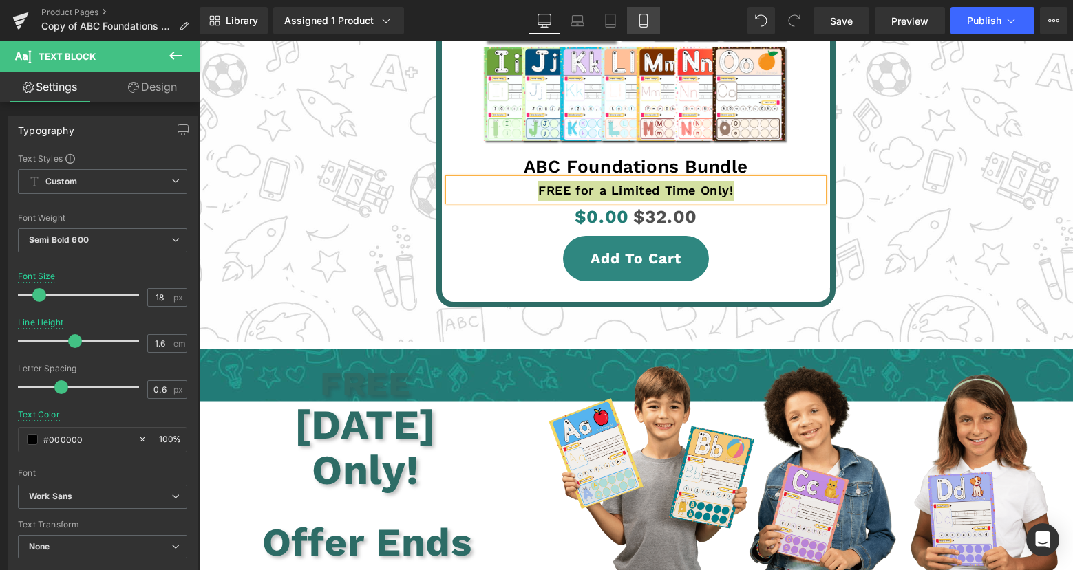
click at [647, 21] on icon at bounding box center [643, 20] width 8 height 13
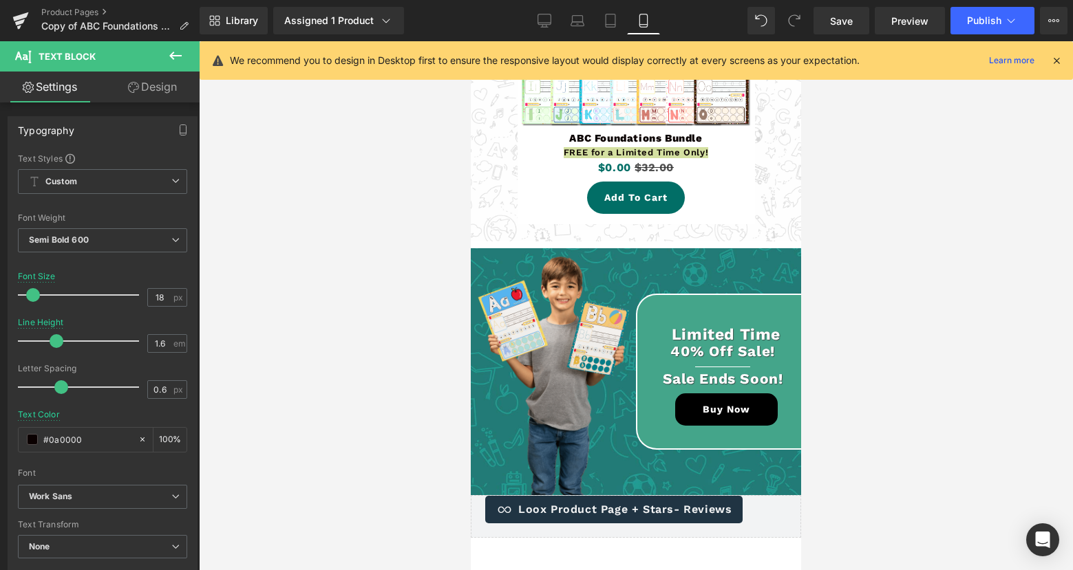
scroll to position [3388, 0]
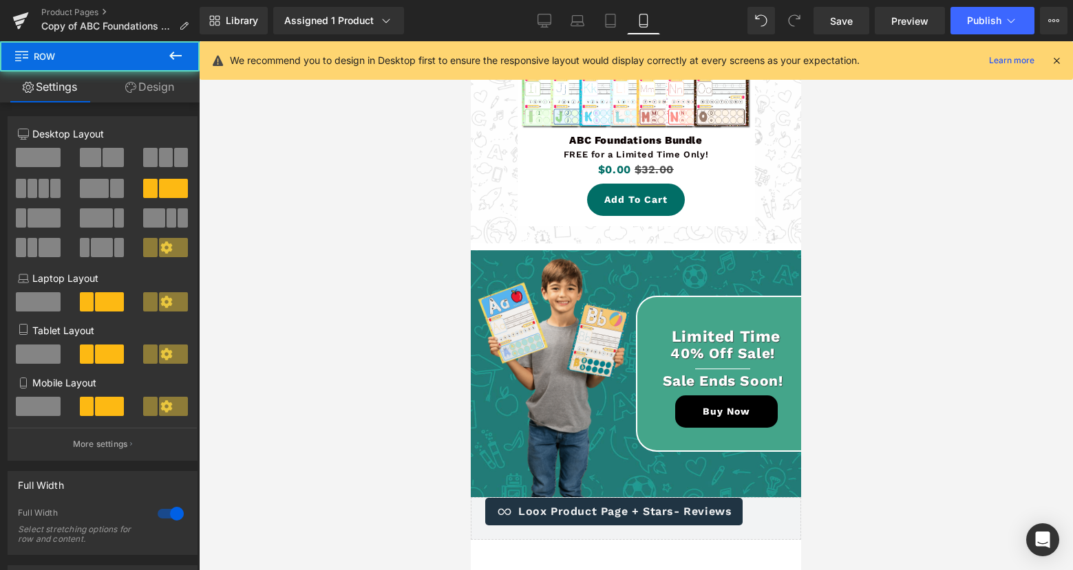
click at [729, 252] on div "Limited Time Text Block 40% Off Sale! Text Block Separator Sale Ends Soon! Text…" at bounding box center [636, 374] width 330 height 248
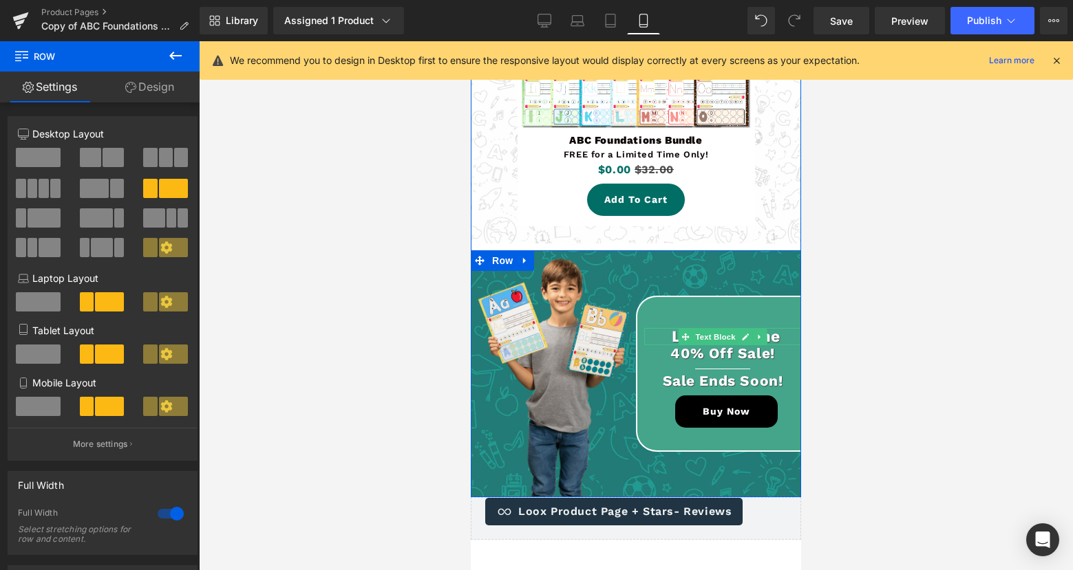
click at [725, 329] on span "Text Block" at bounding box center [714, 337] width 45 height 17
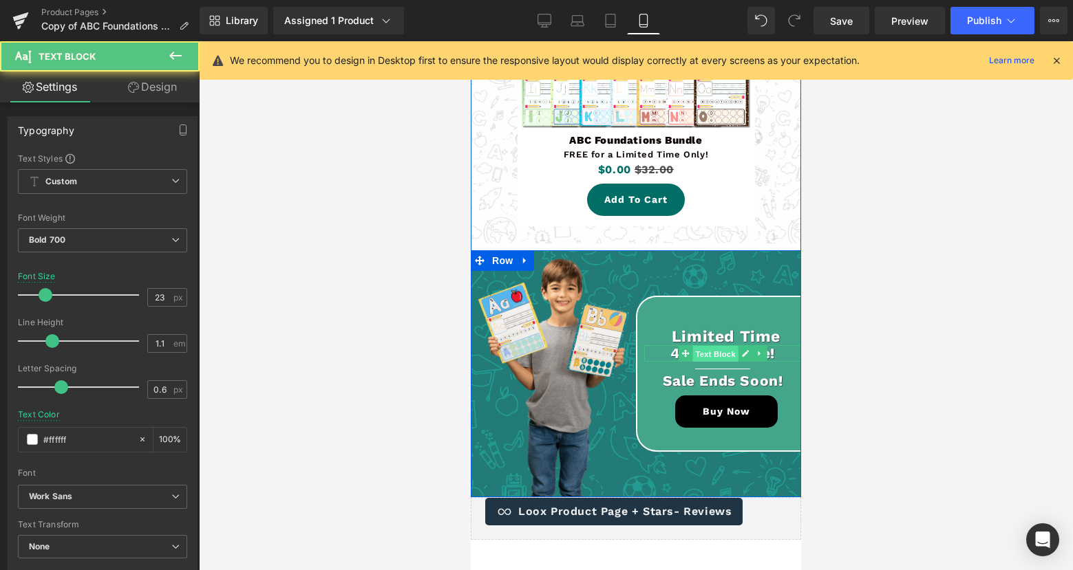
click at [721, 346] on span "Text Block" at bounding box center [714, 354] width 45 height 17
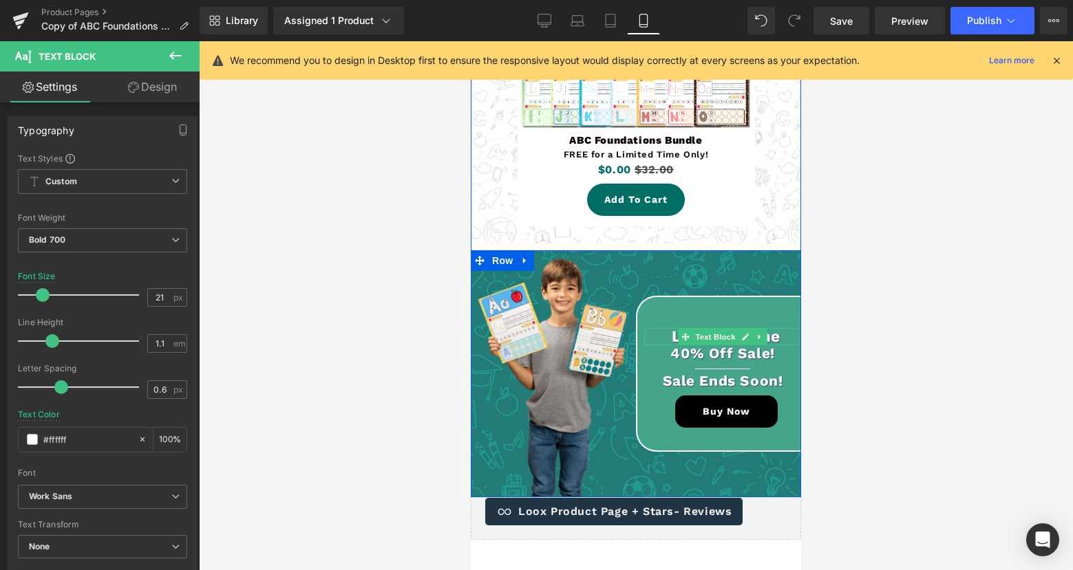
click at [774, 328] on p "Limited Time" at bounding box center [726, 336] width 150 height 17
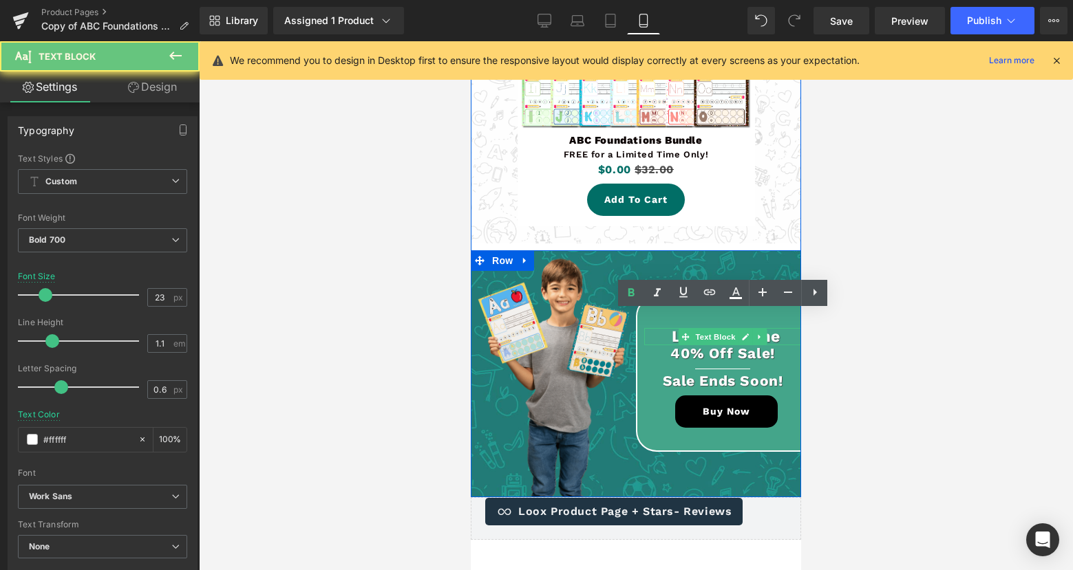
click at [774, 328] on p "Limited Time" at bounding box center [726, 336] width 150 height 17
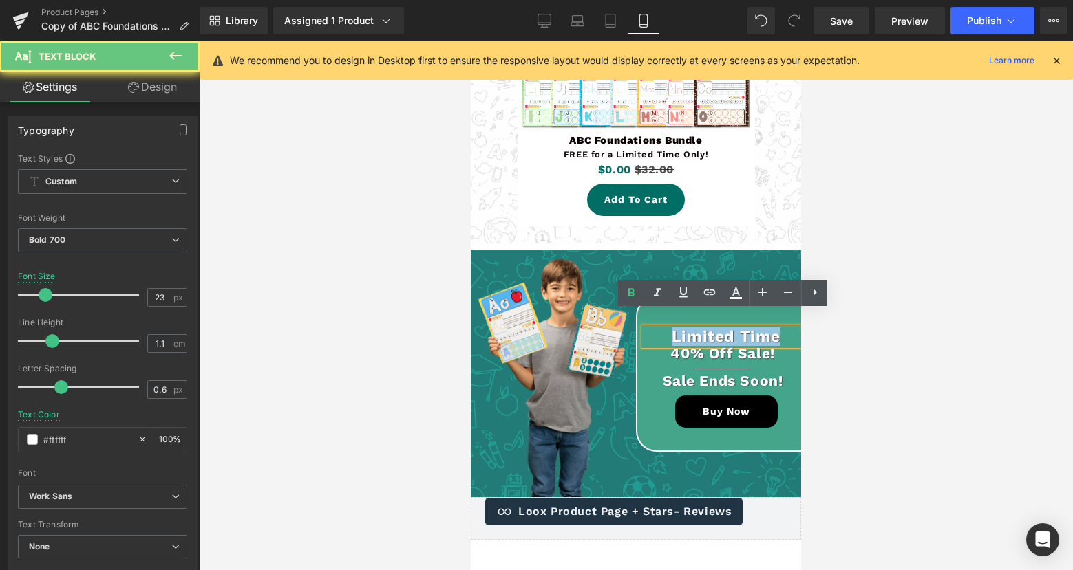
click at [774, 328] on p "Limited Time" at bounding box center [726, 336] width 150 height 17
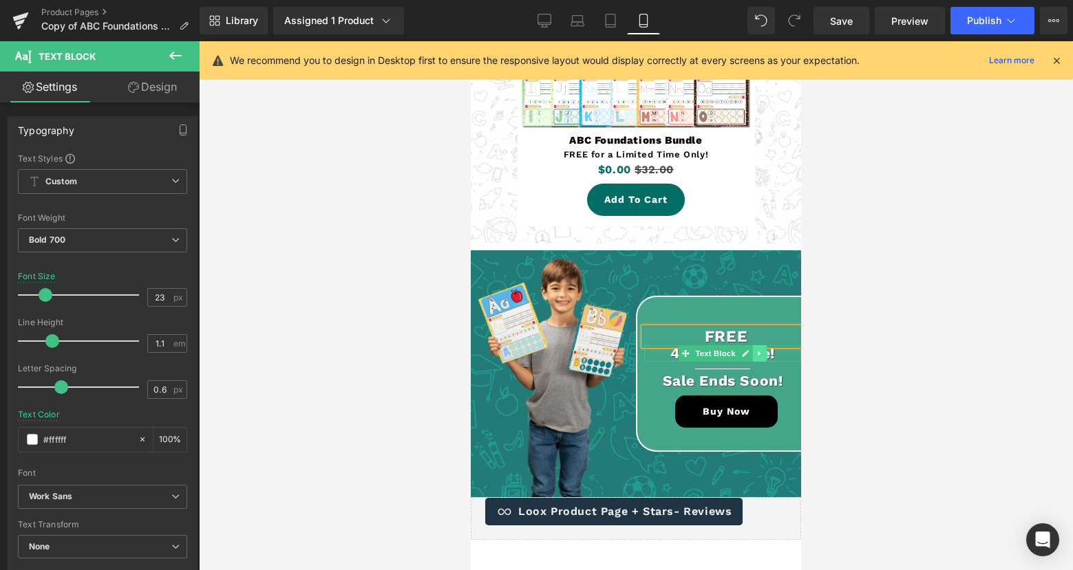
click at [756, 349] on icon at bounding box center [759, 353] width 8 height 8
click at [792, 358] on div at bounding box center [722, 359] width 157 height 3
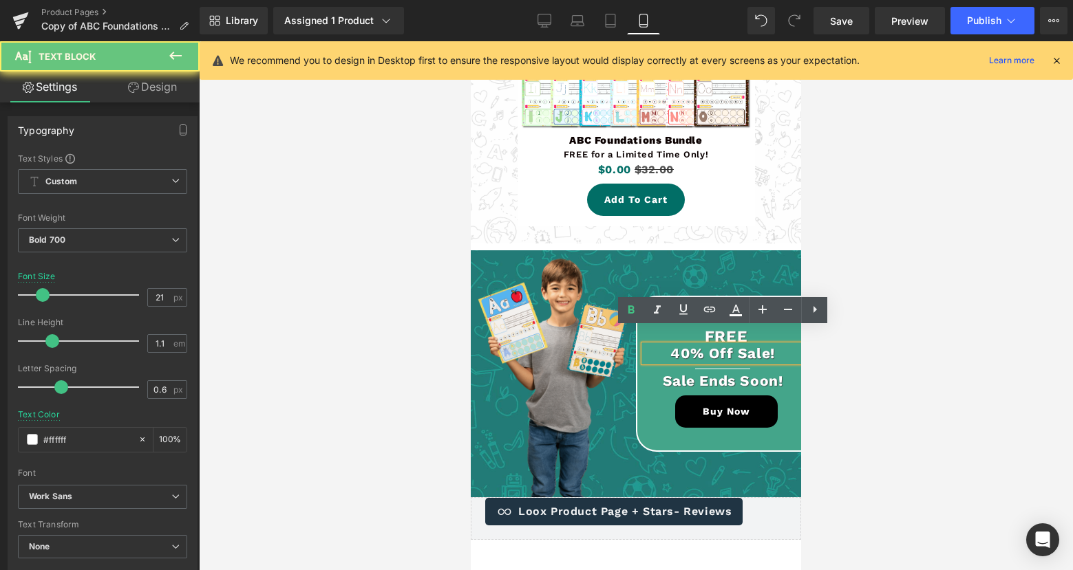
click at [779, 345] on p "40% Off Sale!" at bounding box center [722, 353] width 157 height 16
click at [764, 345] on p "40% Off Sale!" at bounding box center [722, 353] width 157 height 16
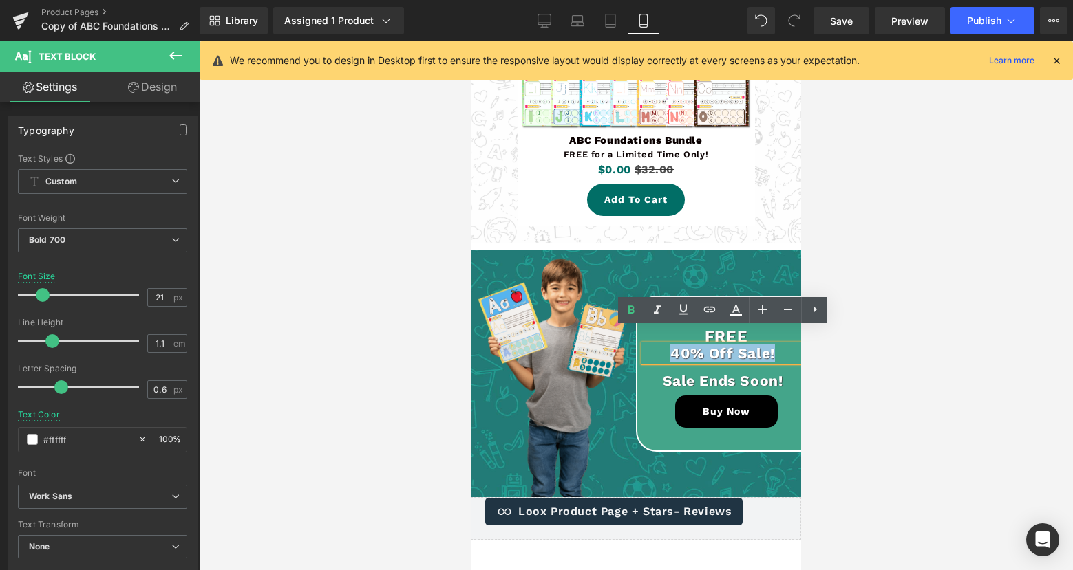
click at [764, 345] on p "40% Off Sale!" at bounding box center [722, 353] width 157 height 16
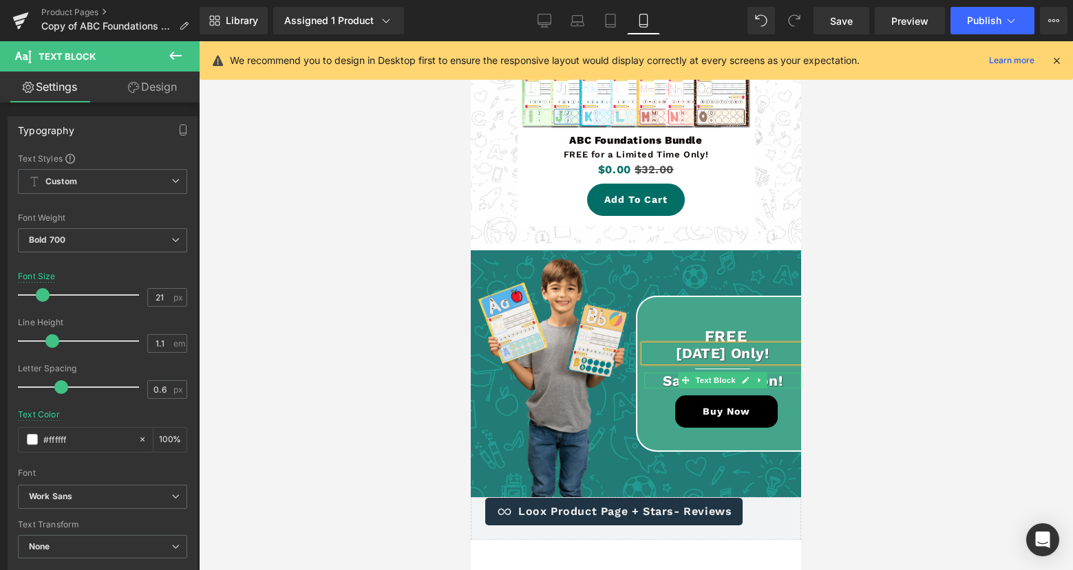
click at [672, 373] on p "Sale Ends Soon!" at bounding box center [722, 381] width 157 height 16
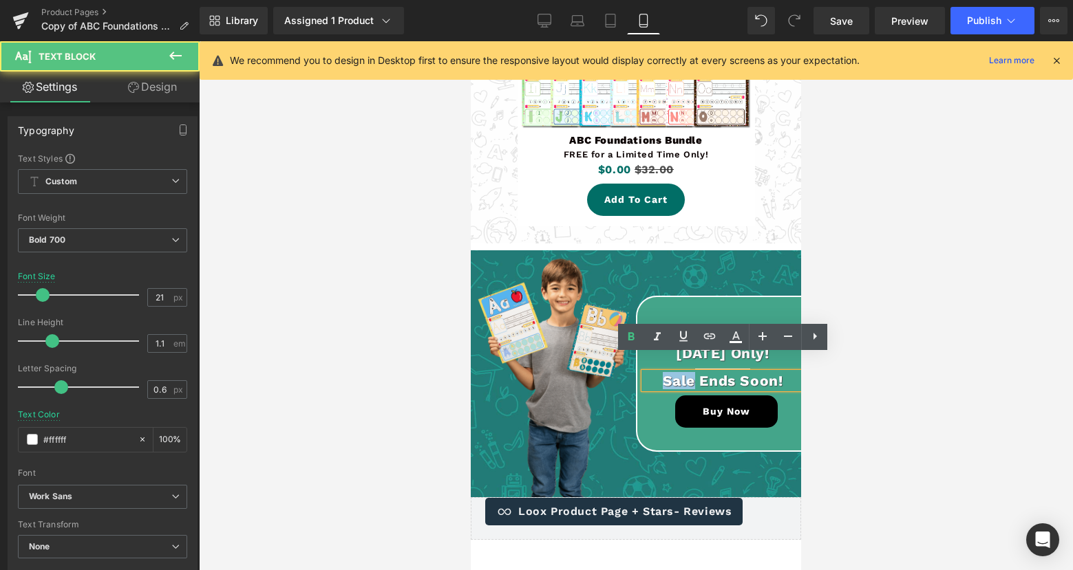
click at [672, 373] on p "Sale Ends Soon!" at bounding box center [722, 381] width 157 height 16
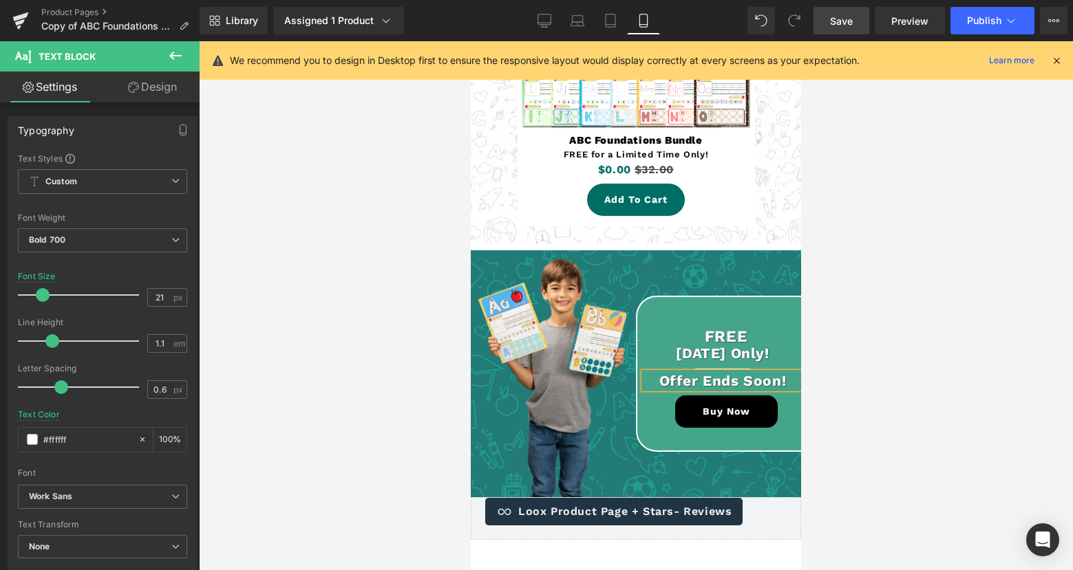
click at [832, 21] on span "Save" at bounding box center [841, 21] width 23 height 14
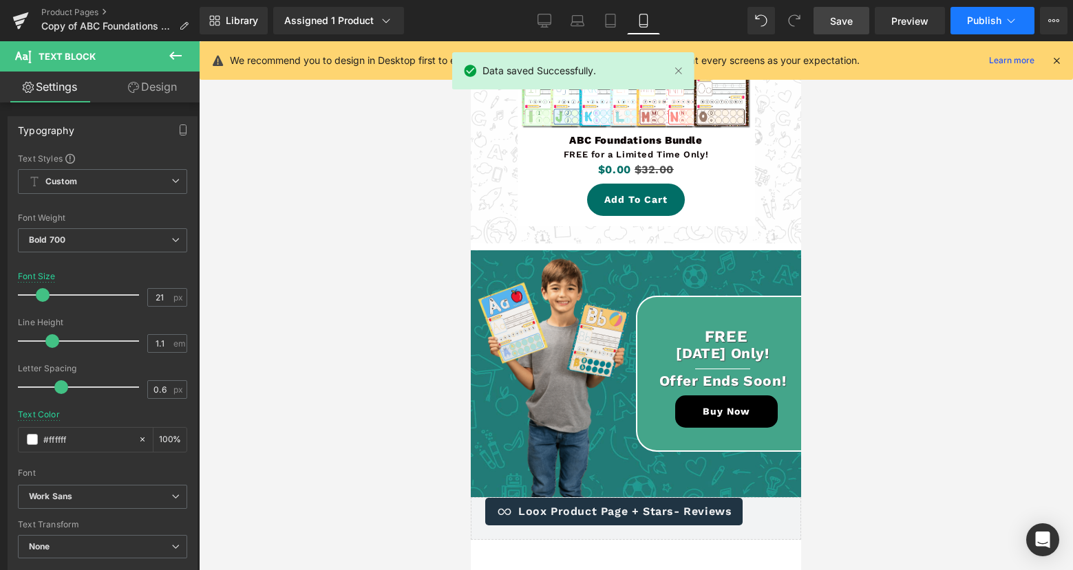
click at [960, 13] on button "Publish" at bounding box center [992, 21] width 84 height 28
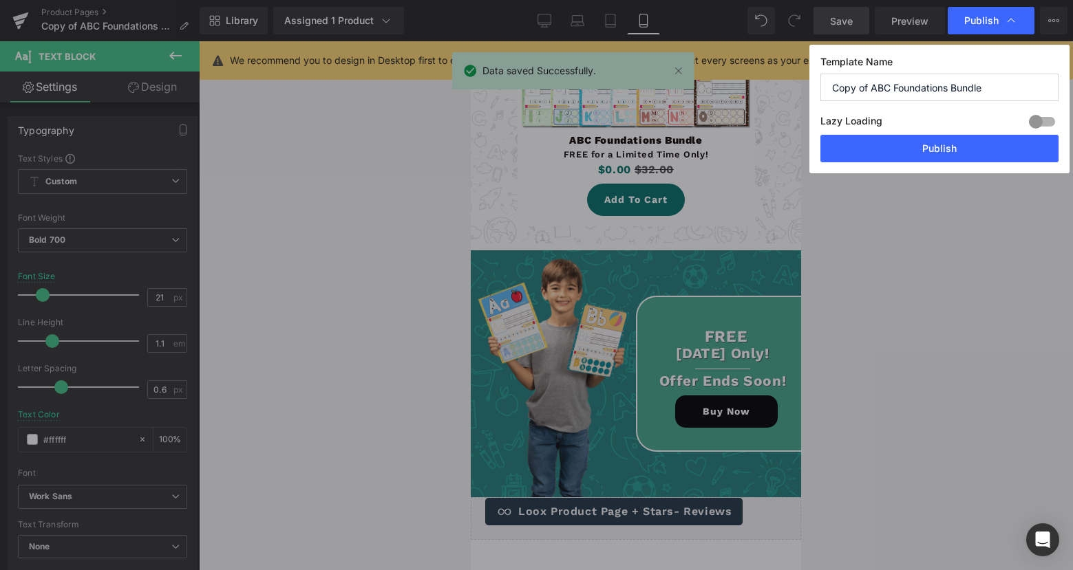
drag, startPoint x: 934, startPoint y: 158, endPoint x: 926, endPoint y: 160, distance: 7.8
click at [927, 159] on button "Publish" at bounding box center [939, 149] width 238 height 28
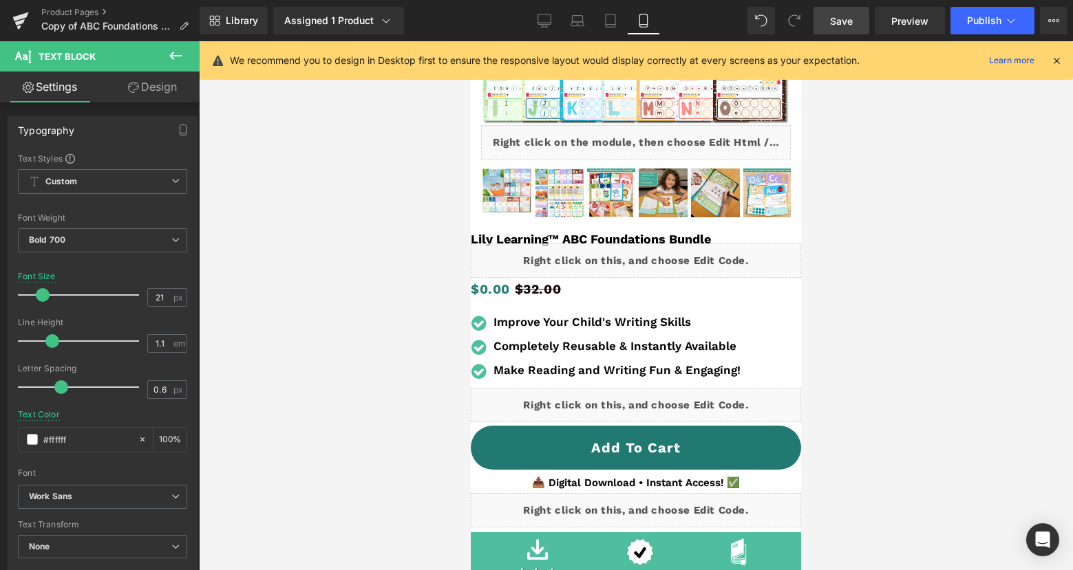
scroll to position [0, 0]
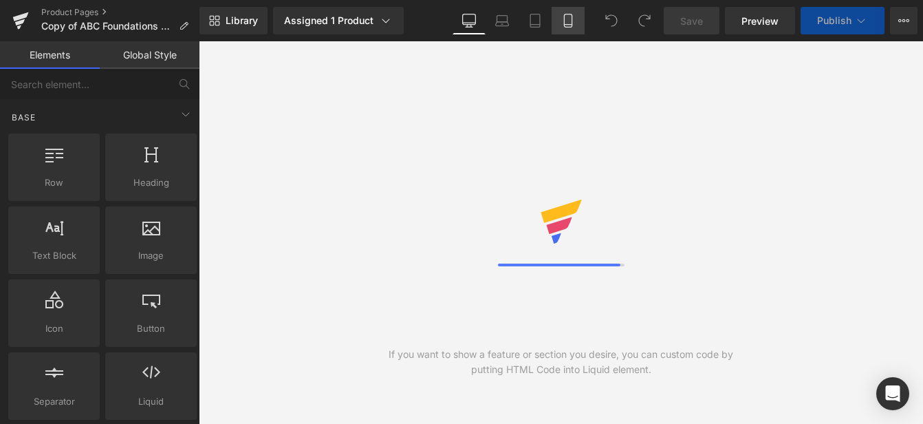
click at [565, 23] on icon at bounding box center [568, 20] width 8 height 13
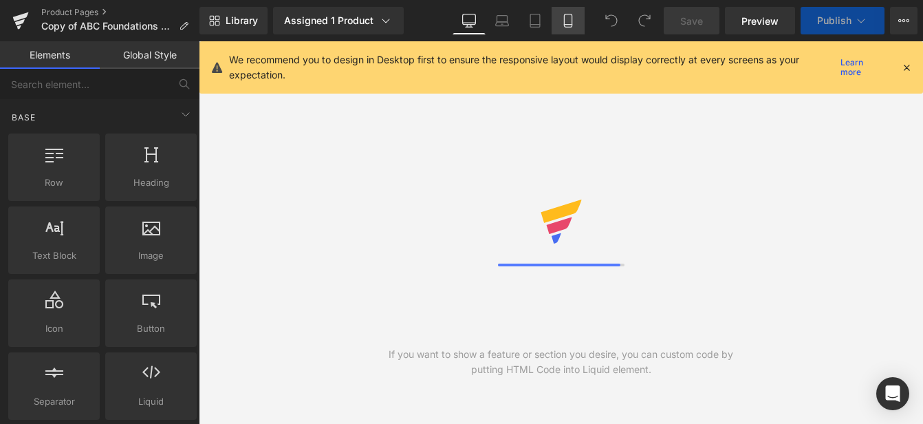
click at [566, 21] on icon at bounding box center [568, 21] width 14 height 14
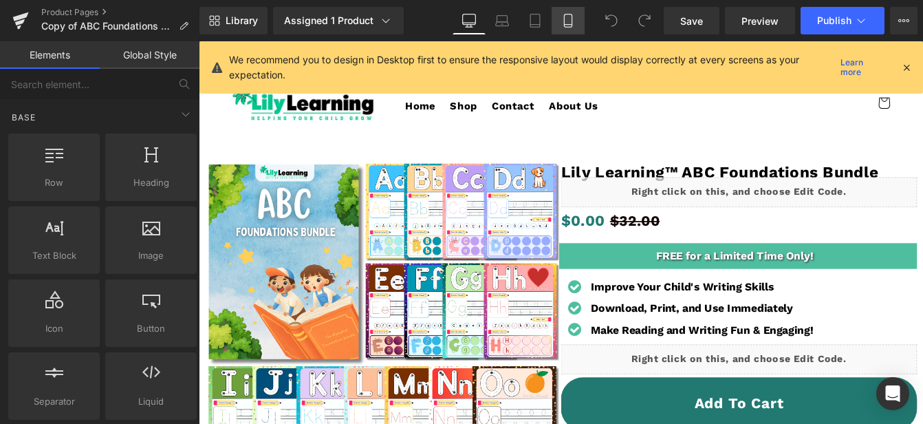
click at [567, 25] on icon at bounding box center [568, 25] width 8 height 0
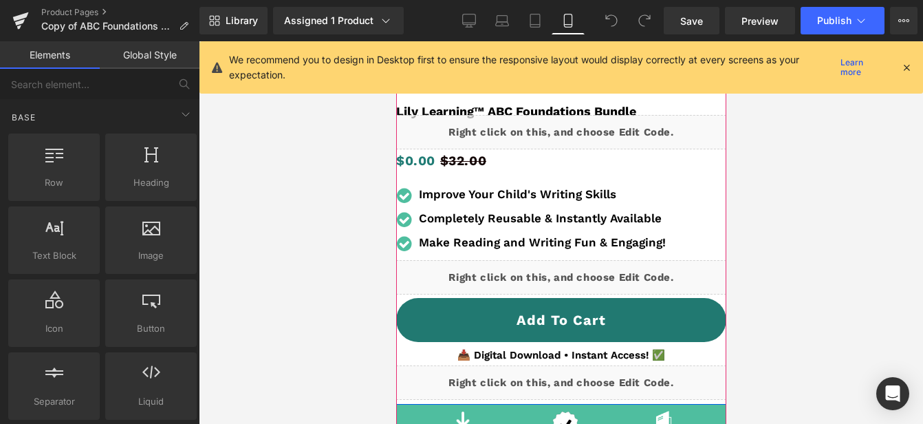
scroll to position [416, 0]
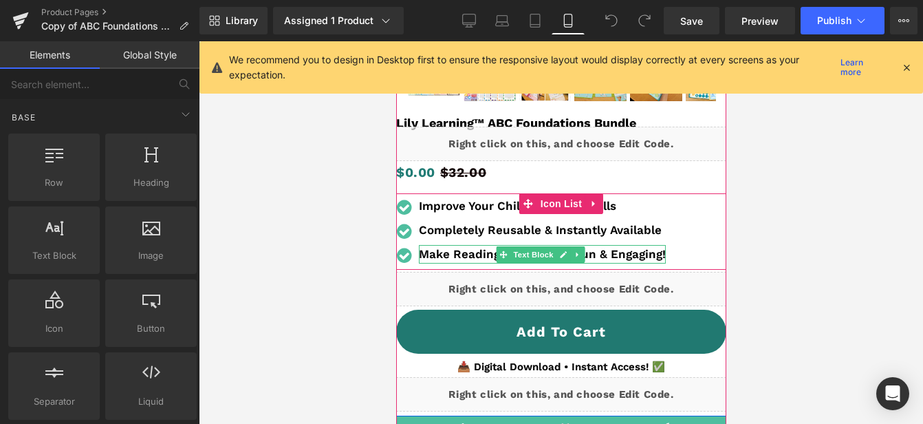
click at [594, 251] on b "Make Reading and Writing Fun & Engaging!" at bounding box center [541, 254] width 247 height 14
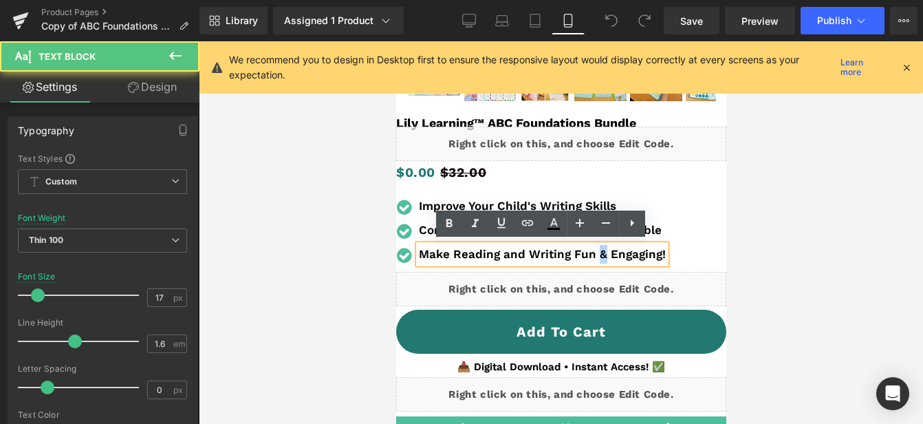
click at [594, 251] on b "Make Reading and Writing Fun & Engaging!" at bounding box center [541, 254] width 247 height 14
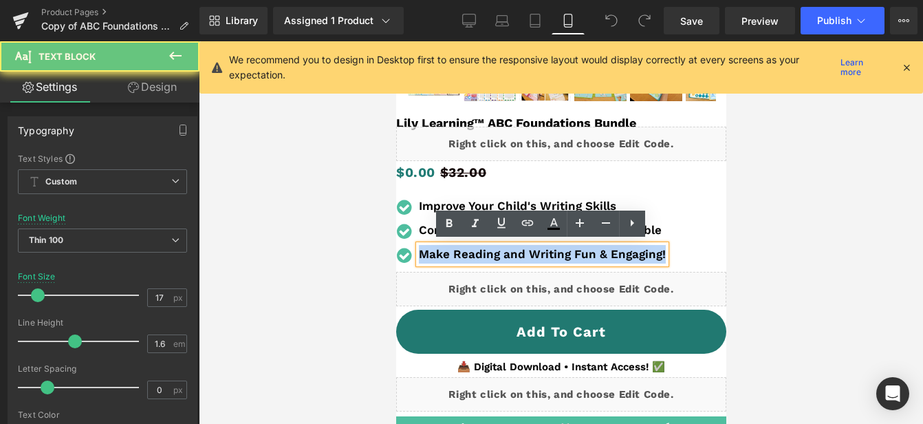
click at [594, 251] on b "Make Reading and Writing Fun & Engaging!" at bounding box center [541, 254] width 247 height 14
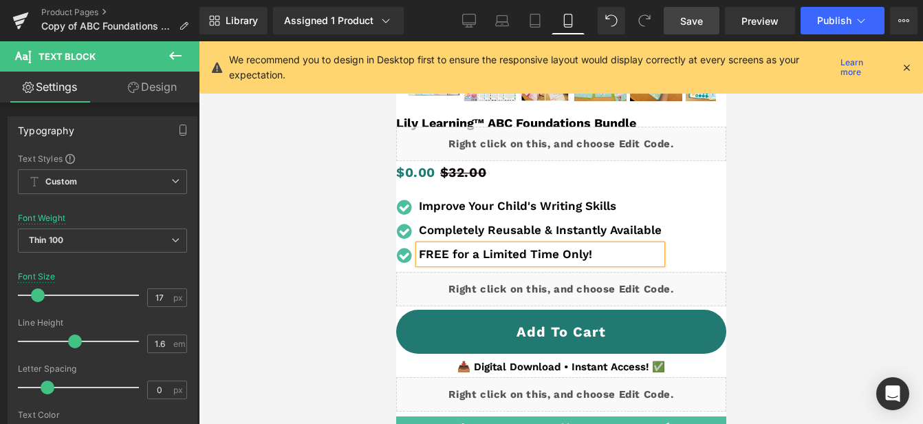
click at [697, 24] on span "Save" at bounding box center [691, 21] width 23 height 14
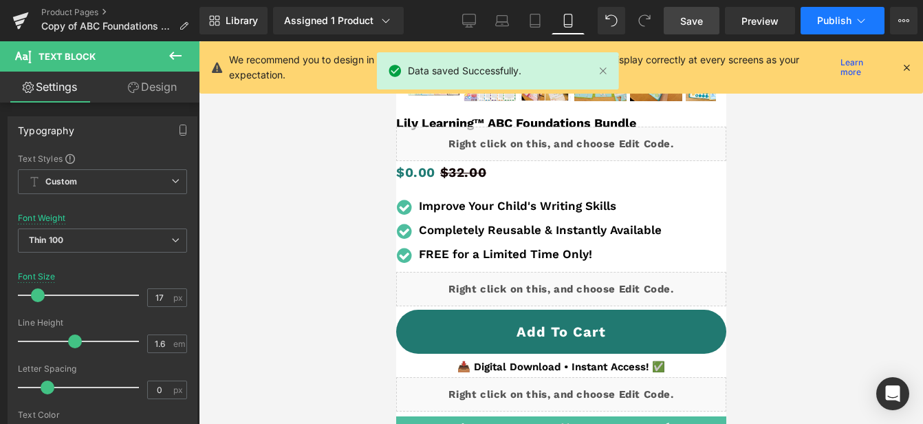
click at [826, 17] on span "Publish" at bounding box center [834, 20] width 34 height 11
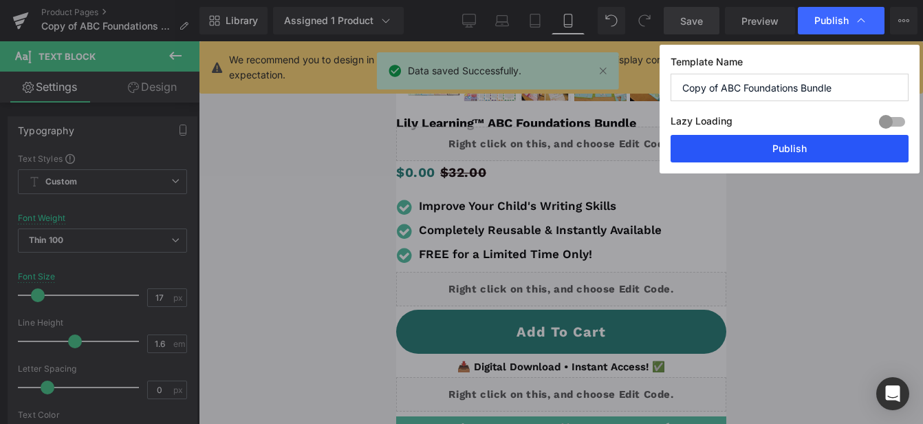
click at [779, 146] on button "Publish" at bounding box center [790, 149] width 238 height 28
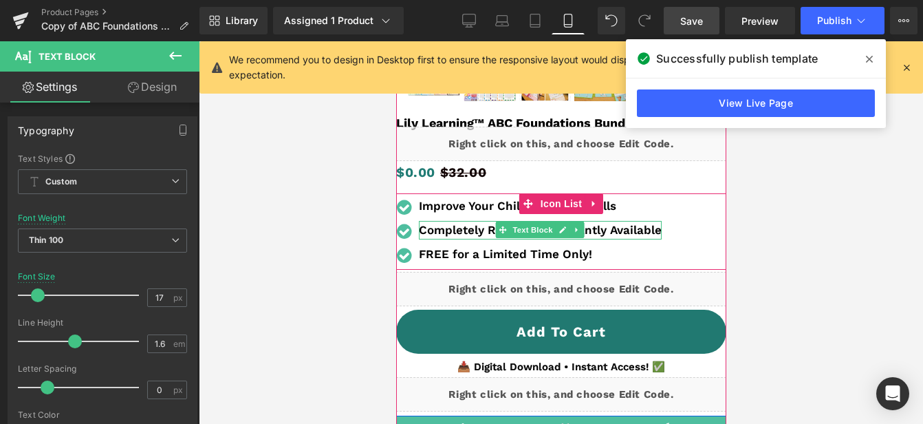
click at [448, 231] on b "Completely Reusable & Instantly Available" at bounding box center [539, 230] width 243 height 14
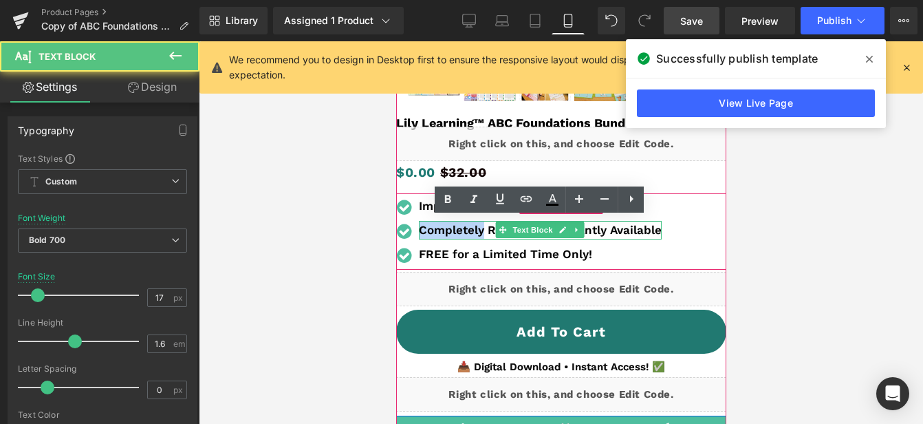
click at [448, 231] on b "Completely Reusable & Instantly Available" at bounding box center [539, 230] width 243 height 14
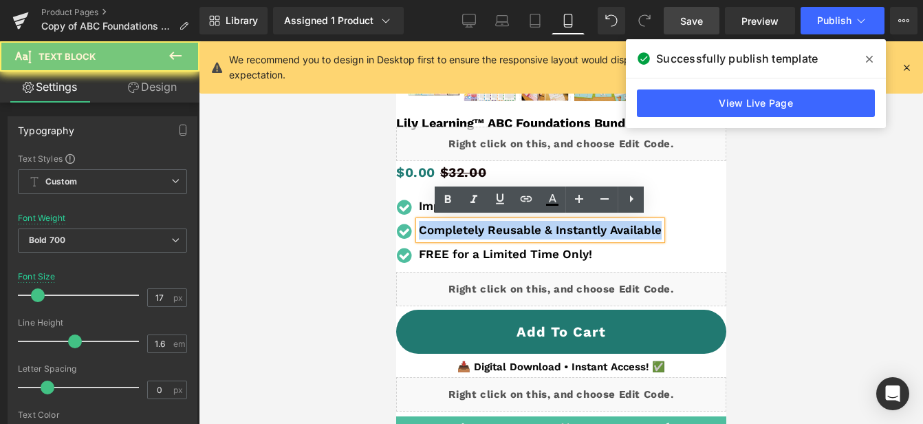
click at [448, 231] on b "Completely Reusable & Instantly Available" at bounding box center [539, 230] width 243 height 14
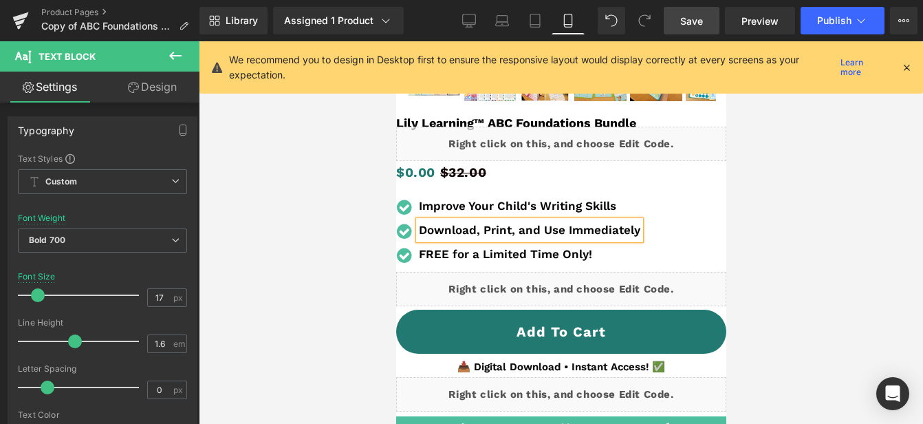
click at [709, 230] on div "Icon Improve Your Child's Writing Skills Text Block Icon Download, Print, and U…" at bounding box center [561, 234] width 330 height 74
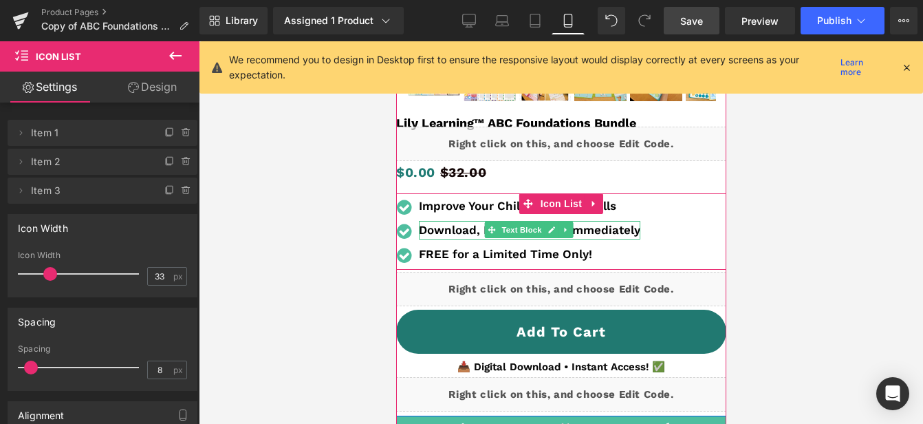
click at [606, 228] on b "Download, Print, and Use Immediately" at bounding box center [529, 230] width 222 height 14
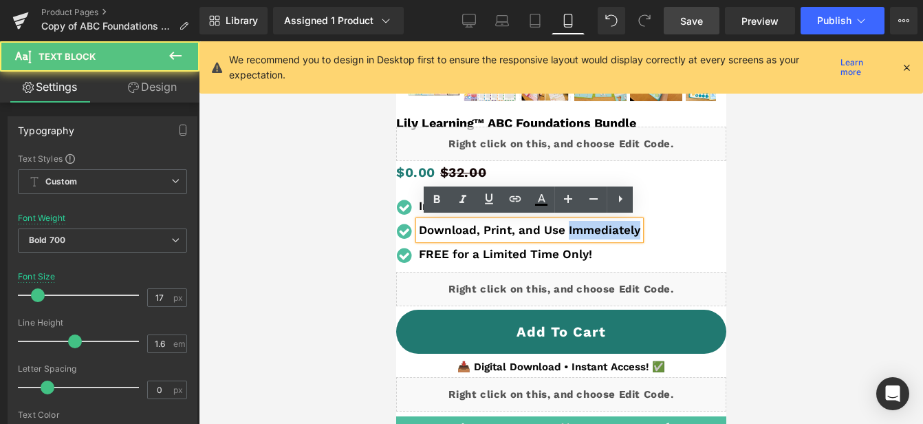
click at [606, 228] on b "Download, Print, and Use Immediately" at bounding box center [529, 230] width 222 height 14
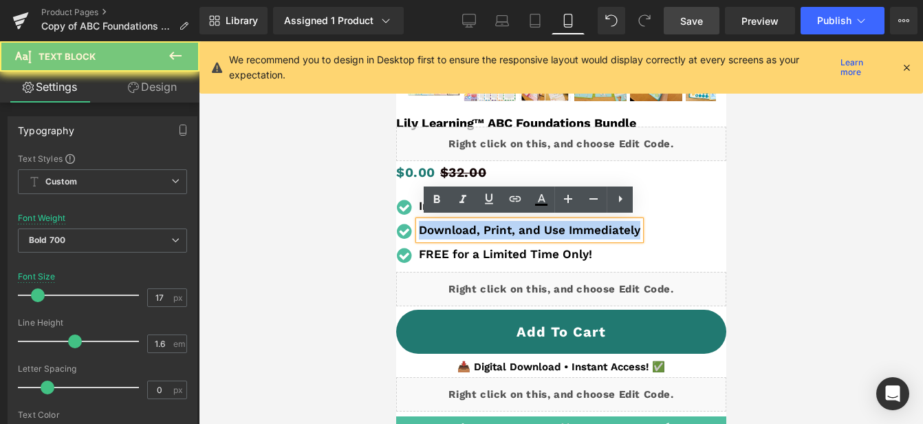
click at [606, 228] on b "Download, Print, and Use Immediately" at bounding box center [529, 230] width 222 height 14
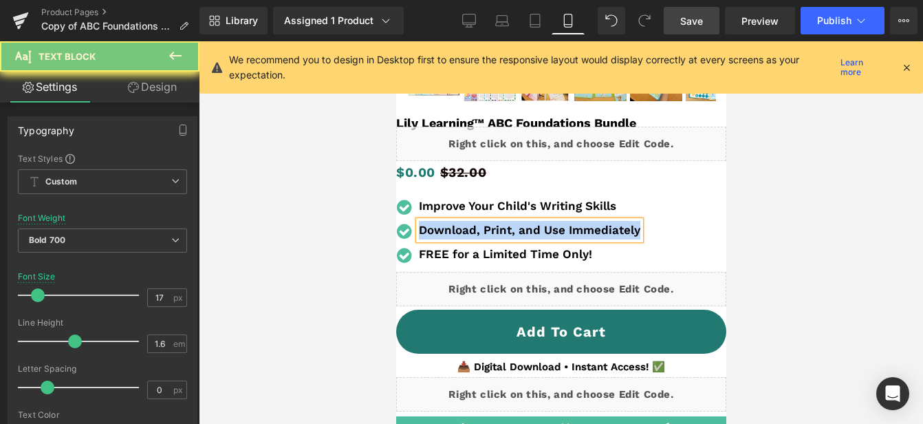
copy b "Download, Print, and Use Immediately"
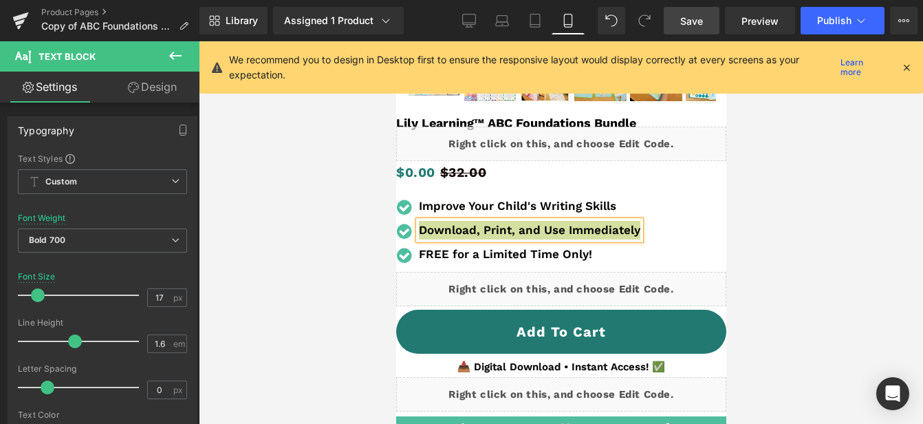
click at [696, 12] on link "Save" at bounding box center [692, 21] width 56 height 28
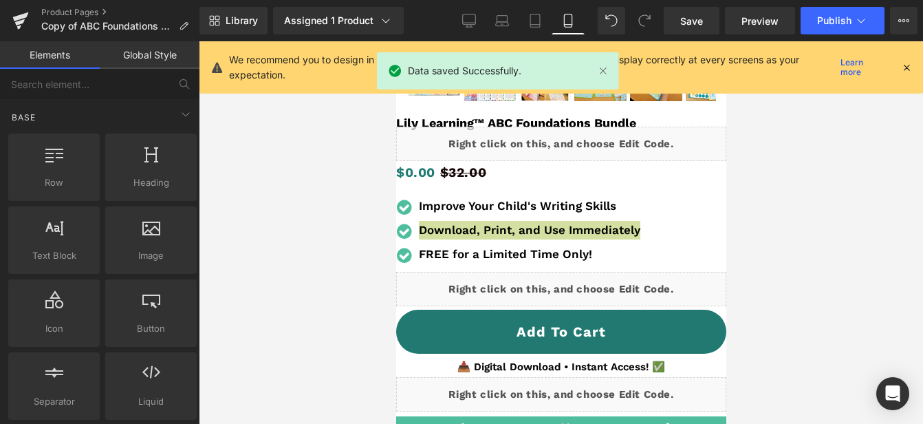
click at [765, 217] on div at bounding box center [561, 232] width 724 height 383
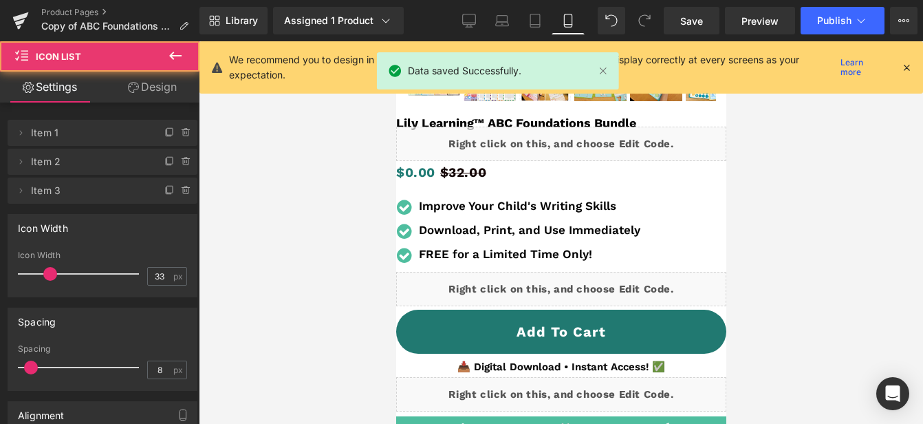
click at [687, 230] on div "Icon Improve Your Child's Writing Skills Text Block Icon Download, Print, and U…" at bounding box center [561, 234] width 330 height 74
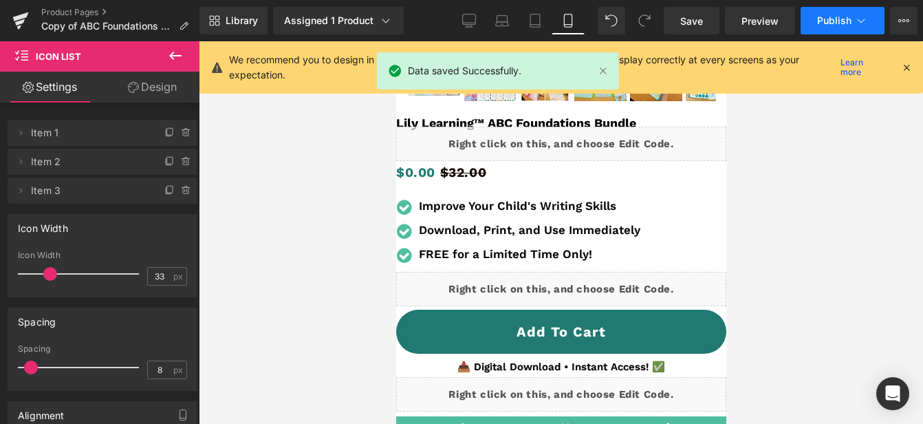
click at [832, 21] on span "Publish" at bounding box center [834, 20] width 34 height 11
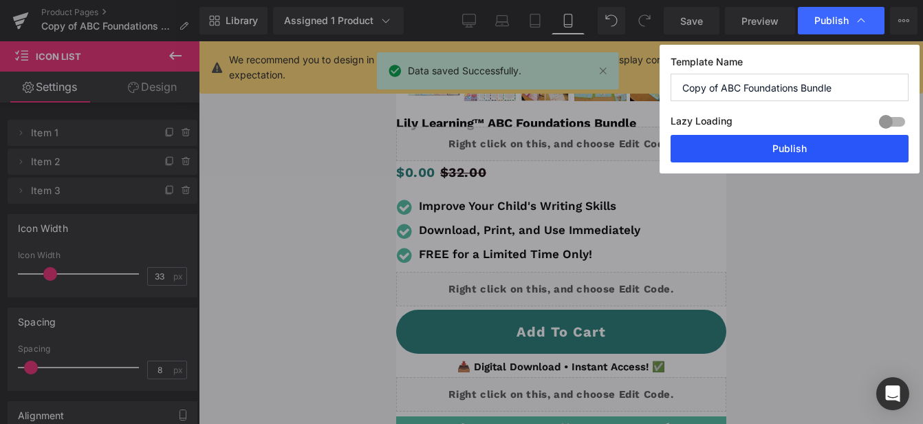
click at [790, 146] on button "Publish" at bounding box center [790, 149] width 238 height 28
